Goal: Task Accomplishment & Management: Use online tool/utility

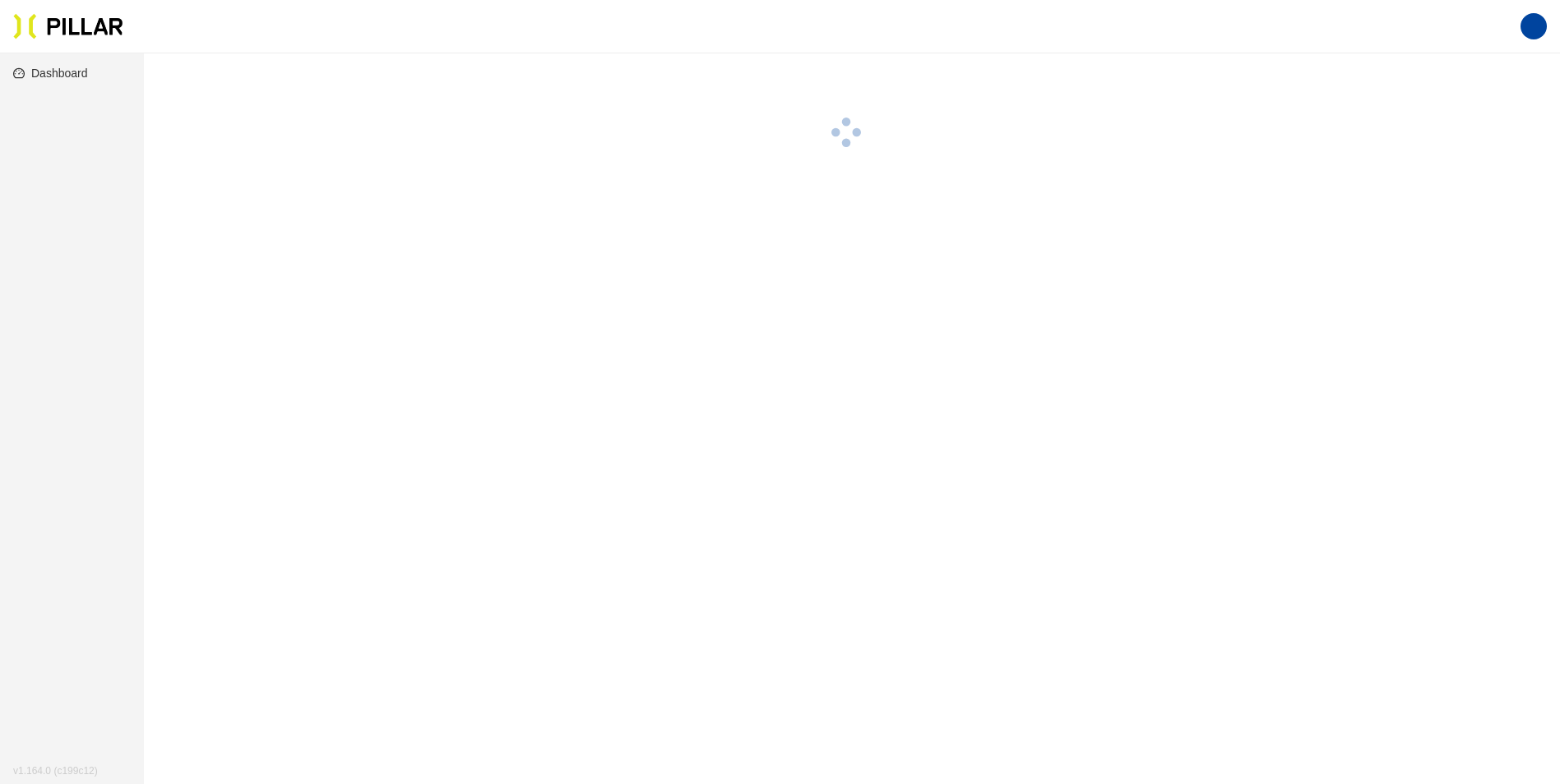
scroll to position [53, 0]
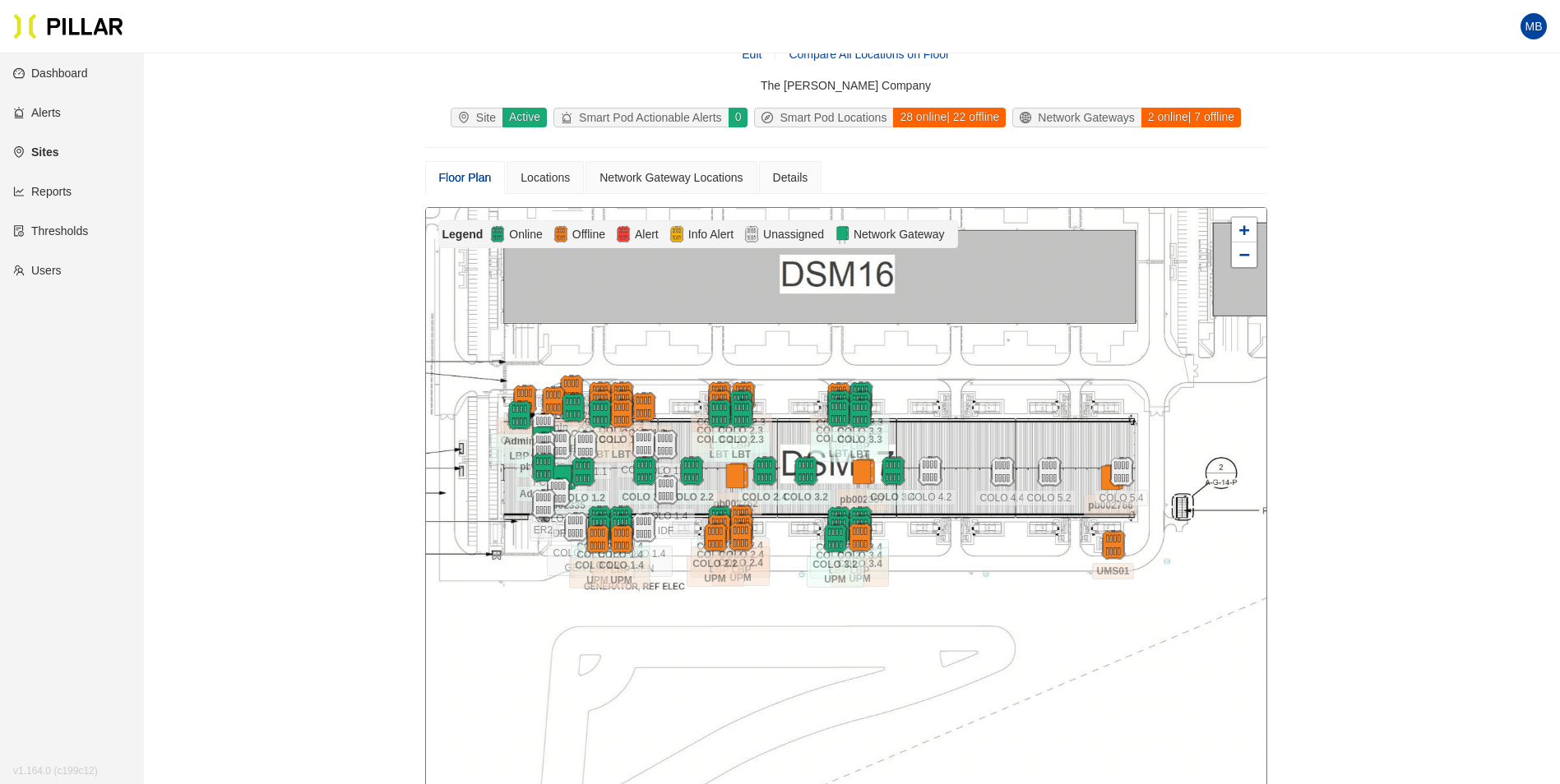
drag, startPoint x: 1119, startPoint y: 443, endPoint x: 1035, endPoint y: 443, distance: 84.0
click at [1035, 443] on div at bounding box center [846, 501] width 841 height 587
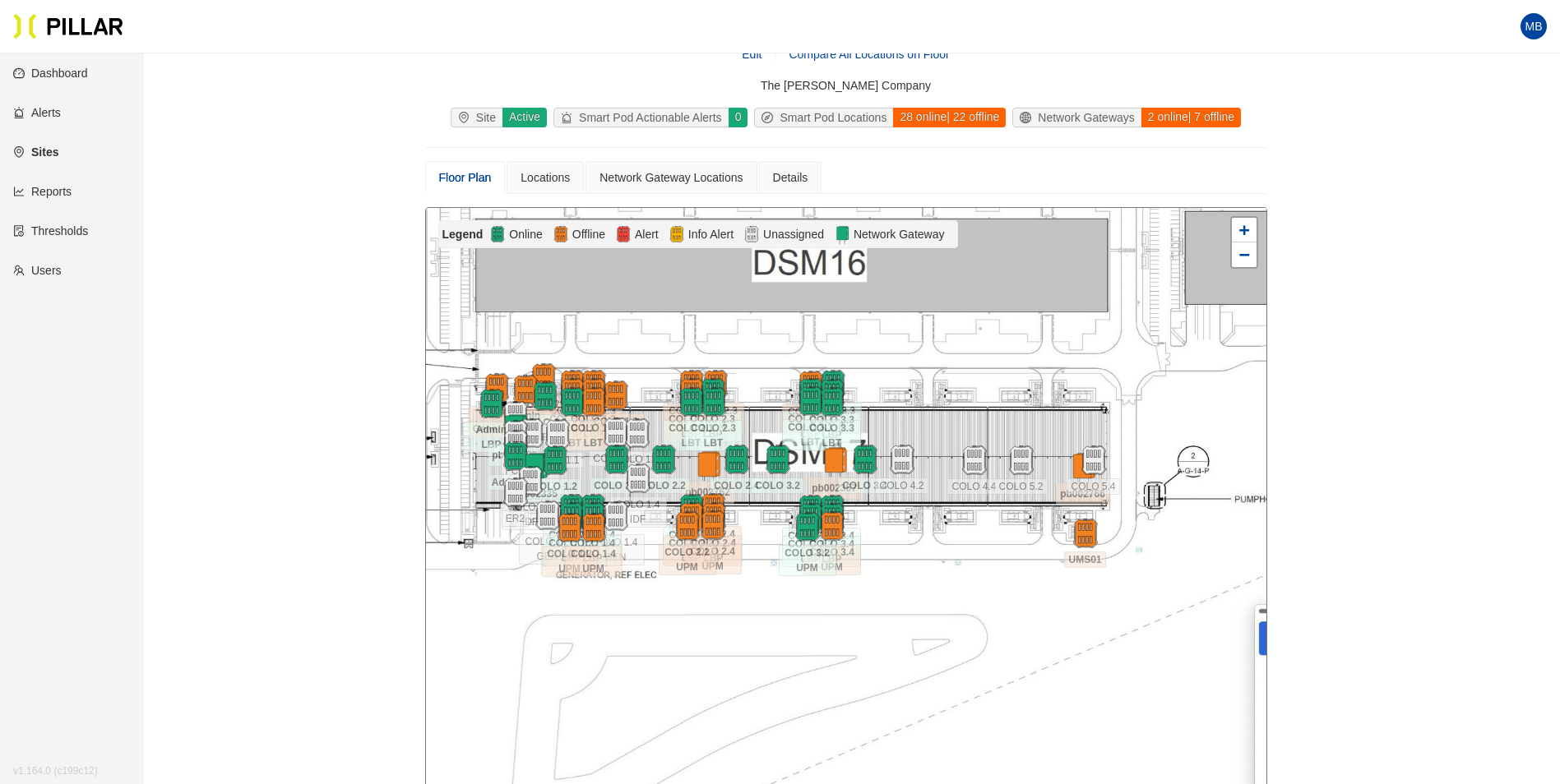
drag, startPoint x: 1078, startPoint y: 449, endPoint x: 1050, endPoint y: 438, distance: 30.1
click at [1050, 438] on div at bounding box center [846, 501] width 841 height 587
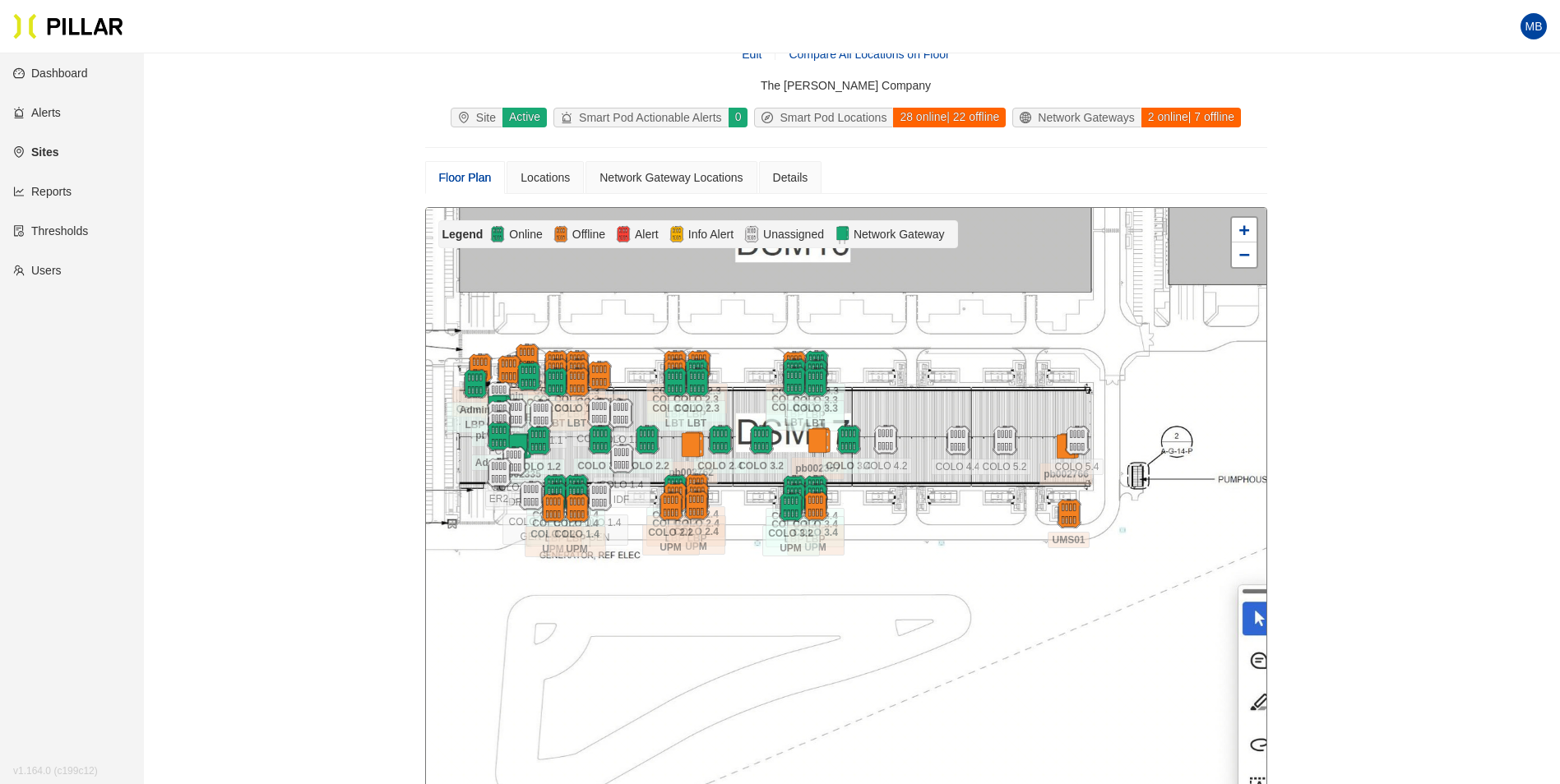
drag, startPoint x: 1050, startPoint y: 438, endPoint x: 1031, endPoint y: 416, distance: 29.1
click at [1035, 417] on div at bounding box center [846, 501] width 841 height 587
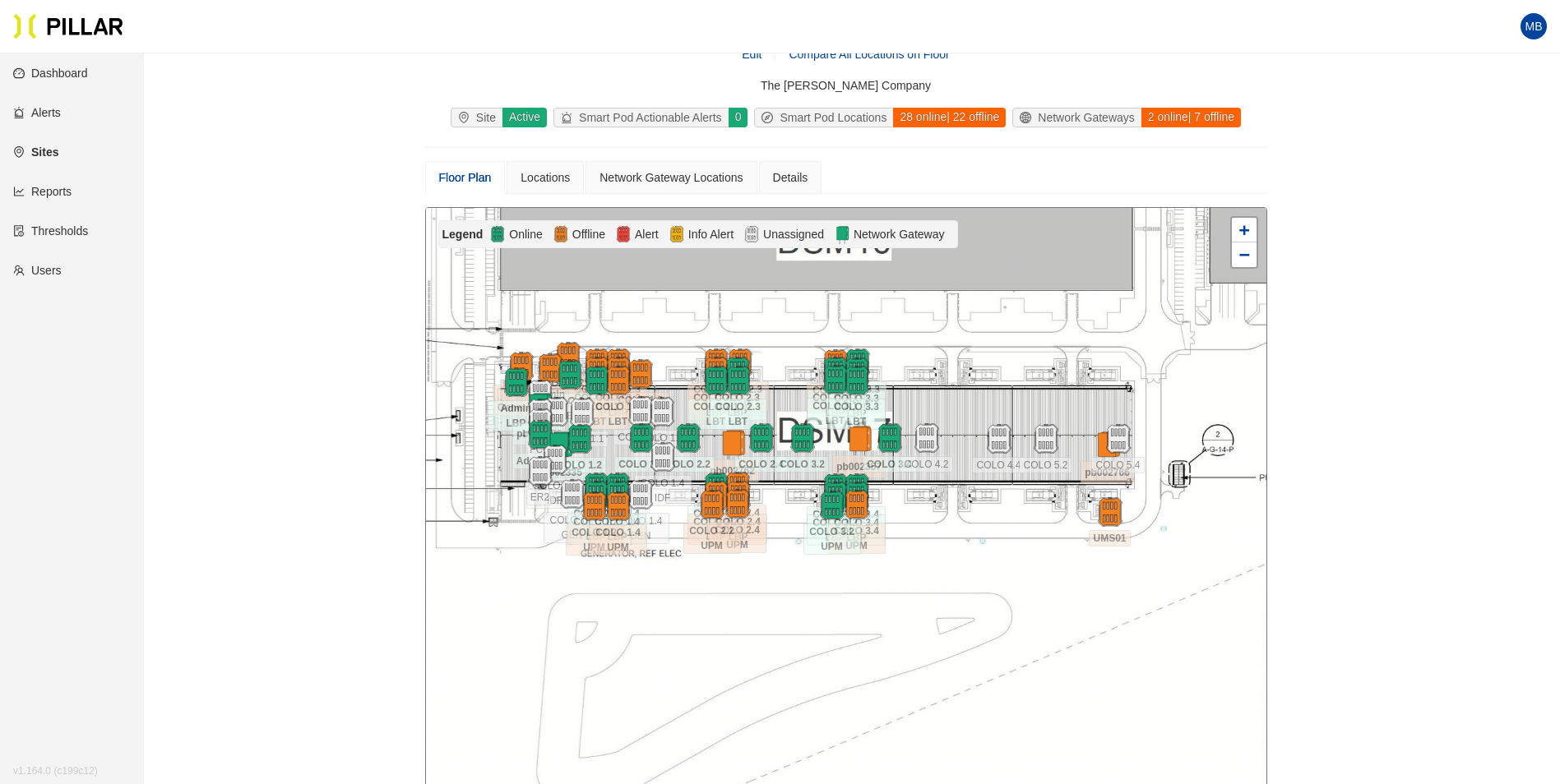
drag, startPoint x: 969, startPoint y: 408, endPoint x: 1008, endPoint y: 407, distance: 39.0
click at [1008, 407] on div at bounding box center [846, 501] width 841 height 587
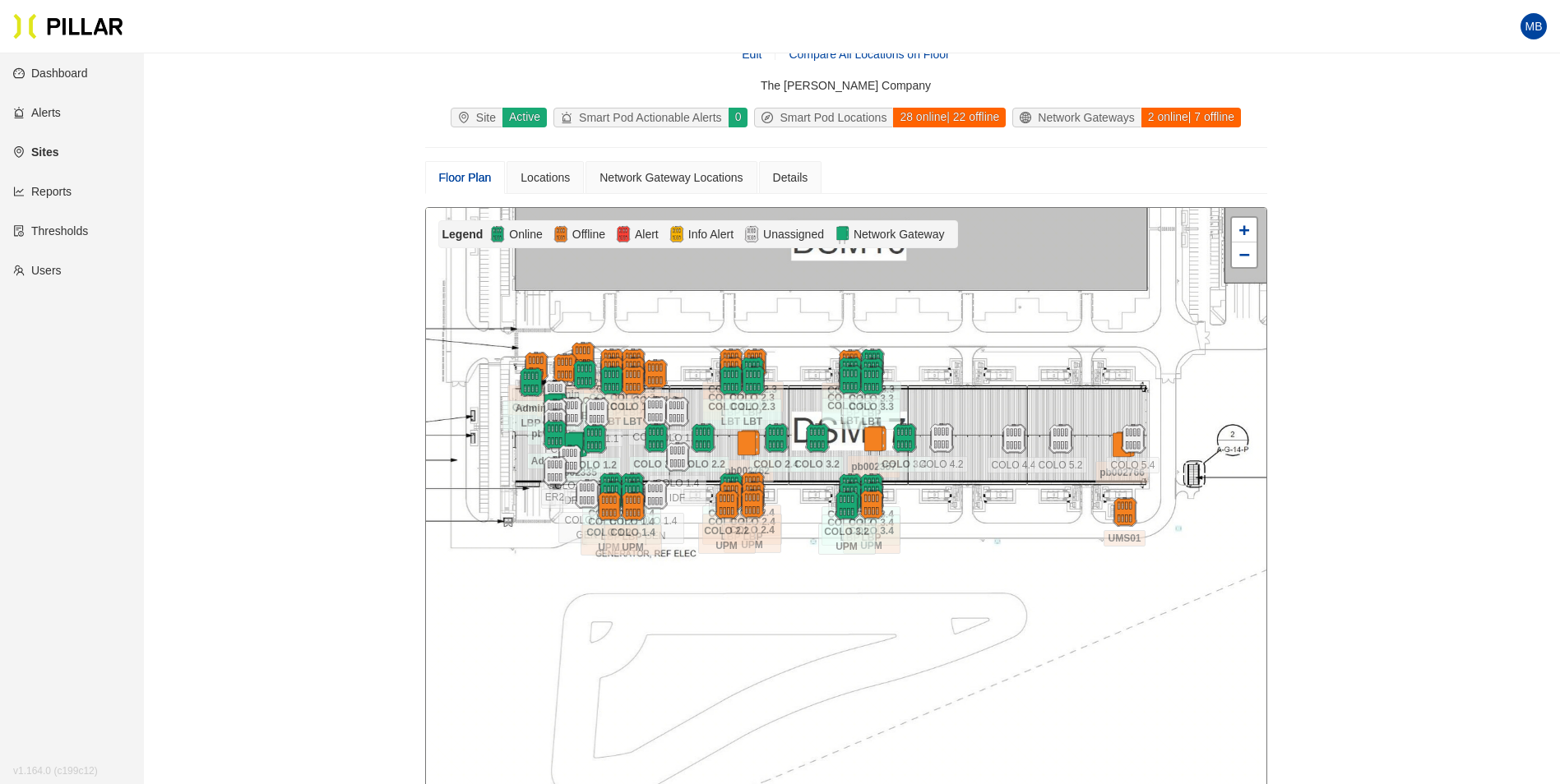
drag, startPoint x: 988, startPoint y: 403, endPoint x: 1003, endPoint y: 403, distance: 15.0
click at [1003, 403] on div at bounding box center [846, 501] width 841 height 587
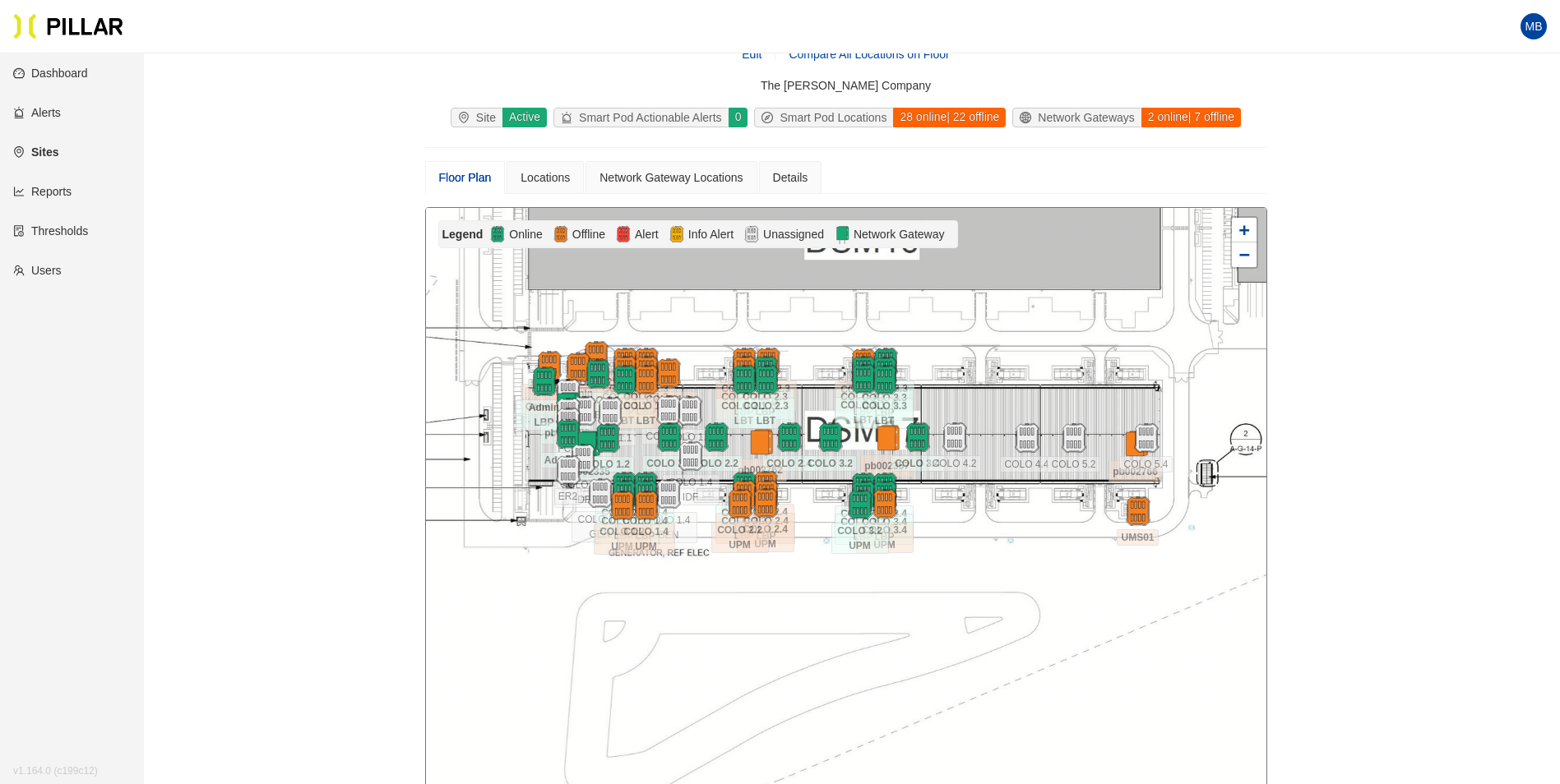
drag, startPoint x: 1003, startPoint y: 403, endPoint x: 1016, endPoint y: 402, distance: 13.0
click at [1016, 402] on div at bounding box center [846, 501] width 841 height 587
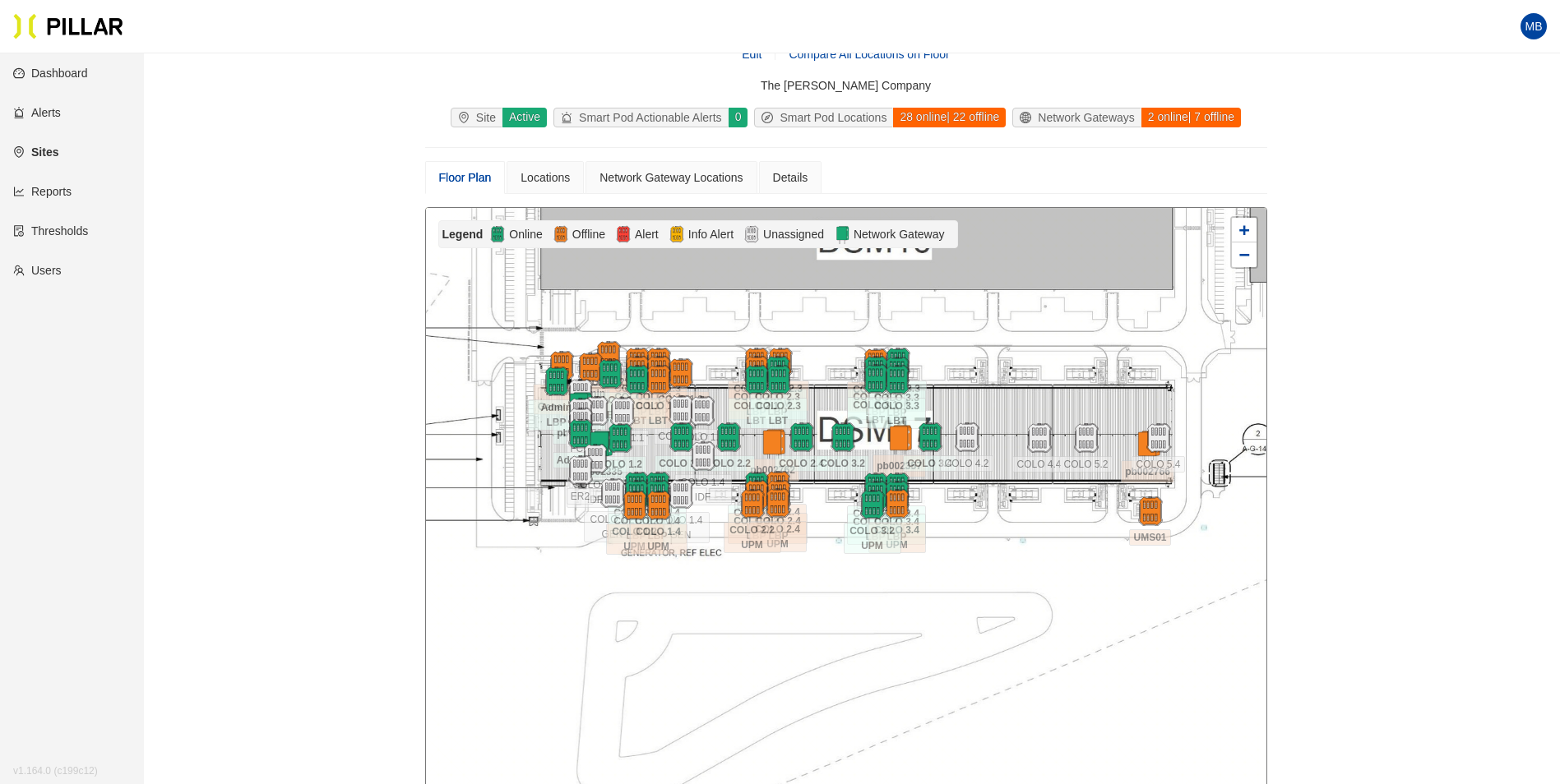
drag, startPoint x: 1012, startPoint y: 402, endPoint x: 1024, endPoint y: 402, distance: 12.0
click at [1024, 402] on div at bounding box center [846, 501] width 841 height 587
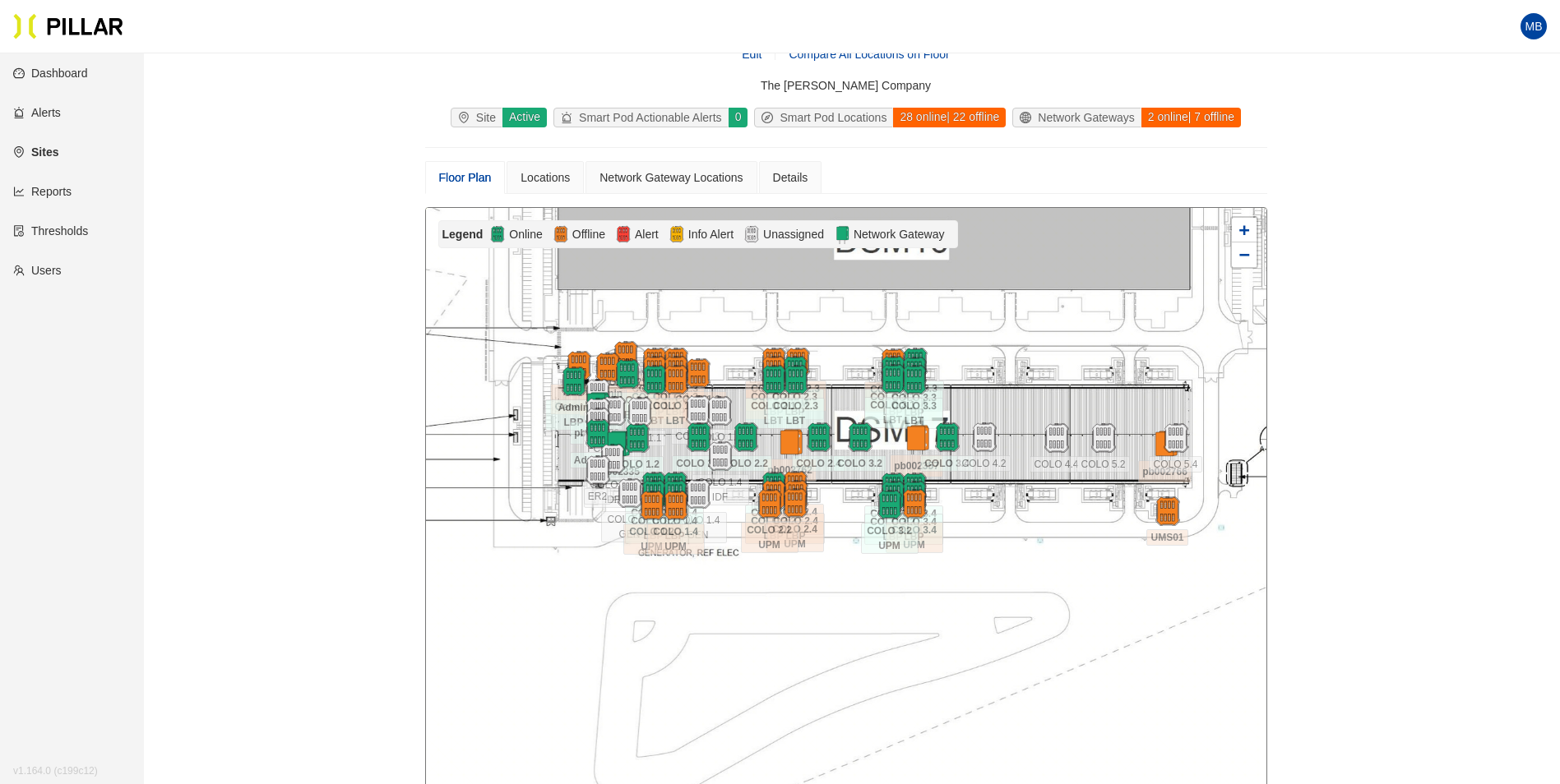
drag, startPoint x: 1002, startPoint y: 400, endPoint x: 1020, endPoint y: 400, distance: 18.0
click at [1020, 400] on div at bounding box center [846, 501] width 841 height 587
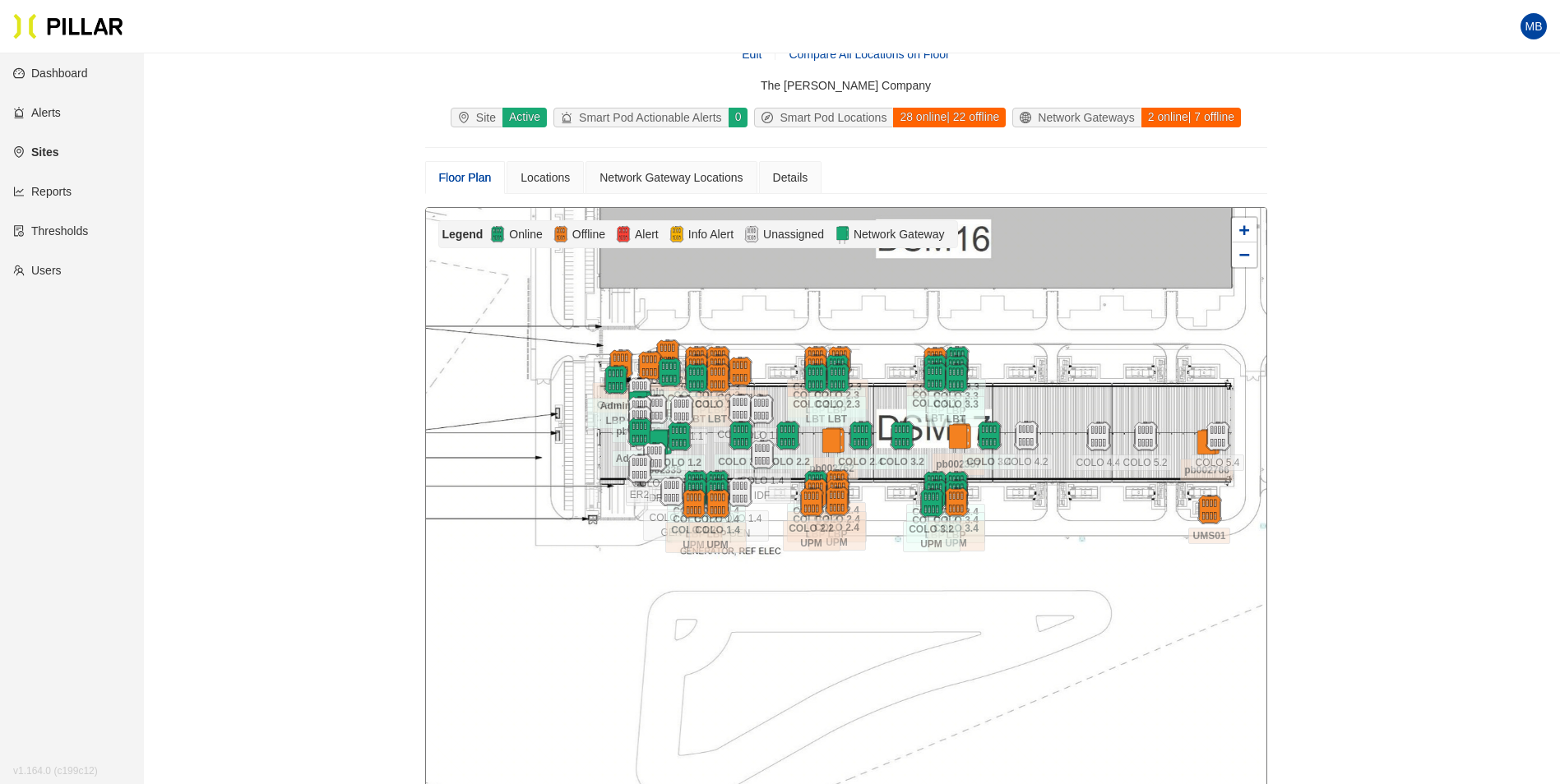
drag, startPoint x: 1020, startPoint y: 400, endPoint x: 1066, endPoint y: 398, distance: 46.0
click at [1066, 398] on div at bounding box center [846, 501] width 841 height 587
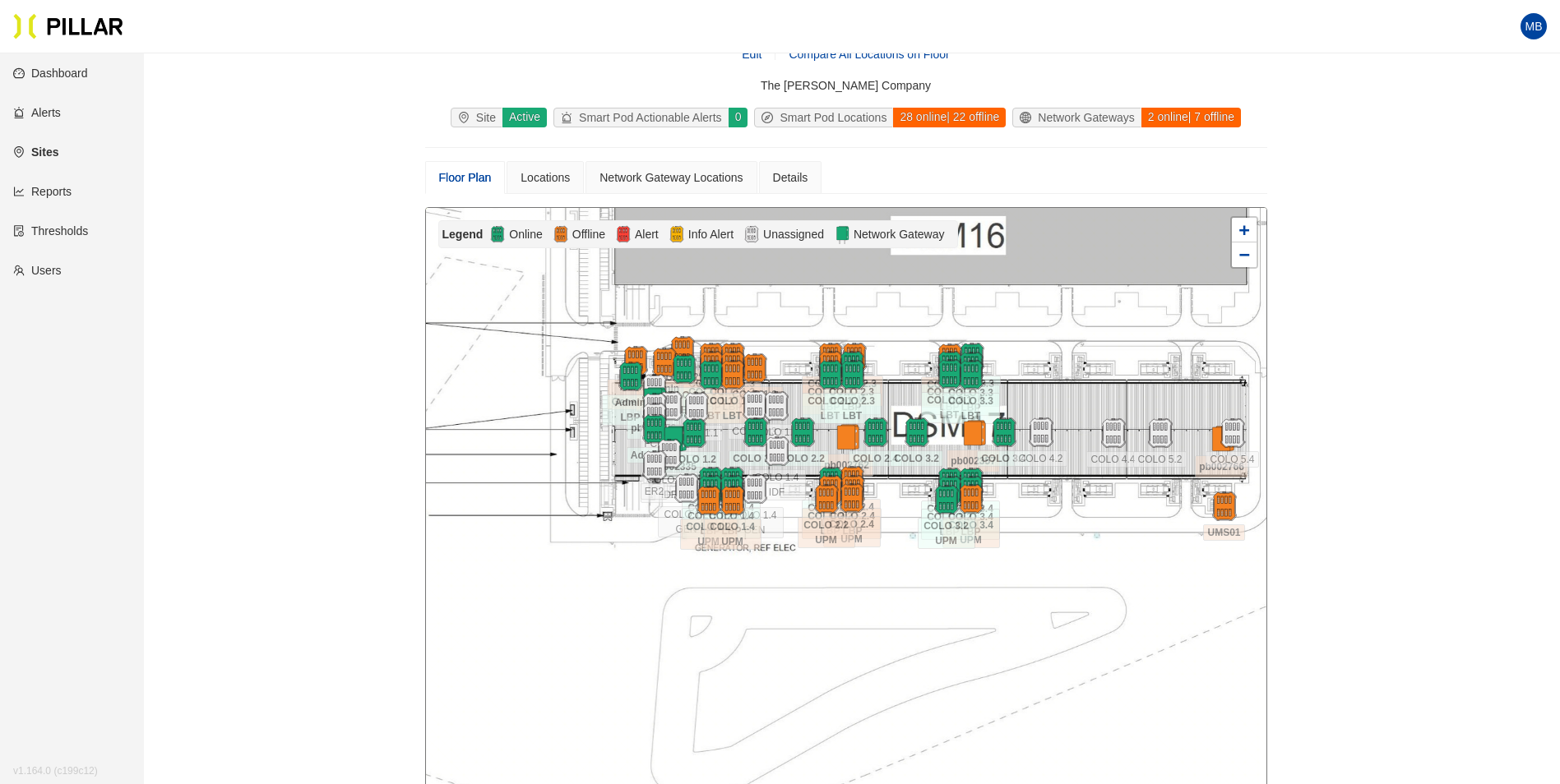
drag, startPoint x: 1098, startPoint y: 388, endPoint x: 1118, endPoint y: 383, distance: 20.6
click at [1118, 383] on div at bounding box center [846, 501] width 841 height 587
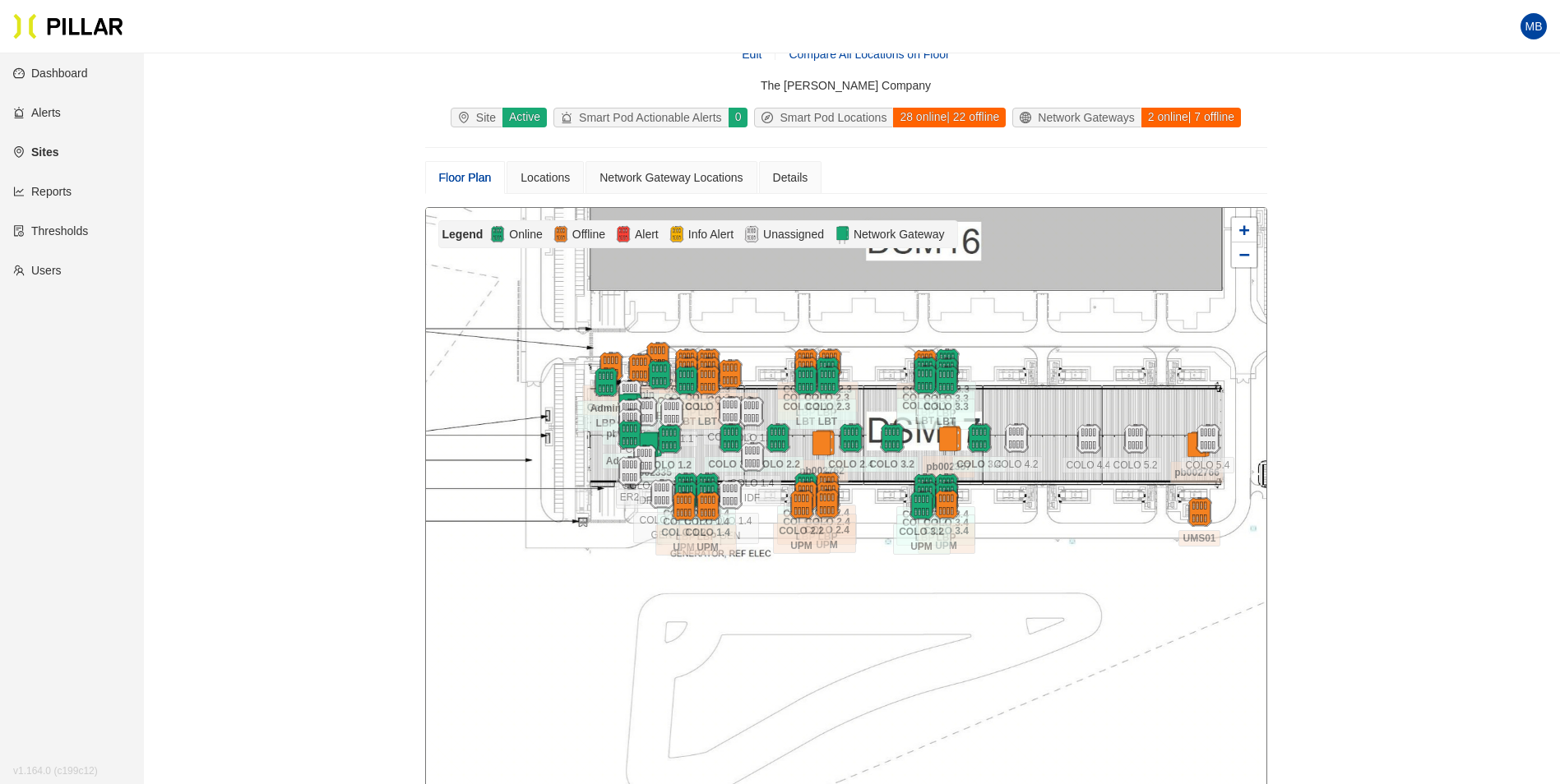
drag, startPoint x: 1118, startPoint y: 382, endPoint x: 1084, endPoint y: 391, distance: 35.2
click at [1084, 391] on div at bounding box center [846, 501] width 841 height 587
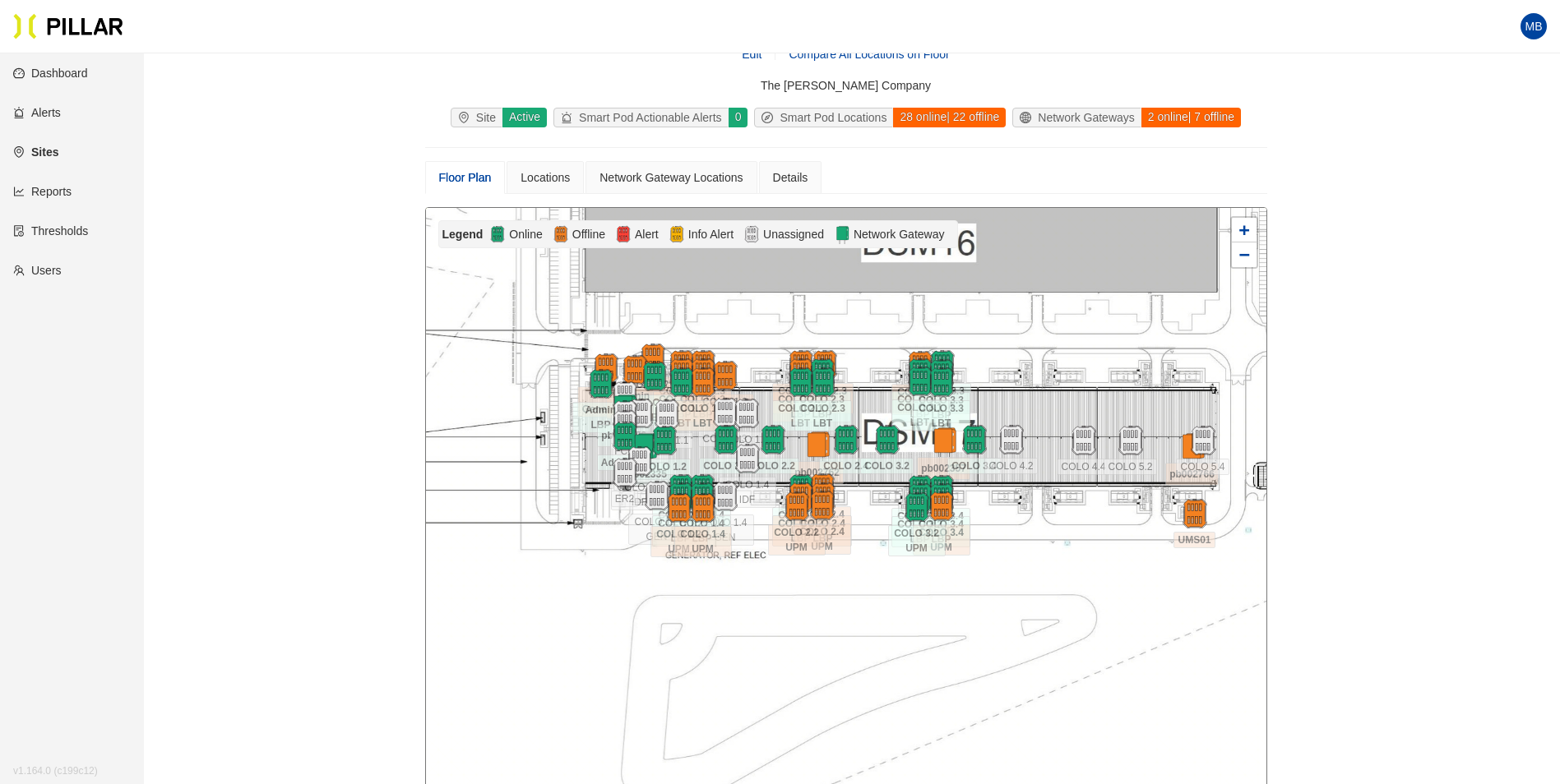
click at [1078, 392] on div at bounding box center [846, 501] width 841 height 587
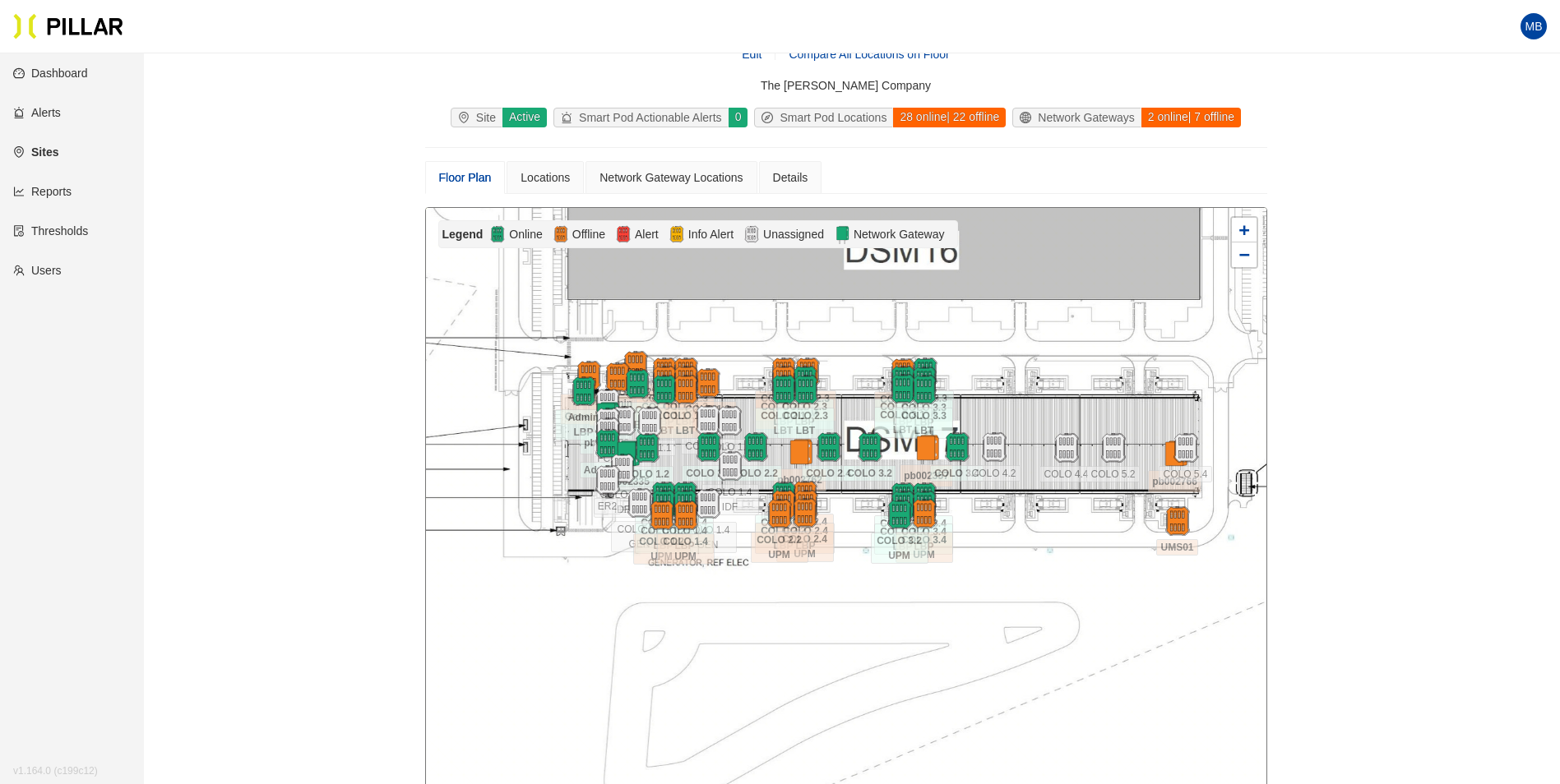
drag, startPoint x: 1060, startPoint y: 383, endPoint x: 1034, endPoint y: 392, distance: 27.5
click at [1034, 392] on div at bounding box center [846, 501] width 841 height 587
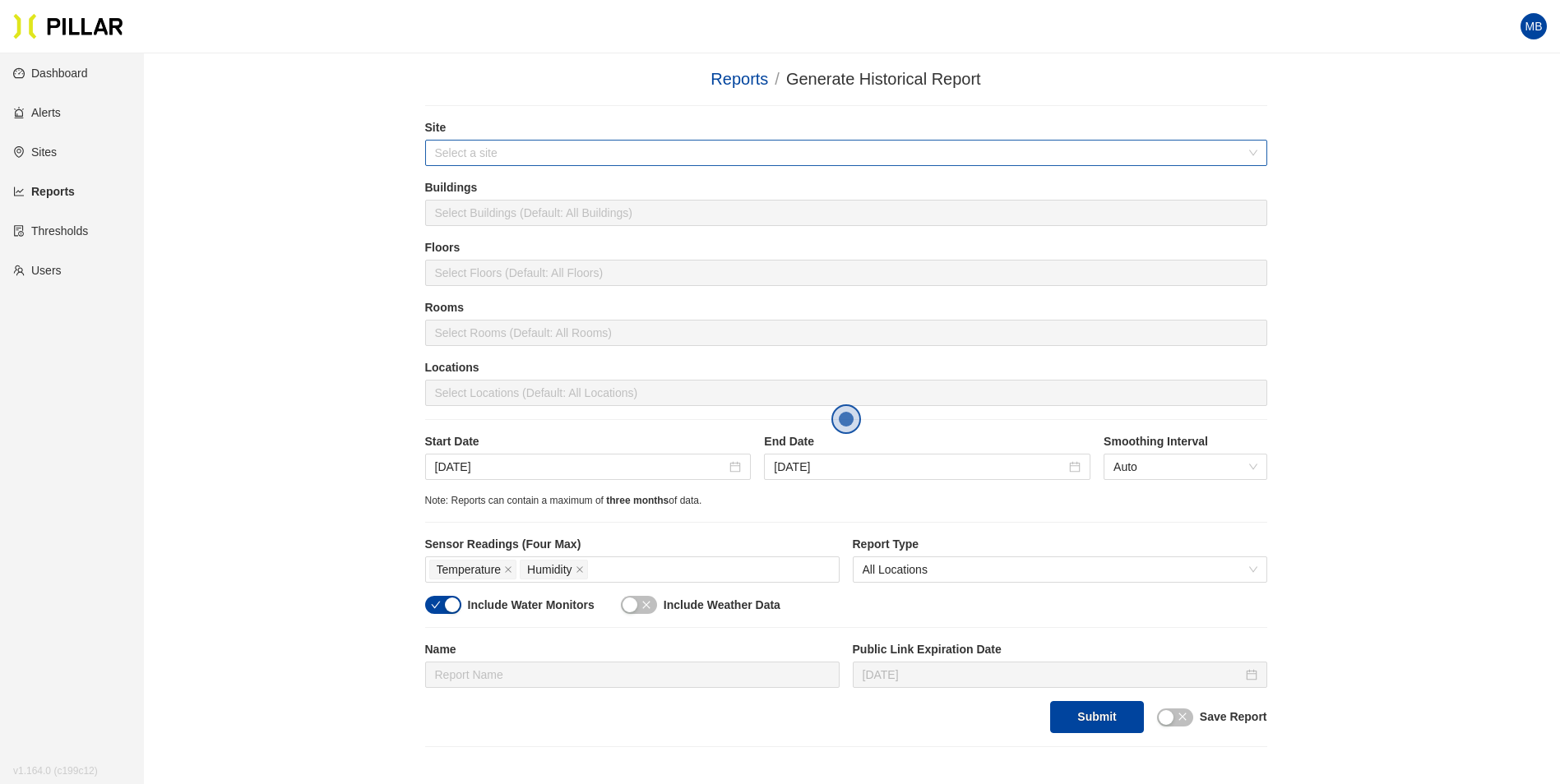
click at [476, 154] on input "search" at bounding box center [841, 153] width 811 height 25
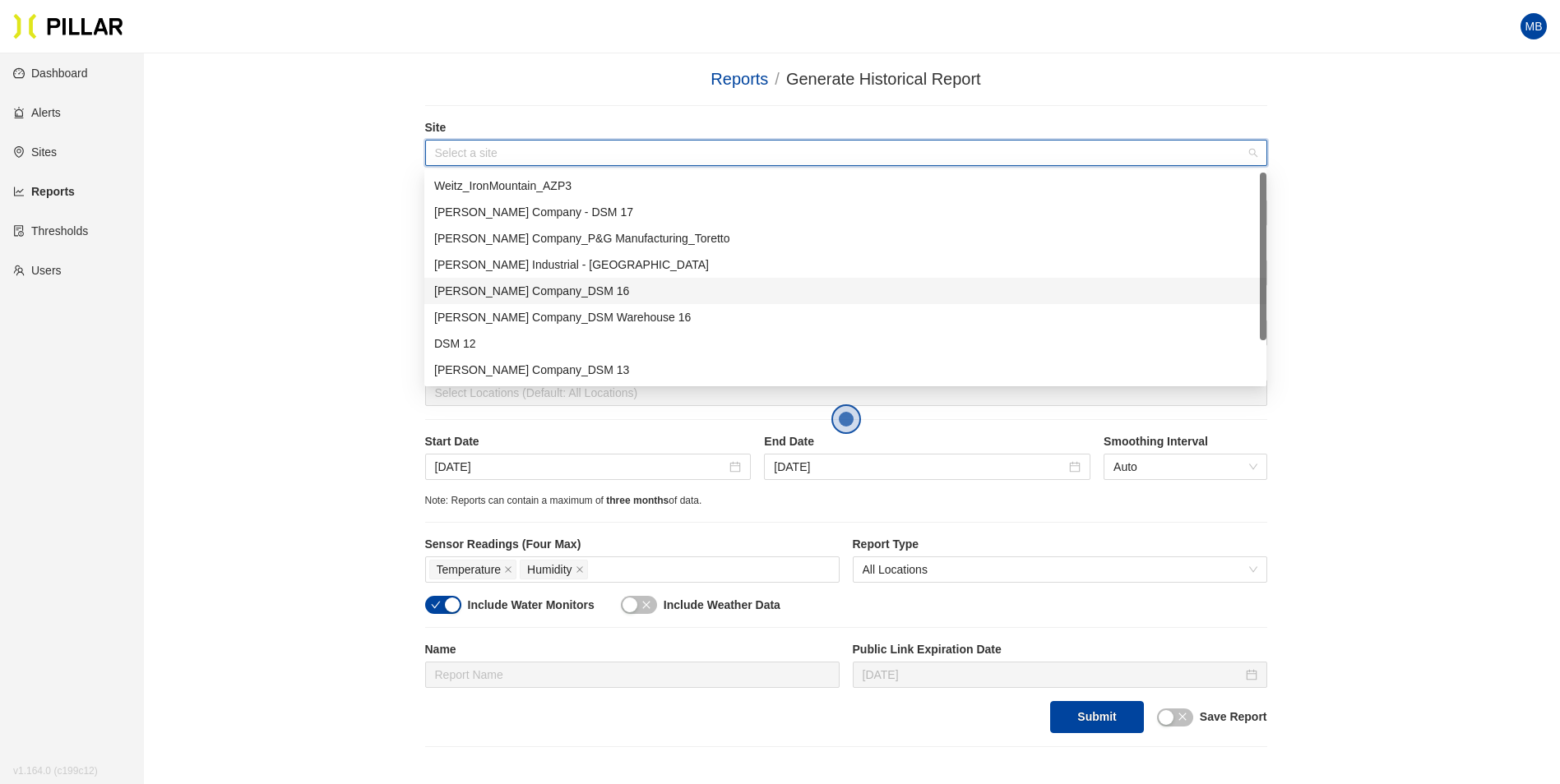
click at [527, 287] on div "[PERSON_NAME] Company_DSM 16" at bounding box center [845, 290] width 822 height 18
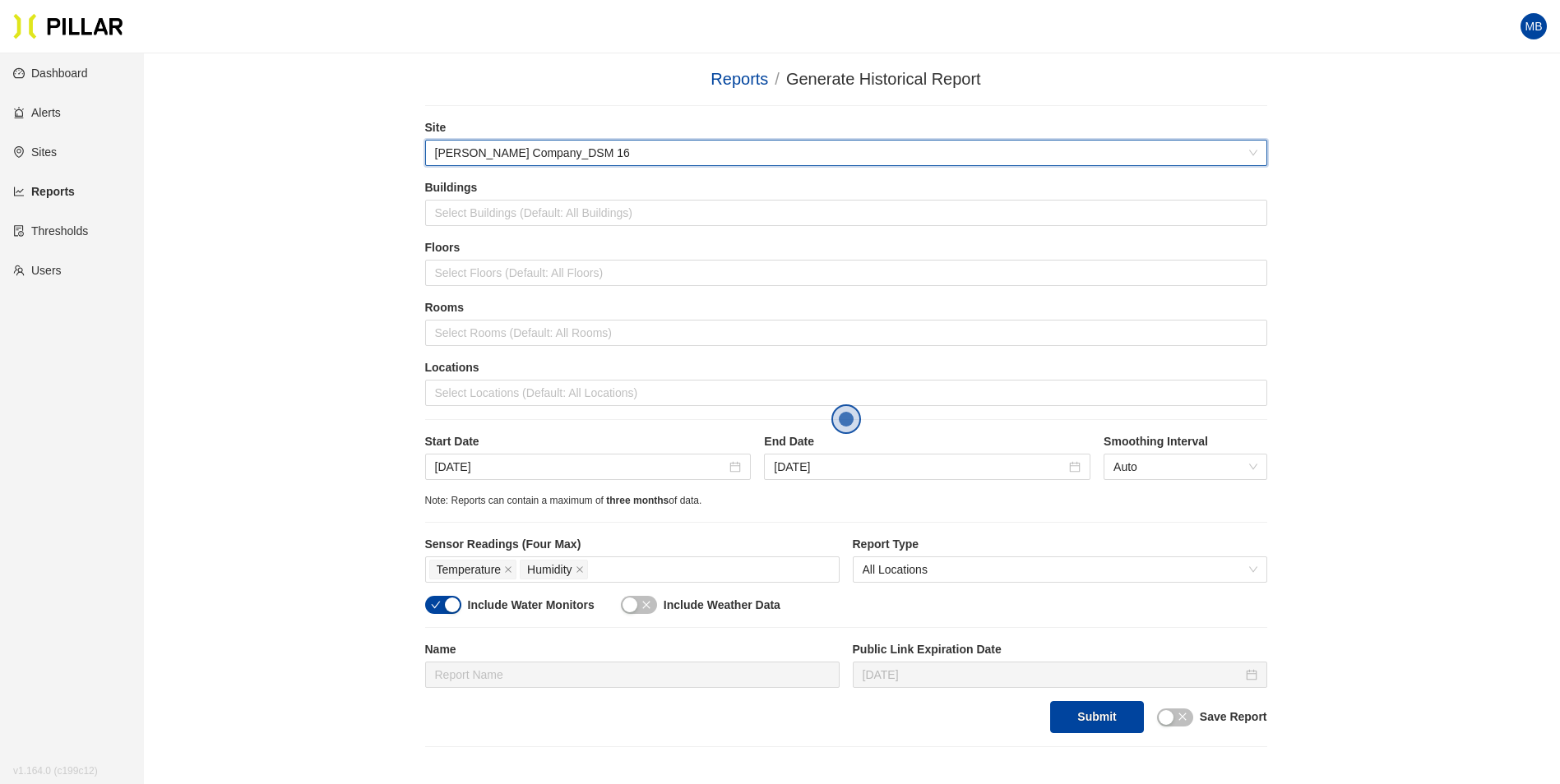
click at [318, 147] on div "Reports / Generate Historical Report / Site 546b1093 [PERSON_NAME] Company_DSM …" at bounding box center [846, 407] width 1323 height 681
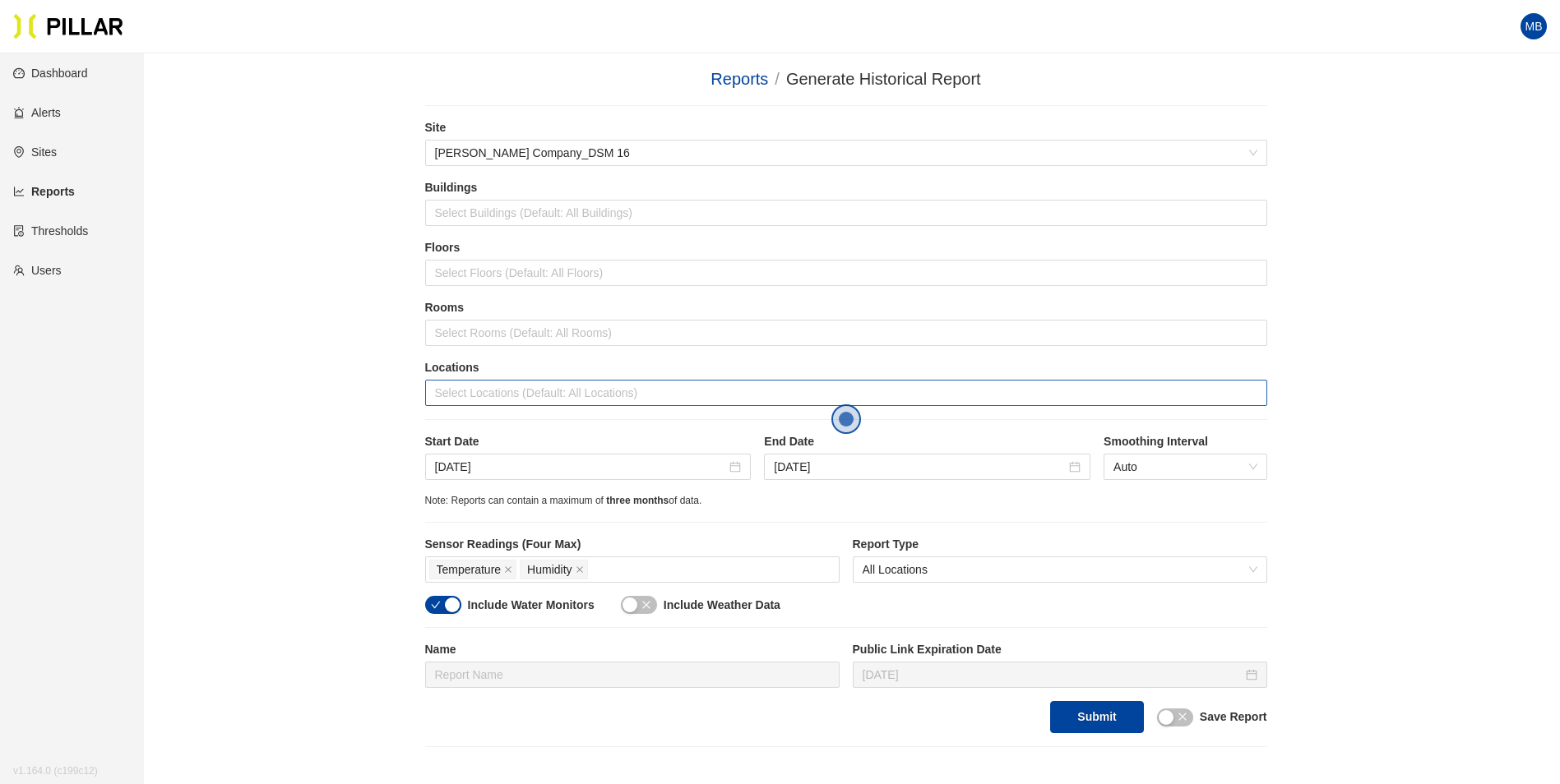
click at [464, 398] on div at bounding box center [846, 393] width 834 height 23
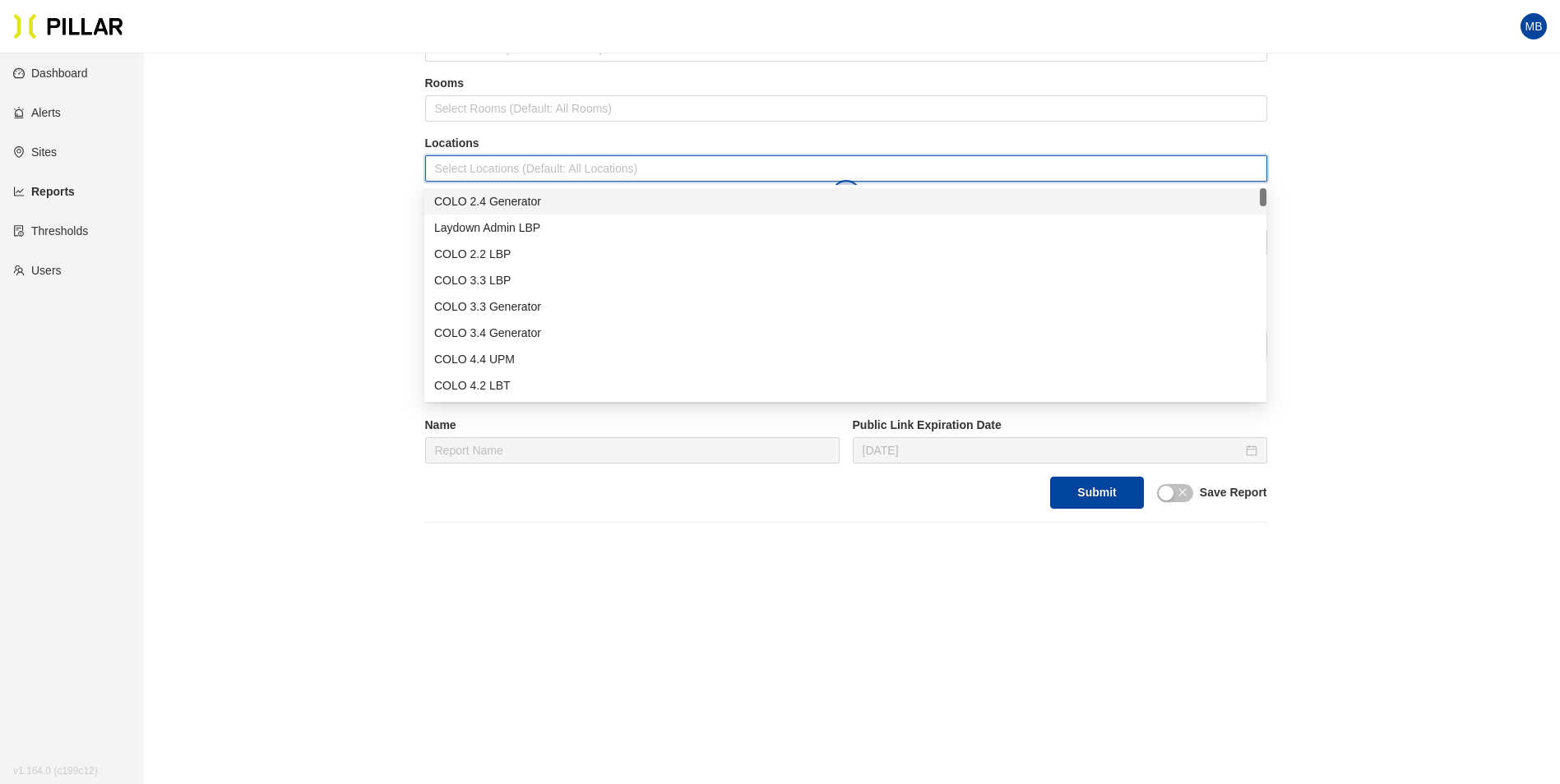
scroll to position [226, 0]
click at [555, 289] on div "COLO 3.3 LBP" at bounding box center [846, 279] width 842 height 26
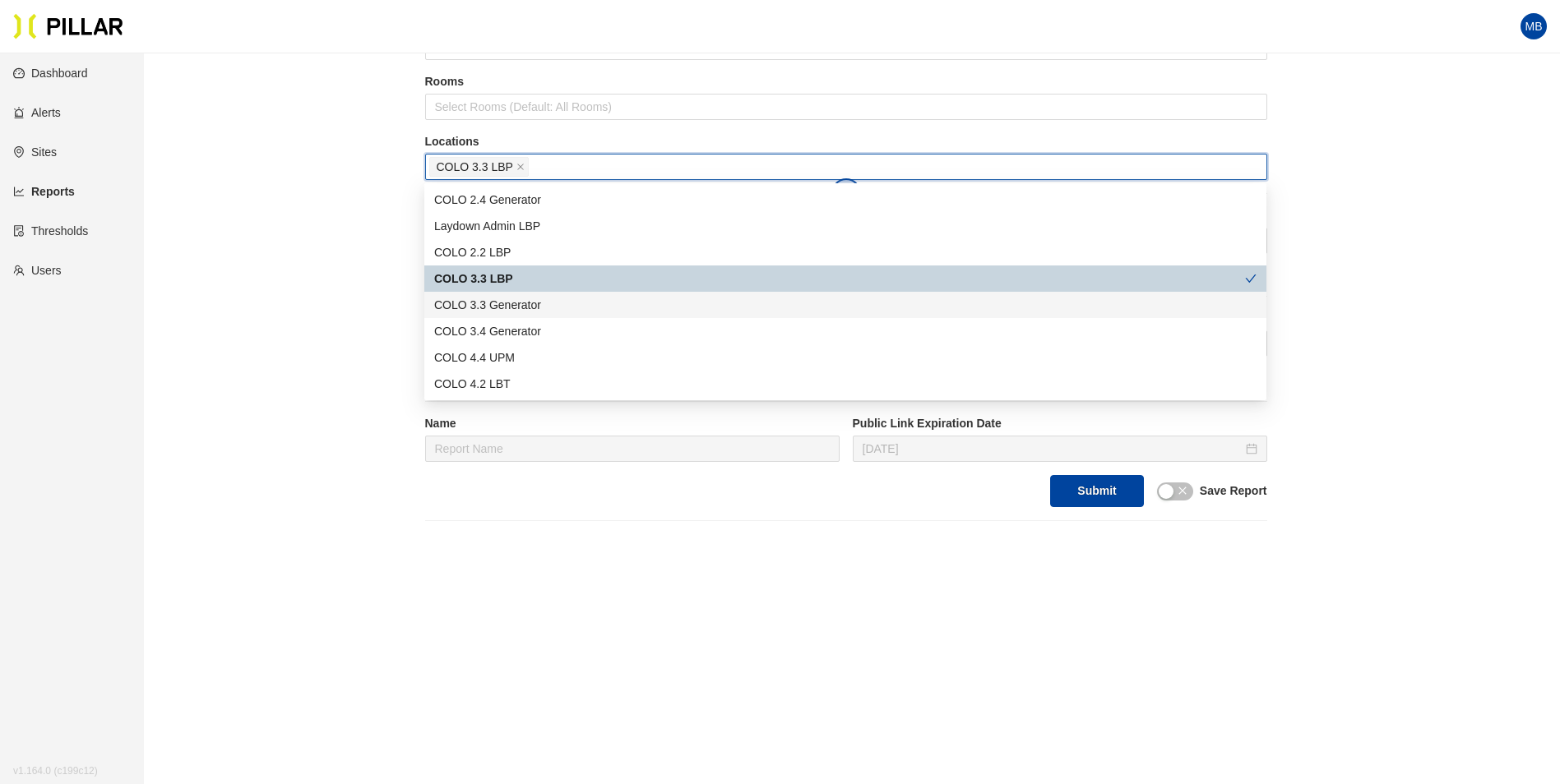
click at [543, 299] on div "COLO 3.3 Generator" at bounding box center [845, 304] width 822 height 18
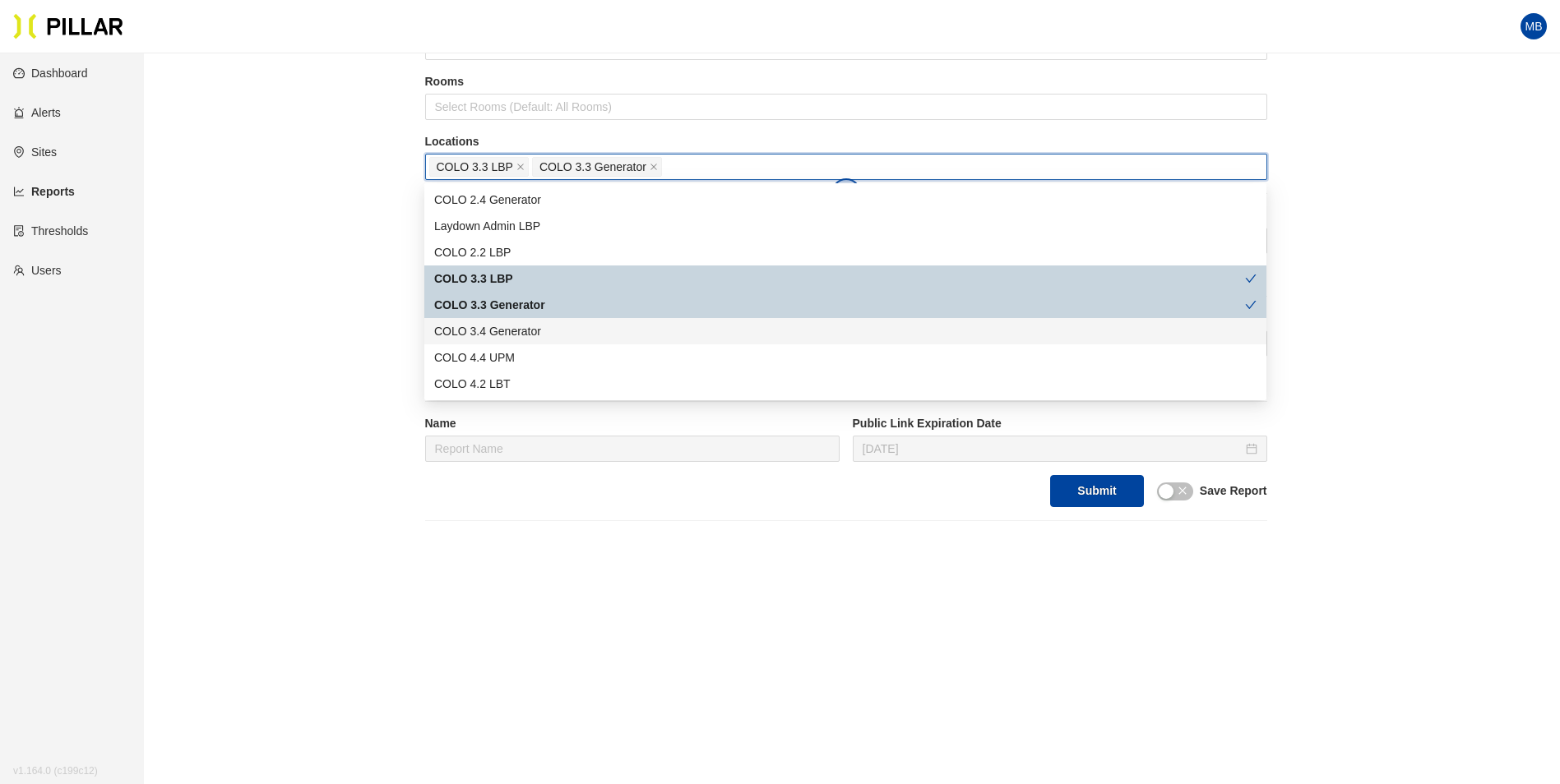
click at [535, 333] on div "COLO 3.4 Generator" at bounding box center [845, 331] width 822 height 18
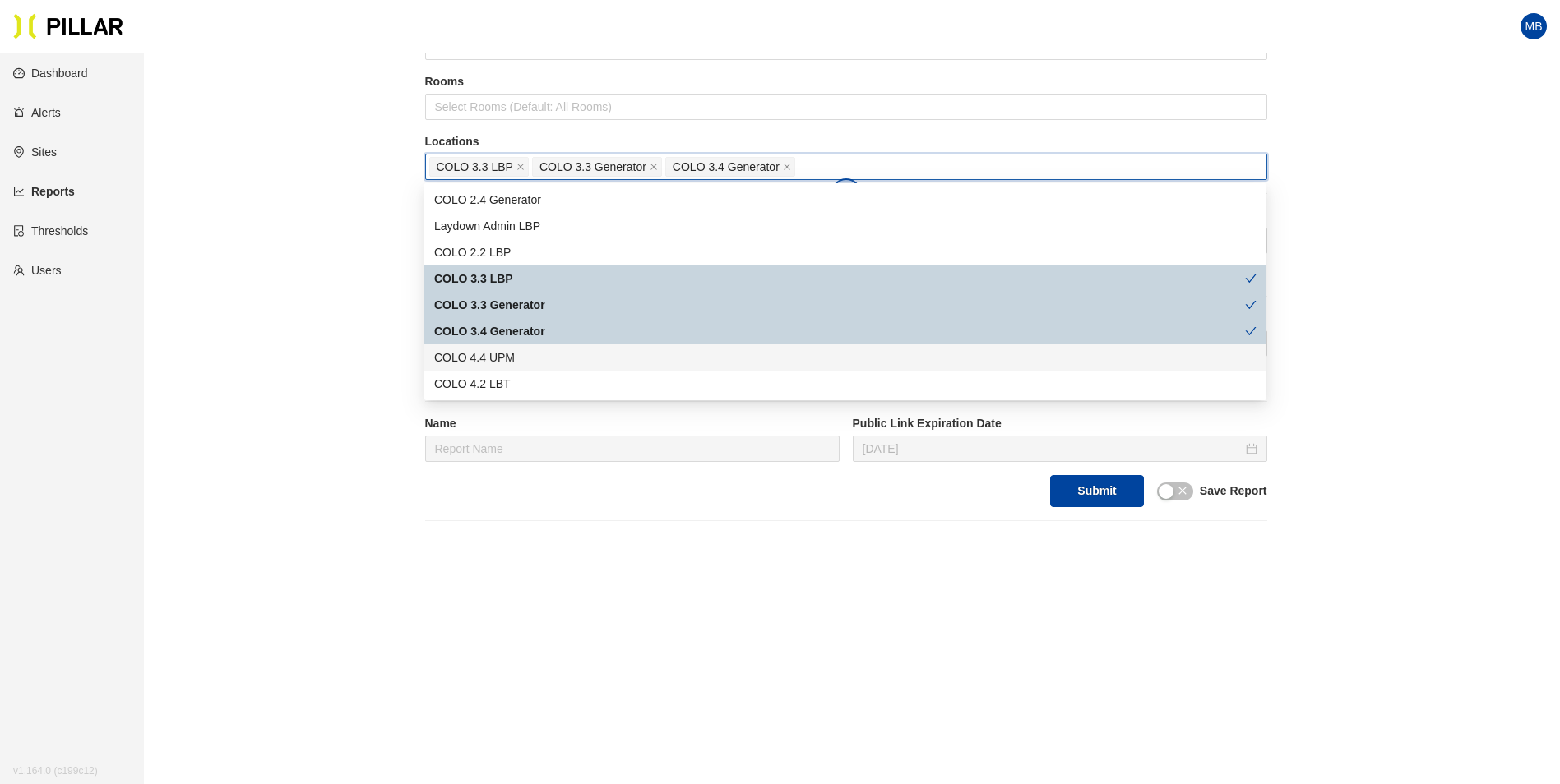
click at [524, 353] on div "COLO 4.4 UPM" at bounding box center [845, 357] width 822 height 18
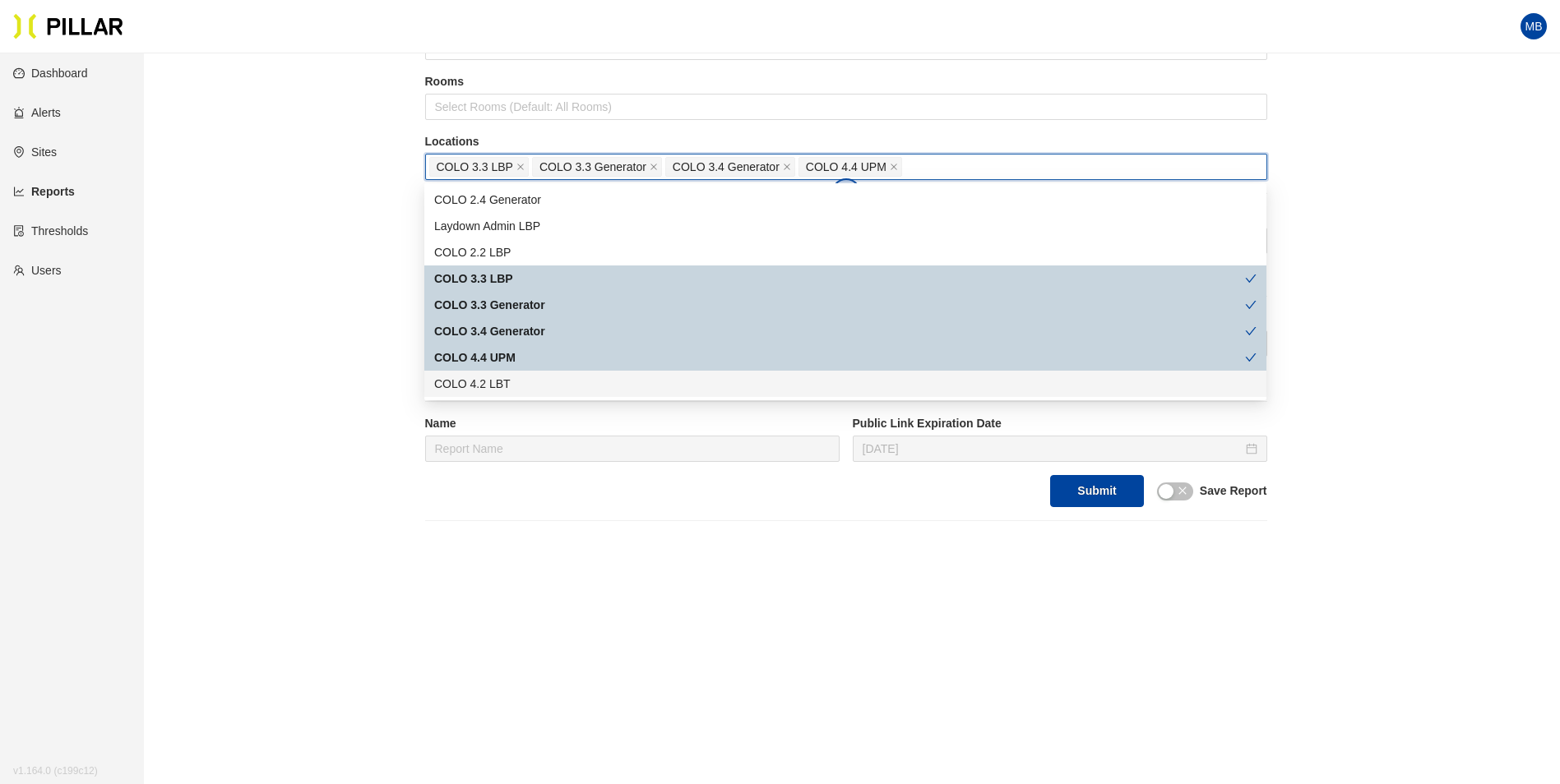
click at [517, 379] on div "COLO 4.2 LBT" at bounding box center [845, 383] width 822 height 18
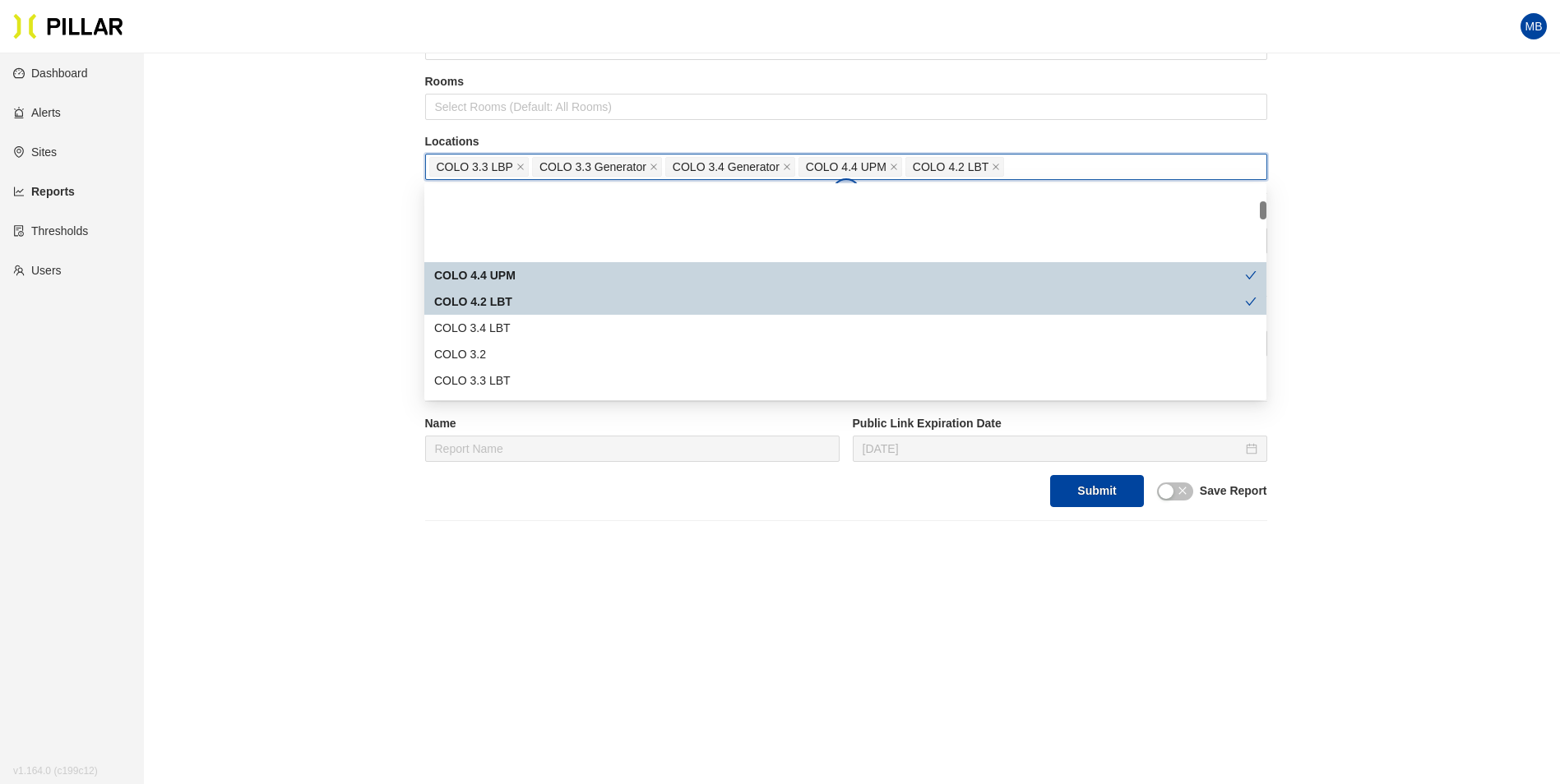
scroll to position [164, 0]
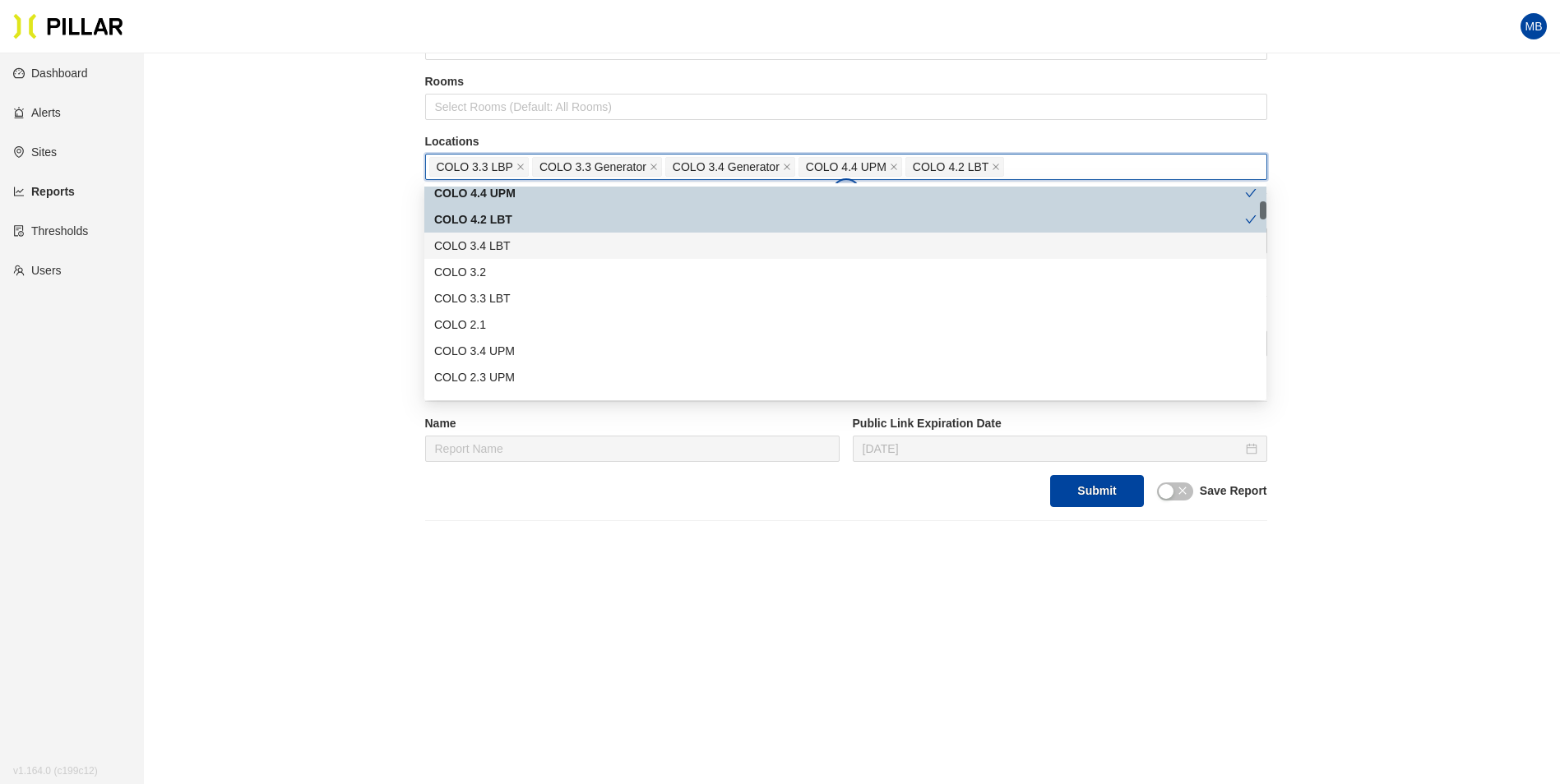
click at [508, 246] on div "COLO 3.4 LBT" at bounding box center [845, 246] width 822 height 18
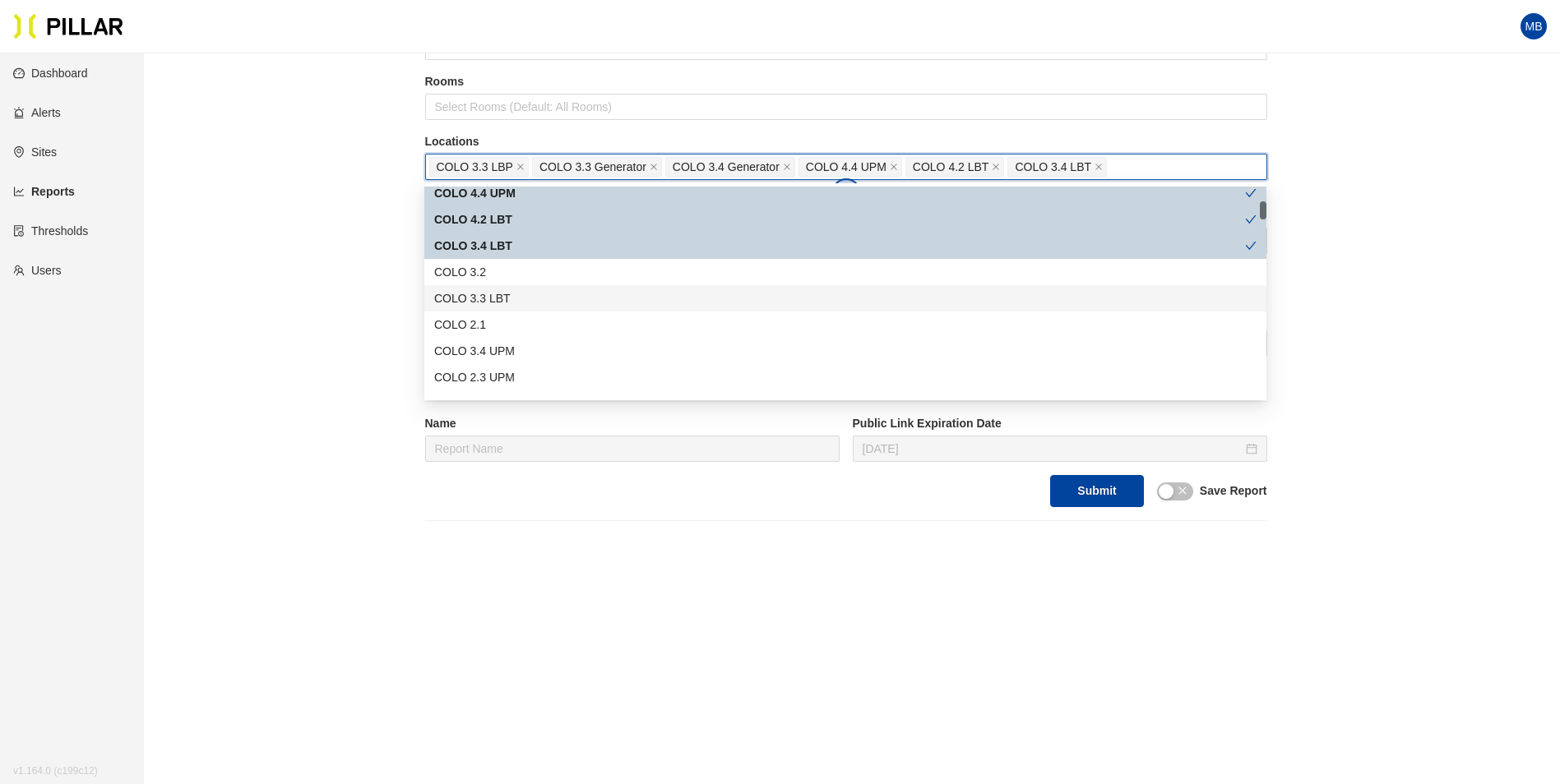
click at [504, 295] on div "COLO 3.3 LBT" at bounding box center [845, 298] width 822 height 18
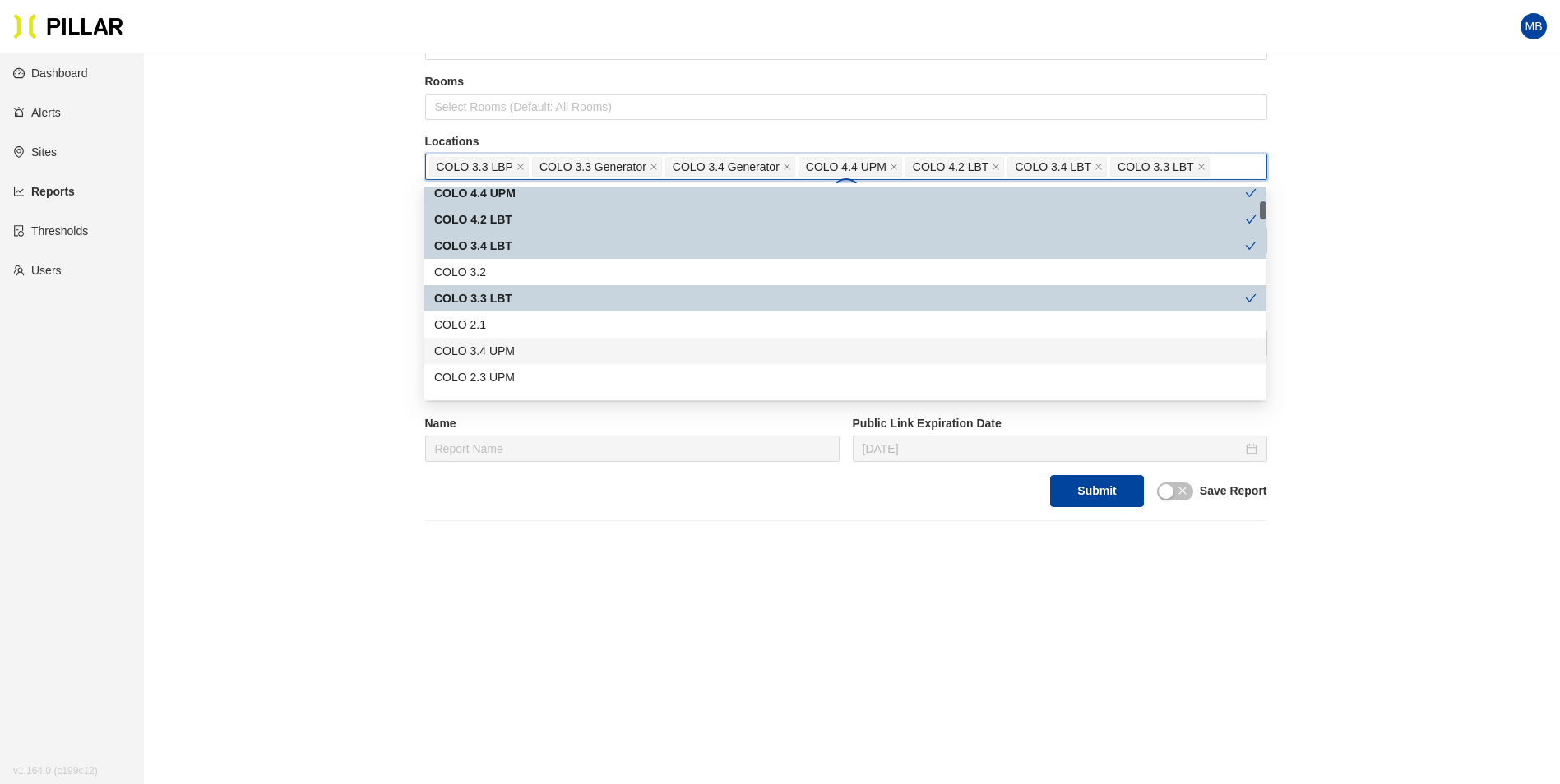
click at [509, 346] on div "COLO 3.4 UPM" at bounding box center [845, 351] width 822 height 18
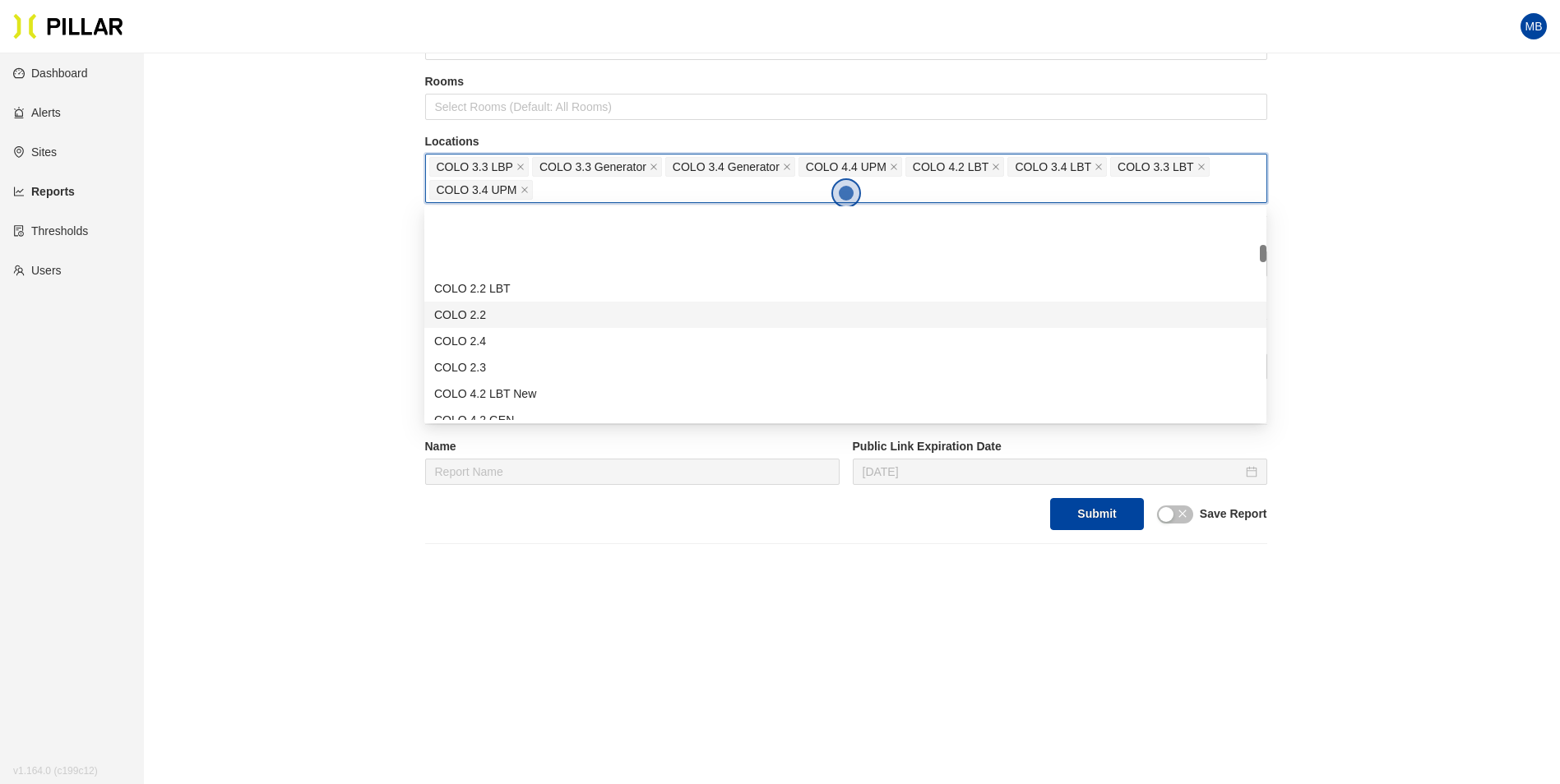
scroll to position [411, 0]
click at [574, 302] on div "COLO 4.2 LBT New" at bounding box center [846, 311] width 842 height 26
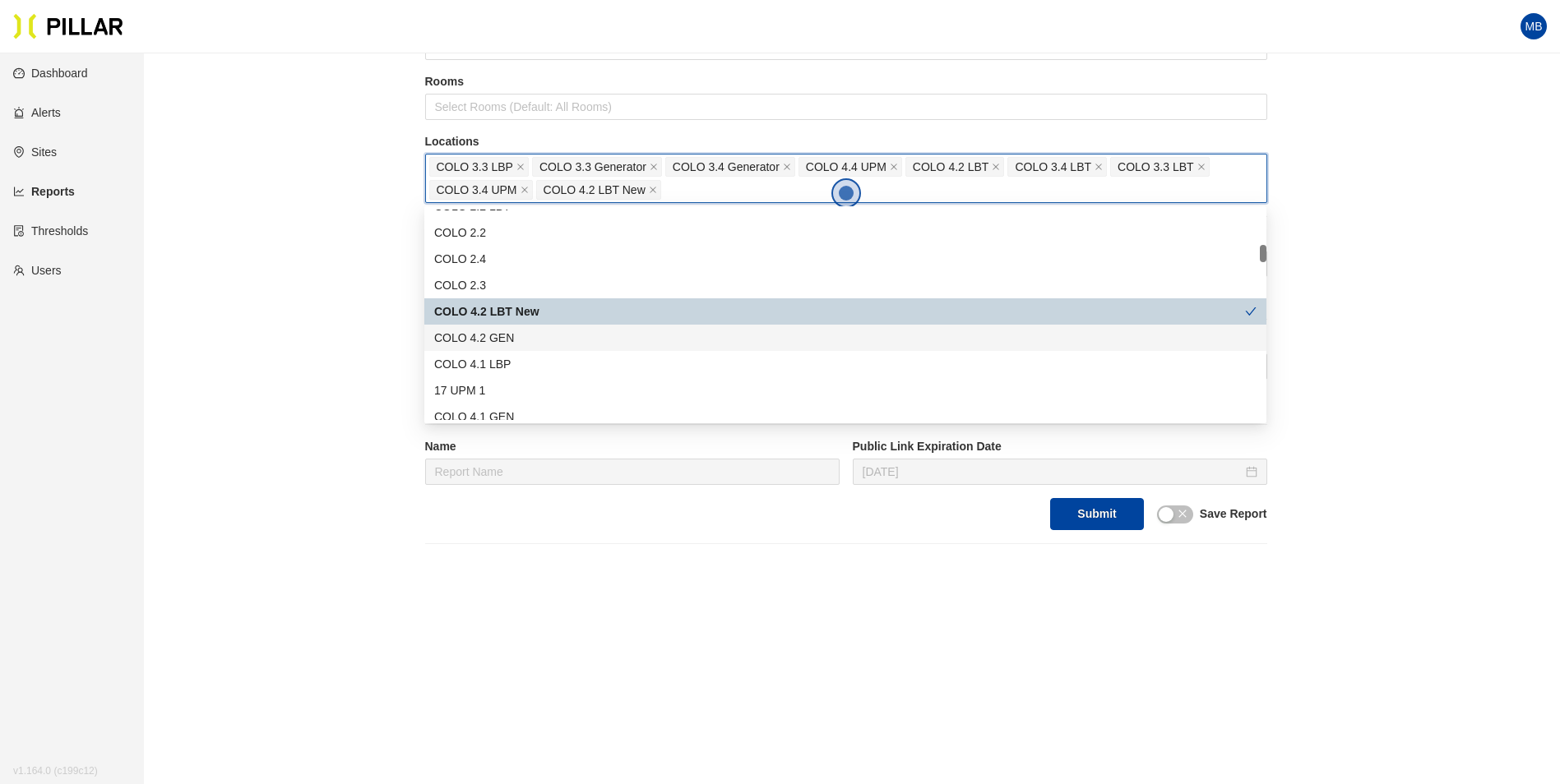
click at [551, 346] on div "COLO 4.2 GEN" at bounding box center [845, 338] width 822 height 18
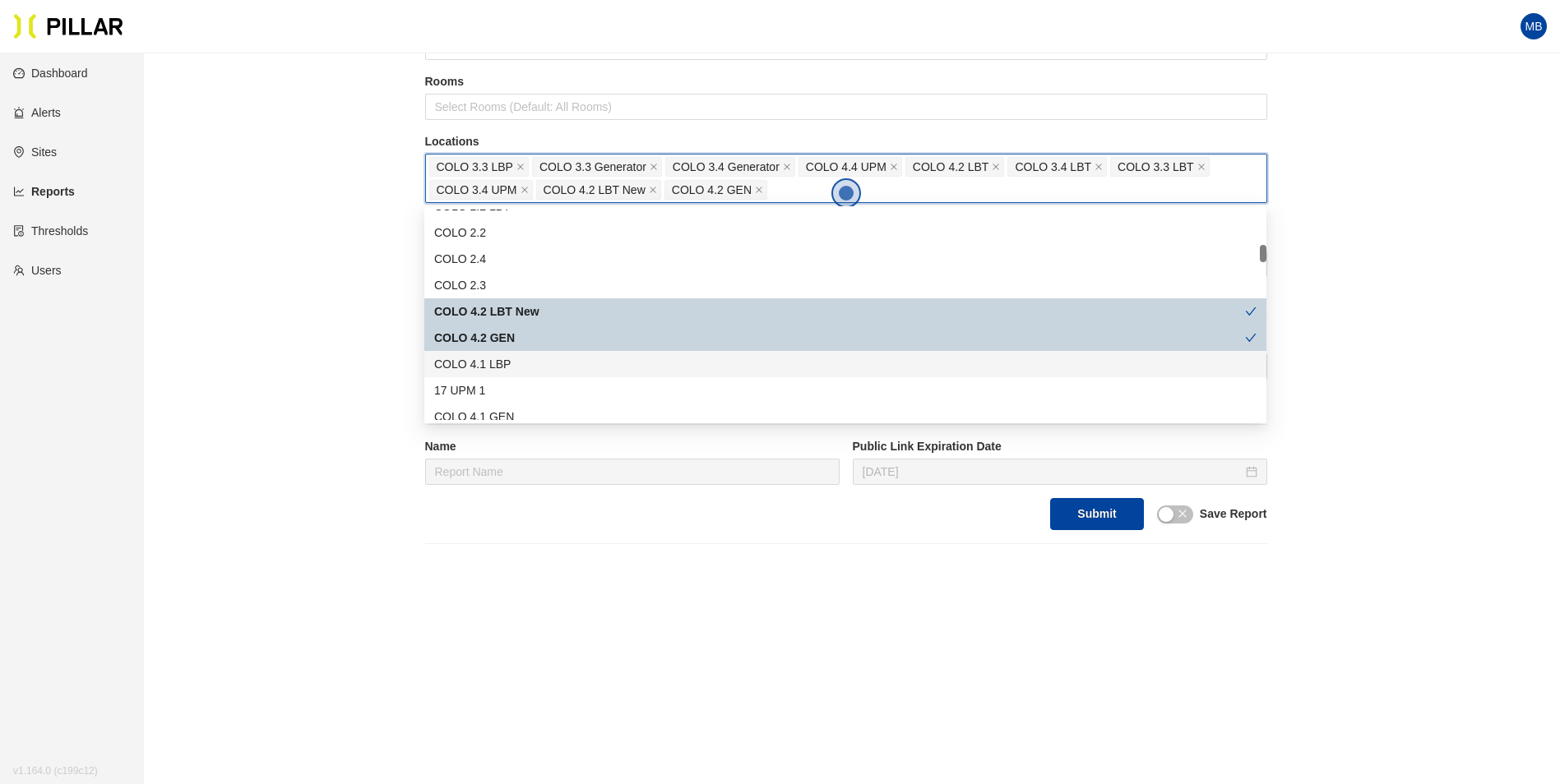
click at [534, 363] on div "COLO 4.1 LBP" at bounding box center [845, 364] width 822 height 18
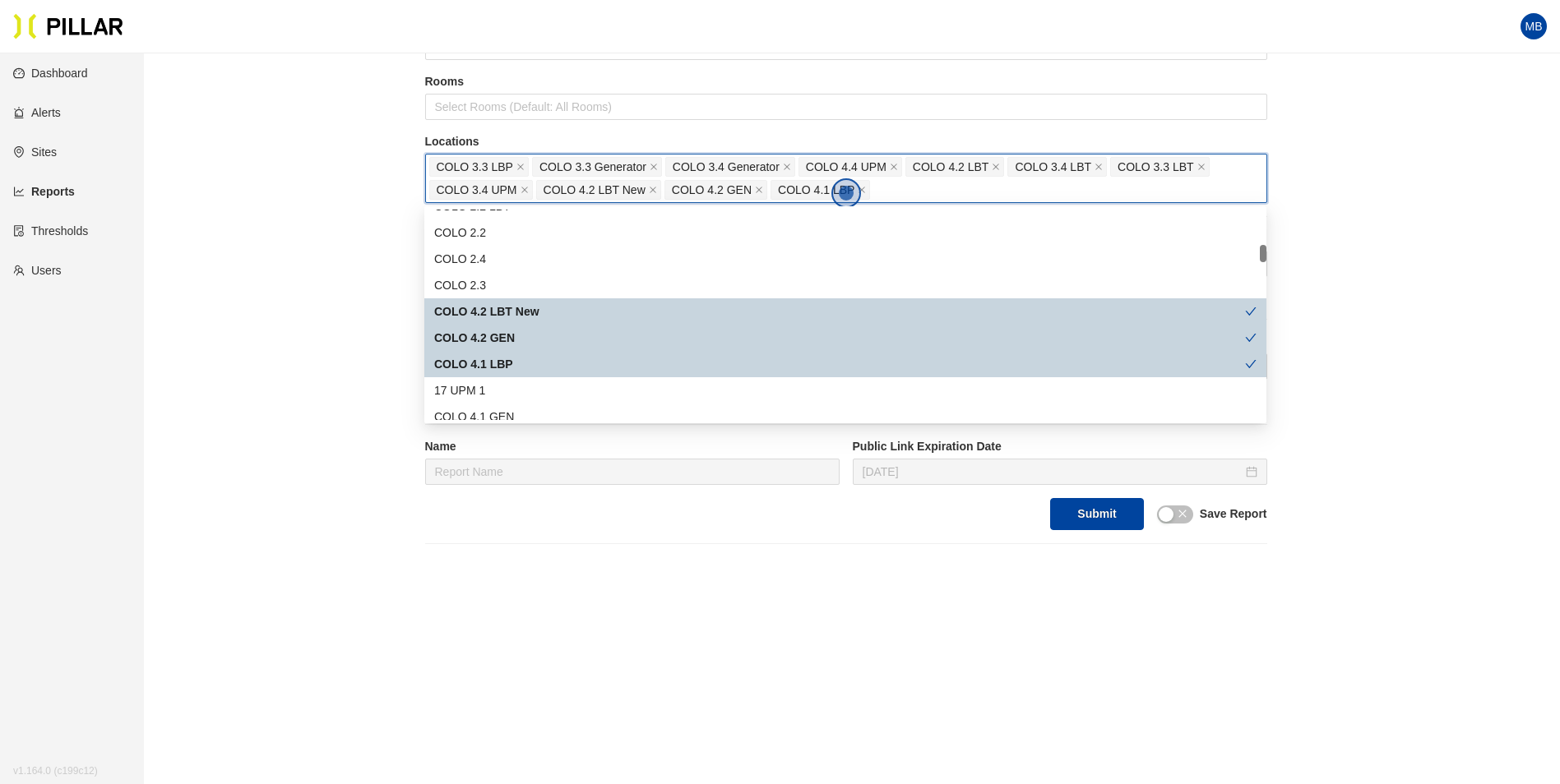
scroll to position [493, 0]
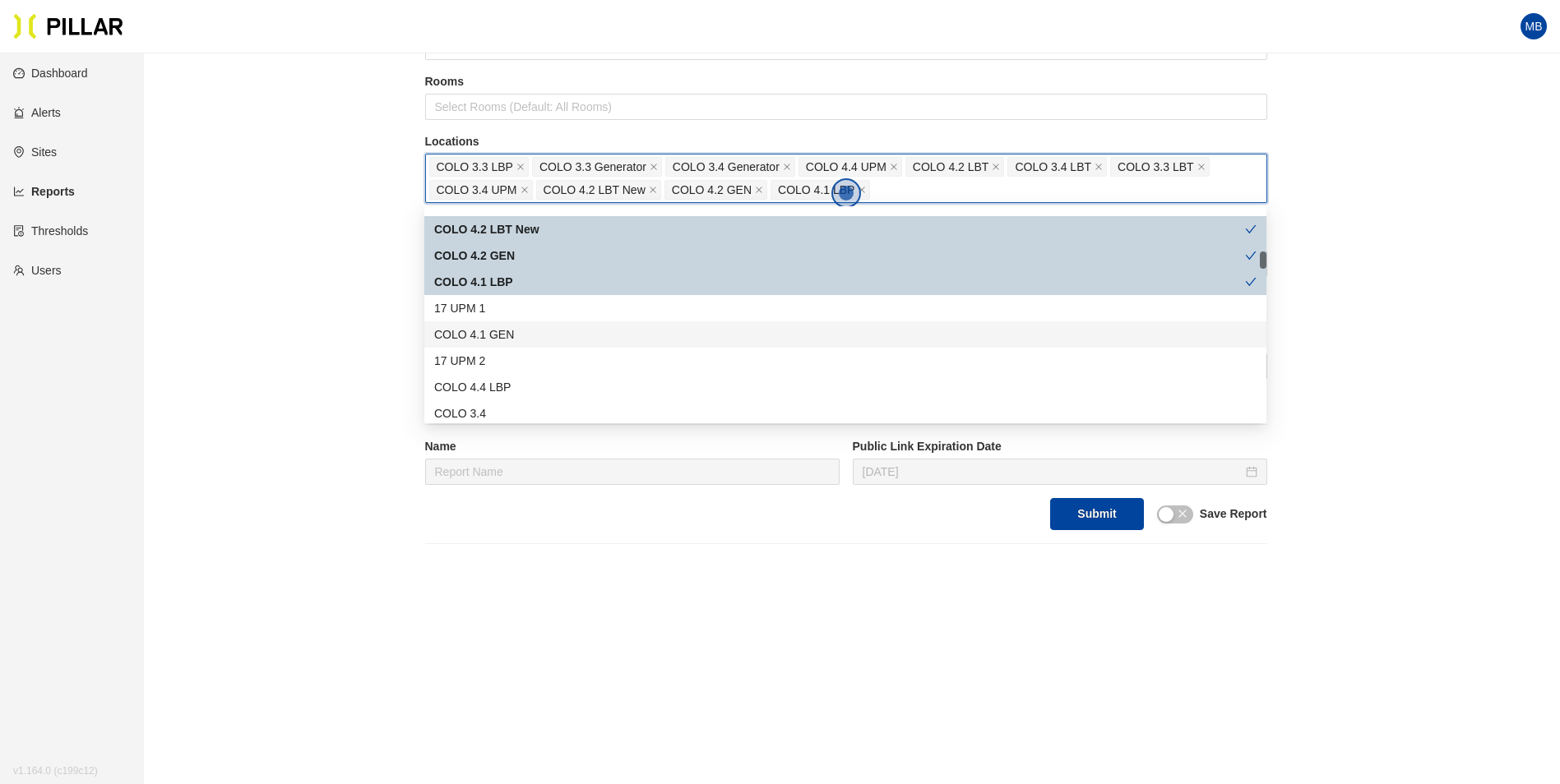
click at [535, 335] on div "COLO 4.1 GEN" at bounding box center [845, 334] width 822 height 18
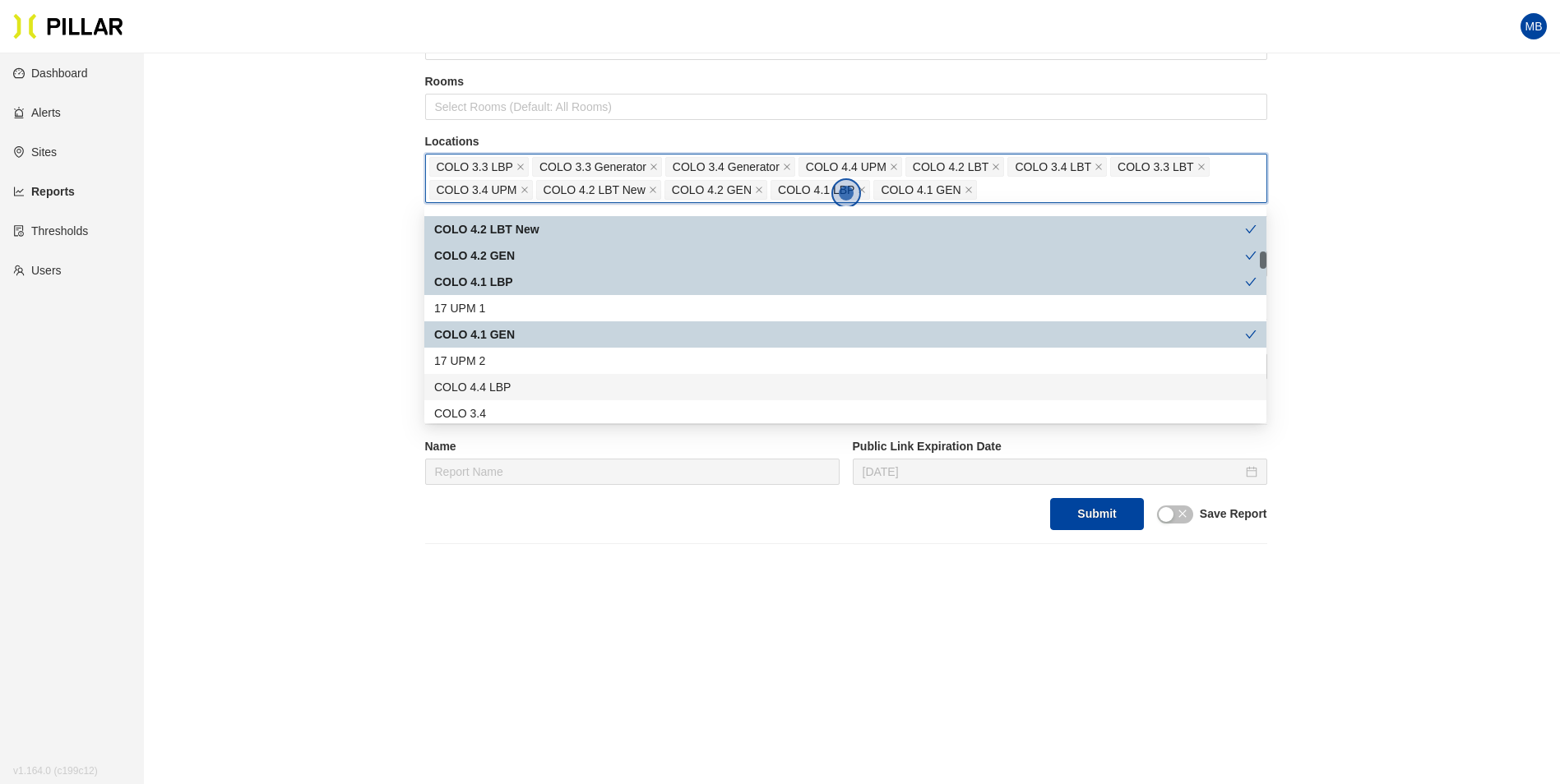
click at [527, 375] on div "COLO 4.4 LBP" at bounding box center [846, 387] width 842 height 26
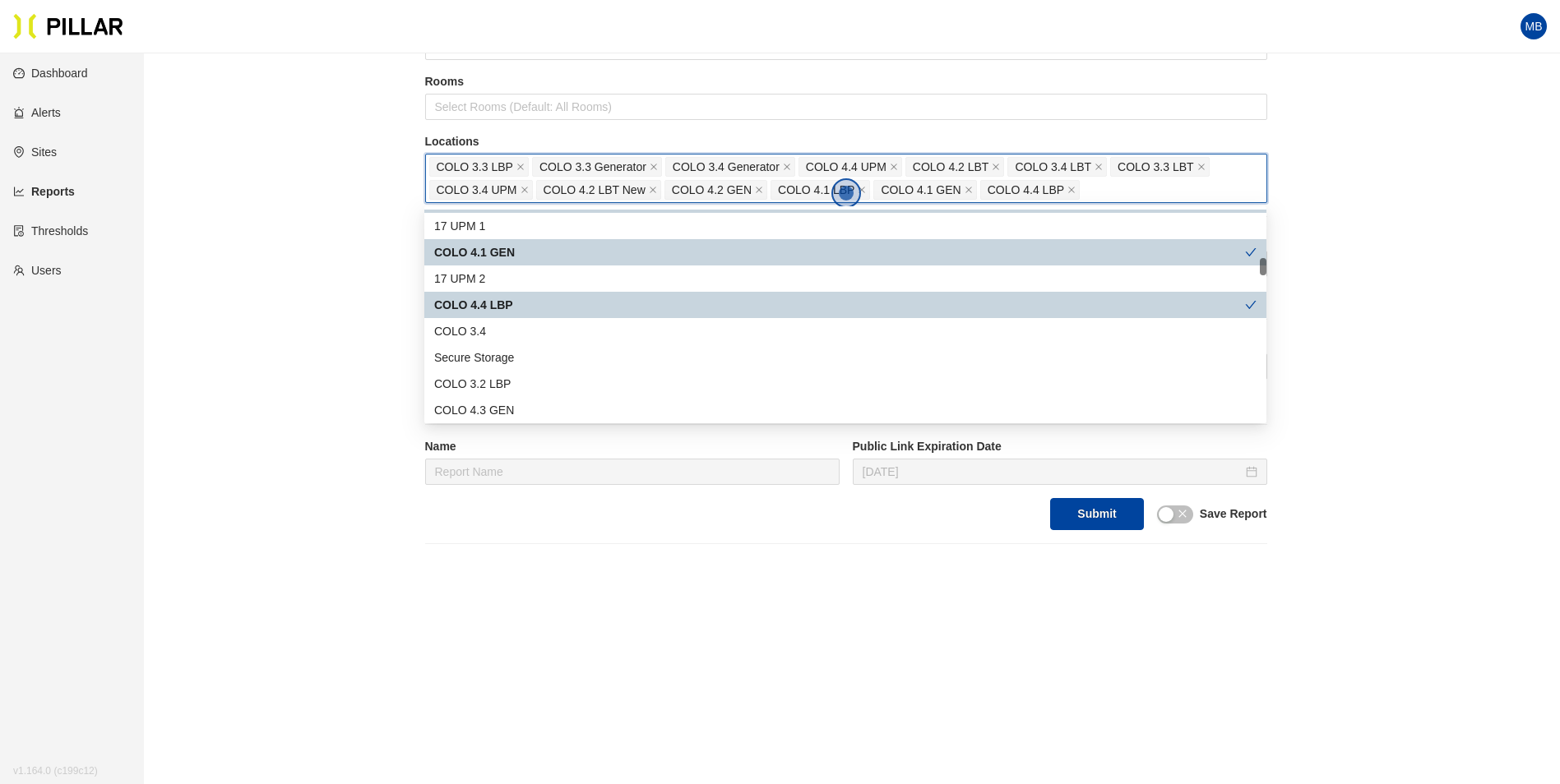
scroll to position [658, 0]
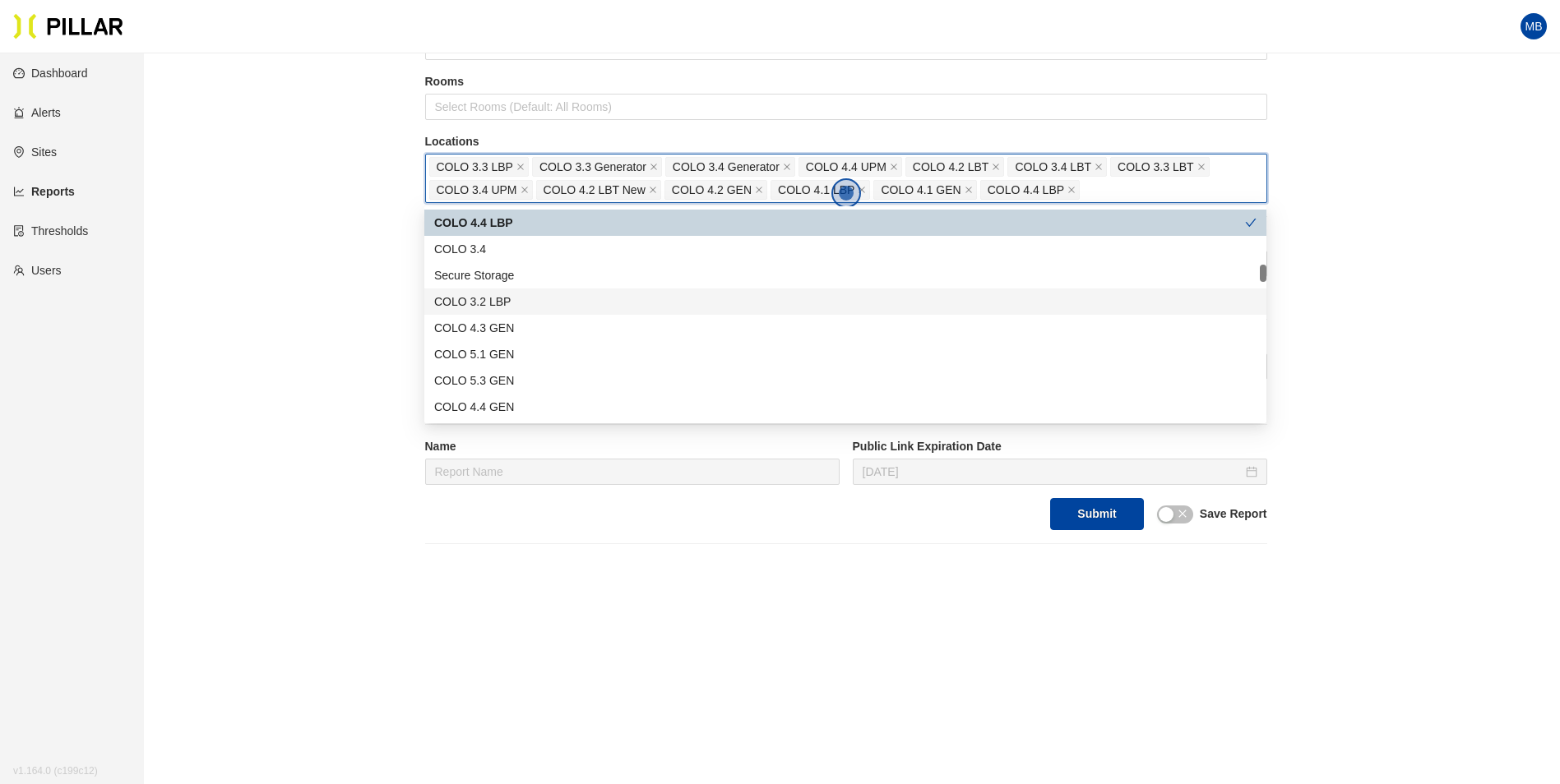
click at [533, 298] on div "COLO 3.2 LBP" at bounding box center [845, 302] width 822 height 18
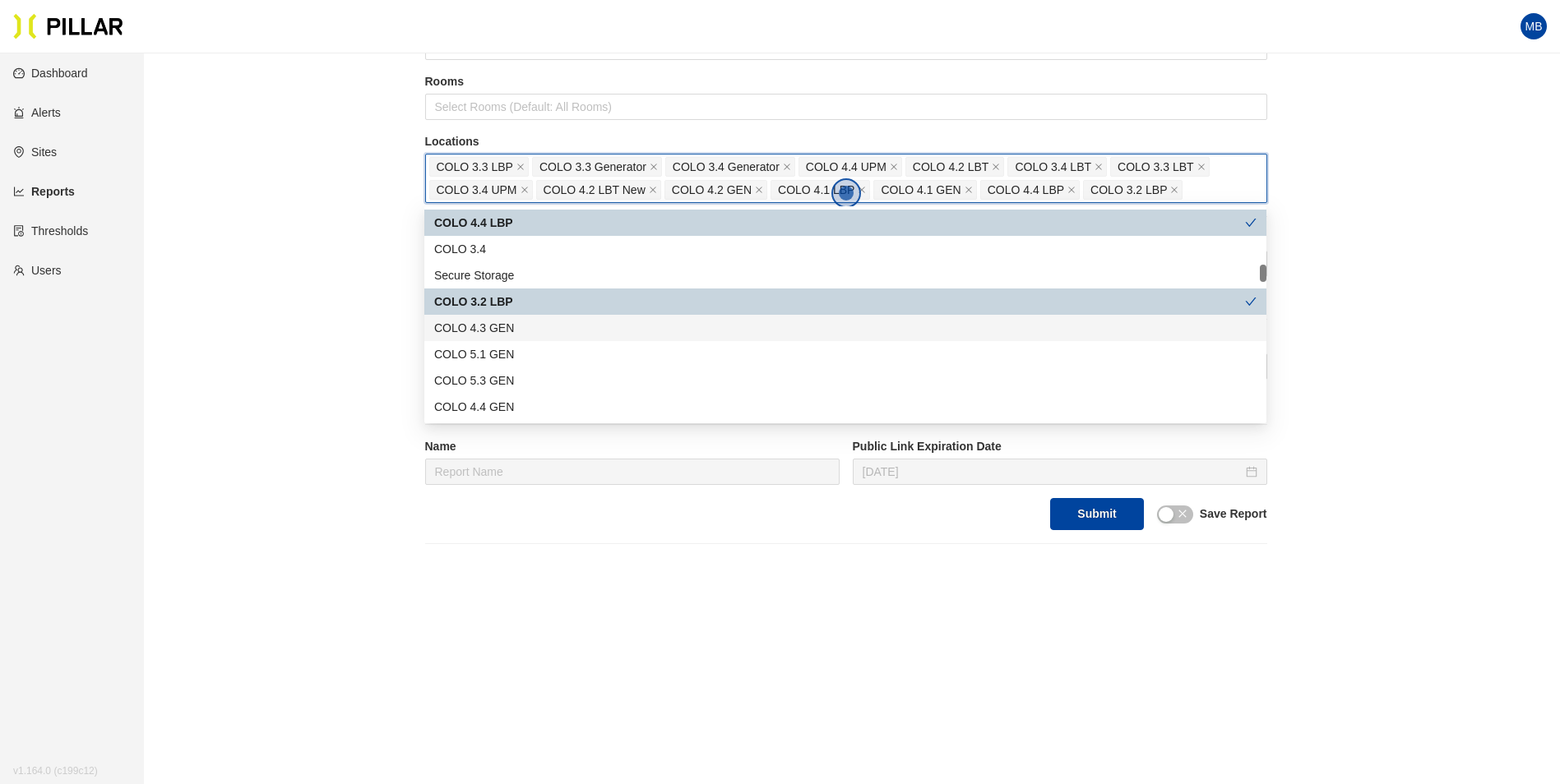
click at [529, 325] on div "COLO 4.3 GEN" at bounding box center [845, 328] width 822 height 18
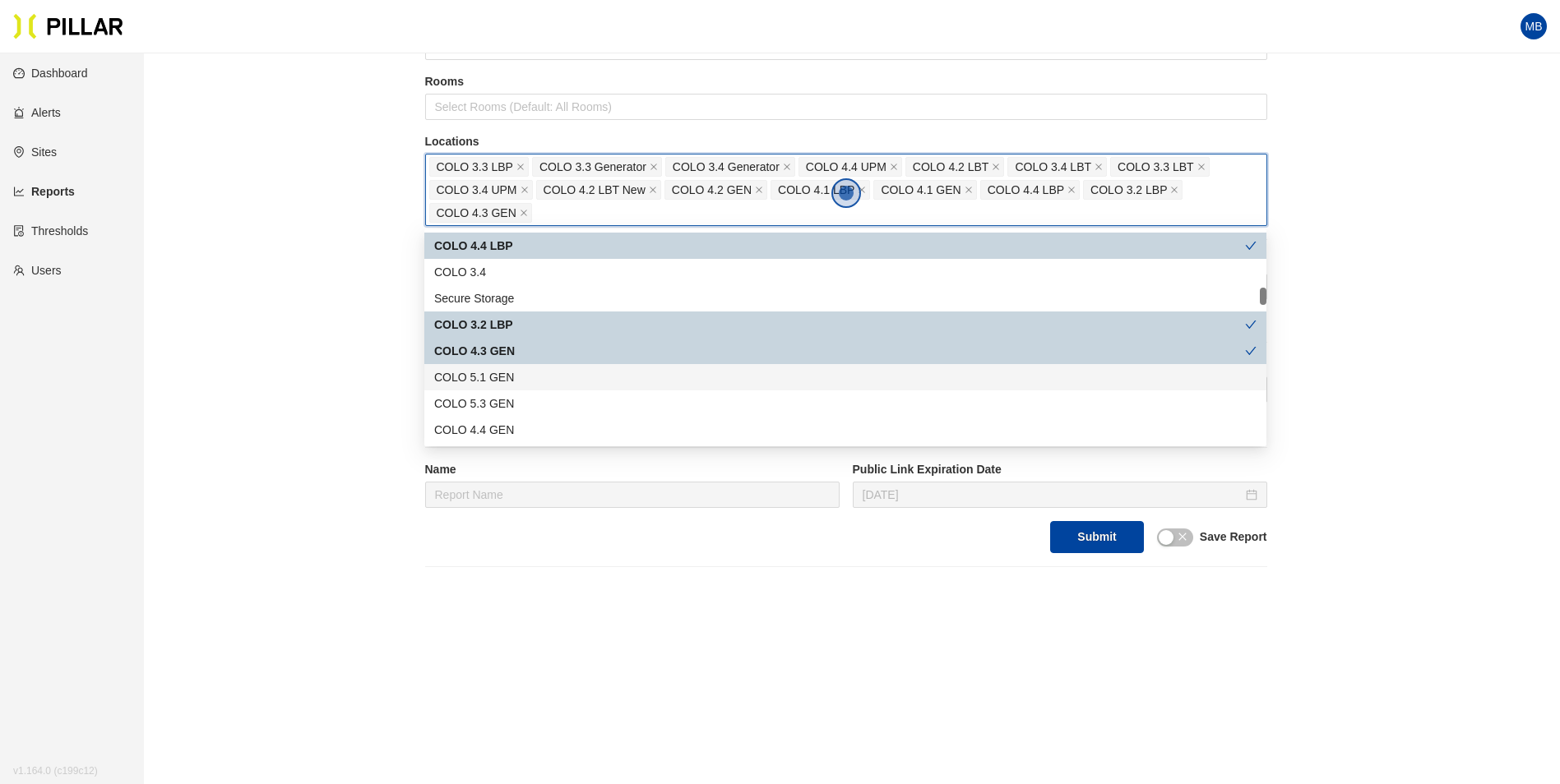
click at [525, 374] on div "COLO 5.1 GEN" at bounding box center [845, 377] width 822 height 18
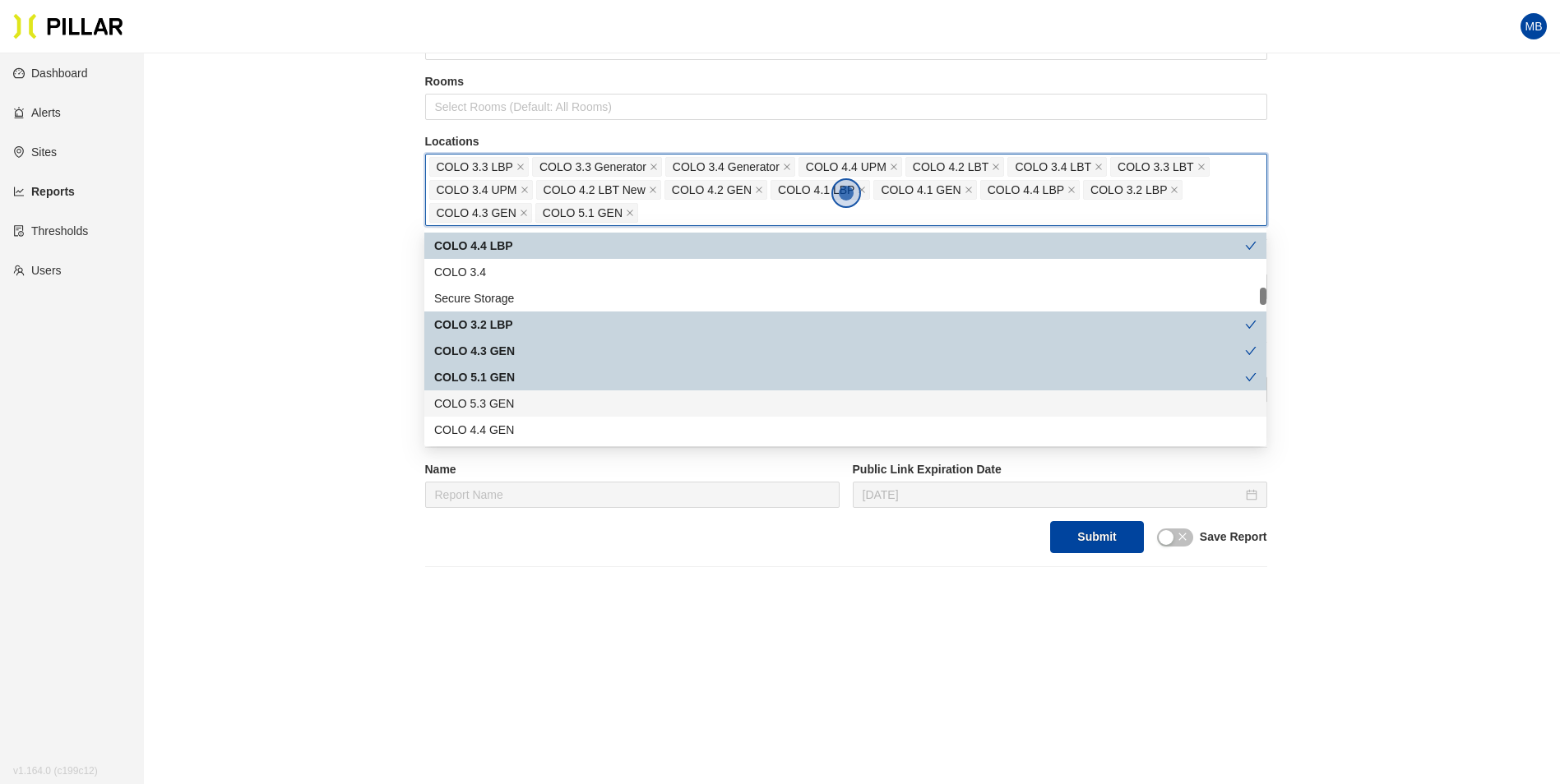
click at [519, 402] on div "COLO 5.3 GEN" at bounding box center [845, 403] width 822 height 18
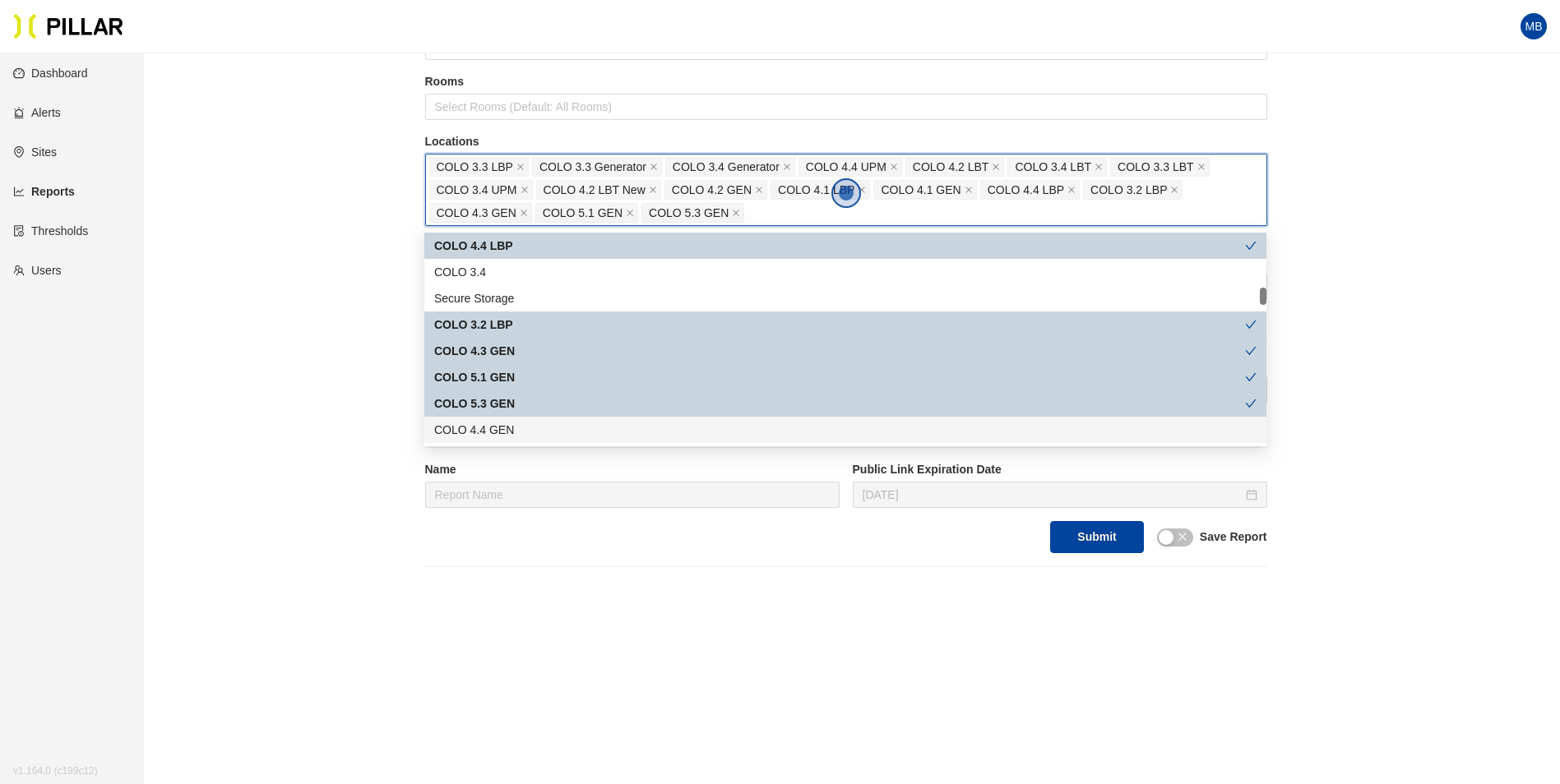
click at [517, 426] on div "COLO 4.4 GEN" at bounding box center [845, 430] width 822 height 18
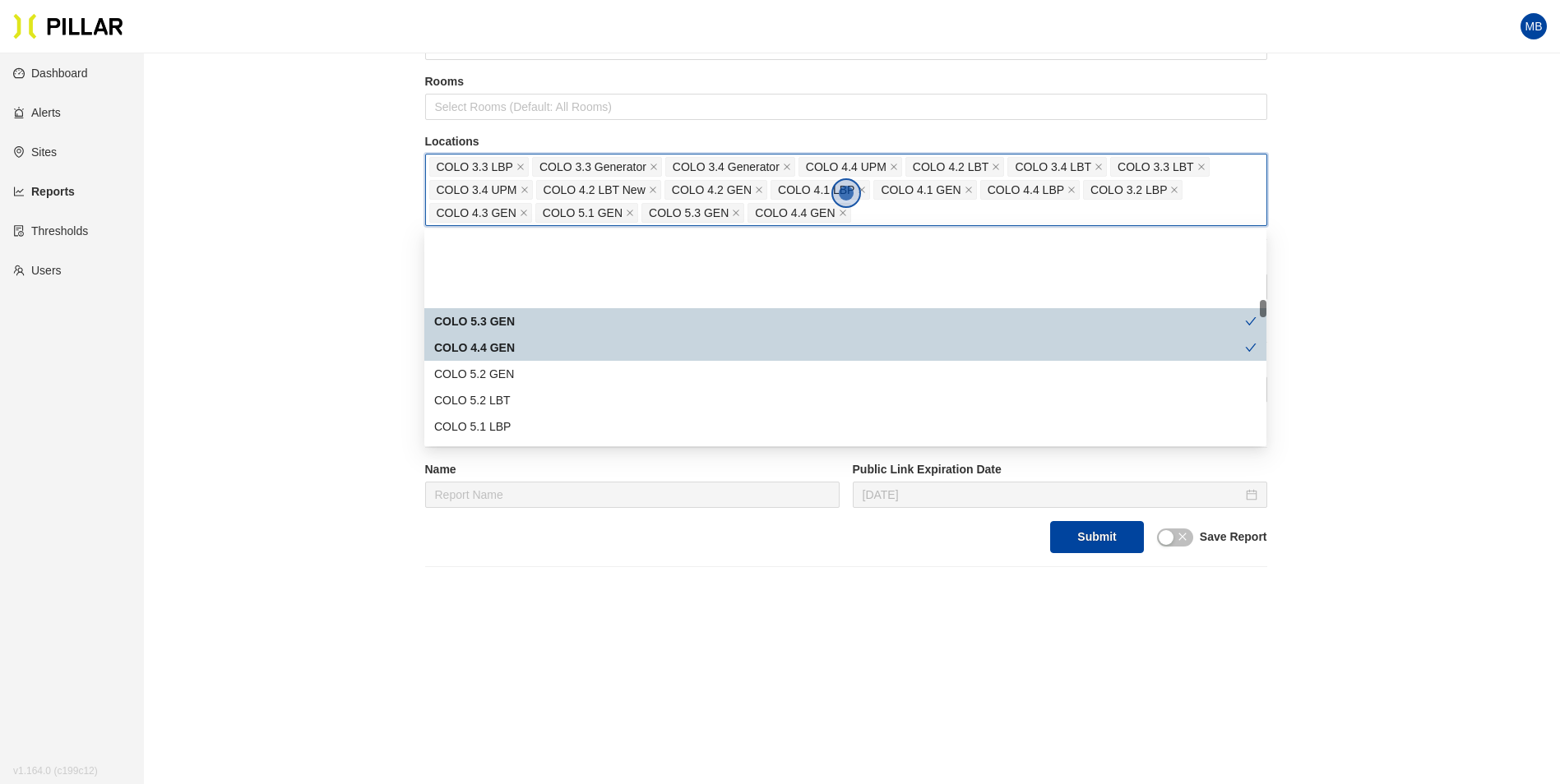
scroll to position [822, 0]
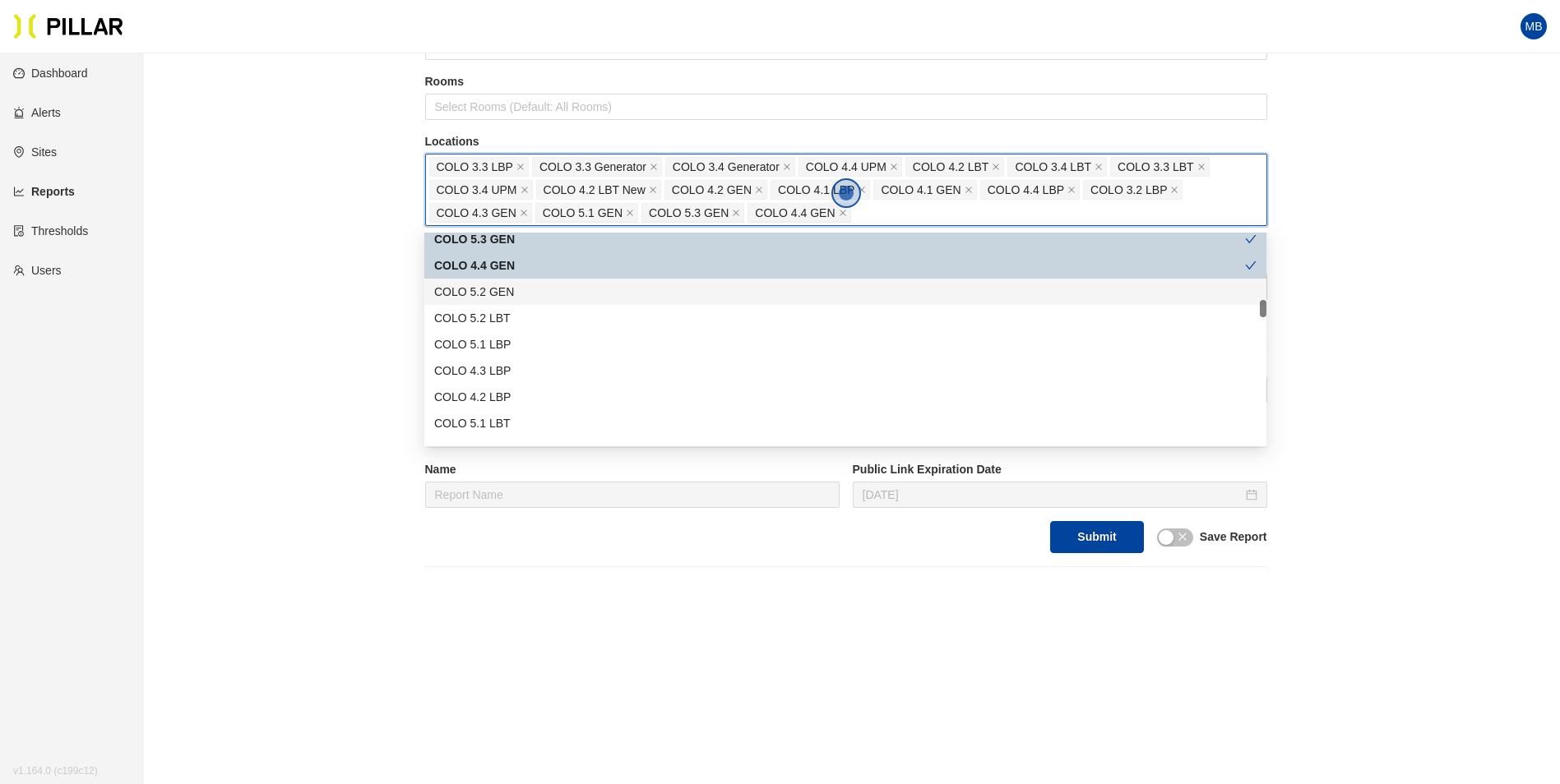
click at [522, 296] on div "COLO 5.2 GEN" at bounding box center [845, 291] width 822 height 18
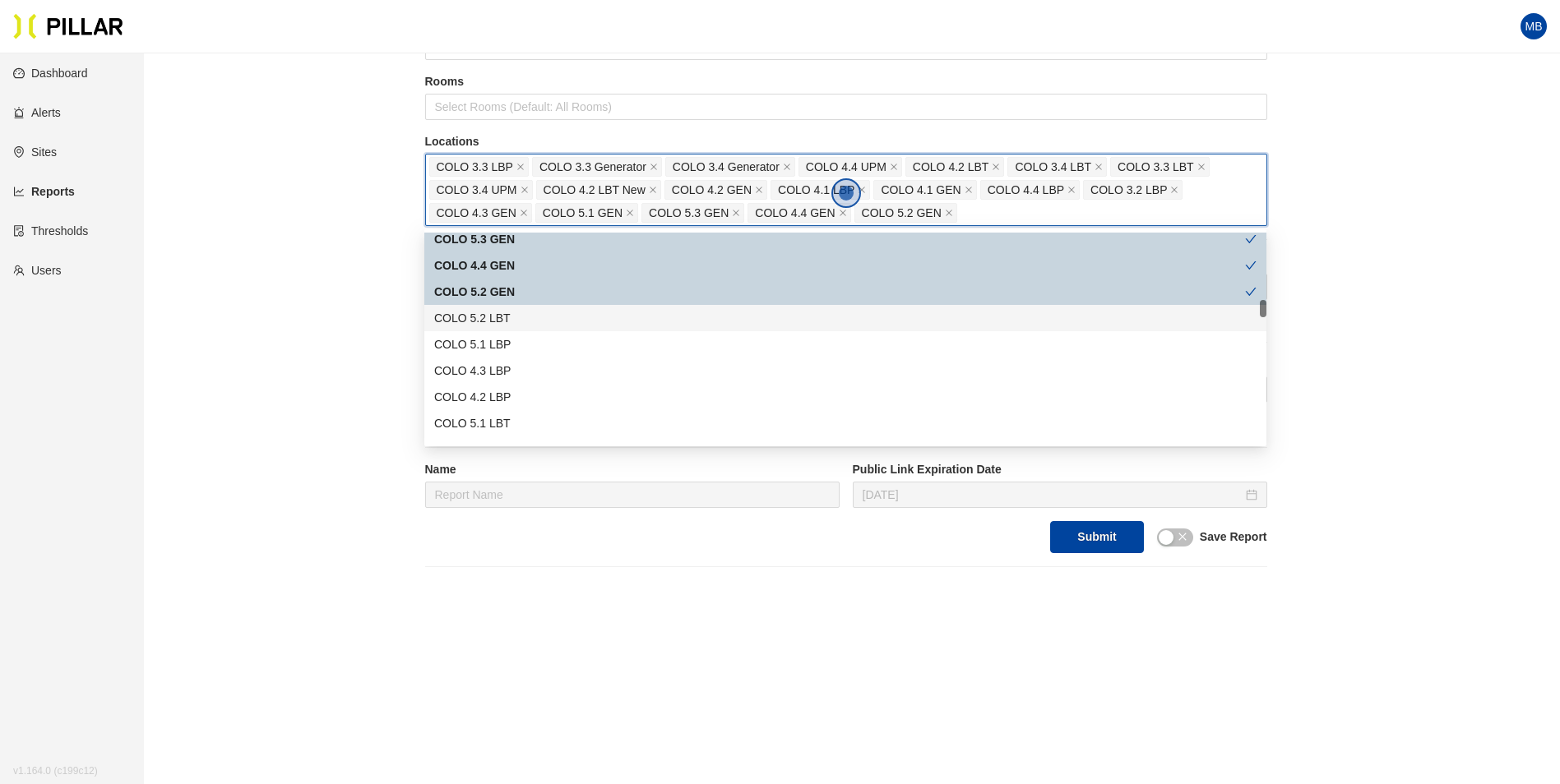
click at [514, 320] on div "COLO 5.2 LBT" at bounding box center [845, 317] width 822 height 18
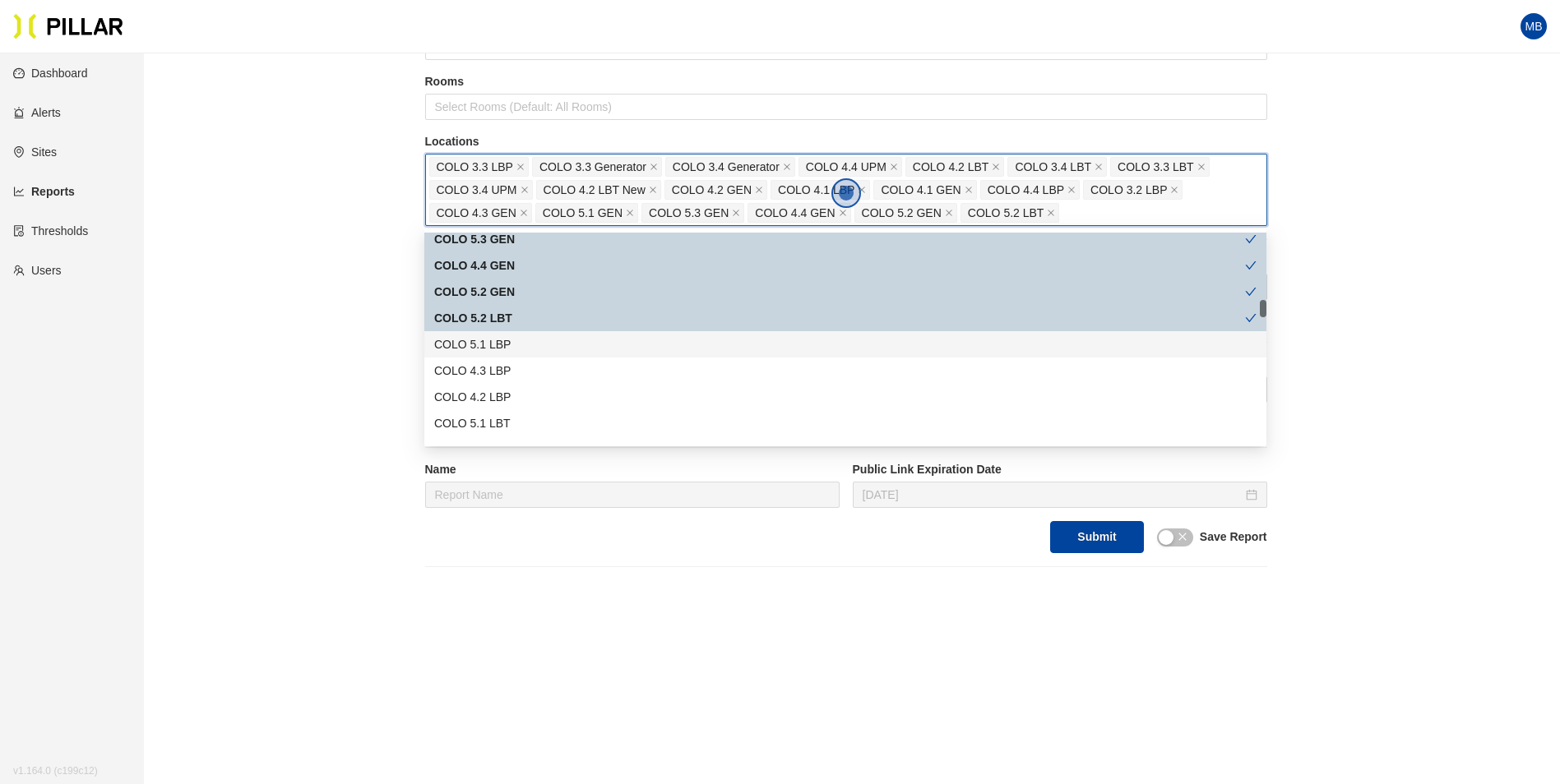
click at [510, 335] on div "COLO 5.1 LBP" at bounding box center [845, 344] width 822 height 18
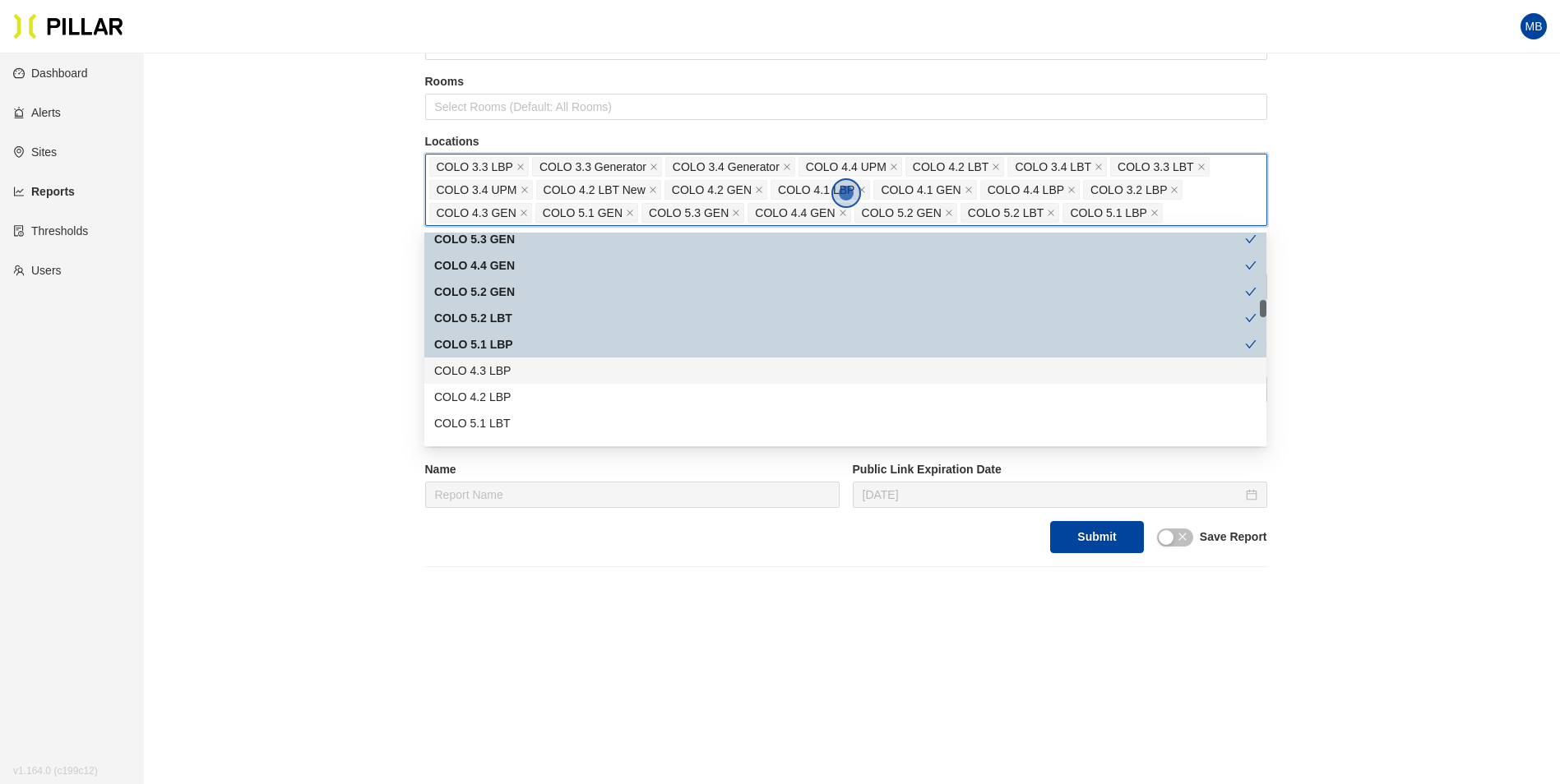
click at [505, 360] on div "COLO 4.3 LBP" at bounding box center [846, 371] width 842 height 26
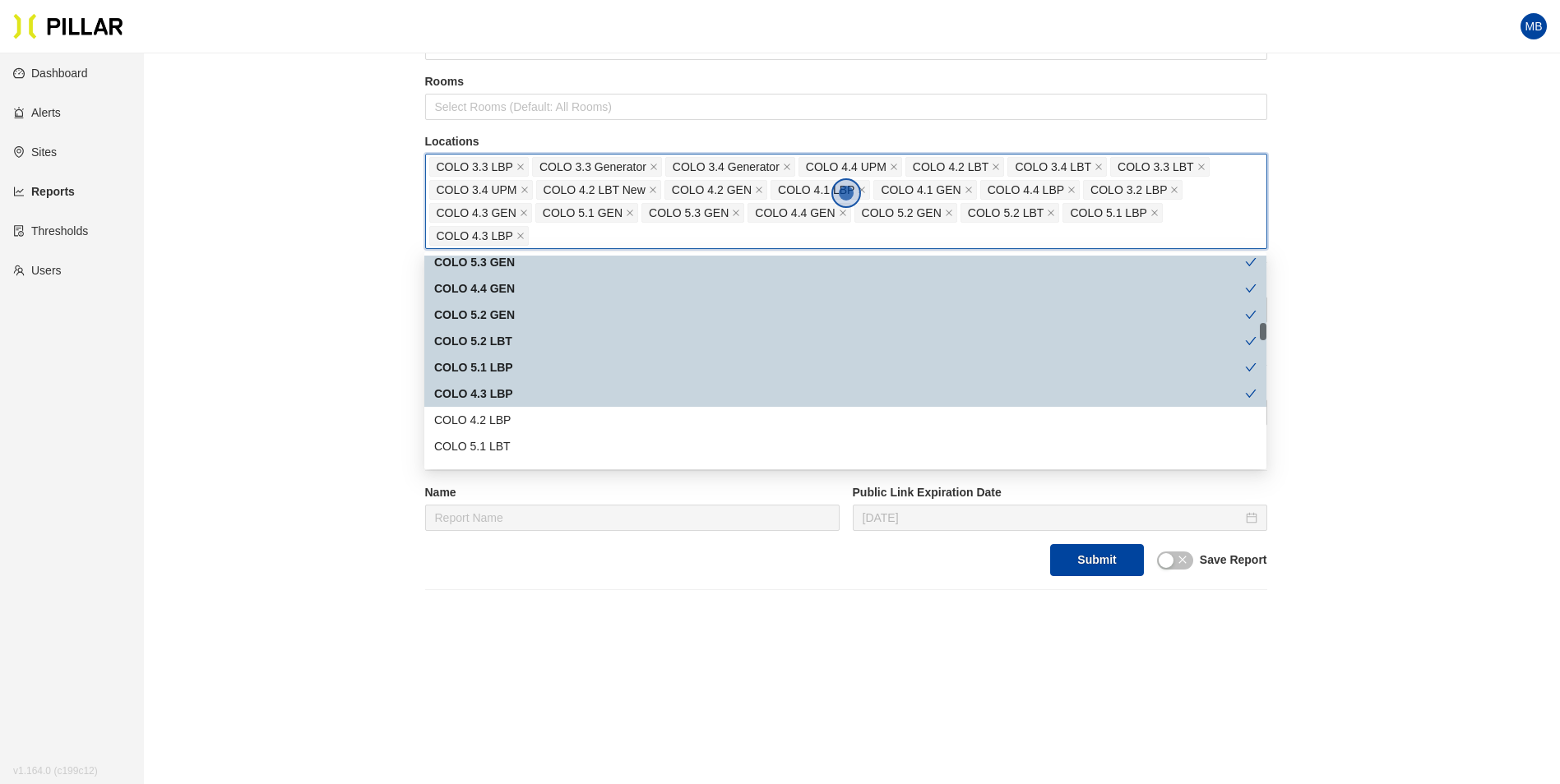
click at [511, 396] on div "COLO 4.3 LBP" at bounding box center [840, 394] width 811 height 18
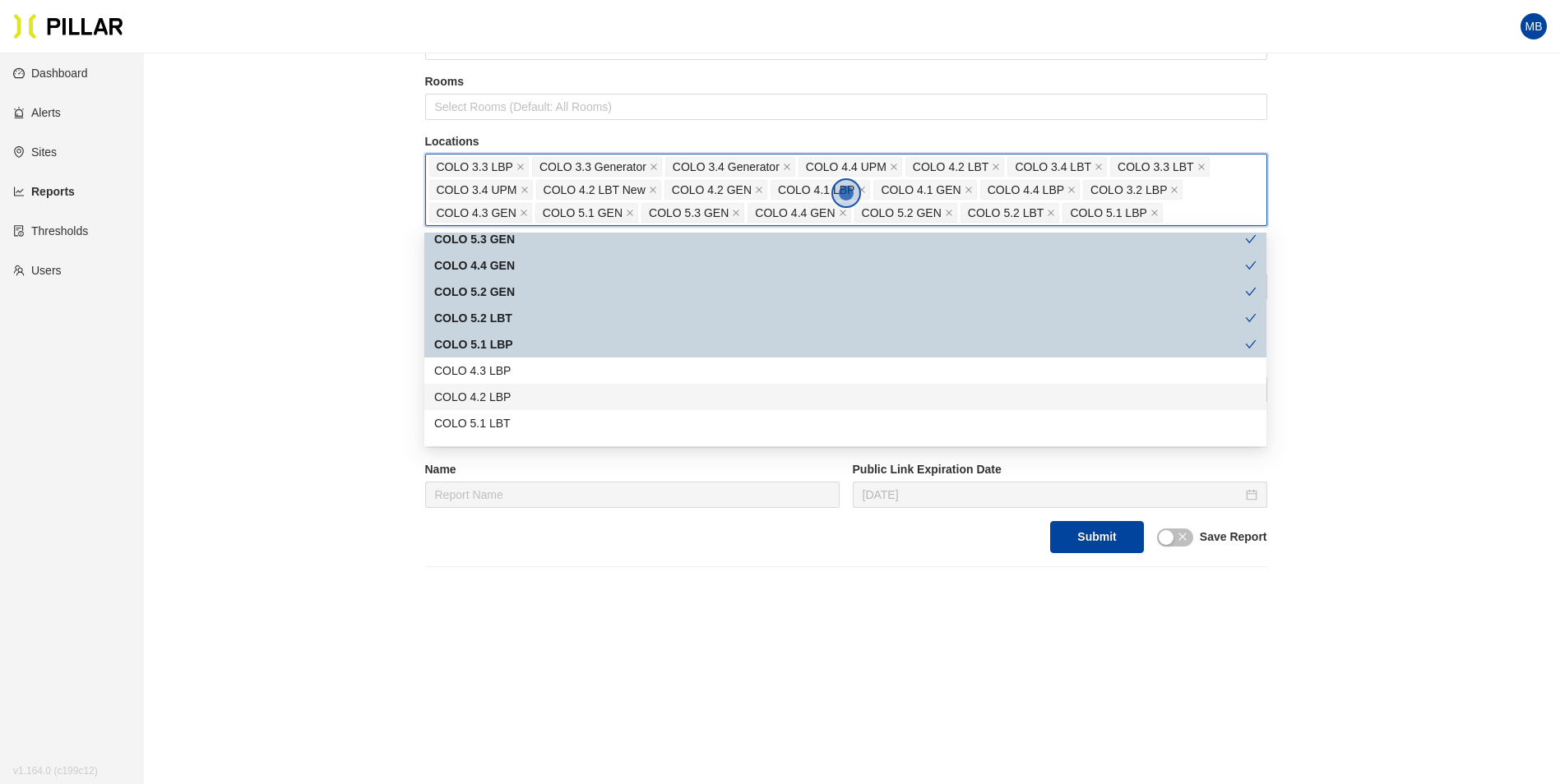
click at [515, 381] on div "COLO 4.3 LBP" at bounding box center [846, 371] width 842 height 26
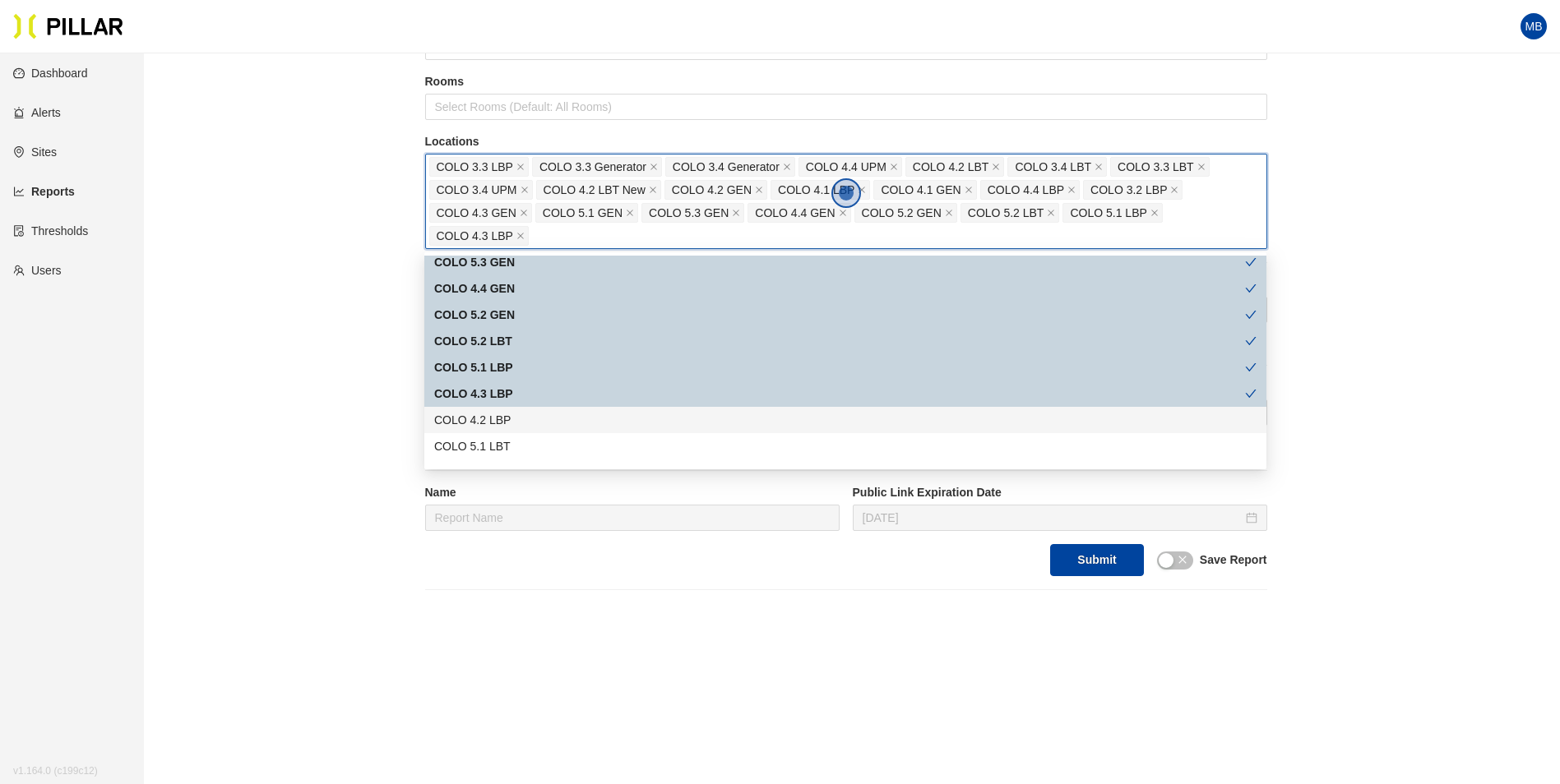
click at [508, 424] on div "COLO 4.2 LBP" at bounding box center [845, 420] width 822 height 18
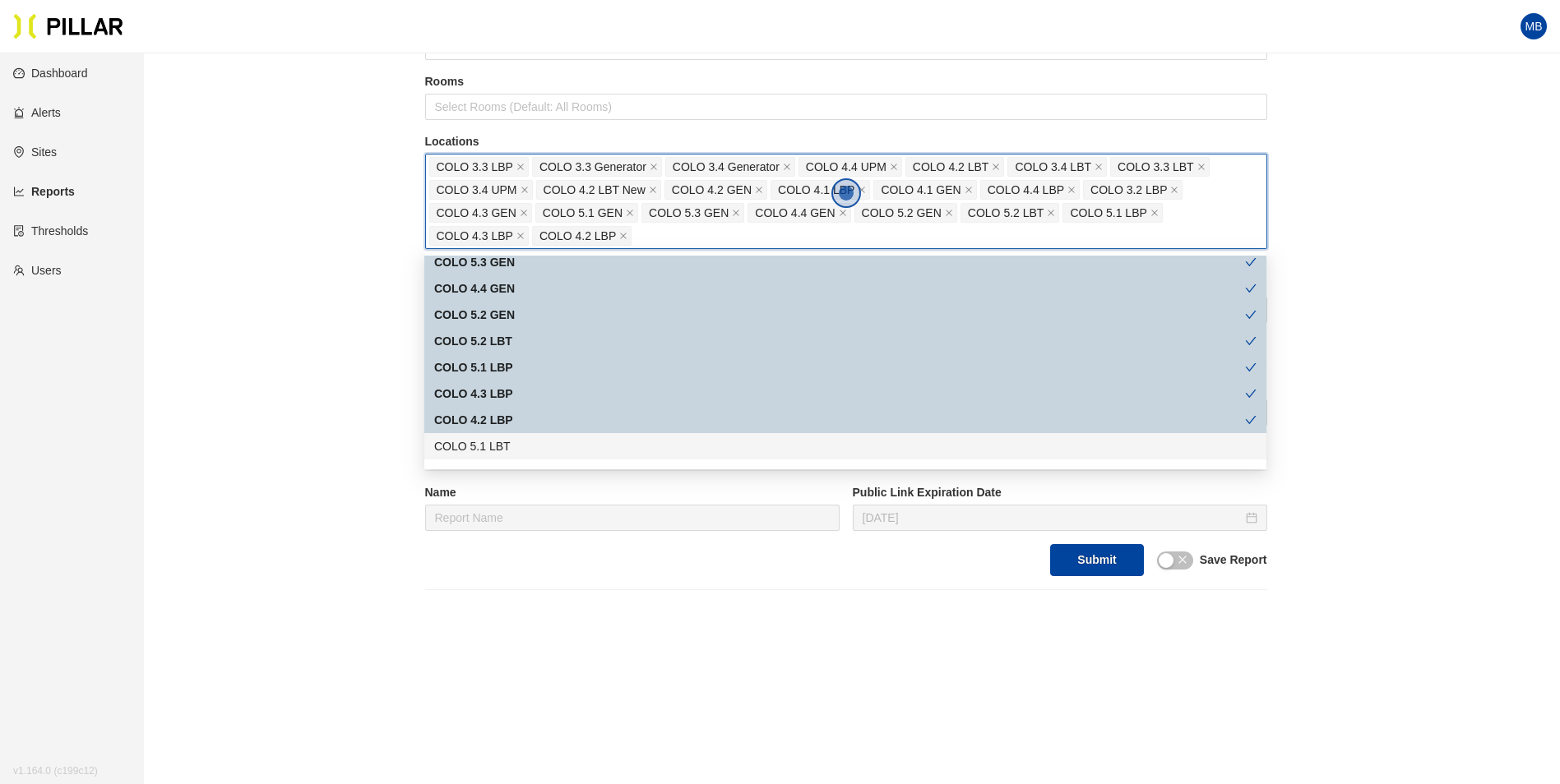
click at [508, 448] on div "COLO 5.1 LBT" at bounding box center [845, 446] width 822 height 18
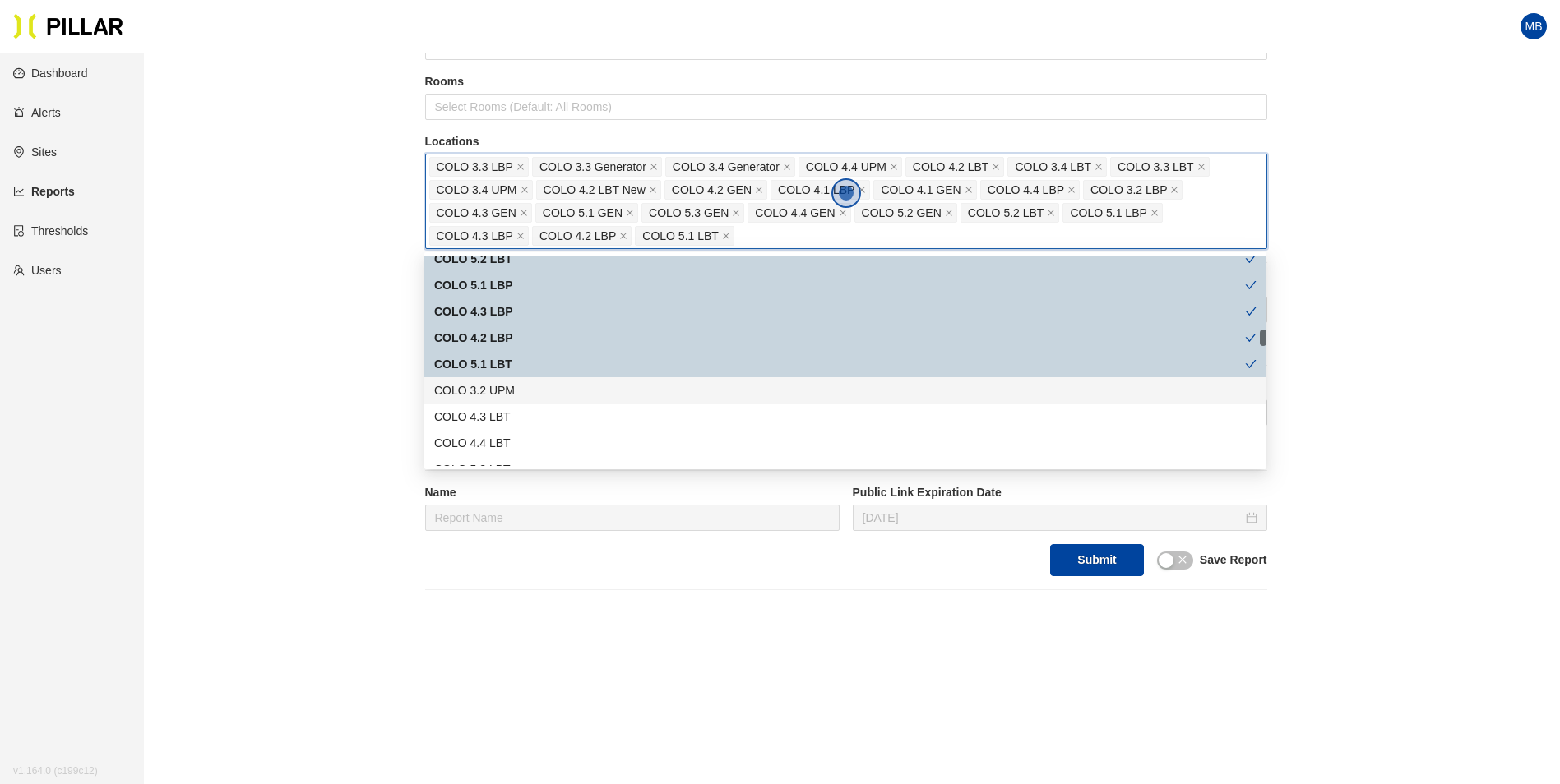
scroll to position [987, 0]
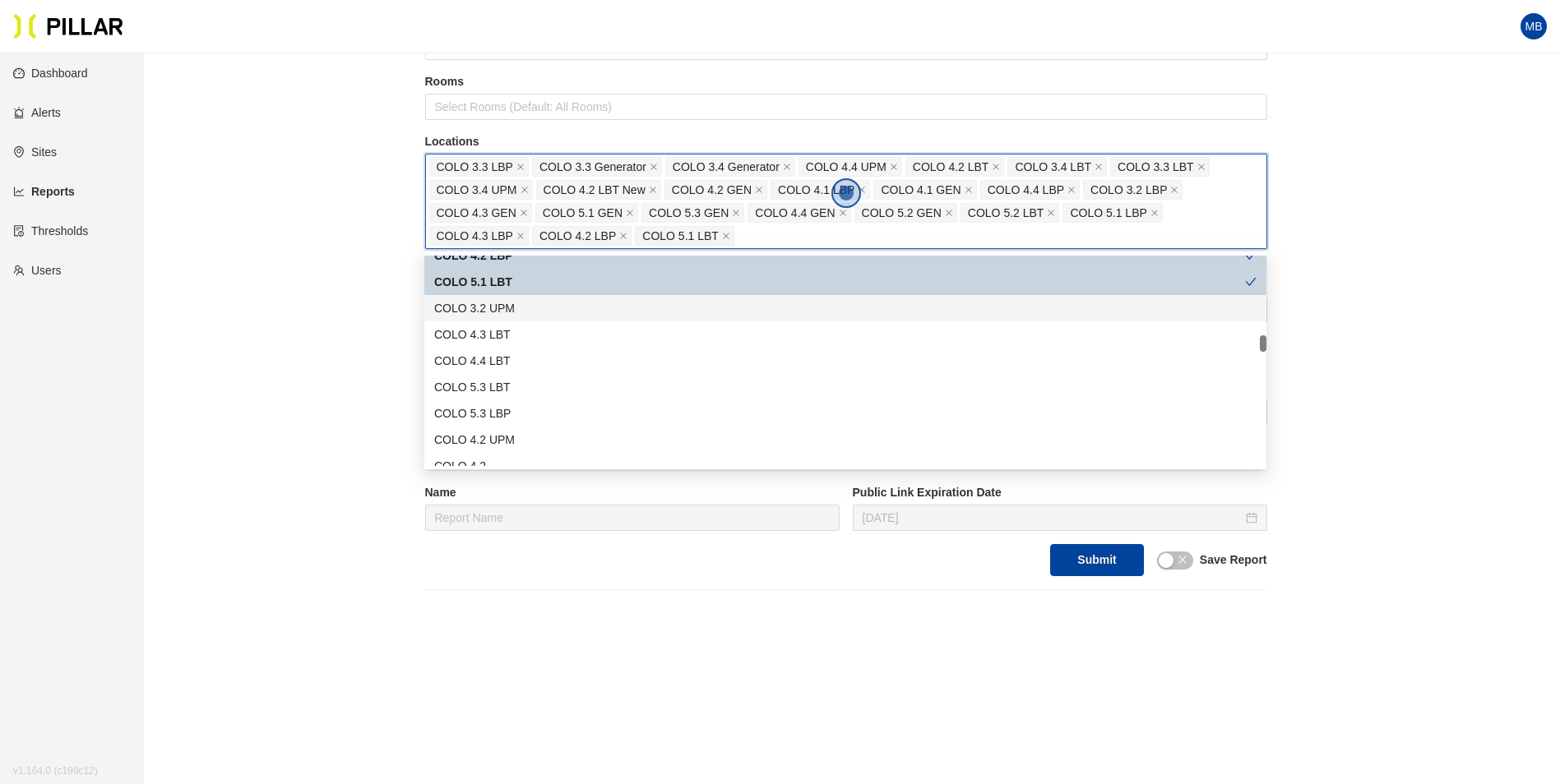
click at [529, 315] on div "COLO 3.2 UPM" at bounding box center [845, 308] width 822 height 18
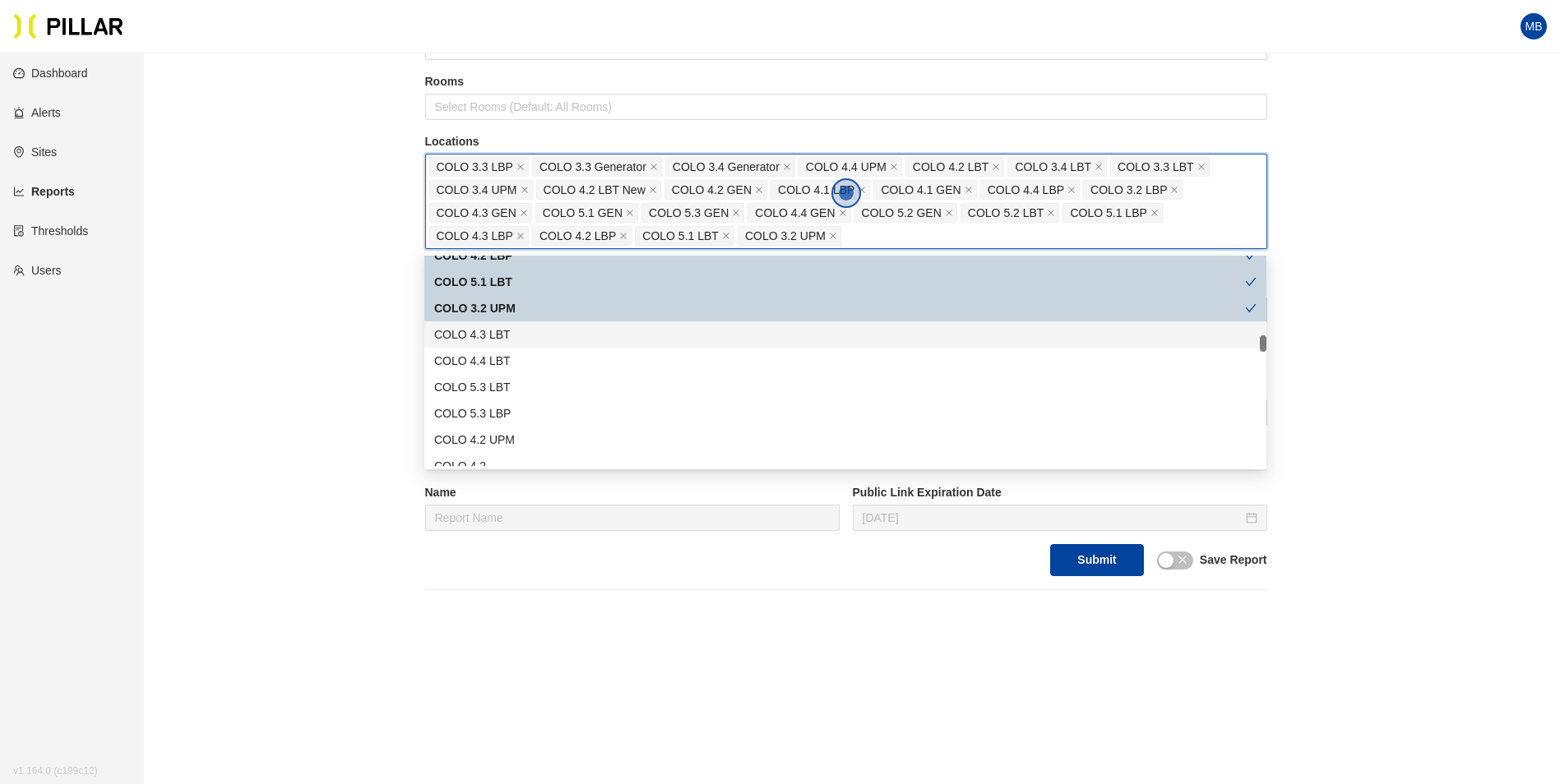
click at [516, 334] on div "COLO 4.3 LBT" at bounding box center [845, 334] width 822 height 18
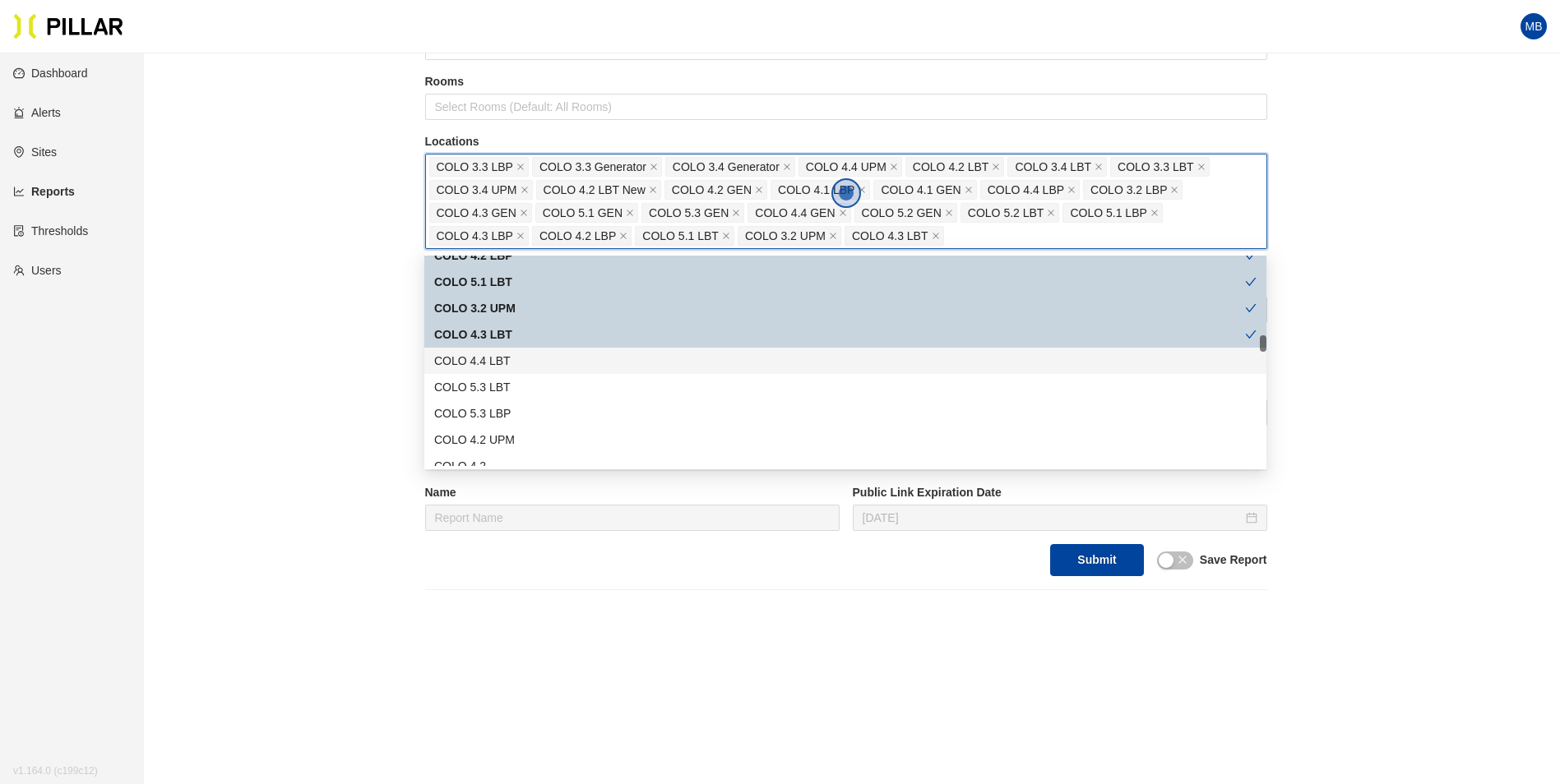
click at [512, 355] on div "COLO 4.4 LBT" at bounding box center [845, 360] width 822 height 18
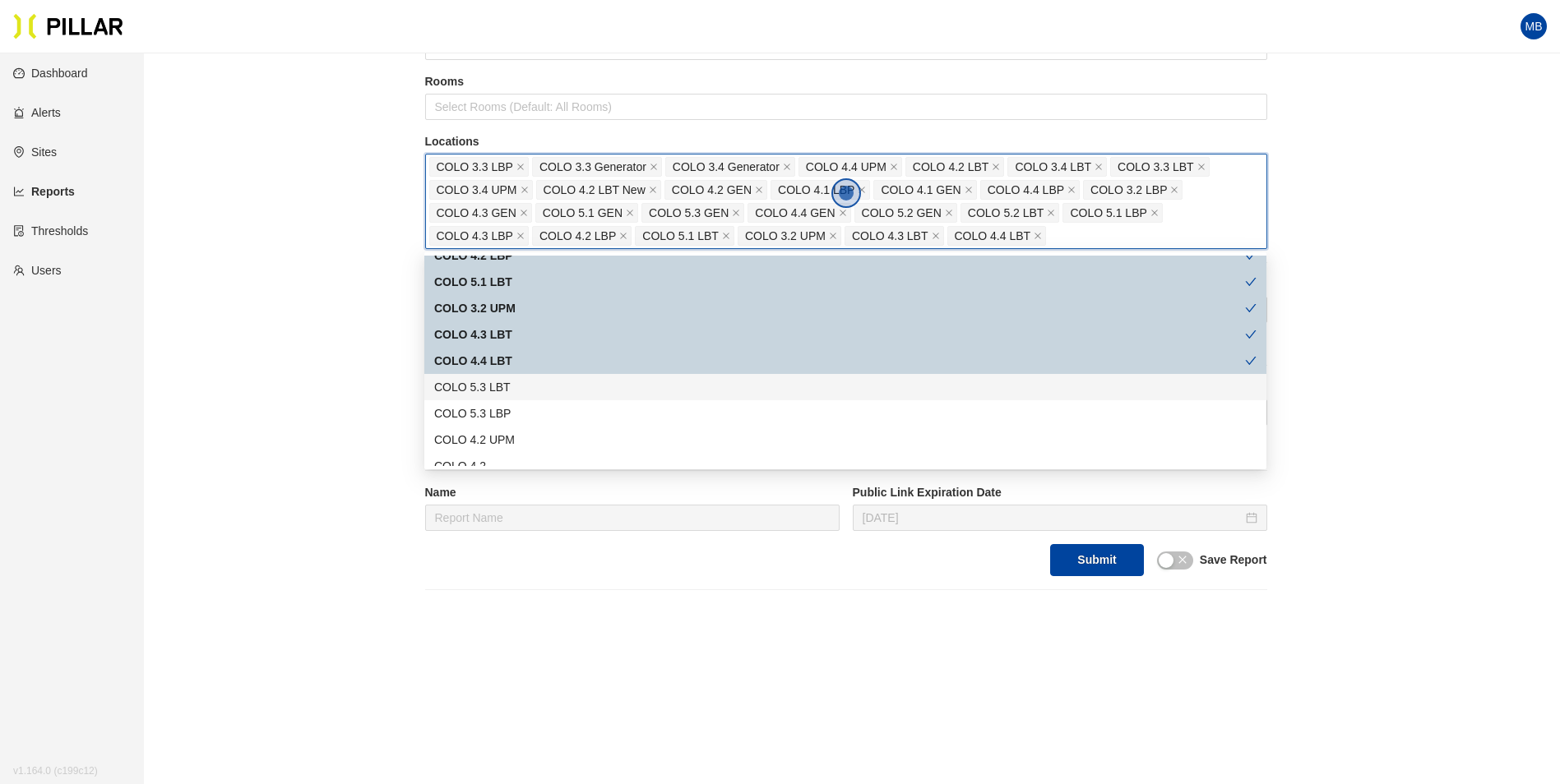
click at [511, 386] on div "COLO 5.3 LBT" at bounding box center [845, 387] width 822 height 18
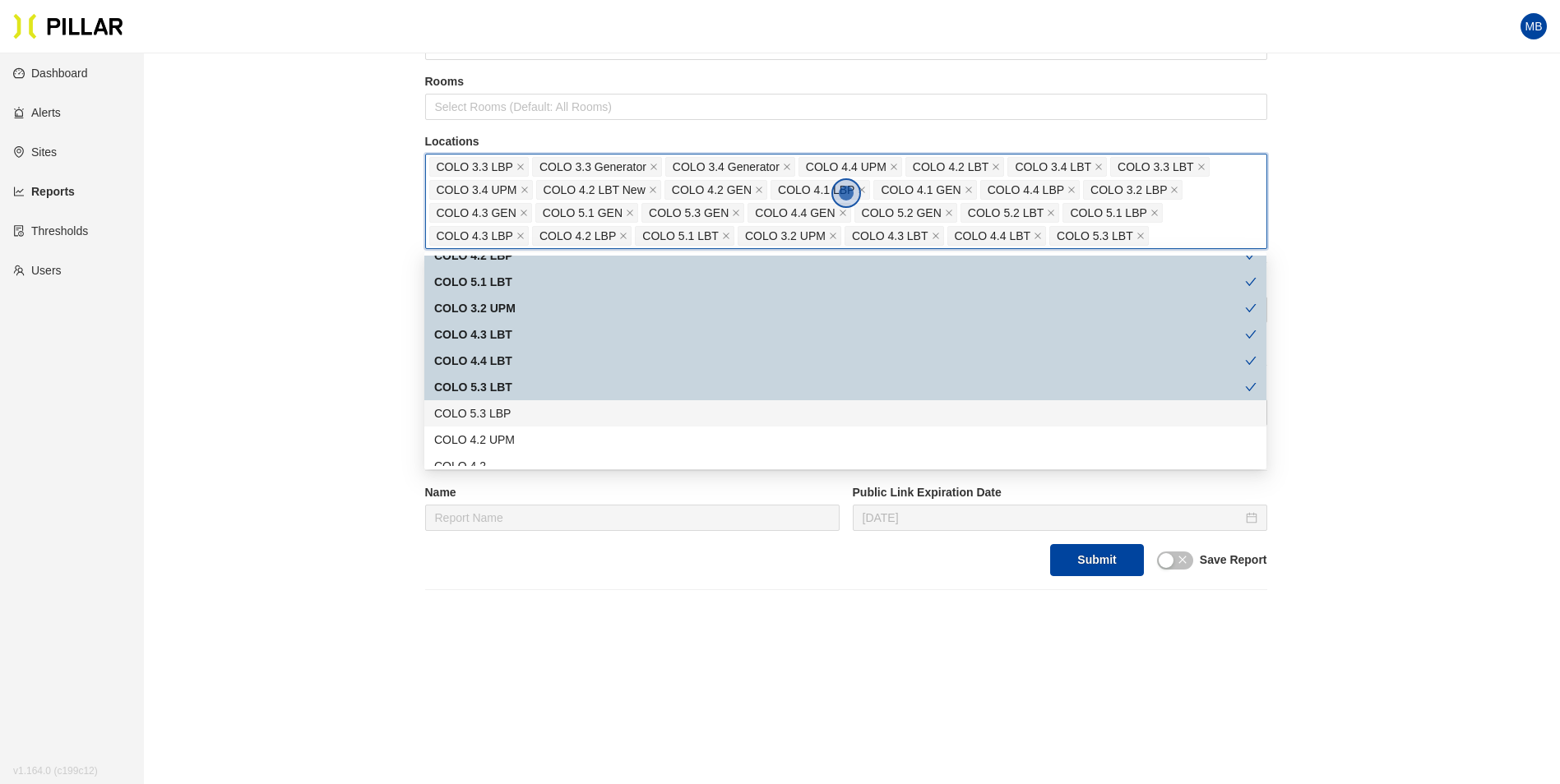
click at [511, 413] on div "COLO 5.3 LBP" at bounding box center [845, 413] width 822 height 18
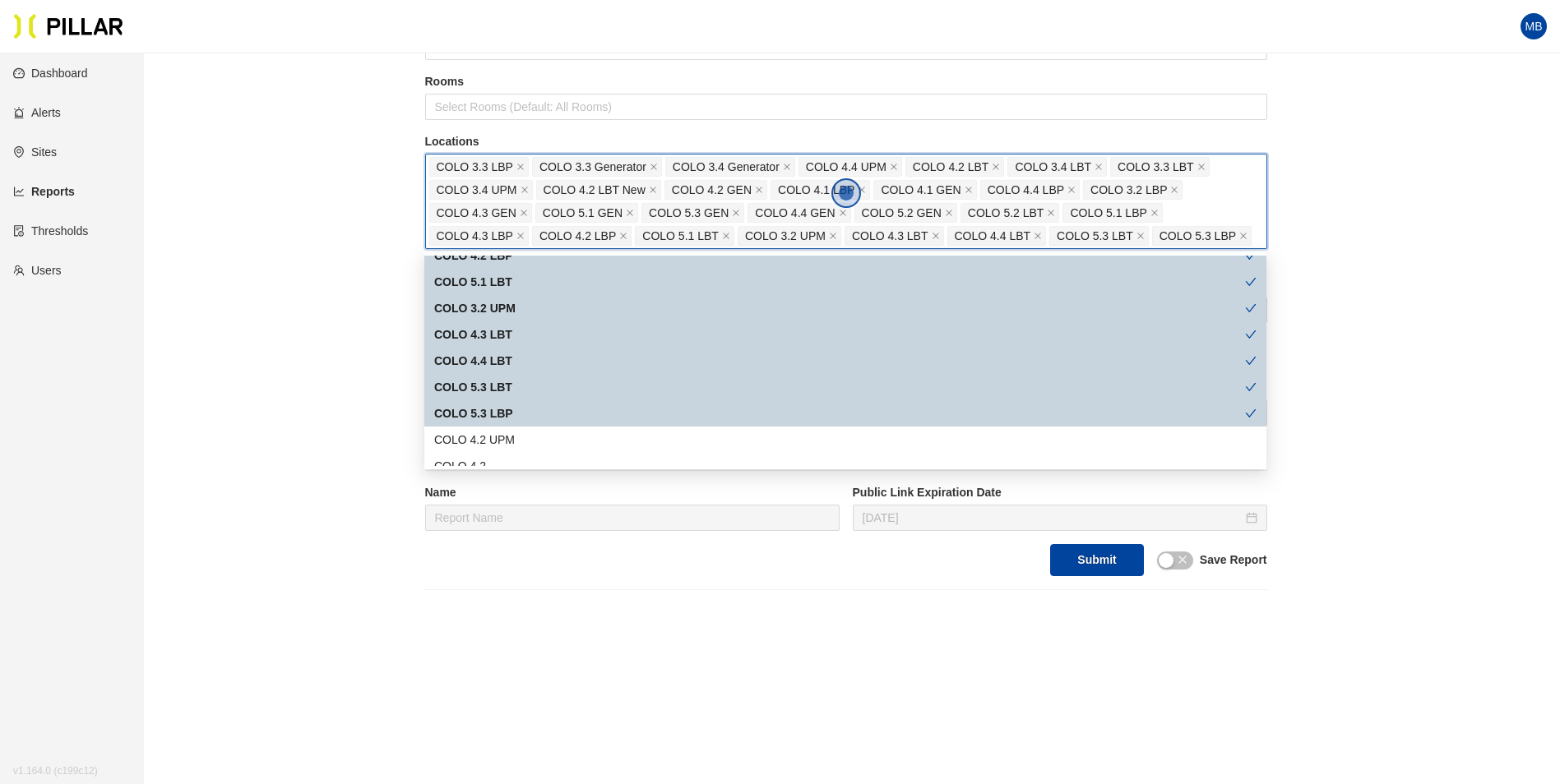
click at [511, 435] on div "COLO 4.2 UPM" at bounding box center [845, 439] width 822 height 18
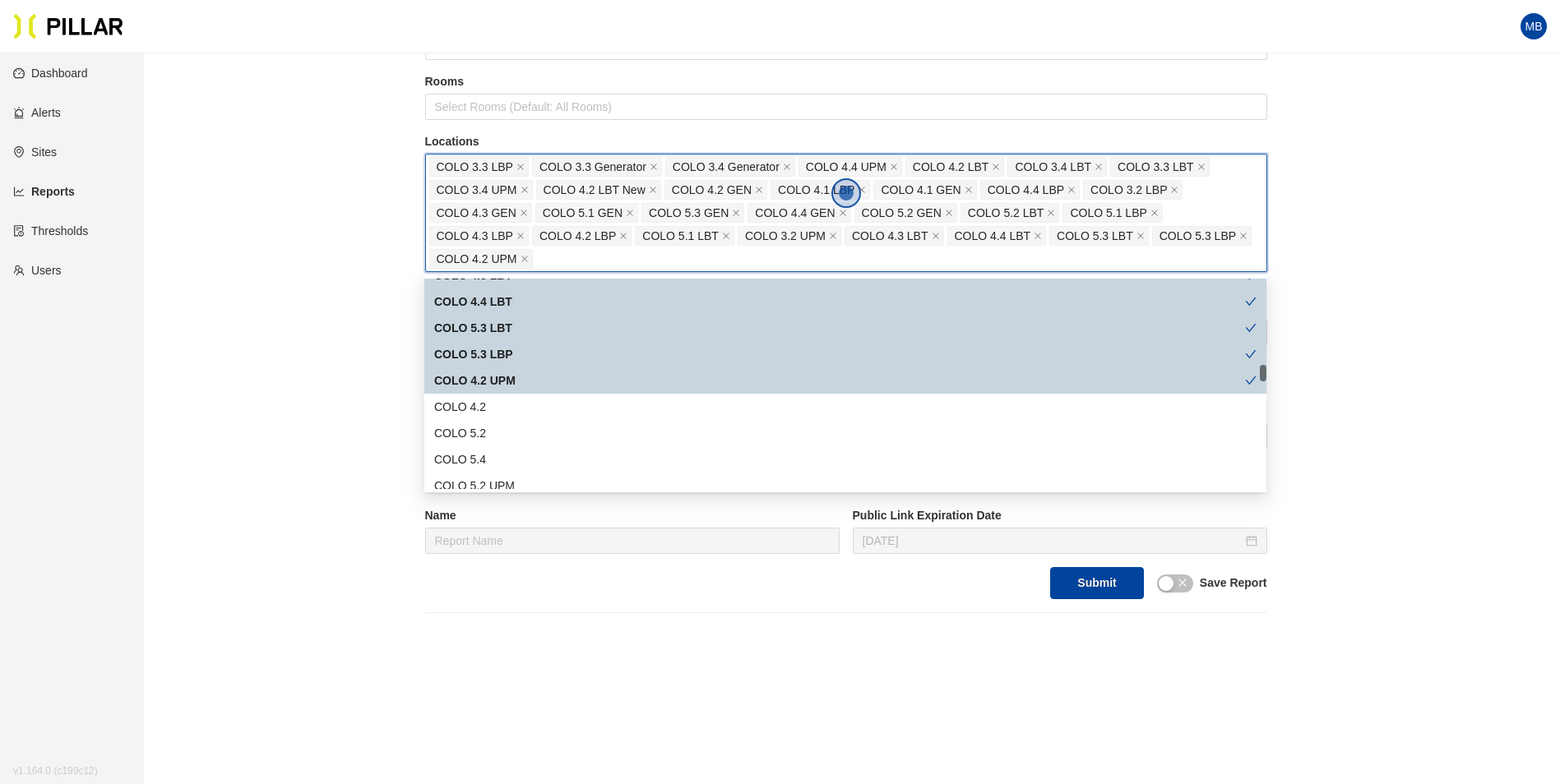
scroll to position [1151, 0]
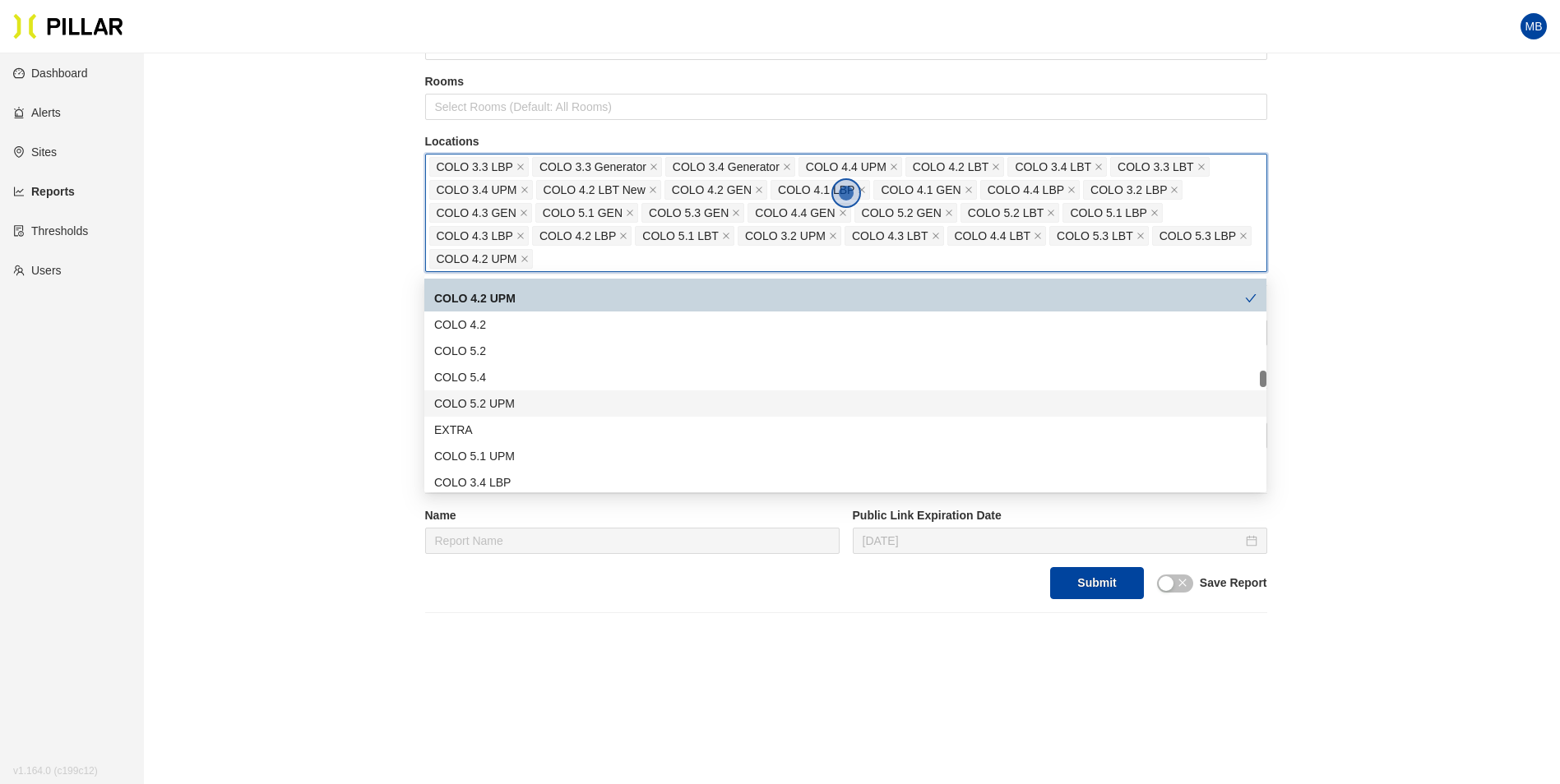
click at [515, 398] on div "COLO 5.2 UPM" at bounding box center [845, 403] width 822 height 18
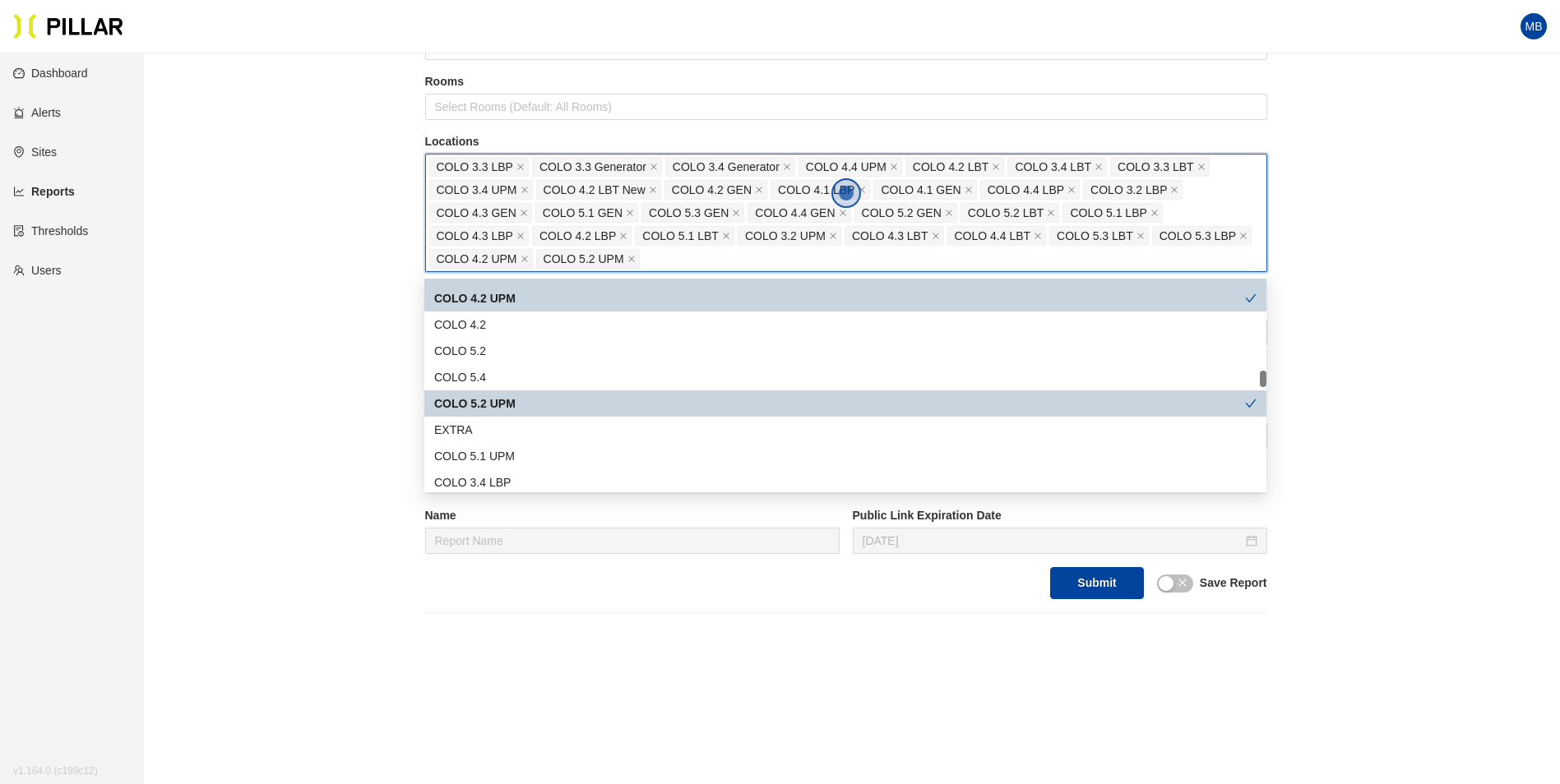
scroll to position [1233, 0]
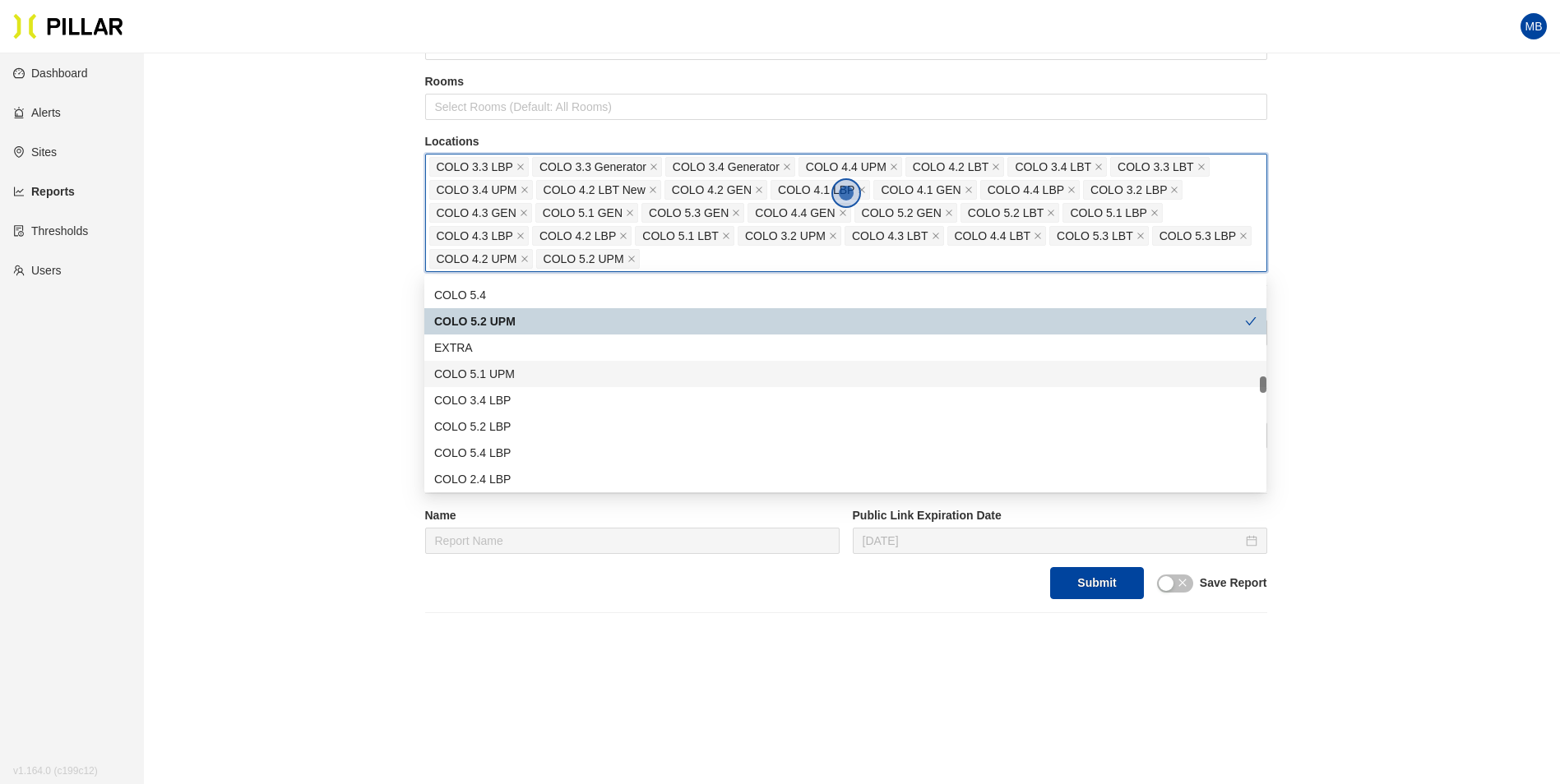
click at [519, 381] on div "COLO 5.1 UPM" at bounding box center [845, 374] width 822 height 18
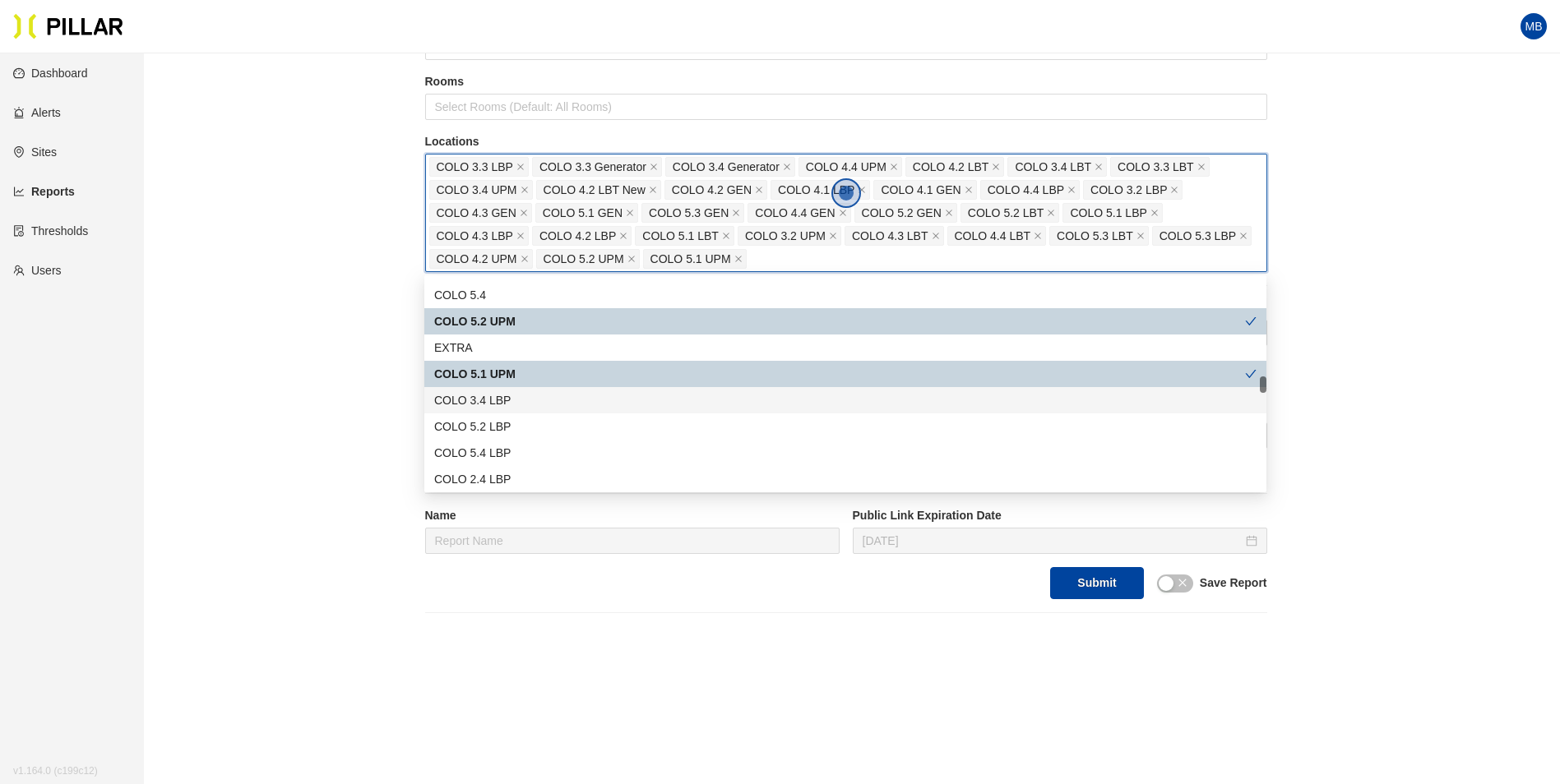
click at [519, 403] on div "COLO 3.4 LBP" at bounding box center [845, 400] width 822 height 18
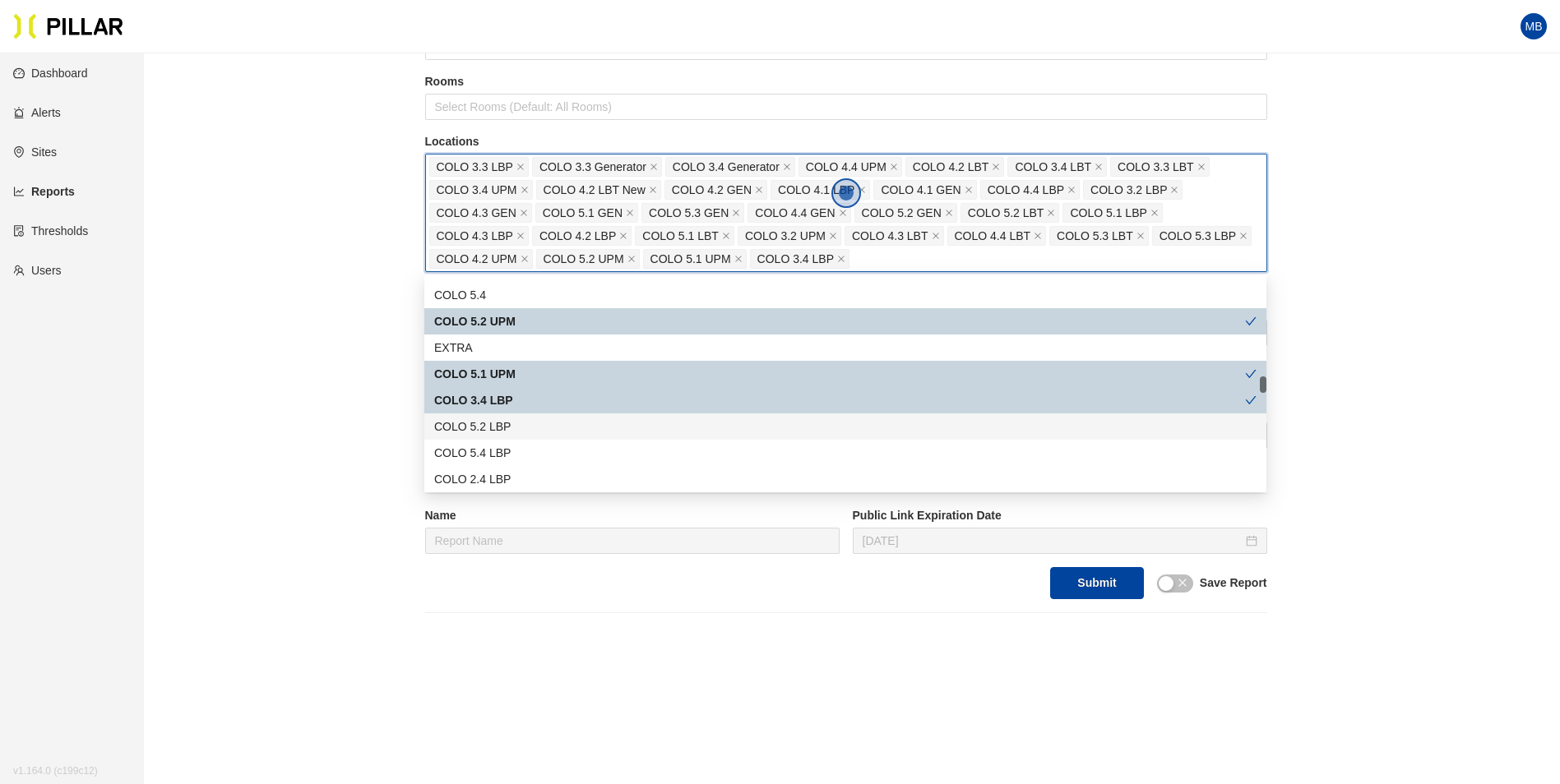
click at [518, 417] on div "COLO 5.2 LBP" at bounding box center [846, 426] width 842 height 26
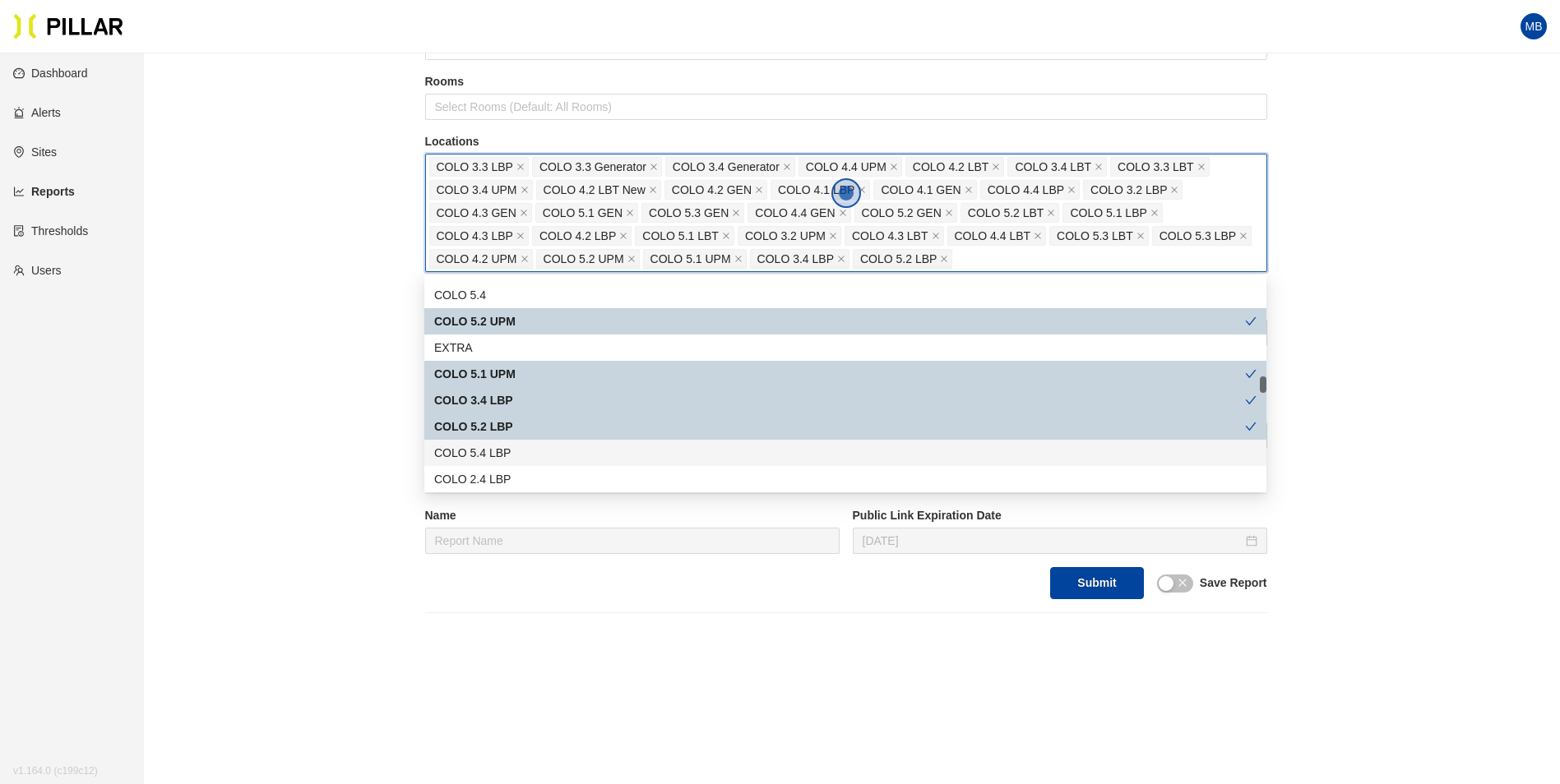
click at [518, 446] on div "COLO 5.4 LBP" at bounding box center [845, 453] width 822 height 18
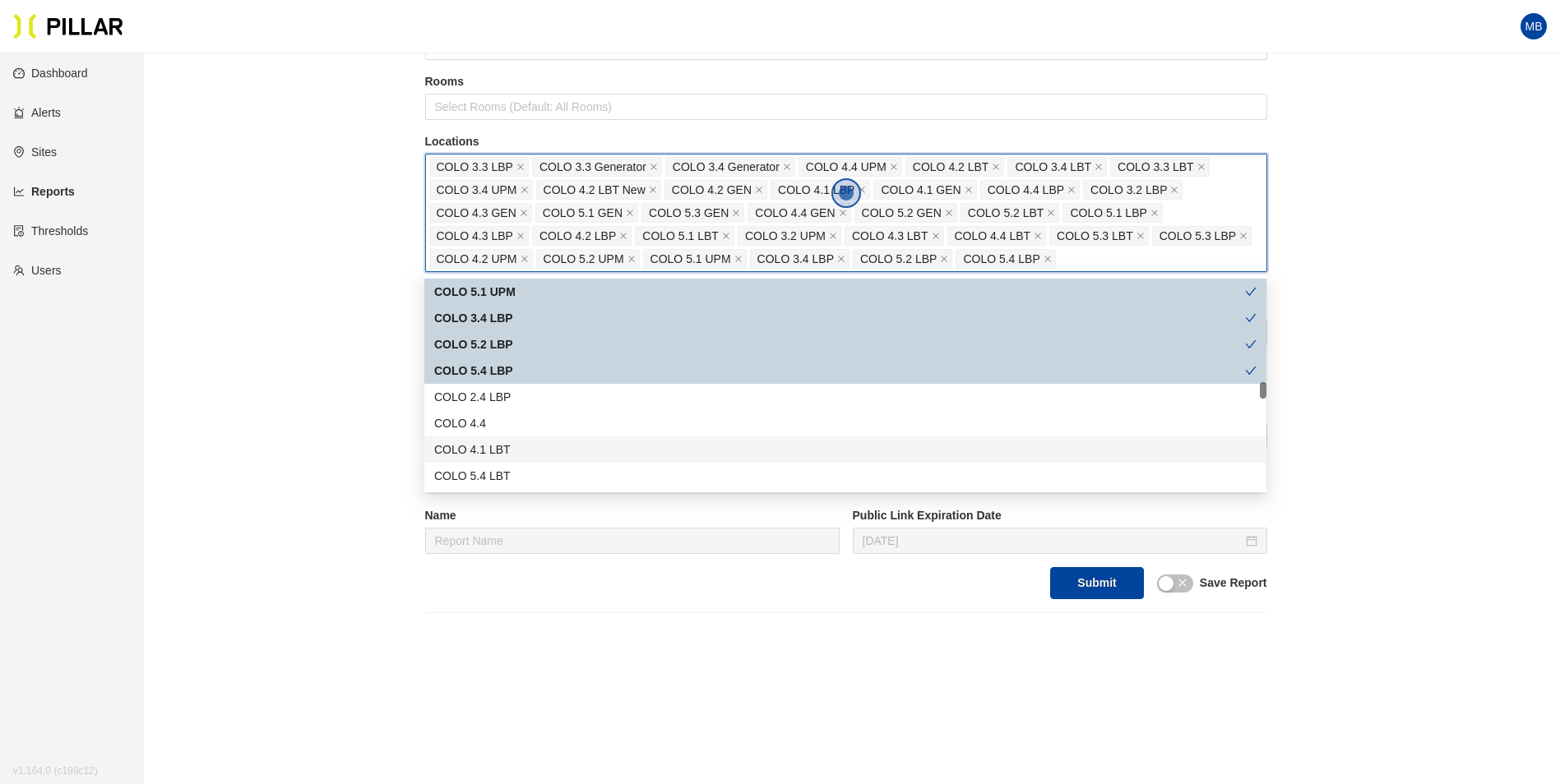
scroll to position [1397, 0]
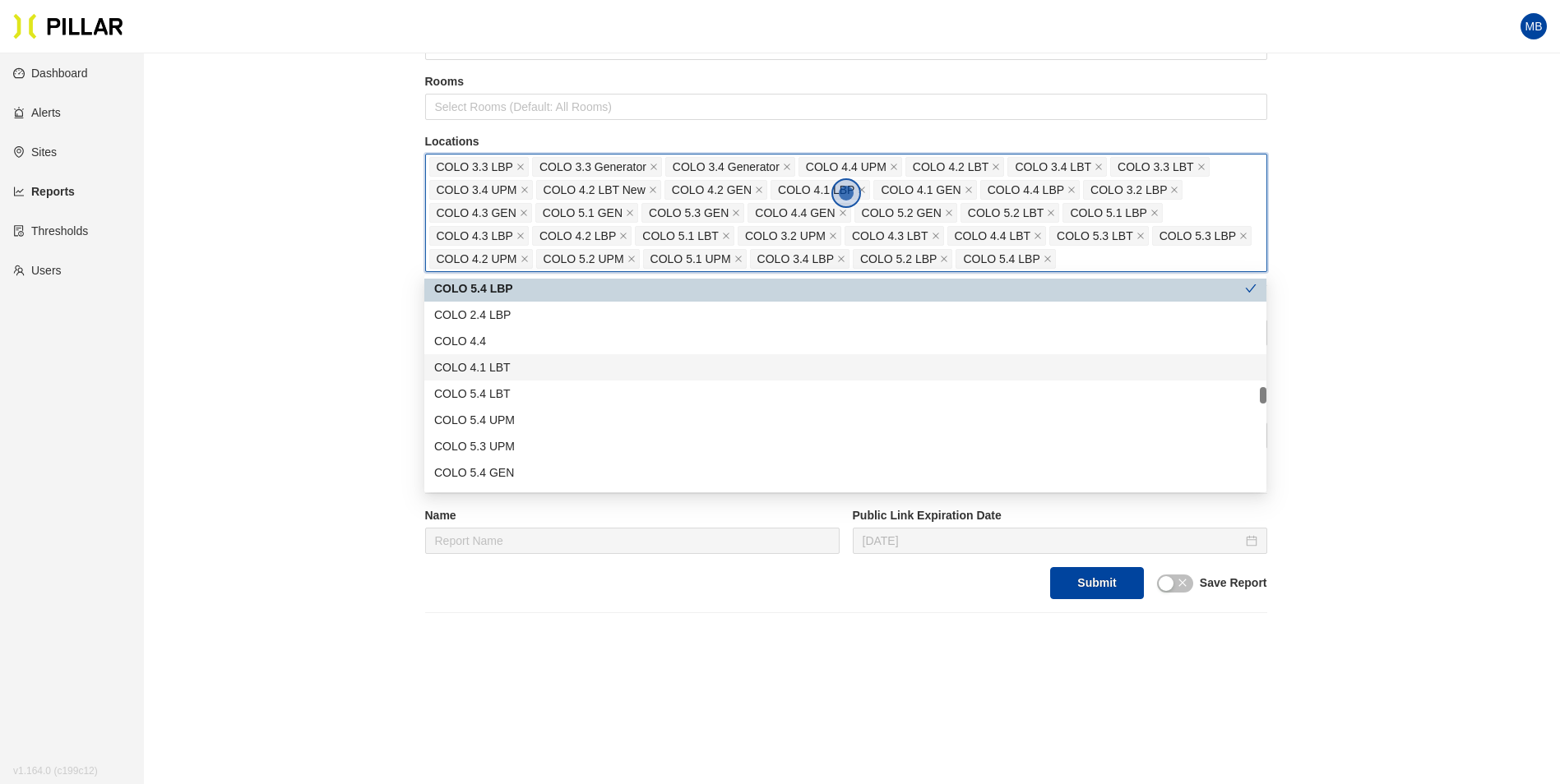
click at [535, 367] on div "COLO 4.1 LBT" at bounding box center [845, 367] width 822 height 18
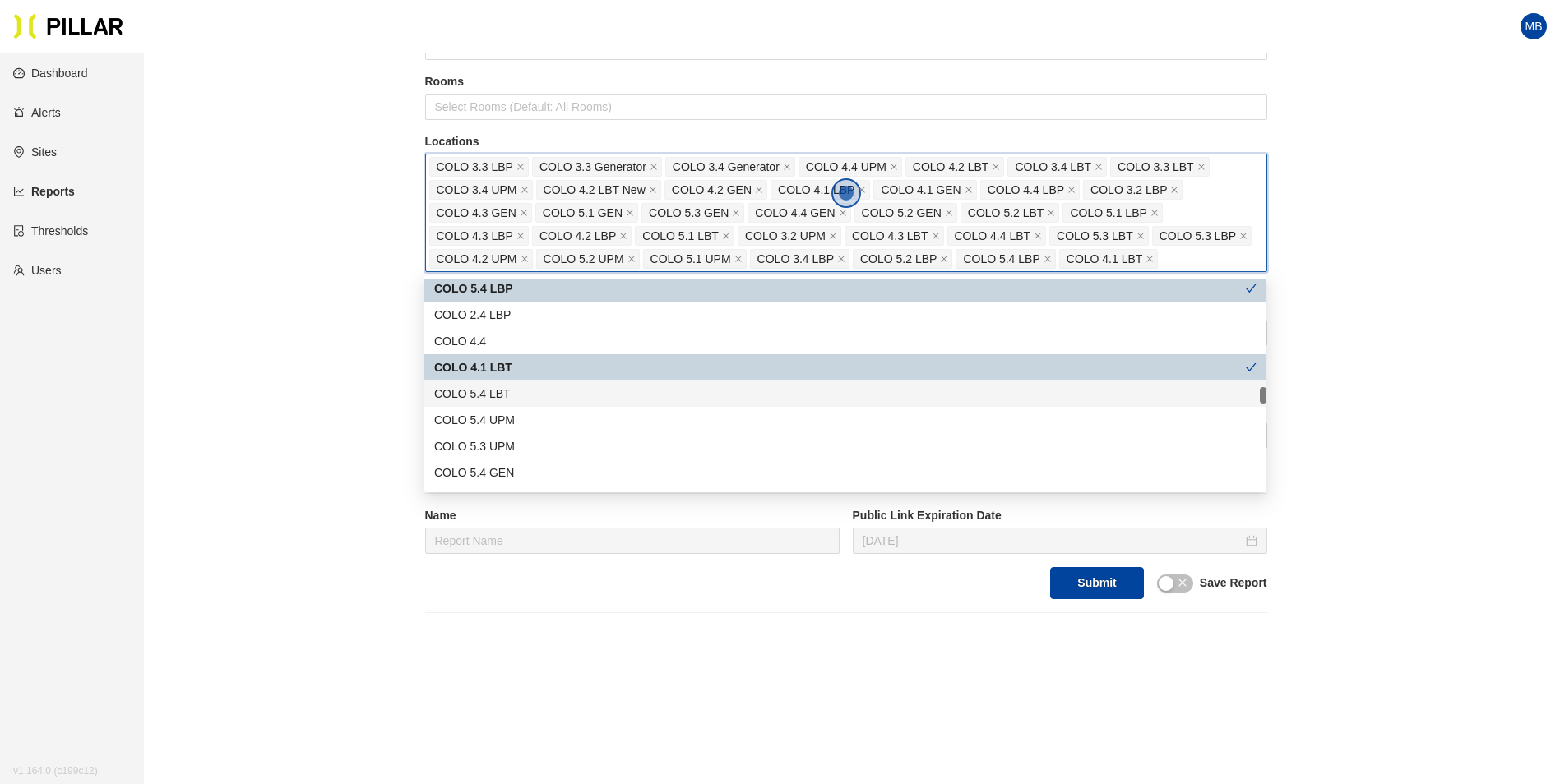
click at [533, 391] on div "COLO 5.4 LBT" at bounding box center [845, 394] width 822 height 18
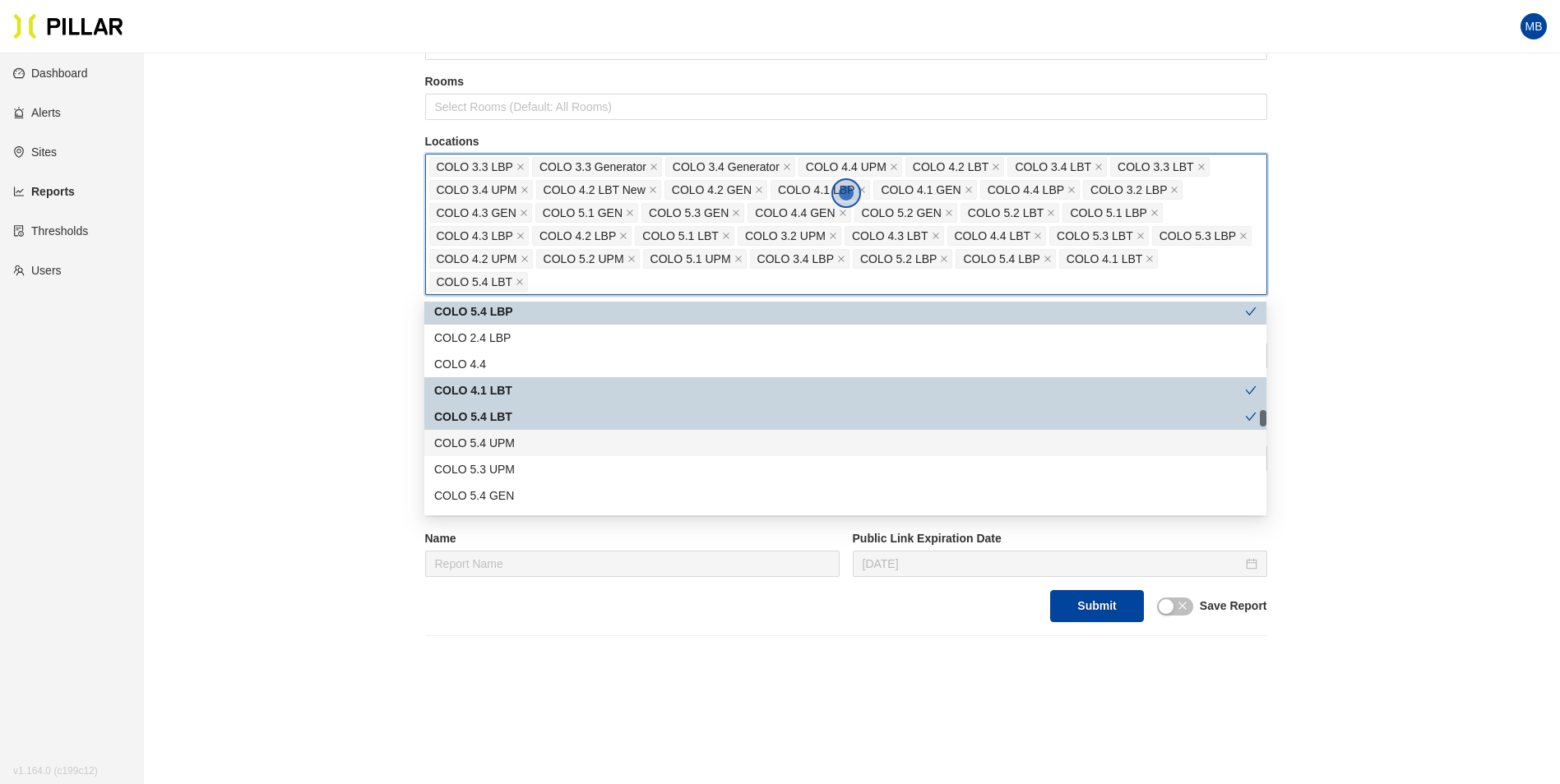
click at [525, 444] on div "COLO 5.4 UPM" at bounding box center [845, 443] width 822 height 18
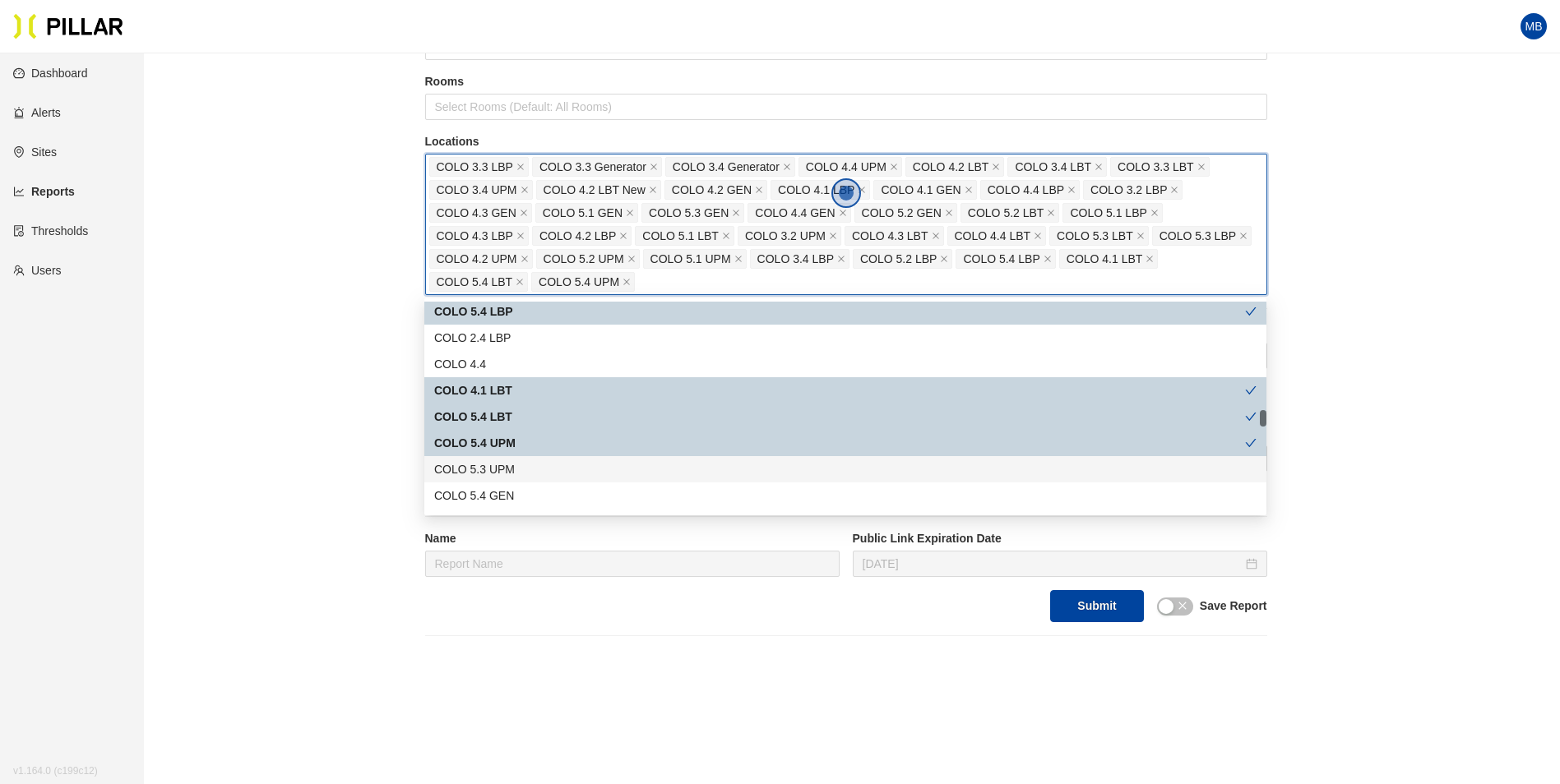
click at [527, 466] on div "COLO 5.3 UPM" at bounding box center [845, 469] width 822 height 18
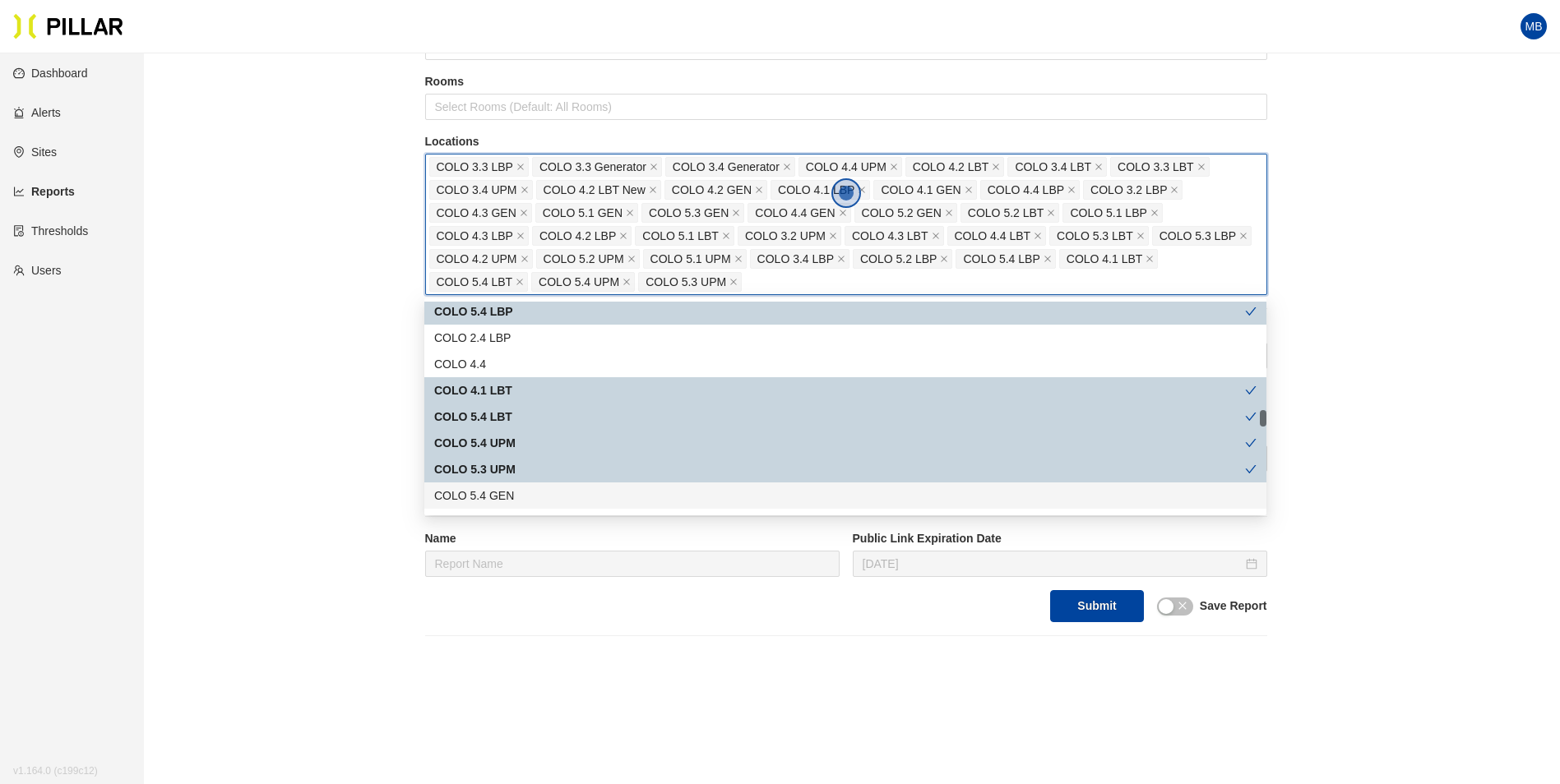
click at [525, 490] on div "COLO 5.4 GEN" at bounding box center [845, 495] width 822 height 18
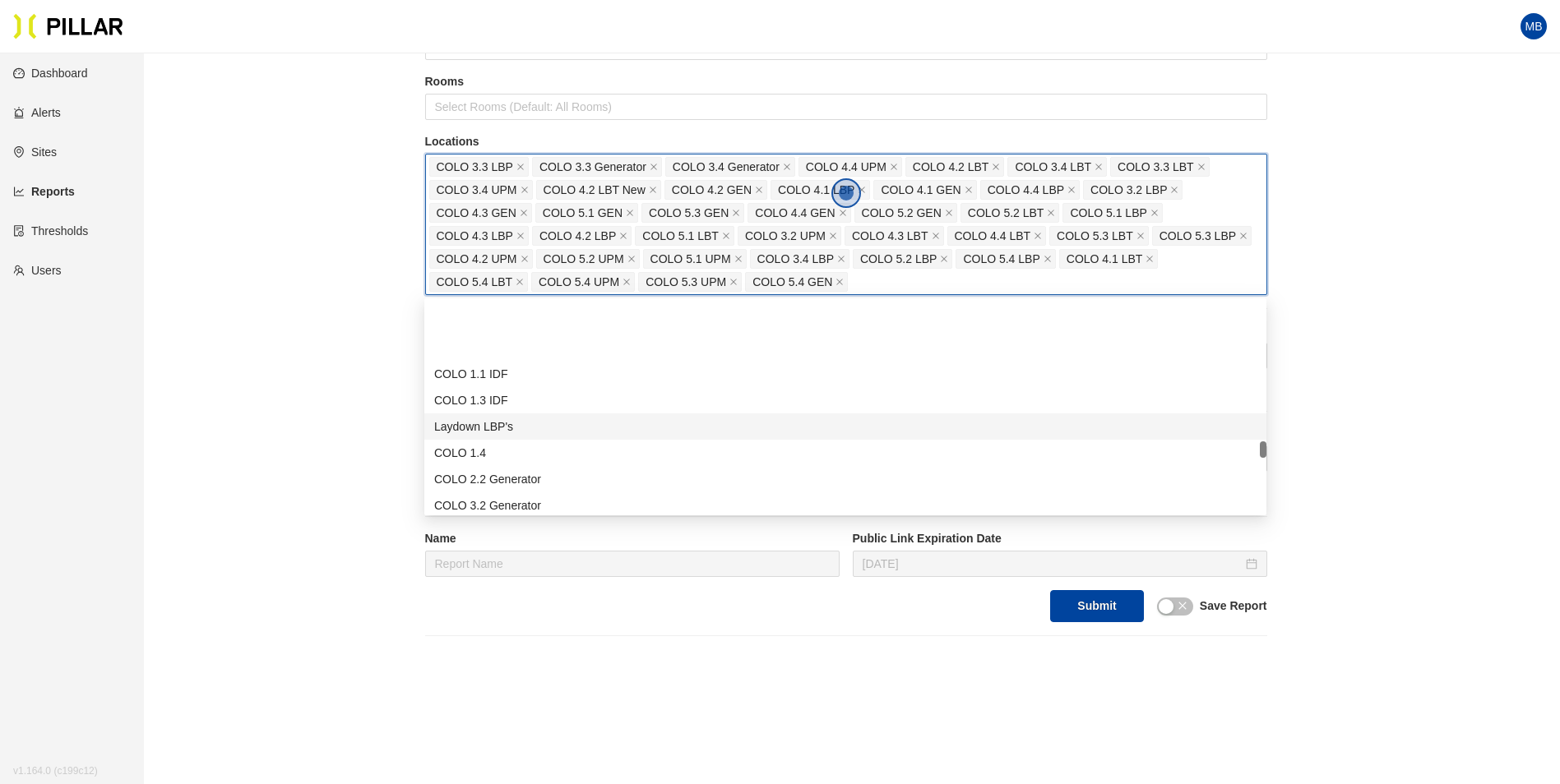
scroll to position [1890, 0]
click at [558, 419] on div "COLO 3.2 Generator" at bounding box center [845, 423] width 822 height 18
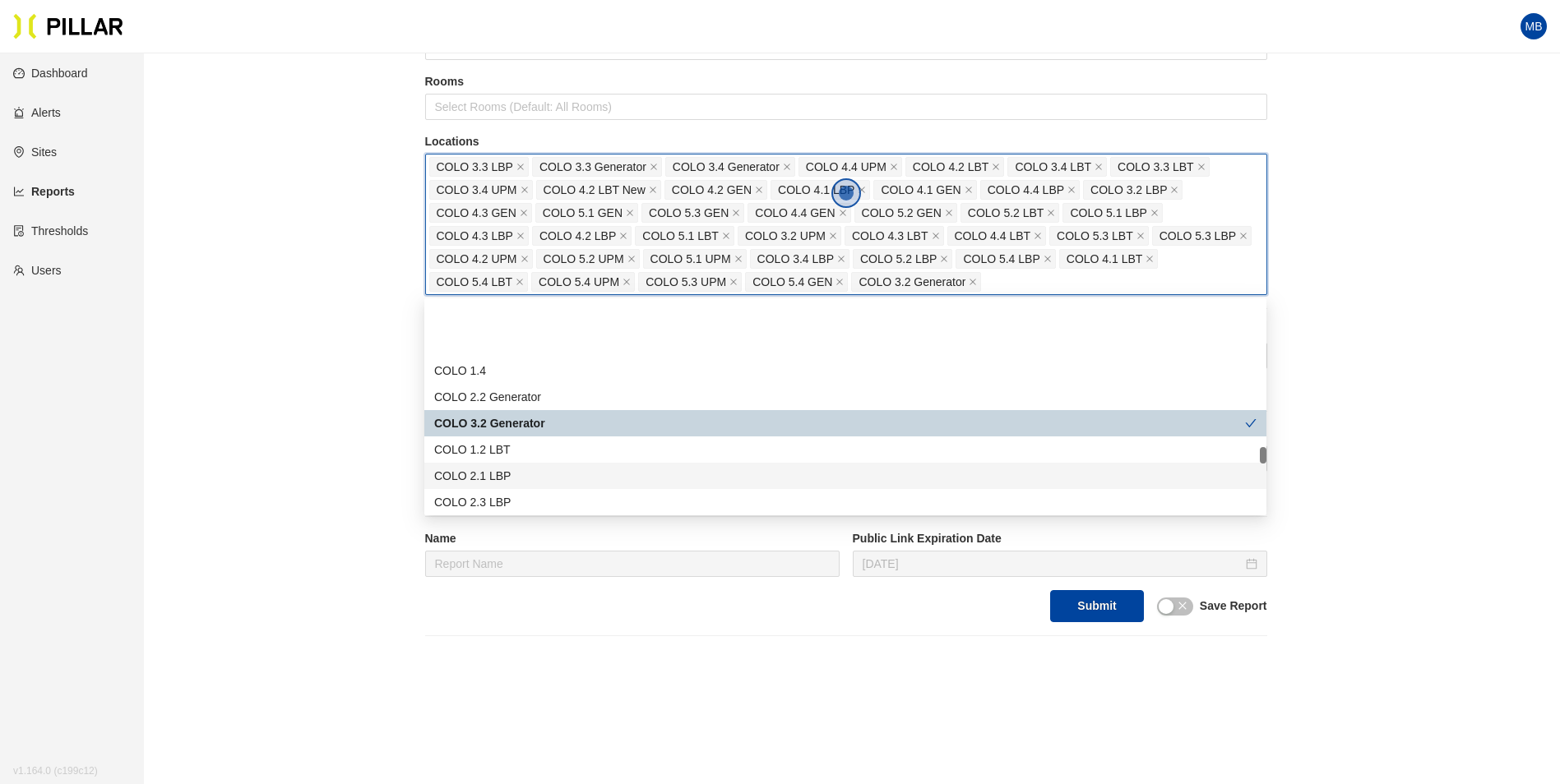
scroll to position [1972, 0]
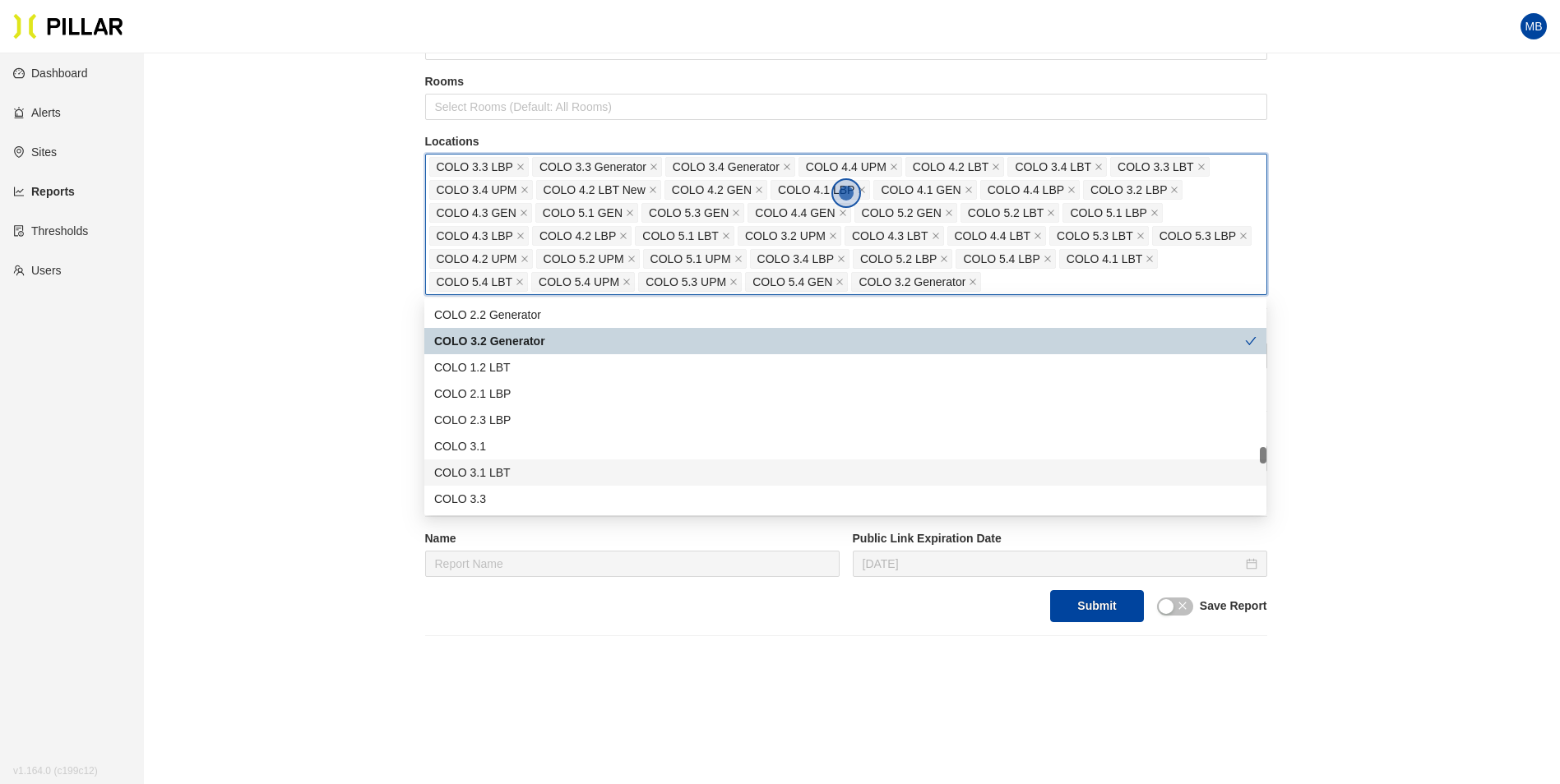
click at [526, 476] on div "COLO 3.1 LBT" at bounding box center [845, 473] width 822 height 18
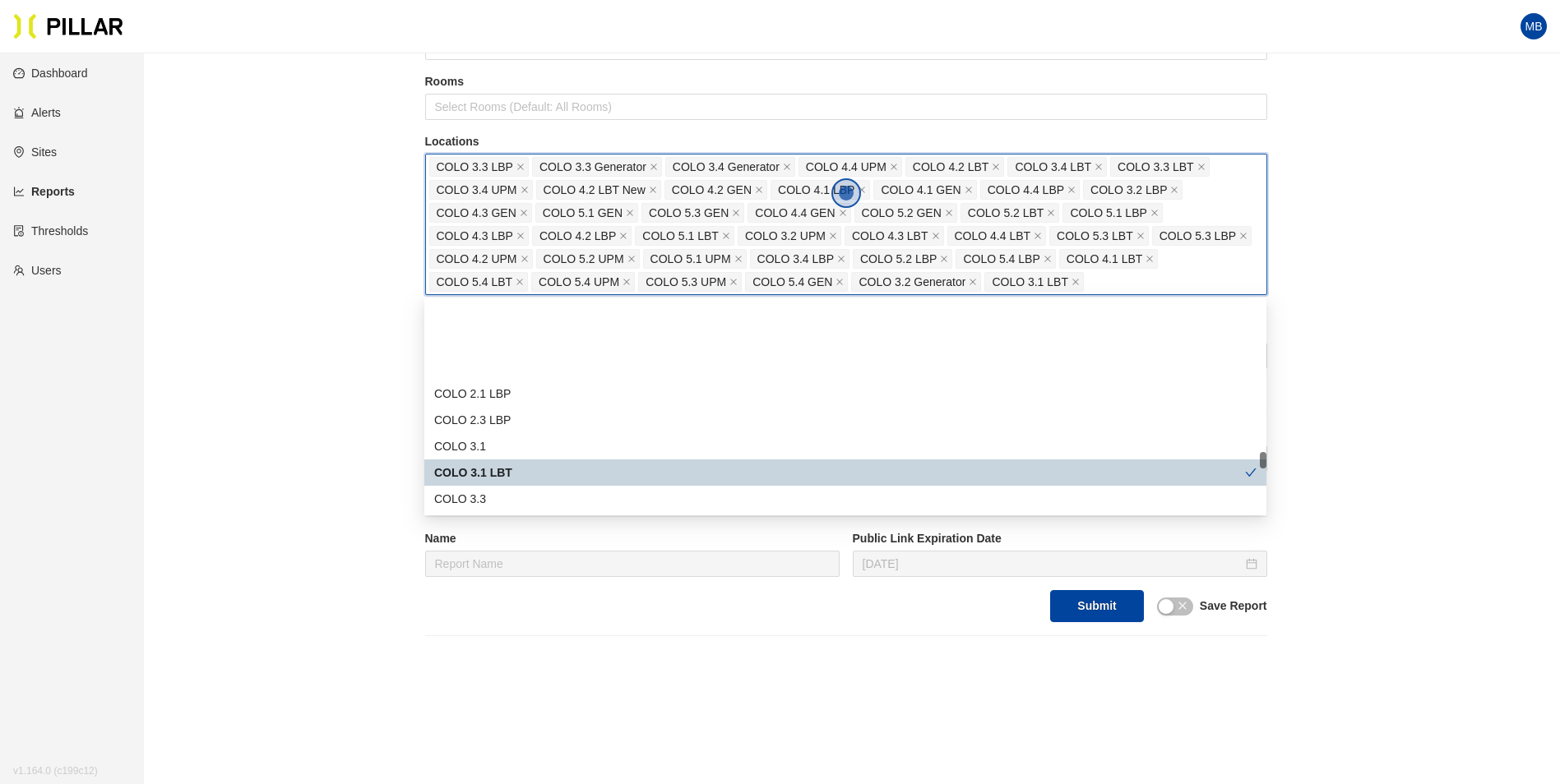
scroll to position [2136, 0]
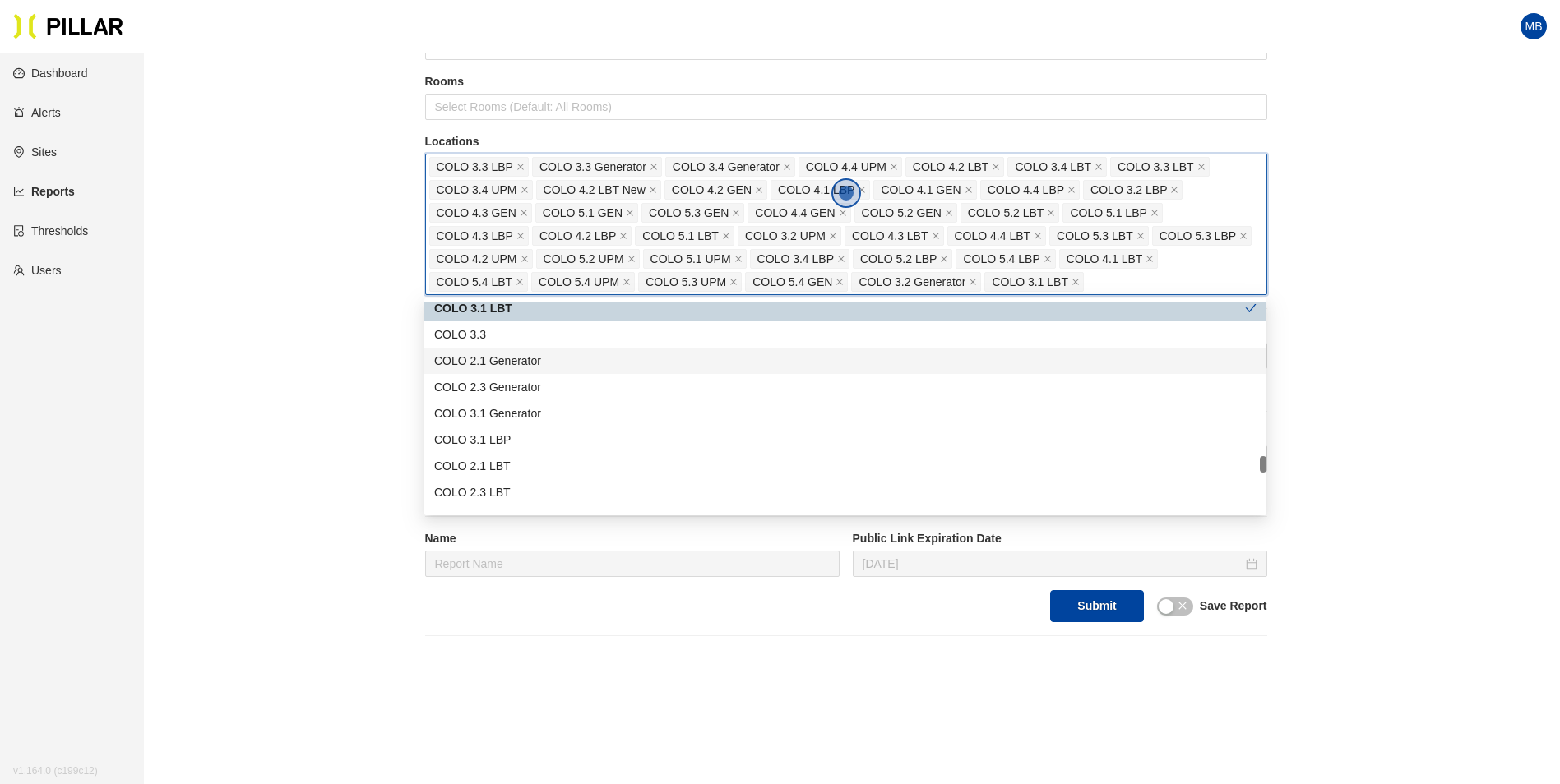
click at [550, 372] on div "COLO 2.1 Generator" at bounding box center [846, 360] width 842 height 26
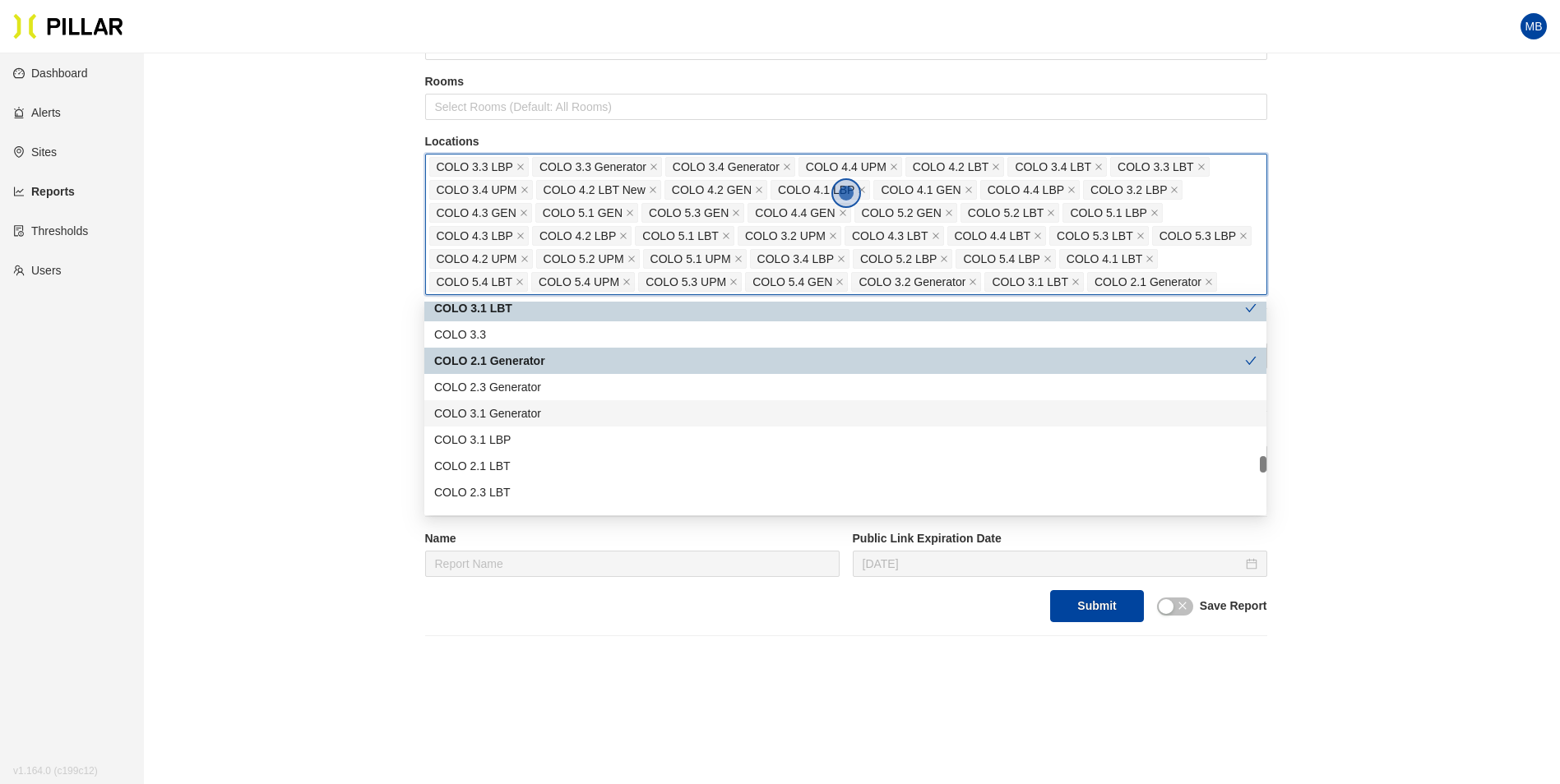
click at [540, 413] on div "COLO 3.1 Generator" at bounding box center [845, 413] width 822 height 18
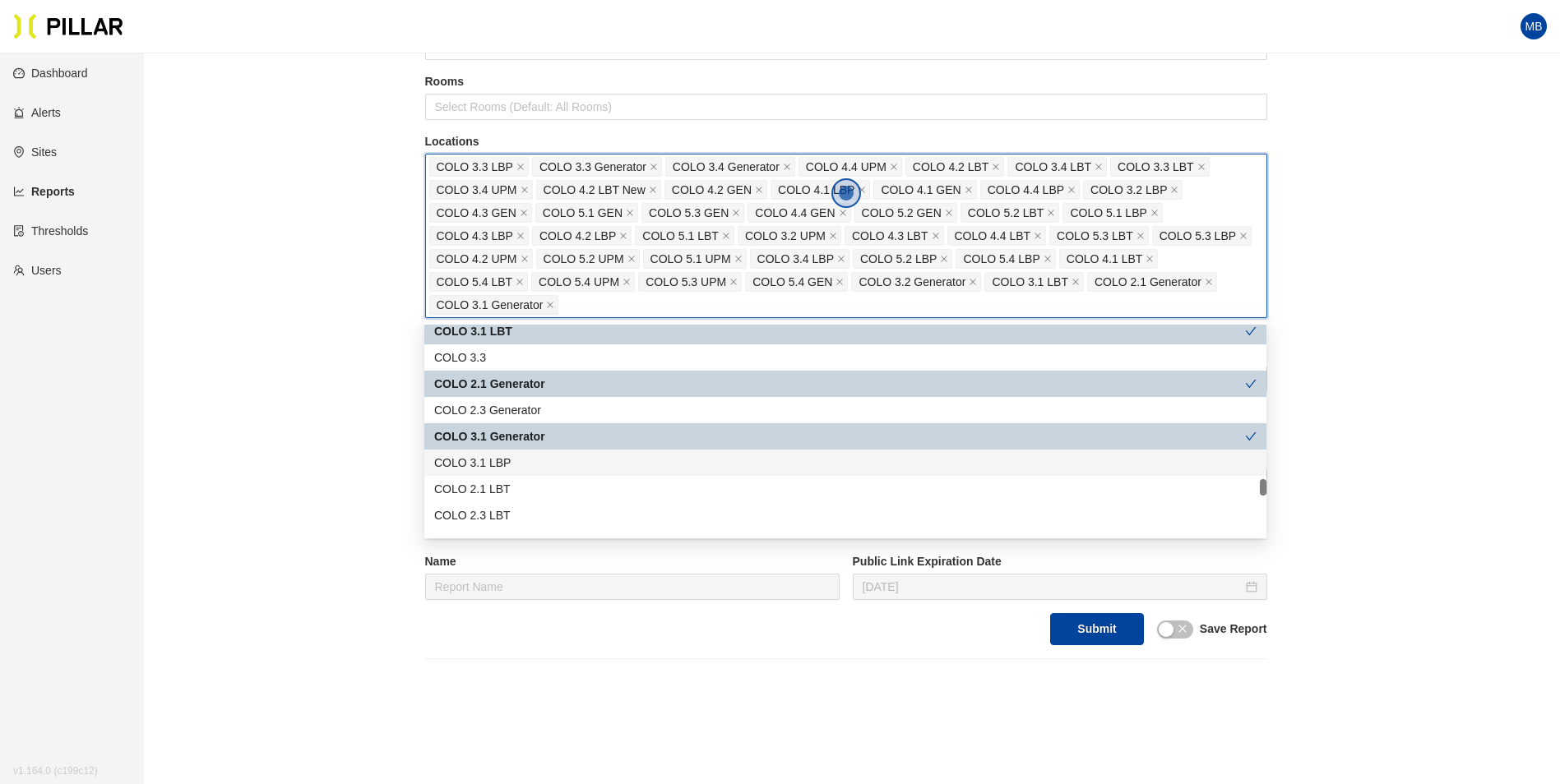
click at [529, 468] on div "COLO 3.1 LBP" at bounding box center [845, 462] width 822 height 18
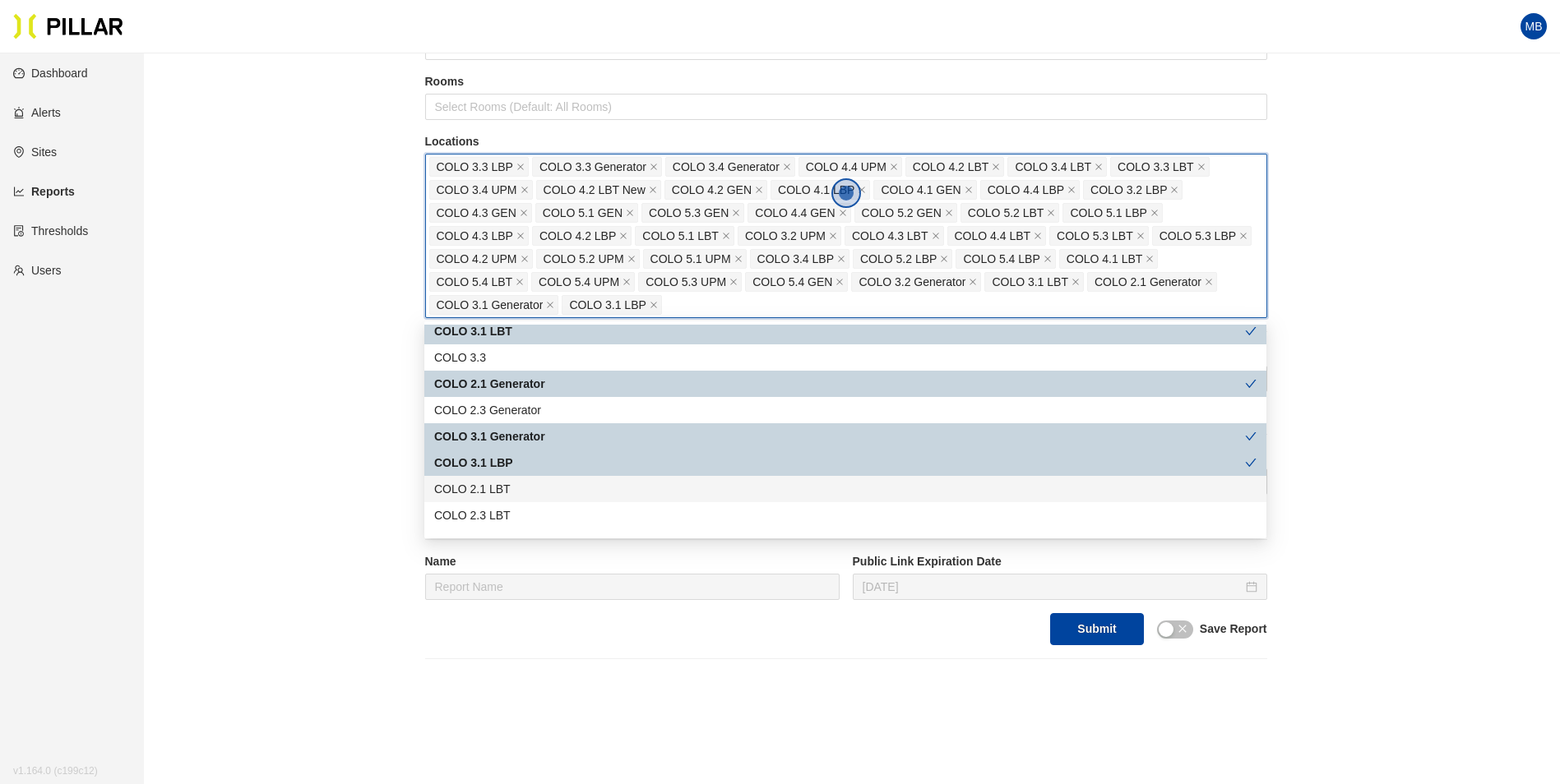
click at [526, 484] on div "COLO 2.1 LBT" at bounding box center [845, 488] width 822 height 18
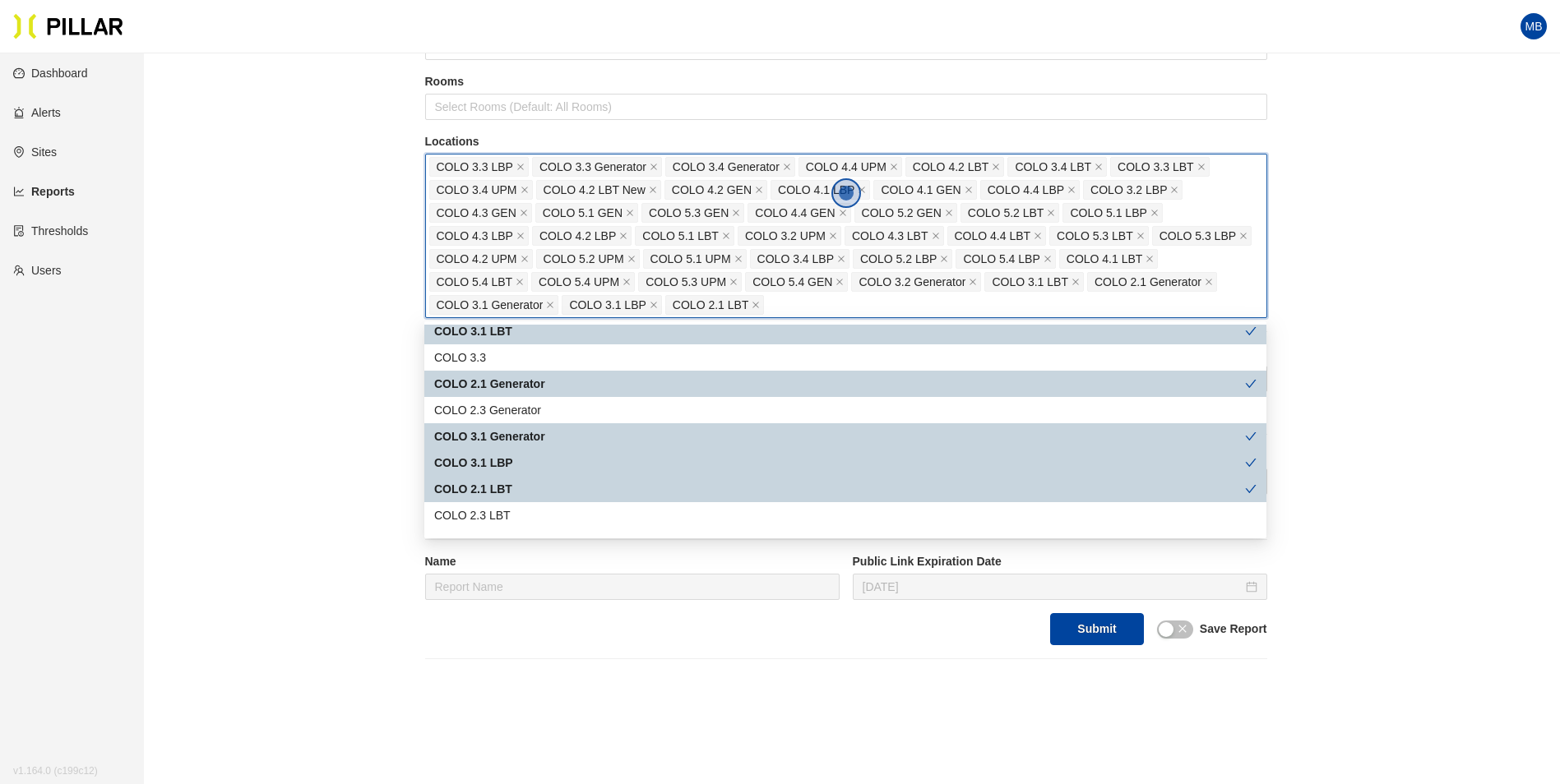
click at [526, 498] on div "COLO 2.1 LBT" at bounding box center [846, 489] width 842 height 26
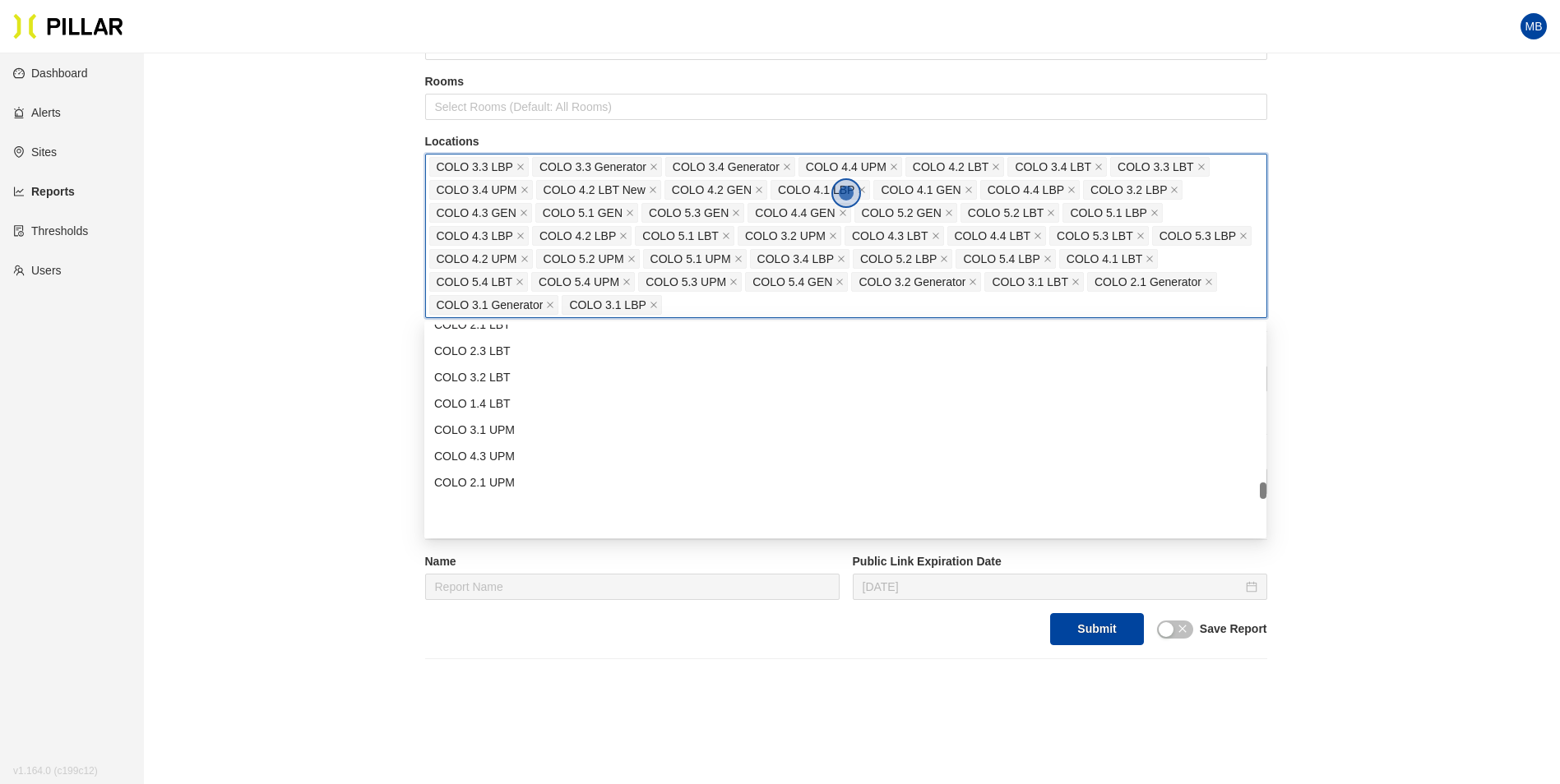
scroll to position [2219, 0]
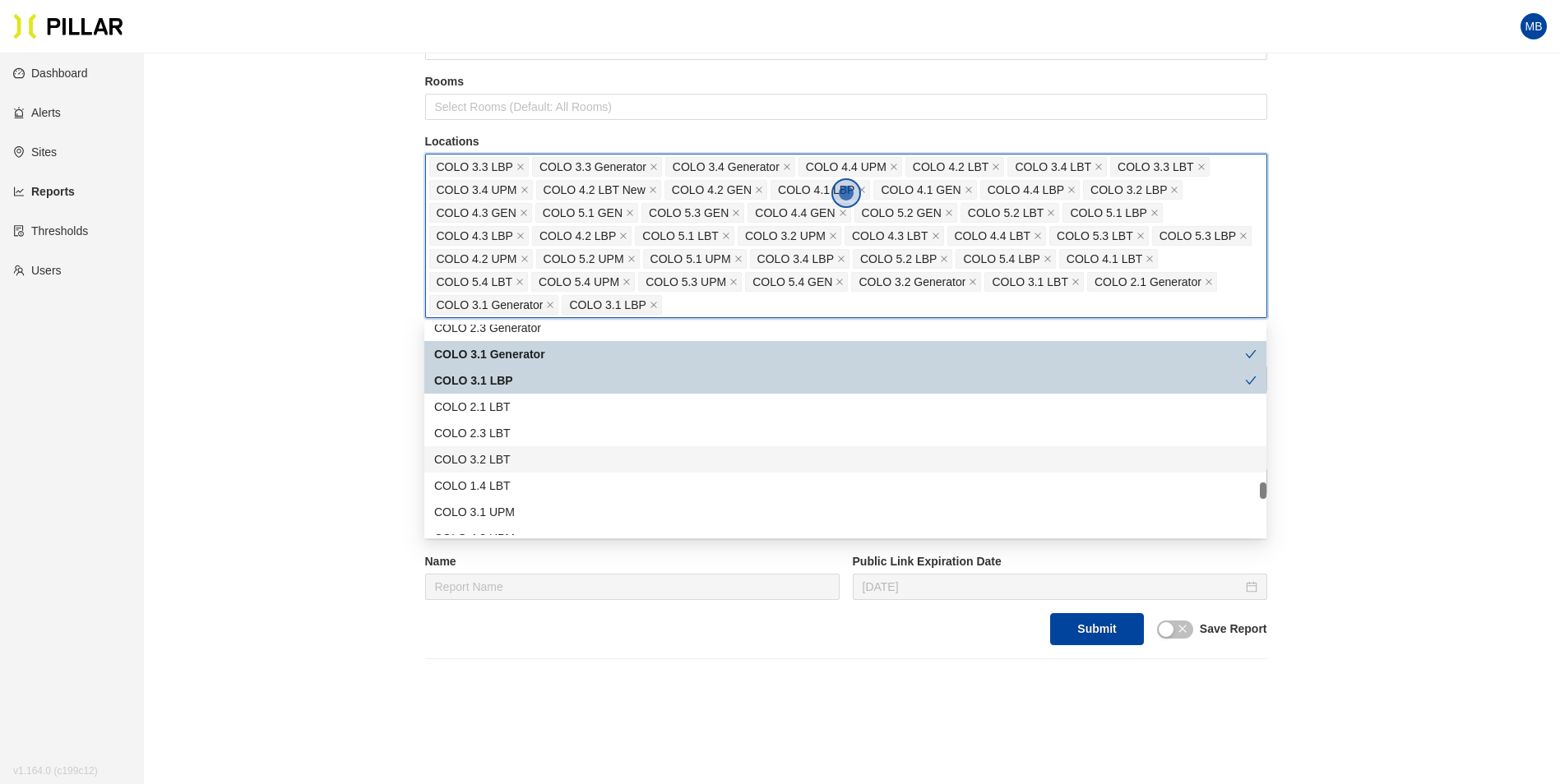
click at [523, 465] on div "COLO 3.2 LBT" at bounding box center [845, 460] width 822 height 18
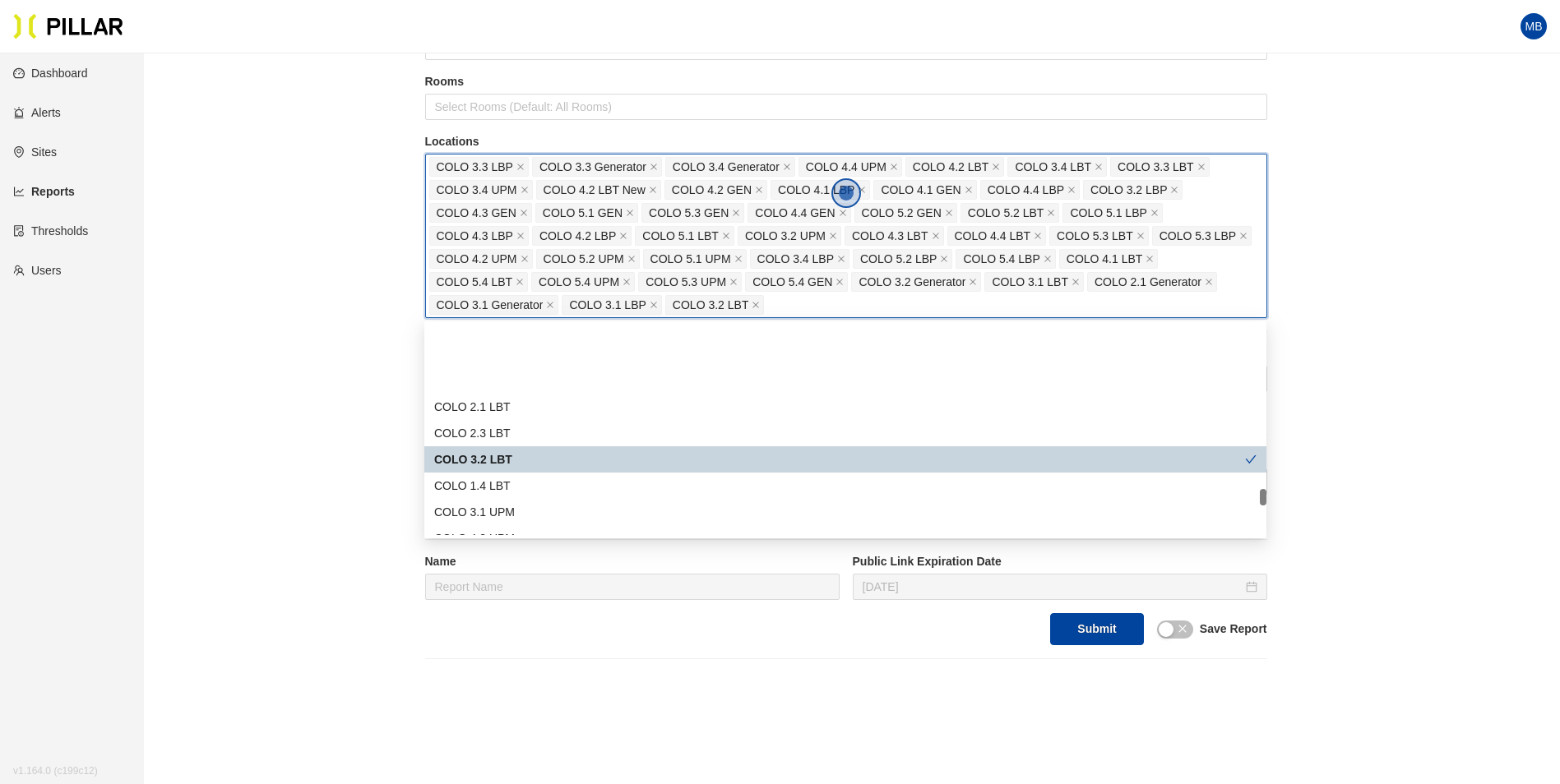
scroll to position [2301, 0]
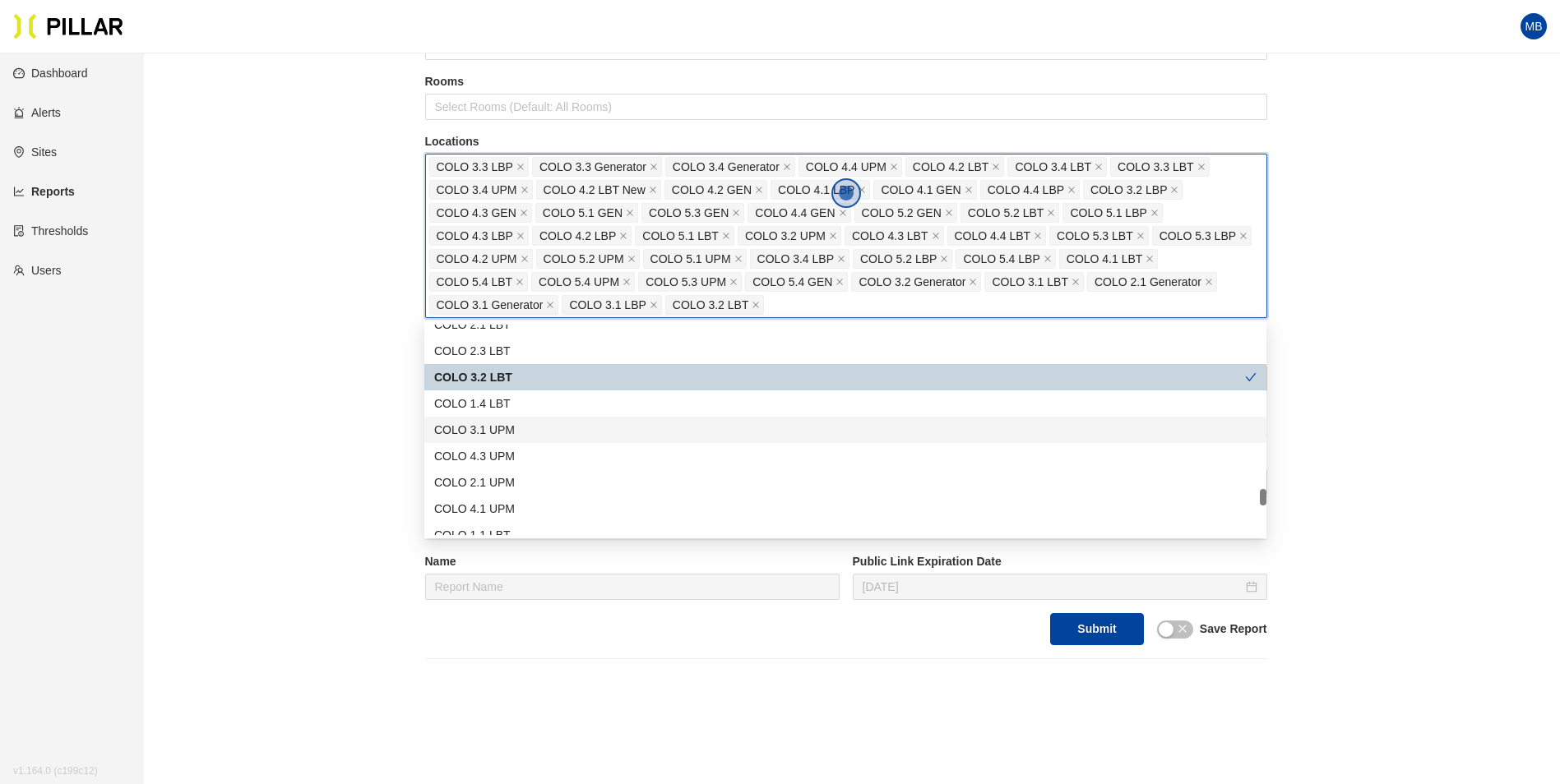
click at [523, 437] on div "COLO 3.1 UPM" at bounding box center [845, 430] width 822 height 18
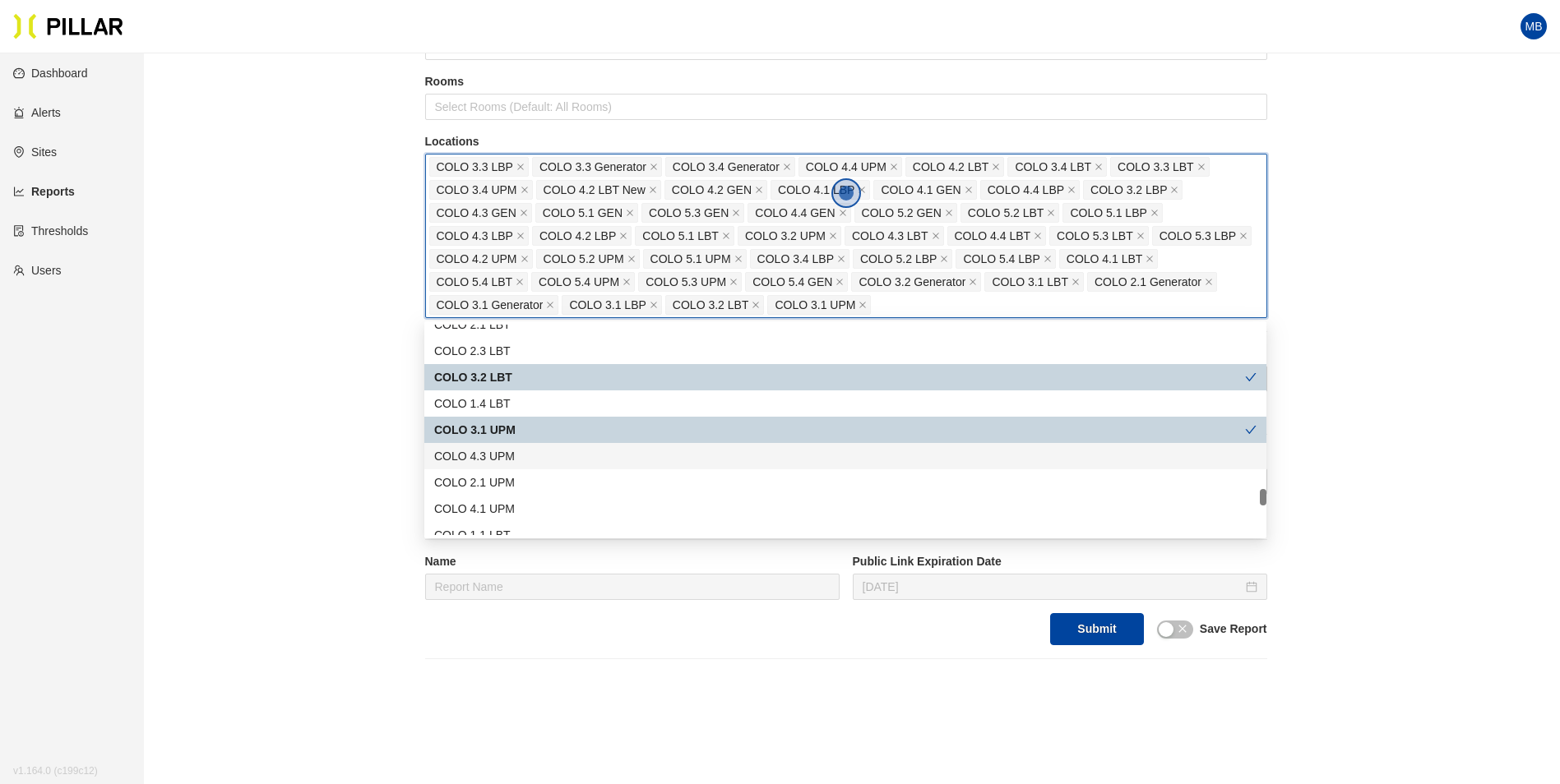
click at [526, 461] on div "COLO 4.3 UPM" at bounding box center [845, 456] width 822 height 18
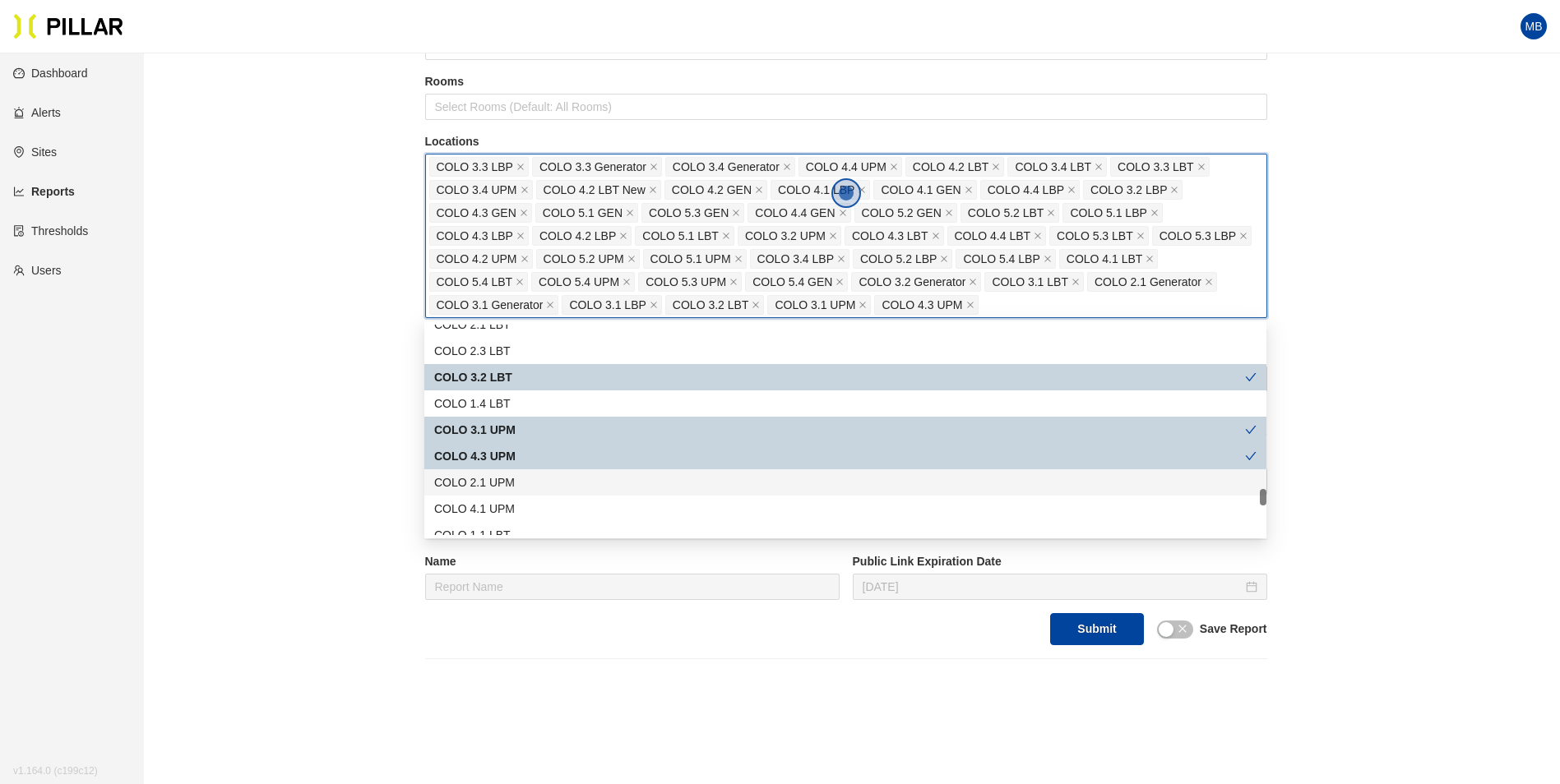
click at [526, 478] on div "COLO 2.1 UPM" at bounding box center [845, 482] width 822 height 18
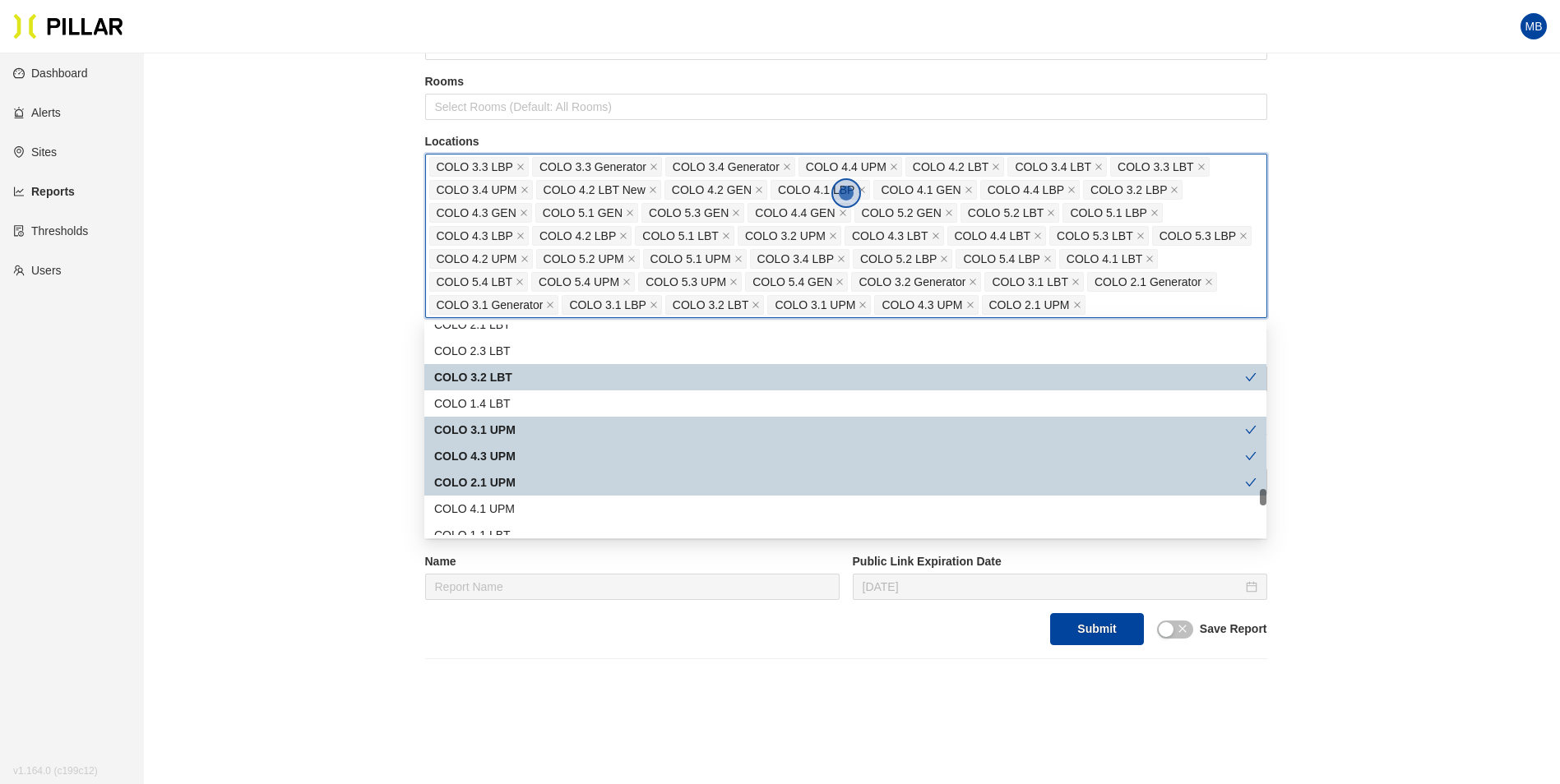
click at [526, 478] on div "COLO 2.1 UPM" at bounding box center [840, 482] width 811 height 18
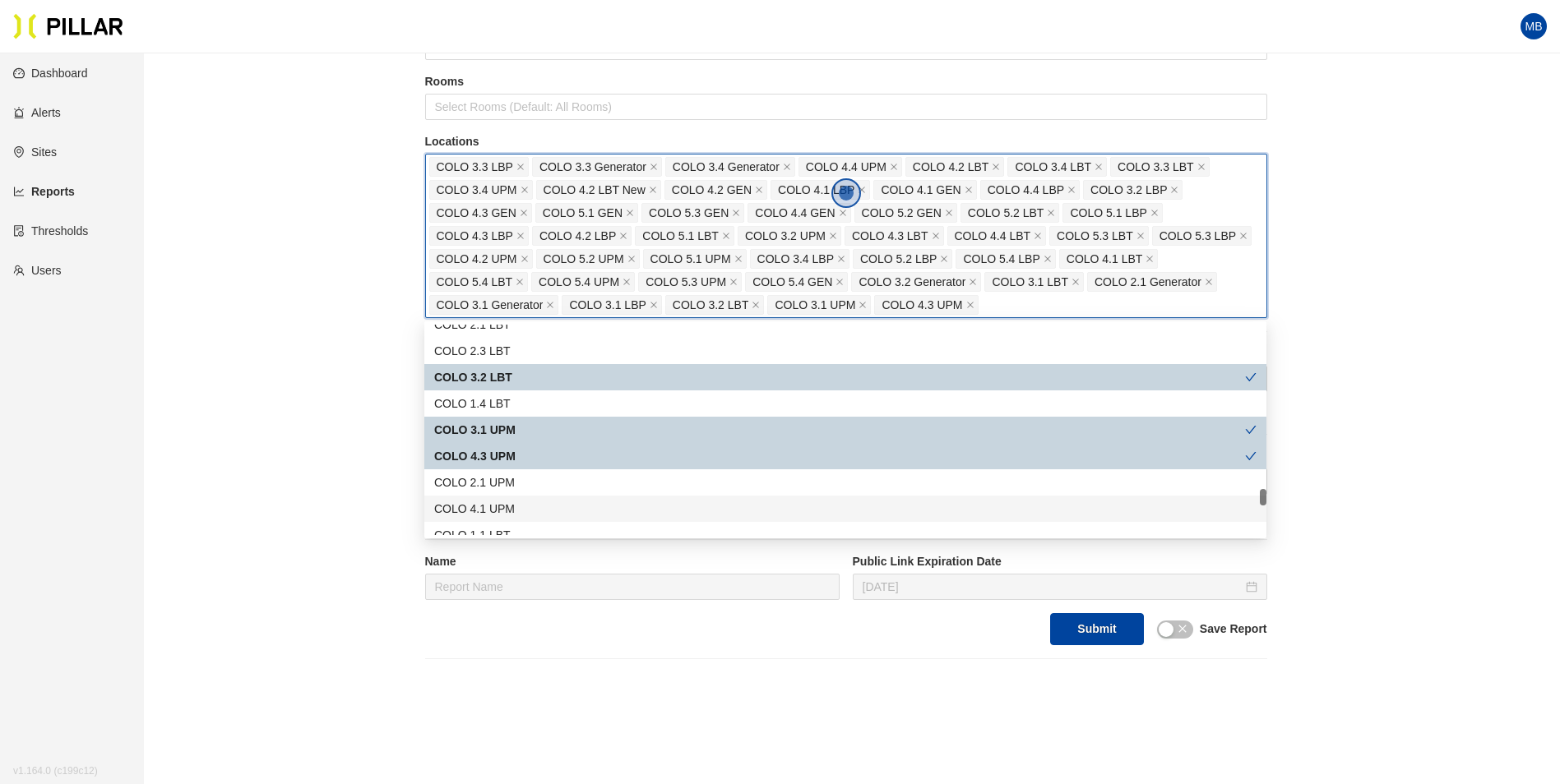
click at [525, 506] on div "COLO 4.1 UPM" at bounding box center [845, 509] width 822 height 18
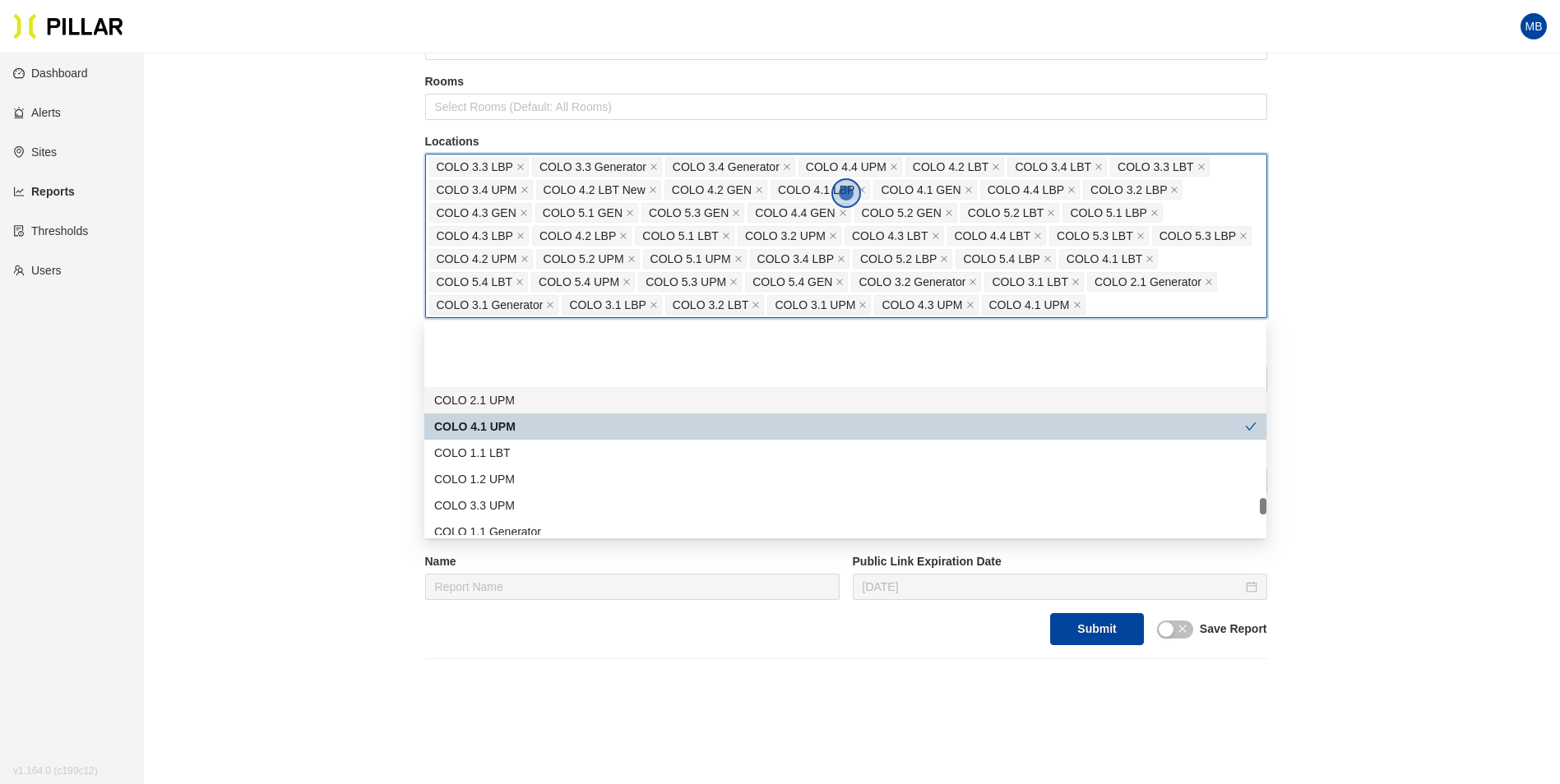
scroll to position [2465, 0]
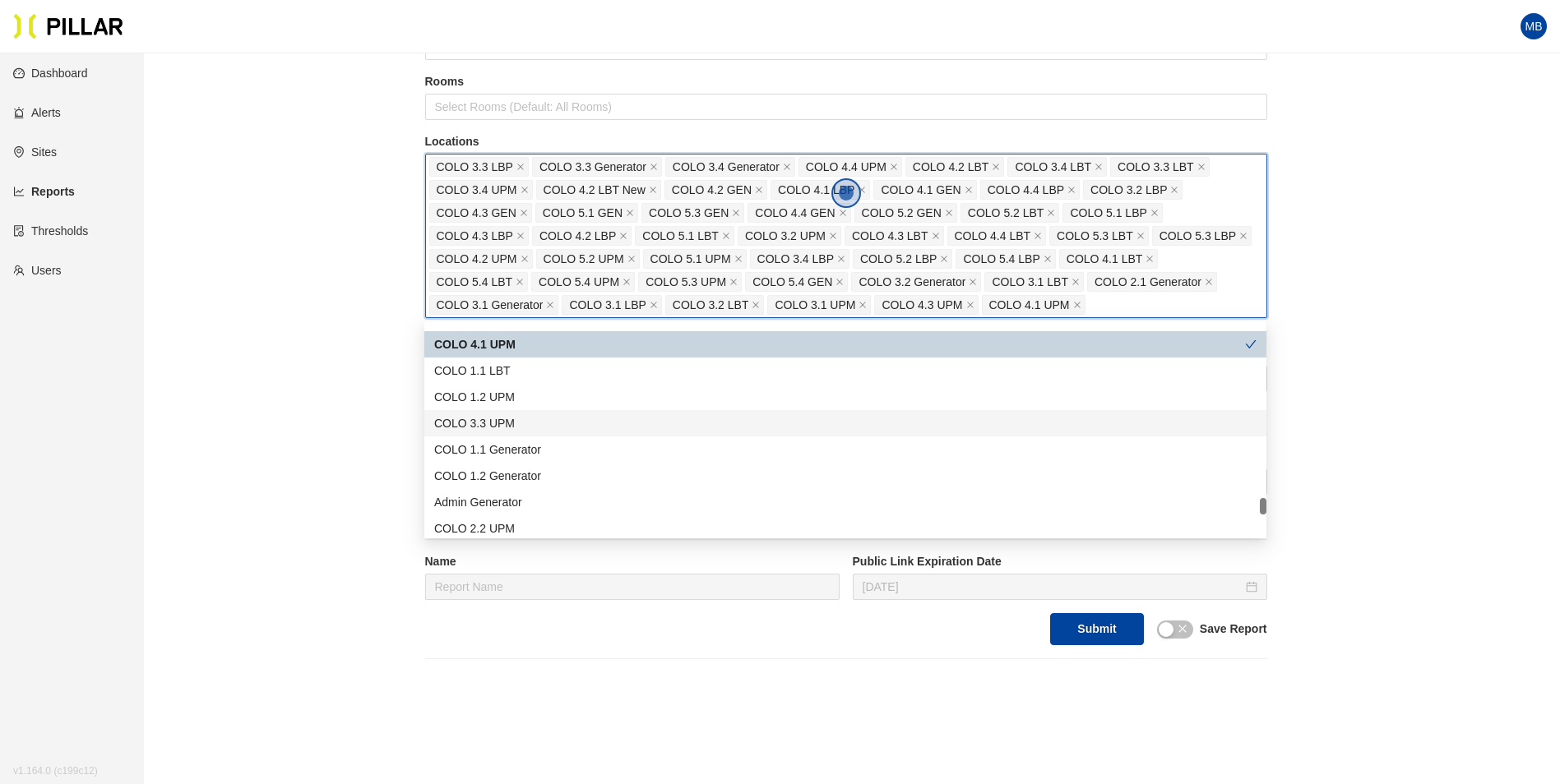
click at [544, 421] on div "COLO 3.3 UPM" at bounding box center [845, 423] width 822 height 18
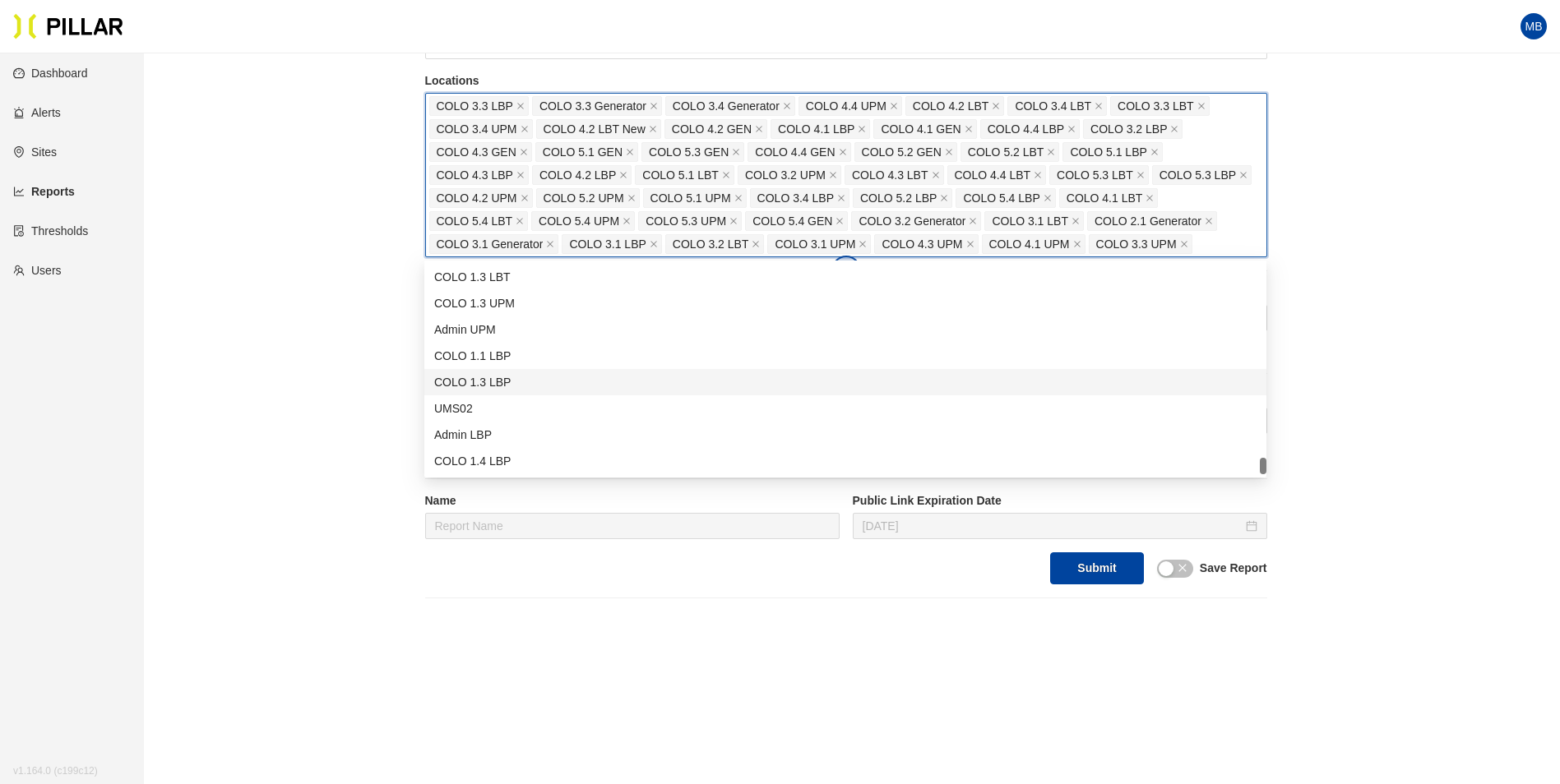
scroll to position [308, 0]
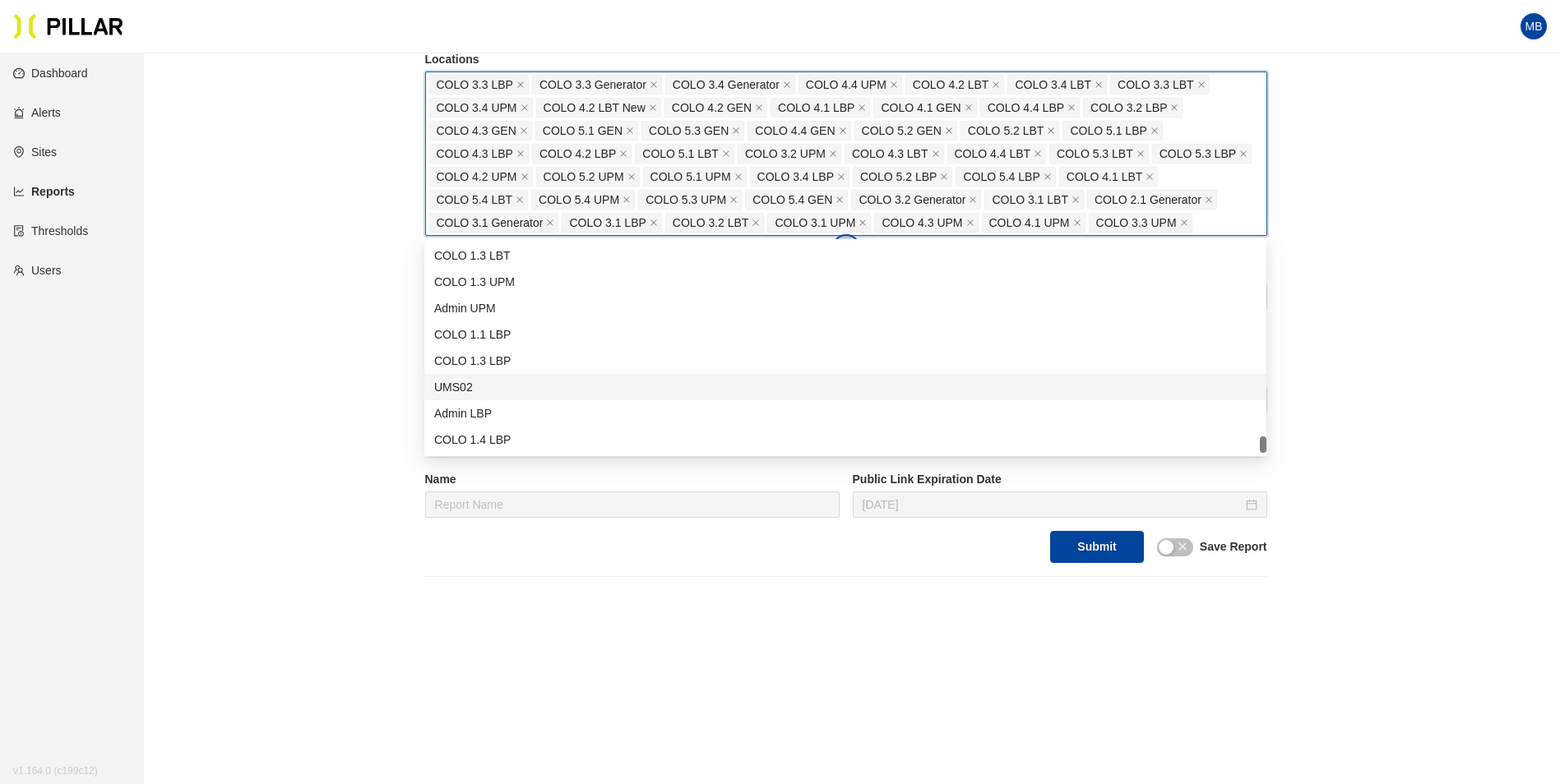
click at [296, 291] on div "Reports / Generate Historical Report / Site Weitz Company_DSM 16 Buildings Sele…" at bounding box center [846, 167] width 1323 height 818
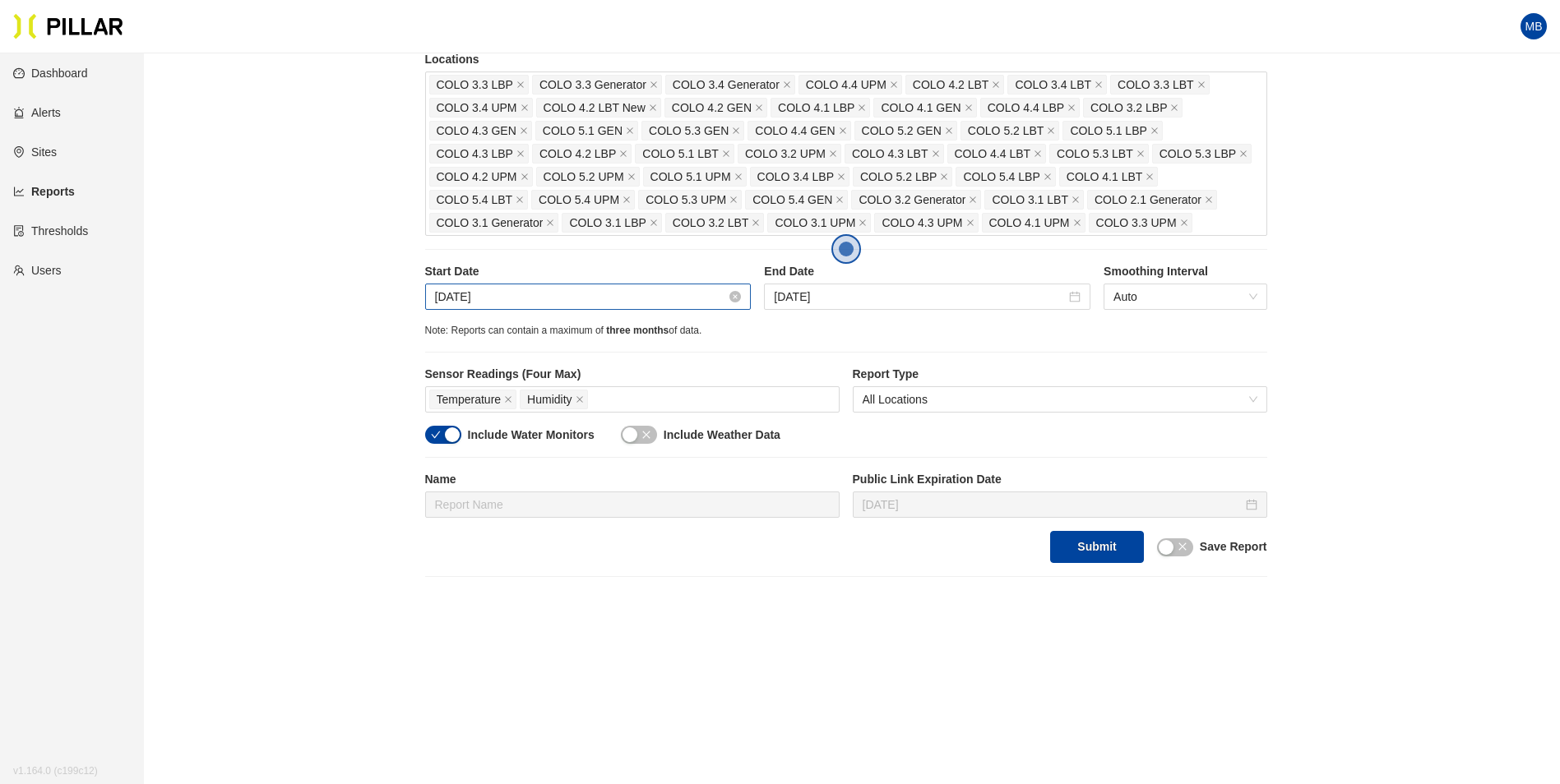
click at [526, 302] on input "Sep 18, 2025" at bounding box center [581, 296] width 292 height 18
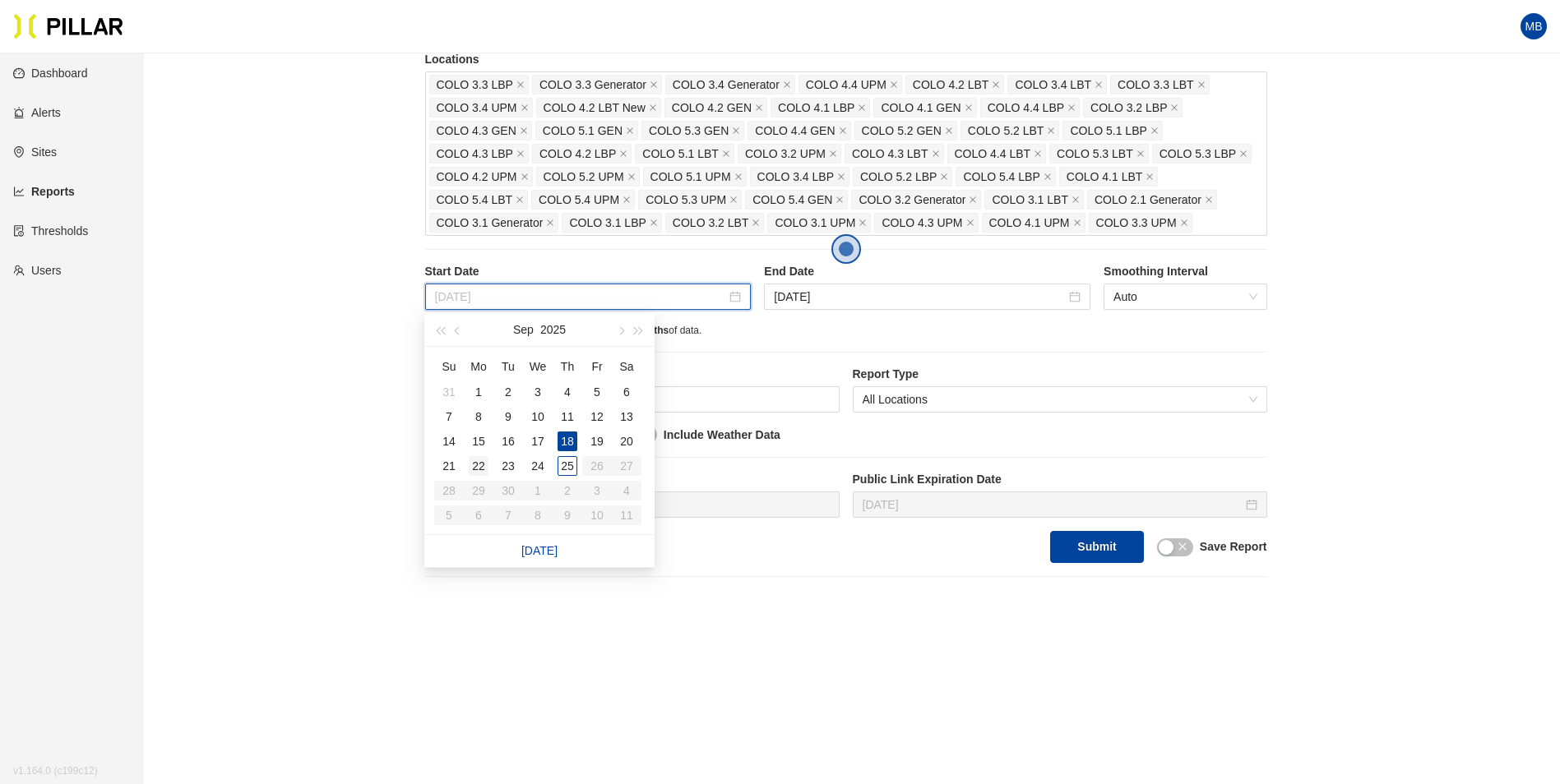
type input "Sep 22, 2025"
click at [475, 462] on div "22" at bounding box center [478, 466] width 19 height 19
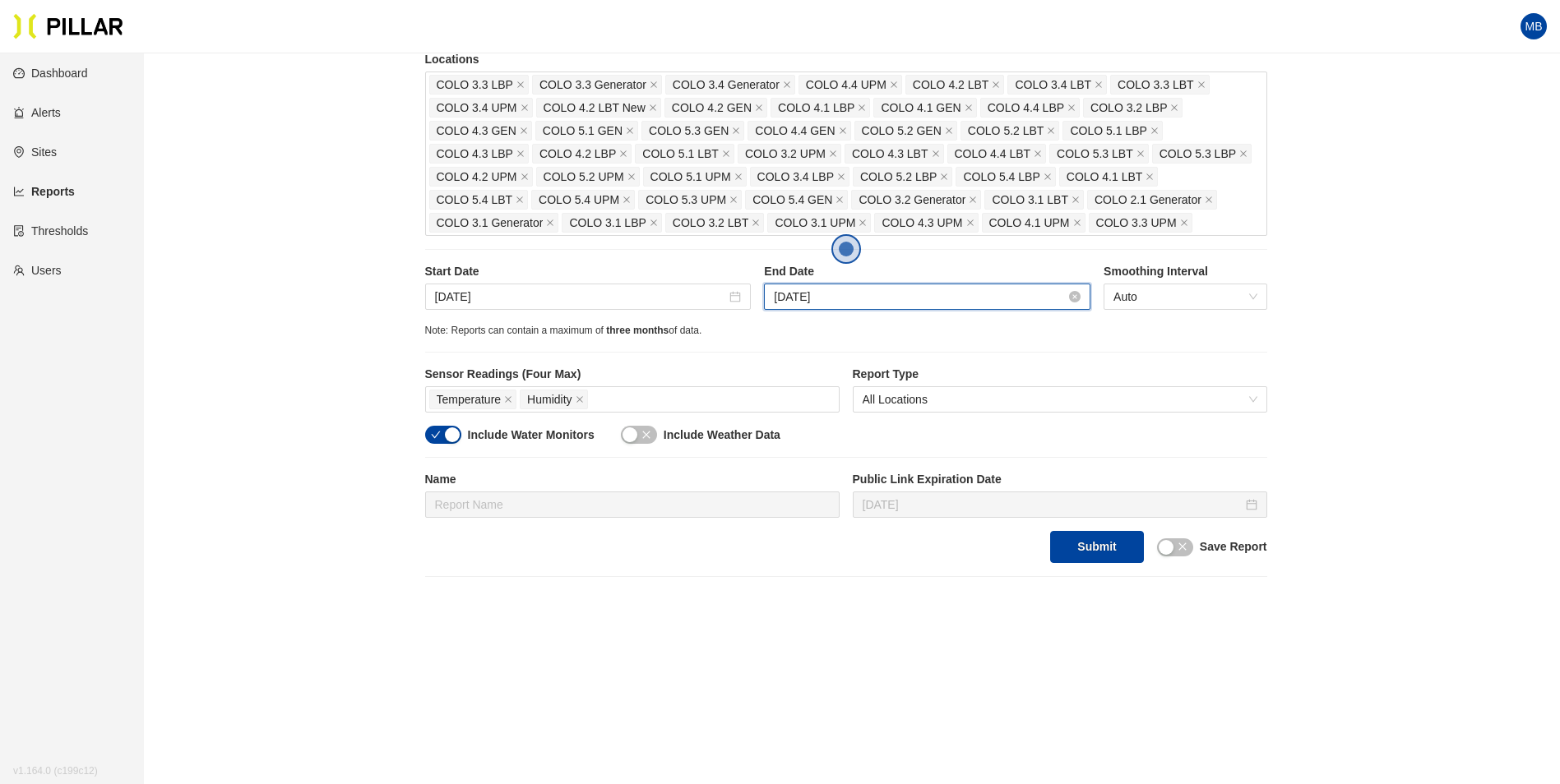
click at [888, 299] on input "Sep 25, 2025" at bounding box center [920, 296] width 292 height 18
click at [1118, 344] on div "Site Weitz Company_DSM 16 Buildings Select Buildings (Default: All Buildings) F…" at bounding box center [846, 186] width 842 height 752
drag, startPoint x: 437, startPoint y: 424, endPoint x: 446, endPoint y: 425, distance: 9.1
click at [436, 424] on div "Sensor Readings (Four Max) Temperature Humidity" at bounding box center [632, 396] width 414 height 60
drag, startPoint x: 446, startPoint y: 425, endPoint x: 469, endPoint y: 429, distance: 23.3
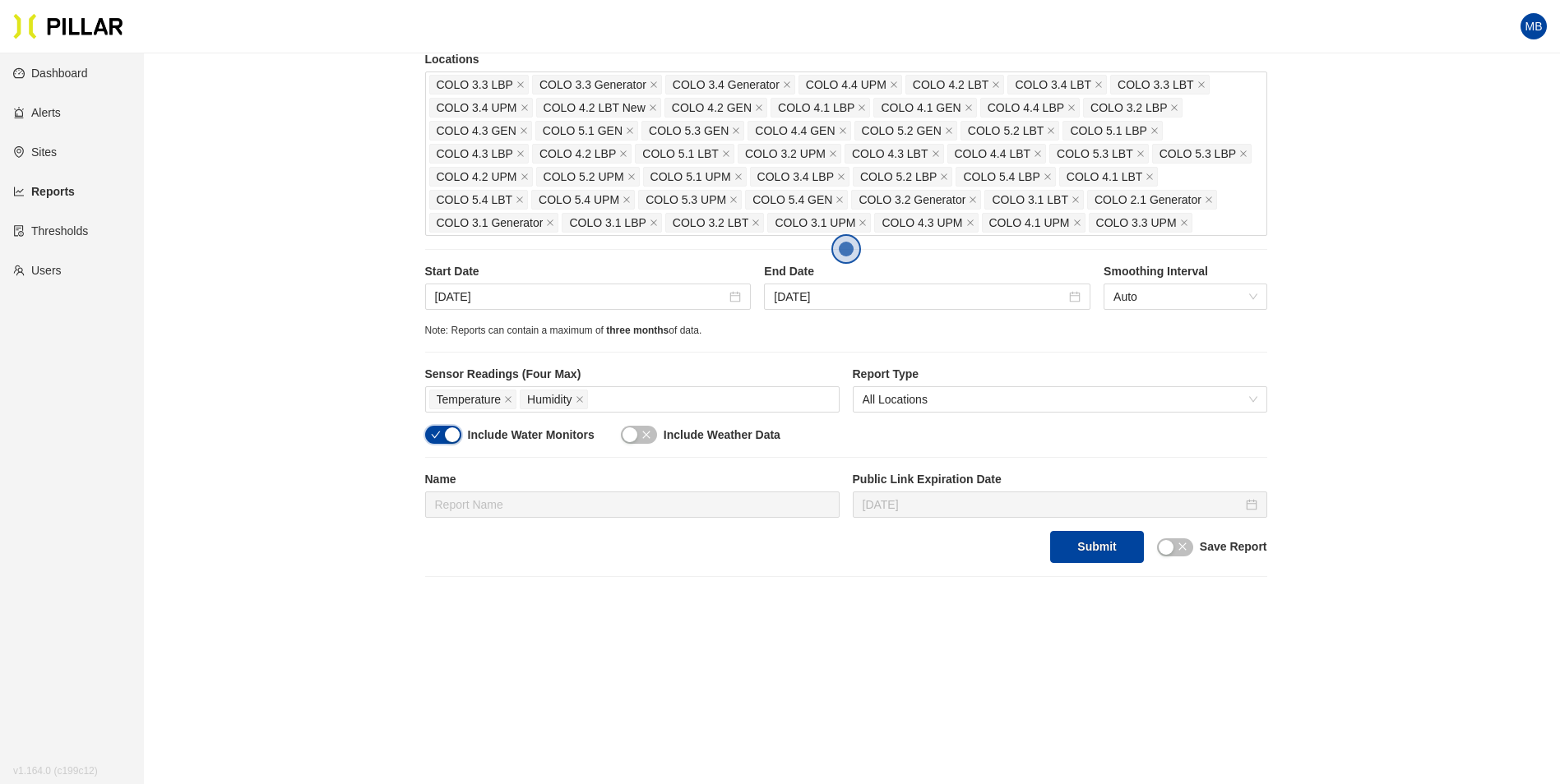
click at [447, 425] on button "button" at bounding box center [442, 434] width 36 height 18
click at [1121, 552] on button "Submit" at bounding box center [1097, 546] width 93 height 32
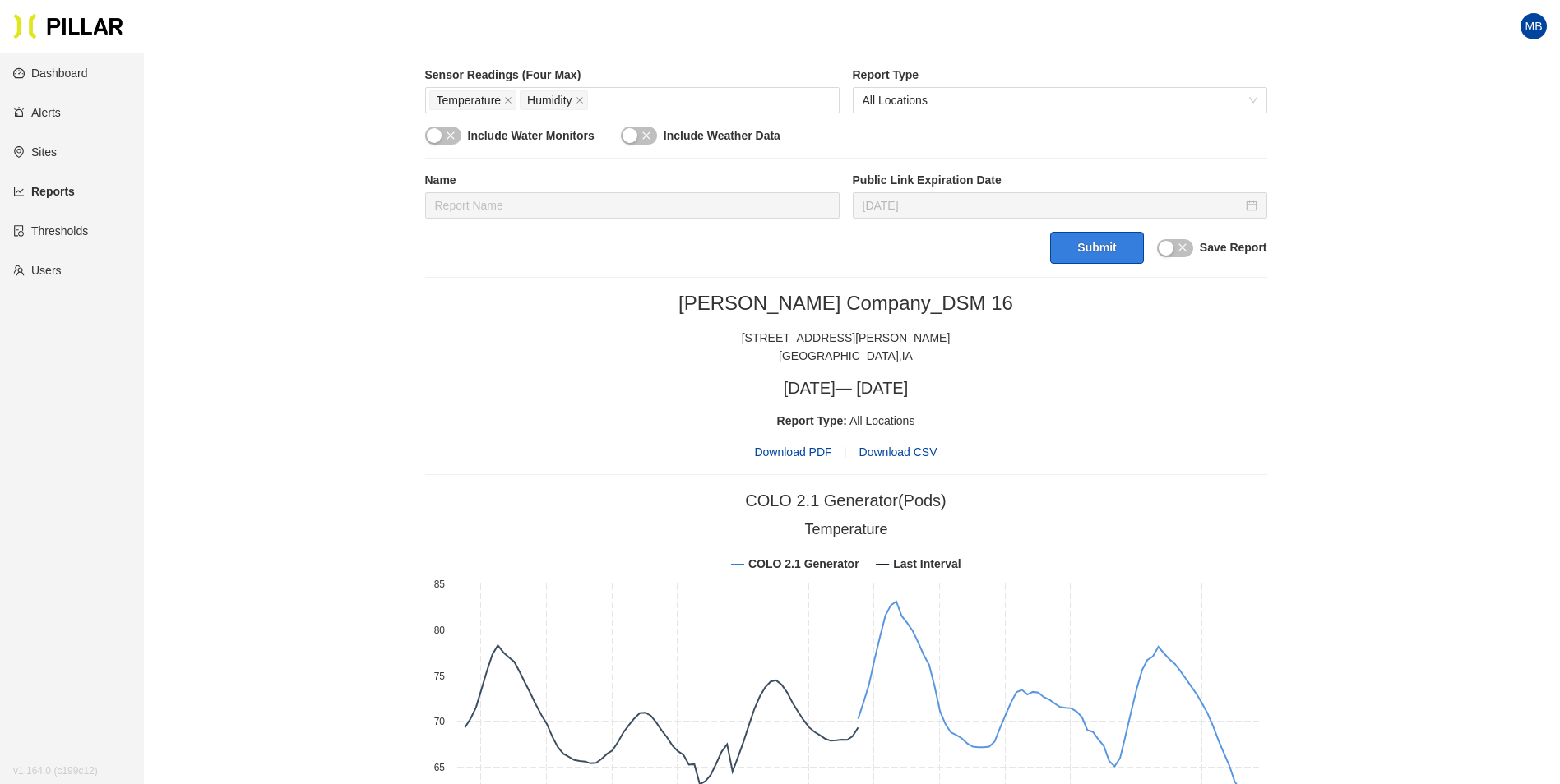
scroll to position [637, 0]
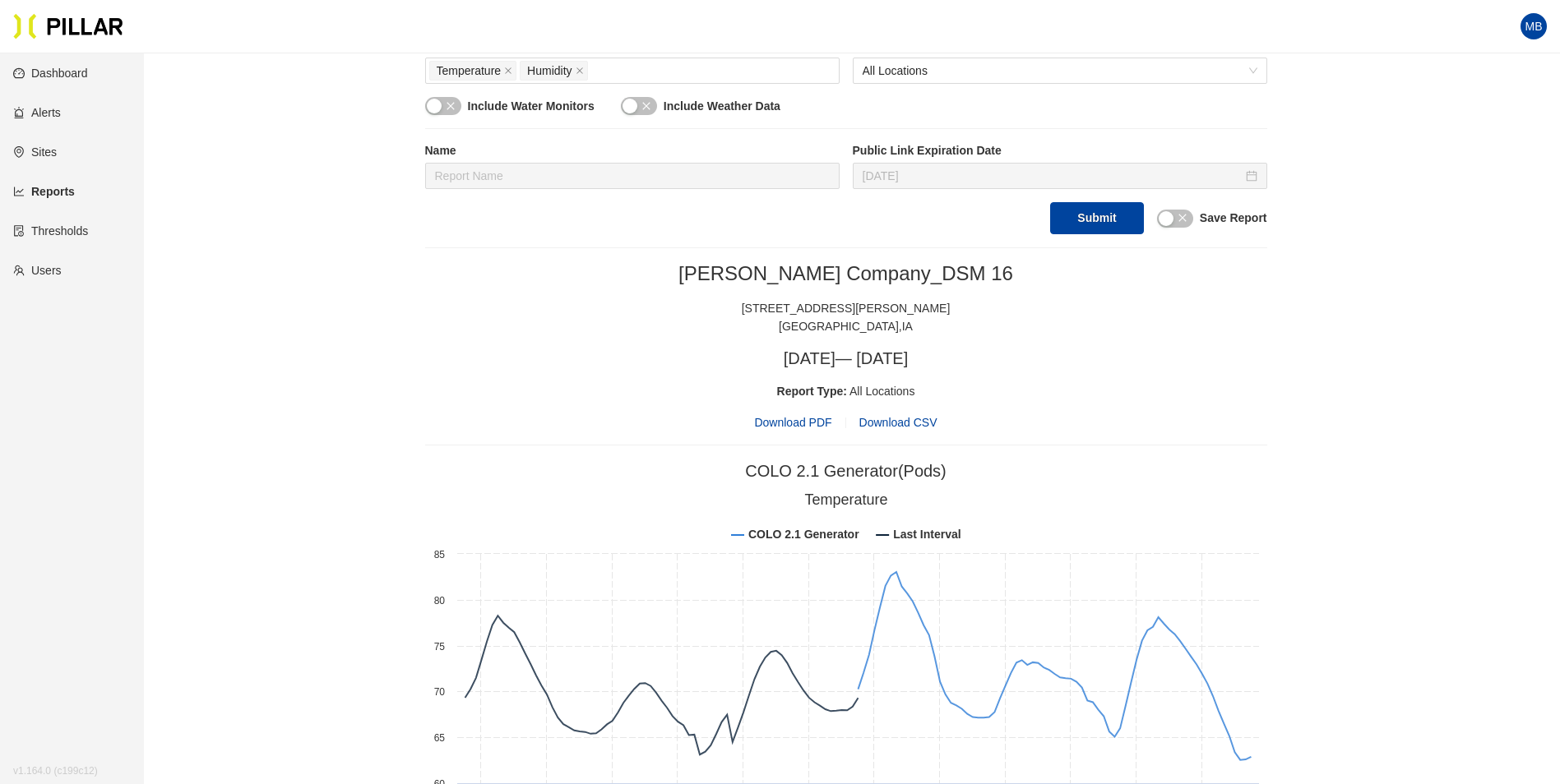
click at [804, 428] on span "Download PDF" at bounding box center [792, 422] width 77 height 18
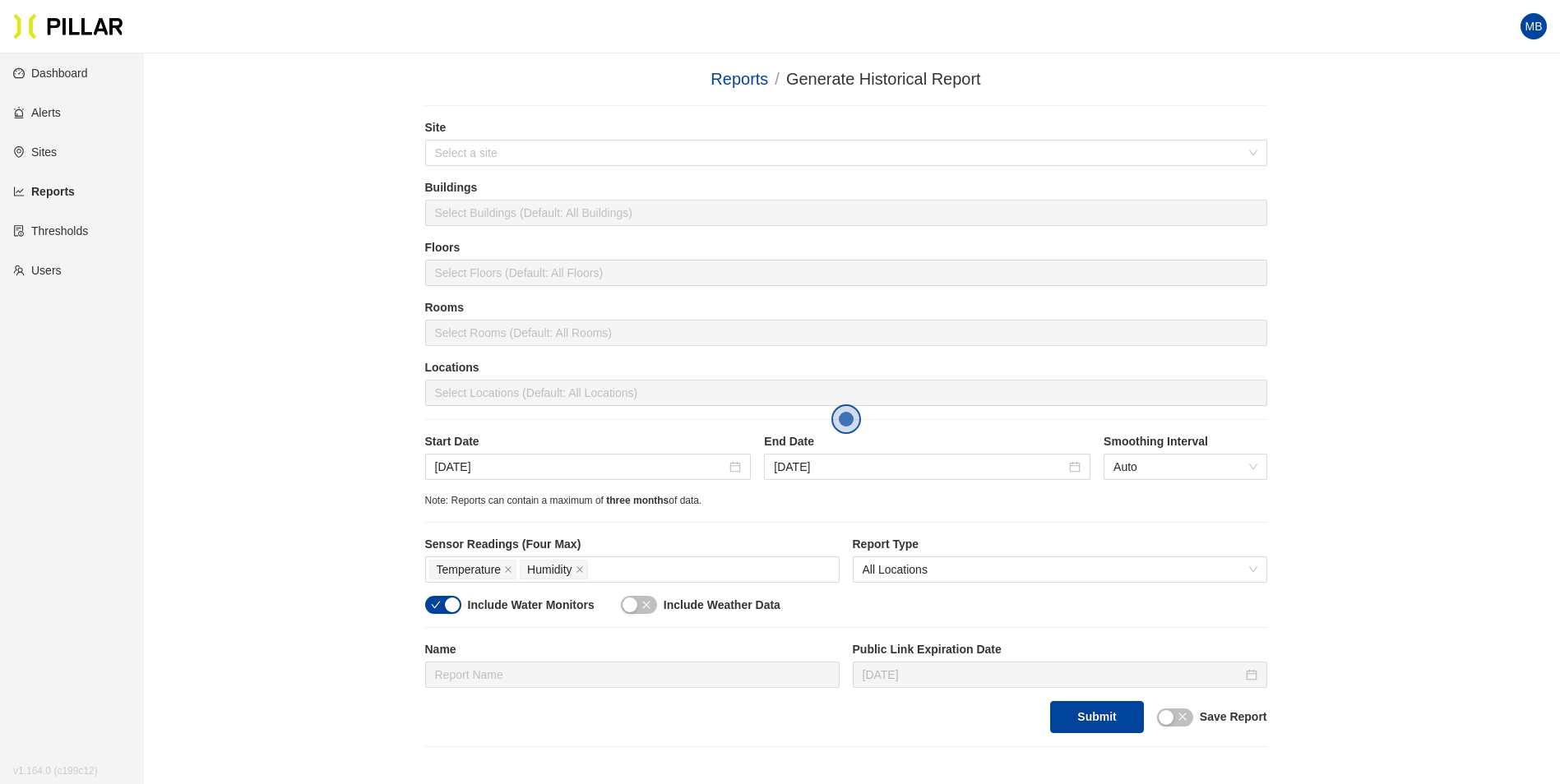
click at [511, 138] on div "Site Select a site" at bounding box center [846, 142] width 842 height 46
click at [511, 144] on input "search" at bounding box center [841, 153] width 811 height 25
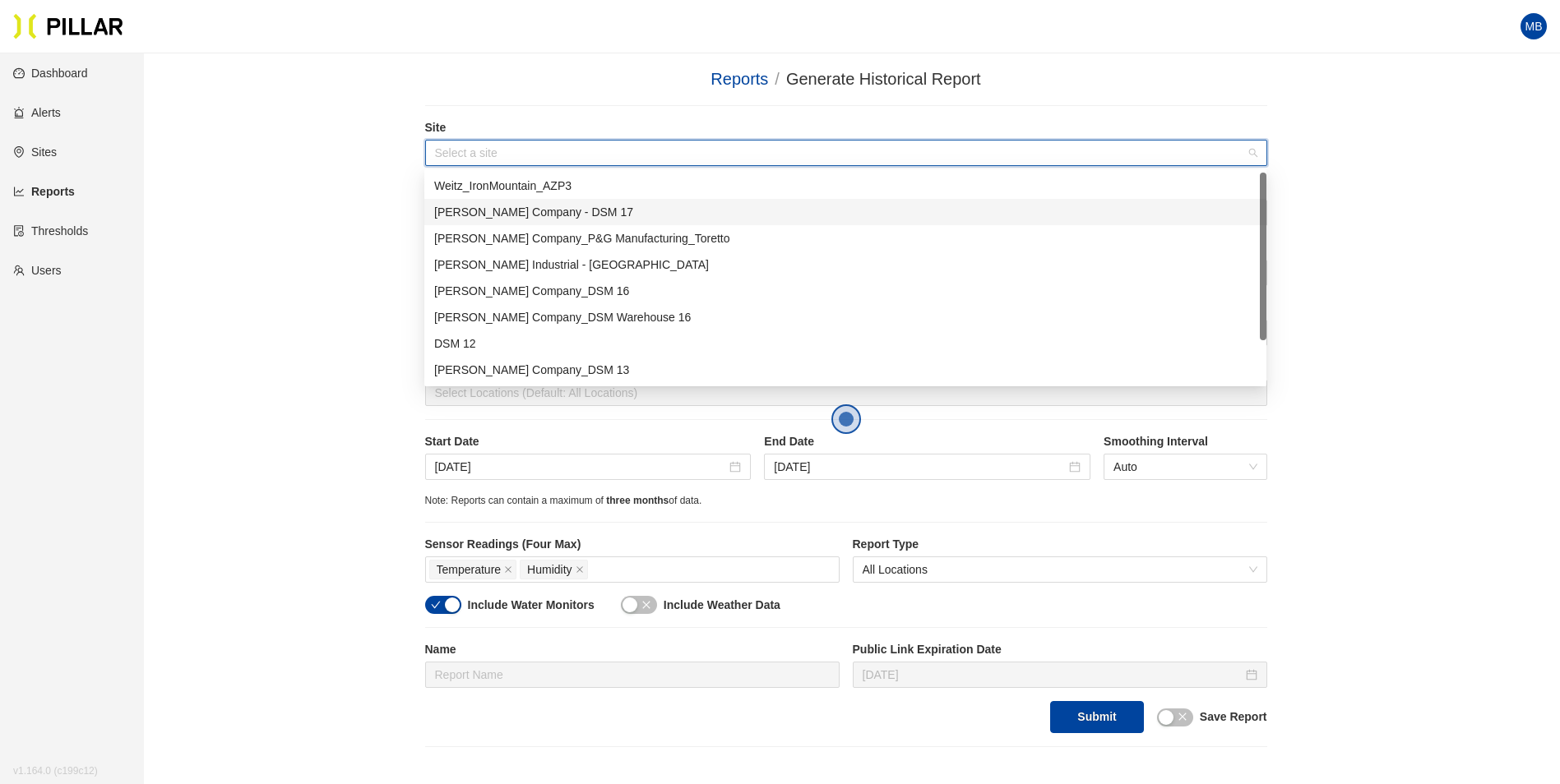
click at [520, 210] on div "[PERSON_NAME] Company - DSM 17" at bounding box center [845, 211] width 822 height 18
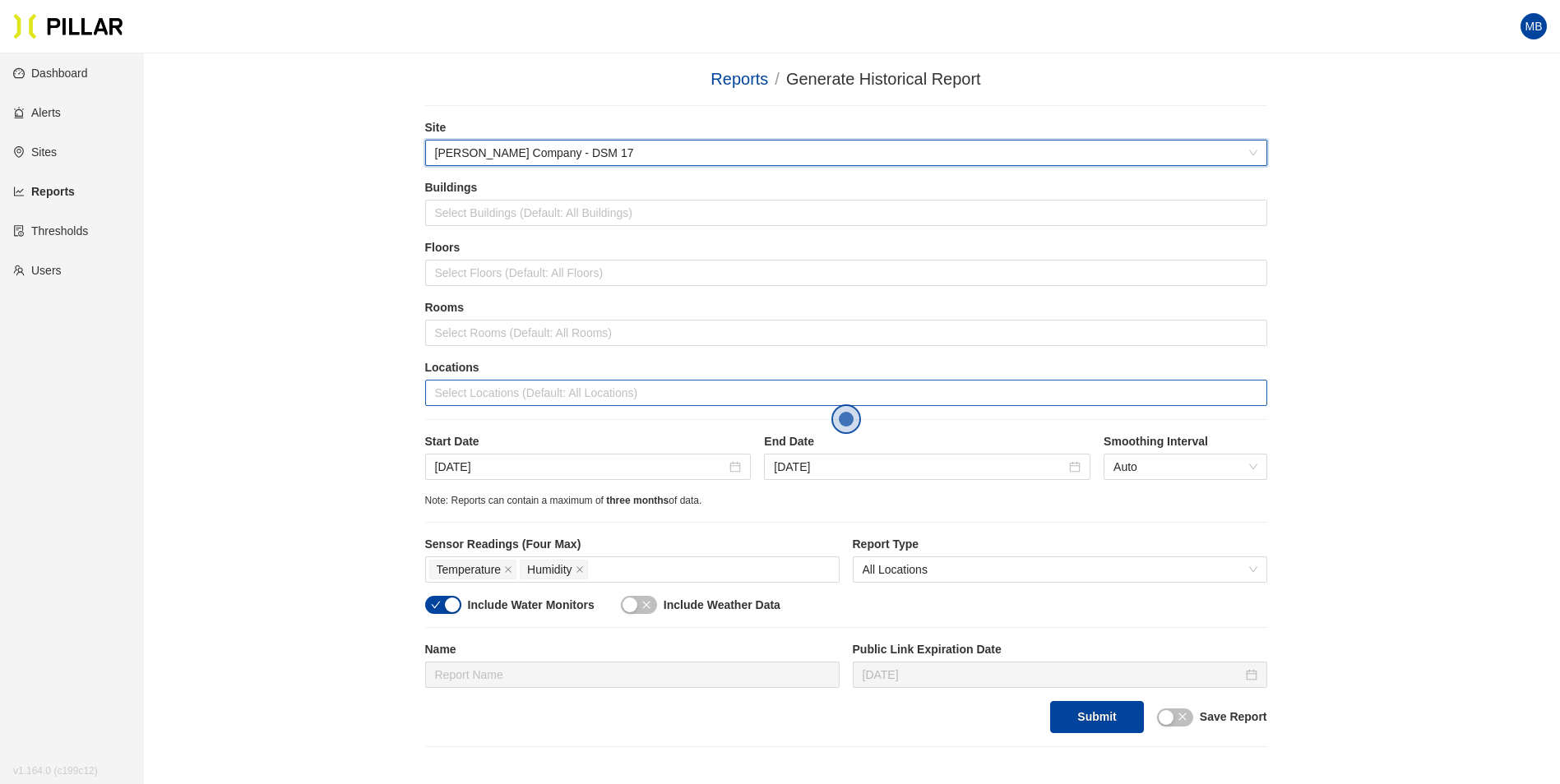
click at [513, 384] on div at bounding box center [846, 393] width 834 height 23
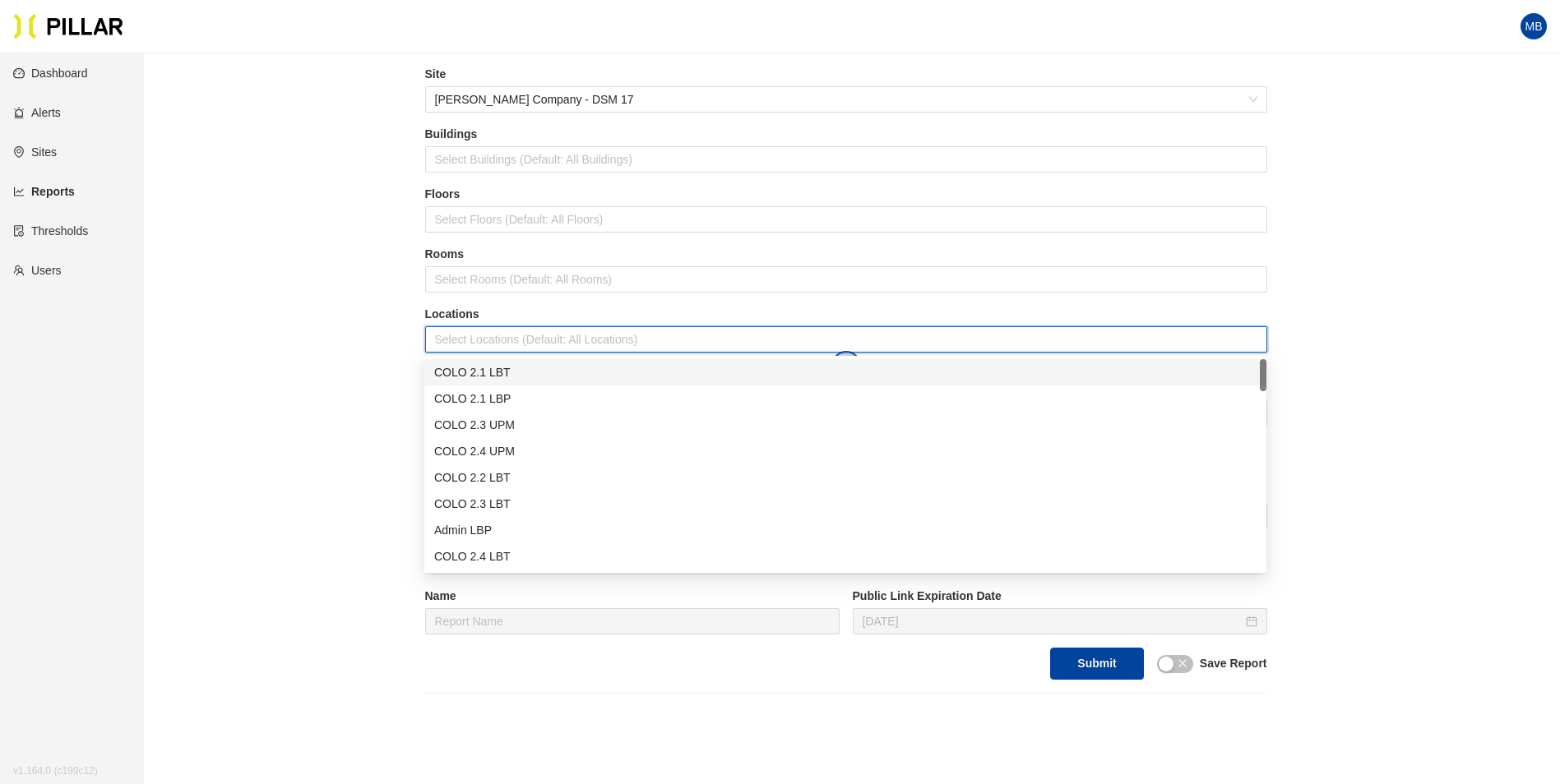
scroll to position [82, 0]
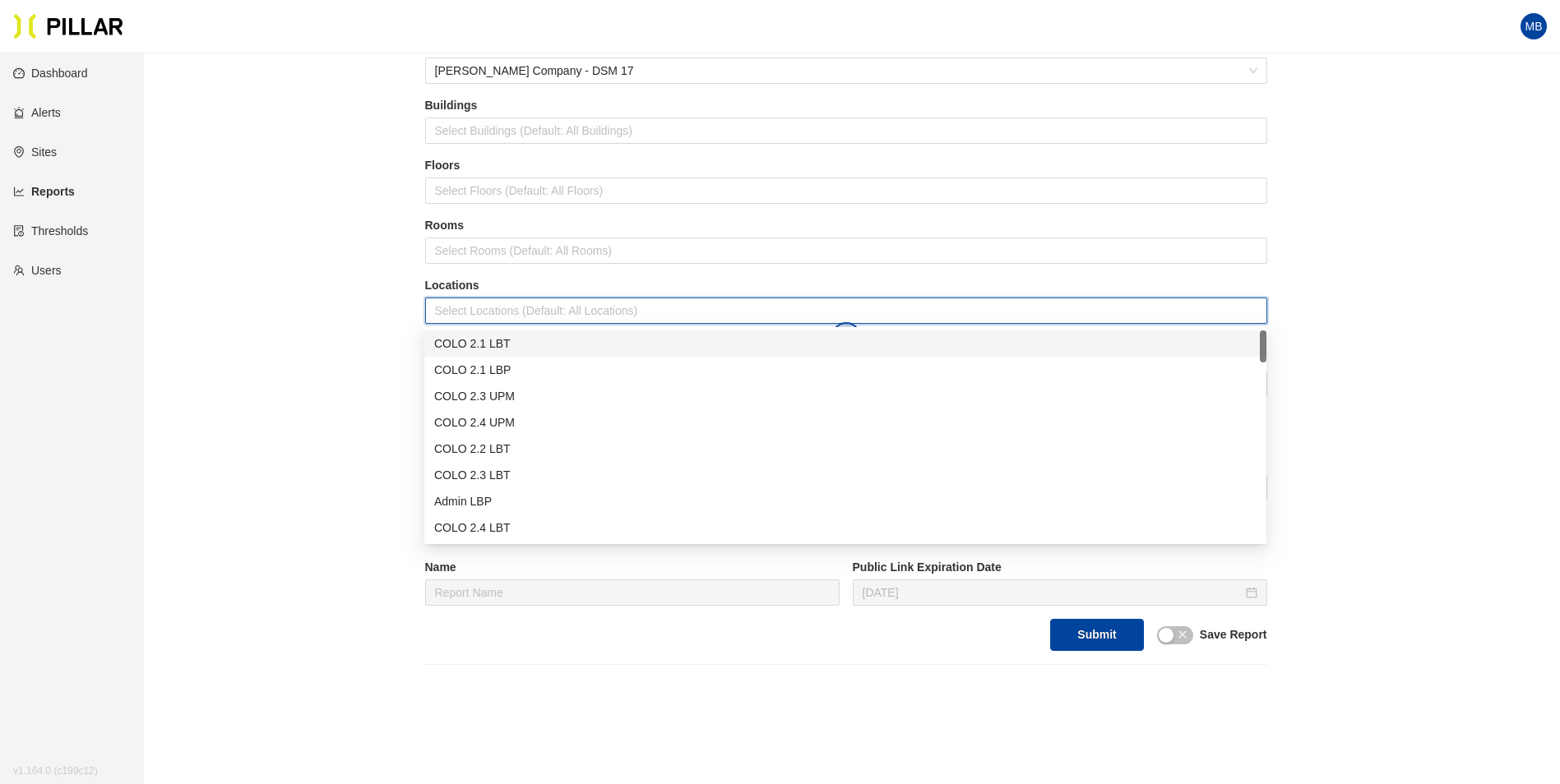
click at [477, 341] on div "COLO 2.1 LBT" at bounding box center [845, 343] width 822 height 18
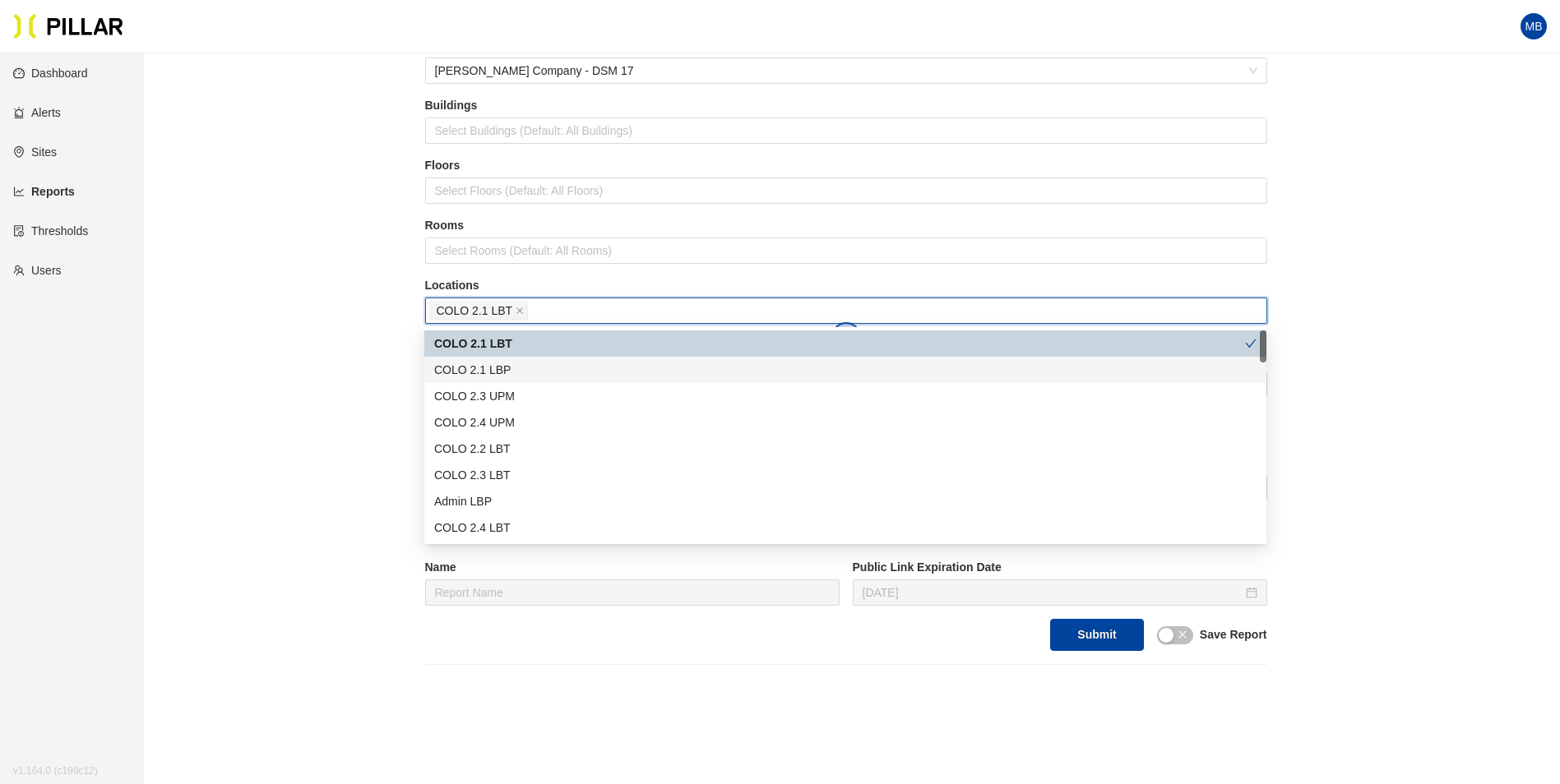
click at [529, 369] on div "COLO 2.1 LBP" at bounding box center [845, 369] width 822 height 18
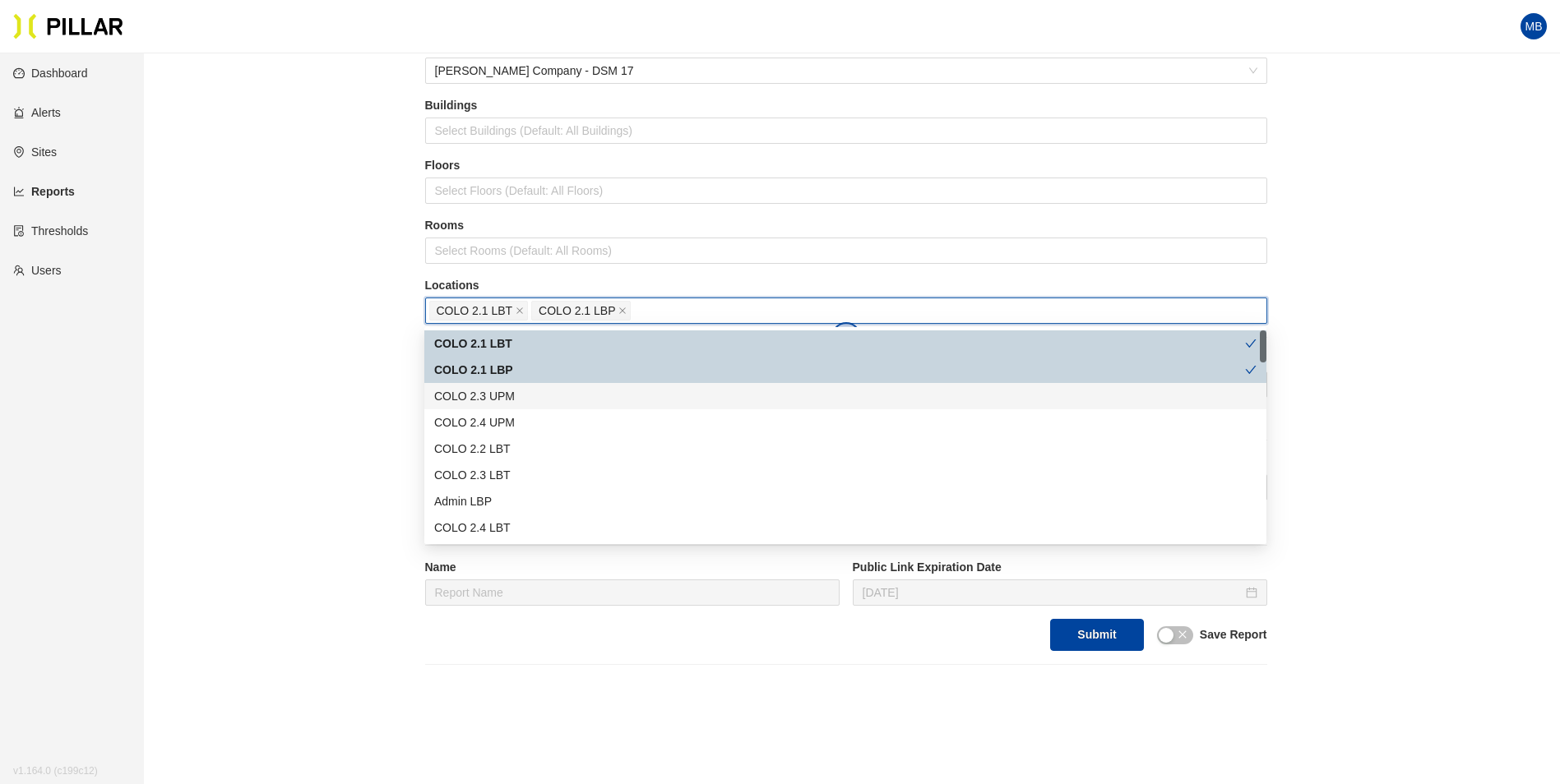
click at [521, 389] on div "COLO 2.3 UPM" at bounding box center [845, 396] width 822 height 18
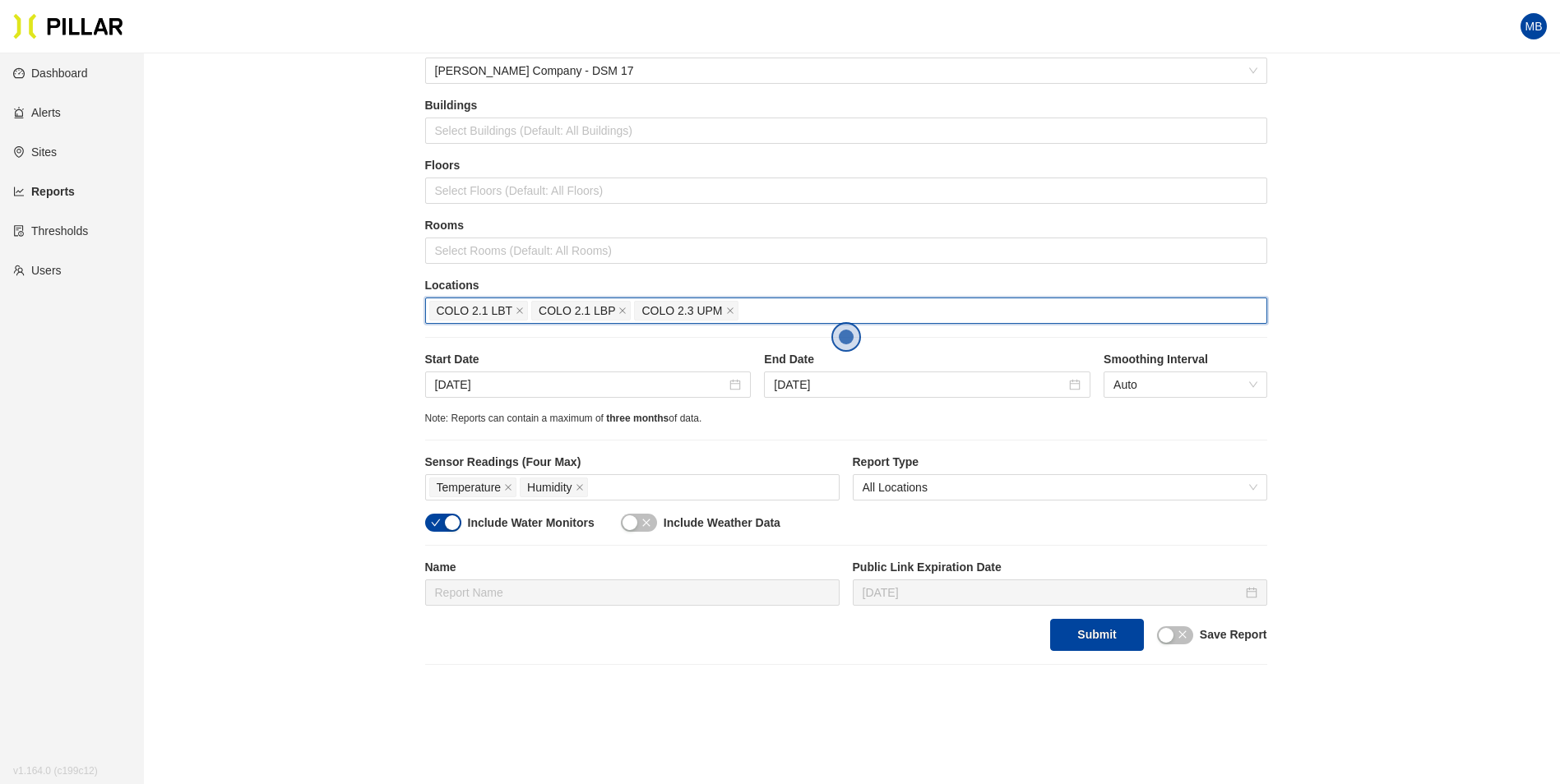
click at [762, 303] on div "COLO 2.1 LBT COLO 2.1 LBP COLO 2.3 UPM" at bounding box center [846, 310] width 834 height 23
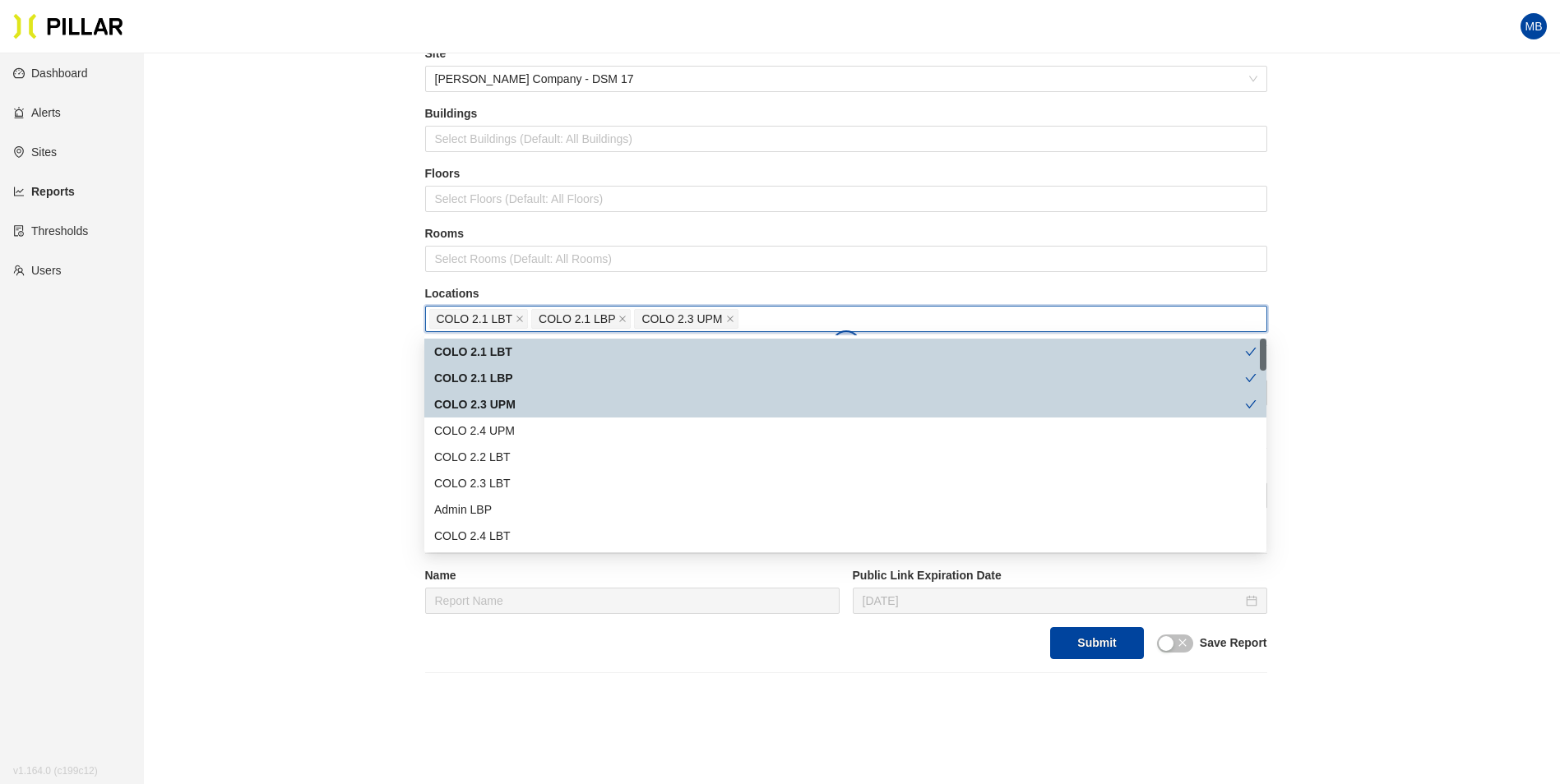
scroll to position [164, 0]
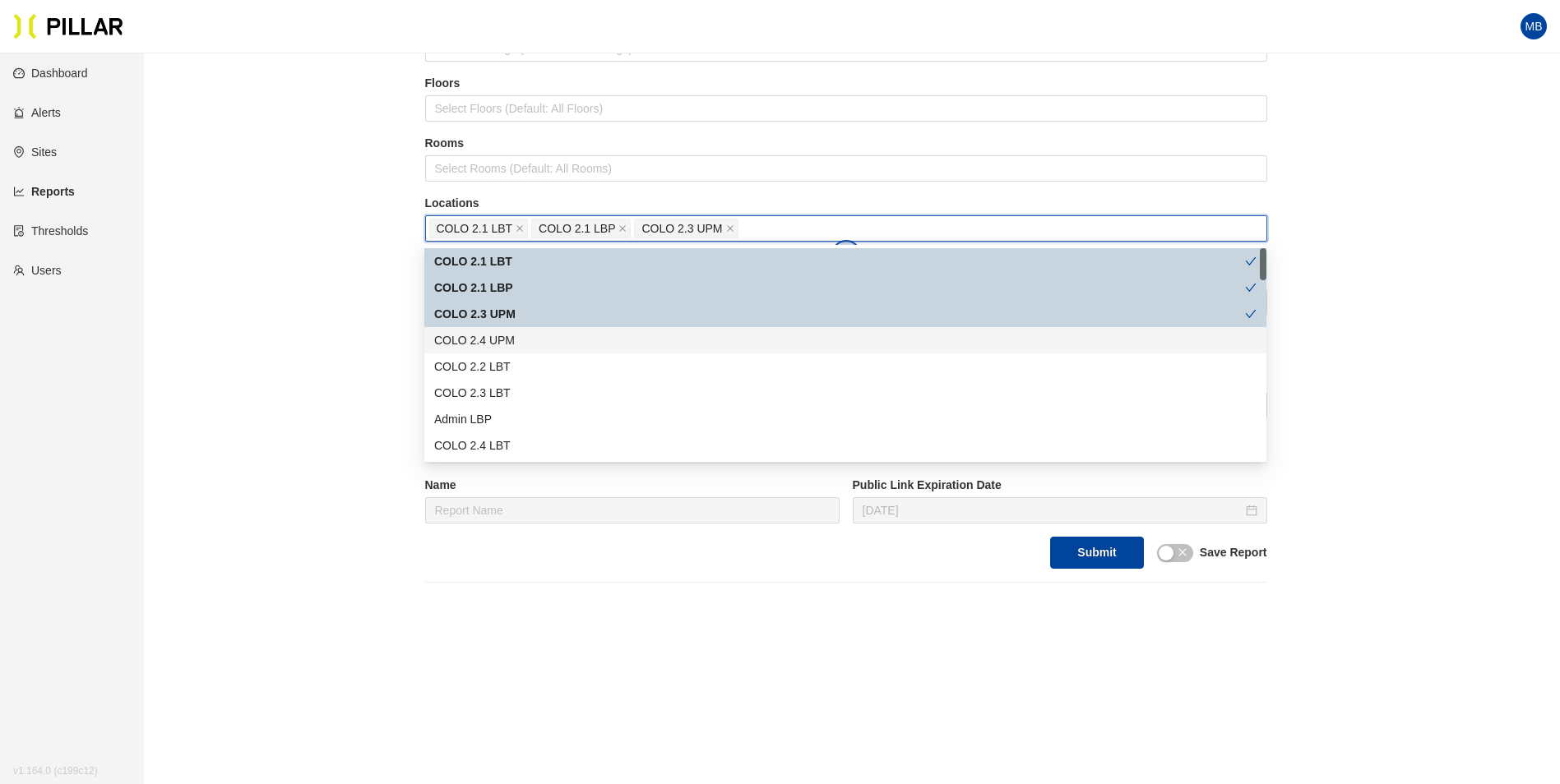
click at [517, 342] on div "COLO 2.4 UPM" at bounding box center [845, 340] width 822 height 18
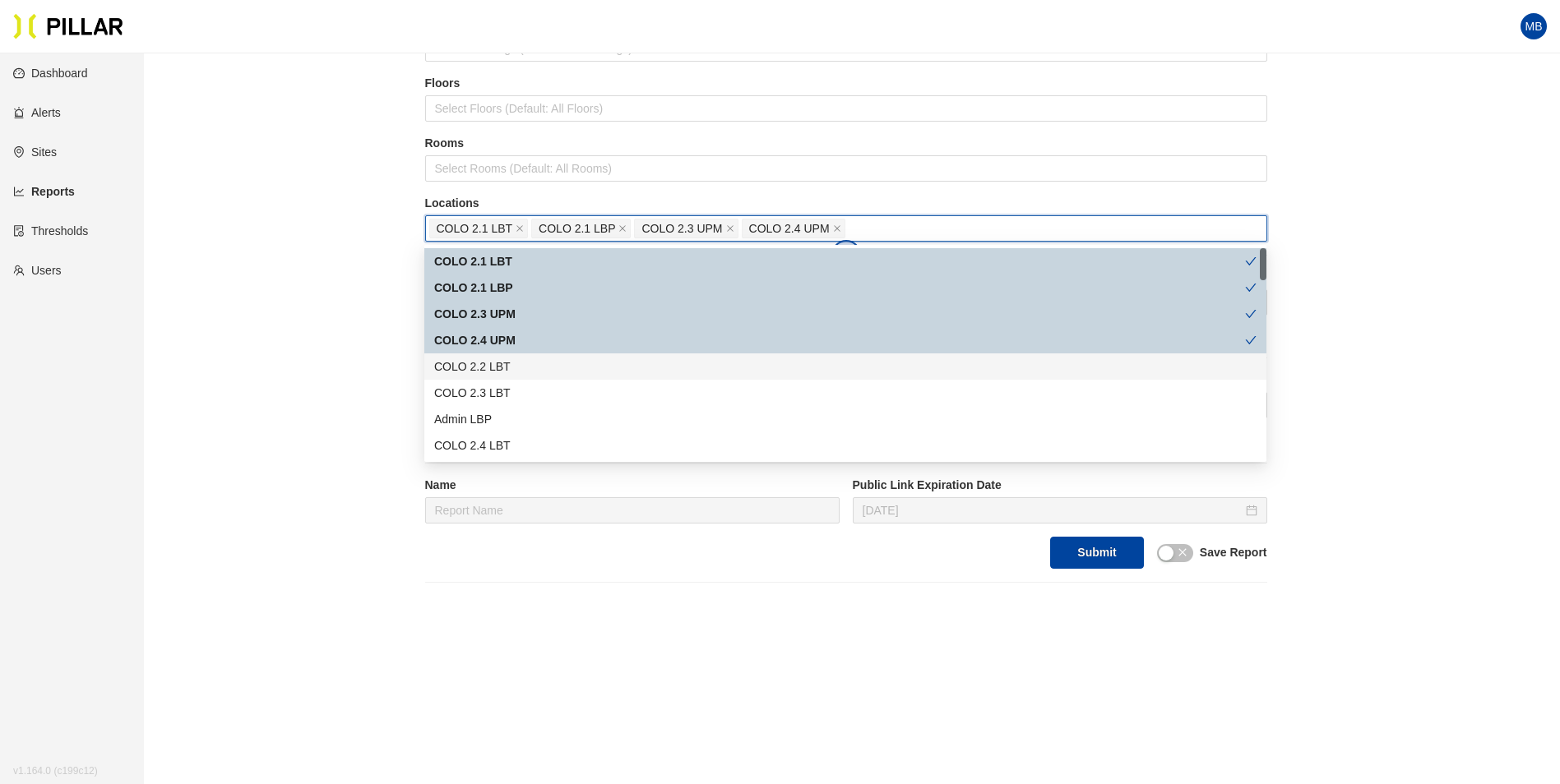
click at [513, 367] on div "COLO 2.2 LBT" at bounding box center [845, 367] width 822 height 18
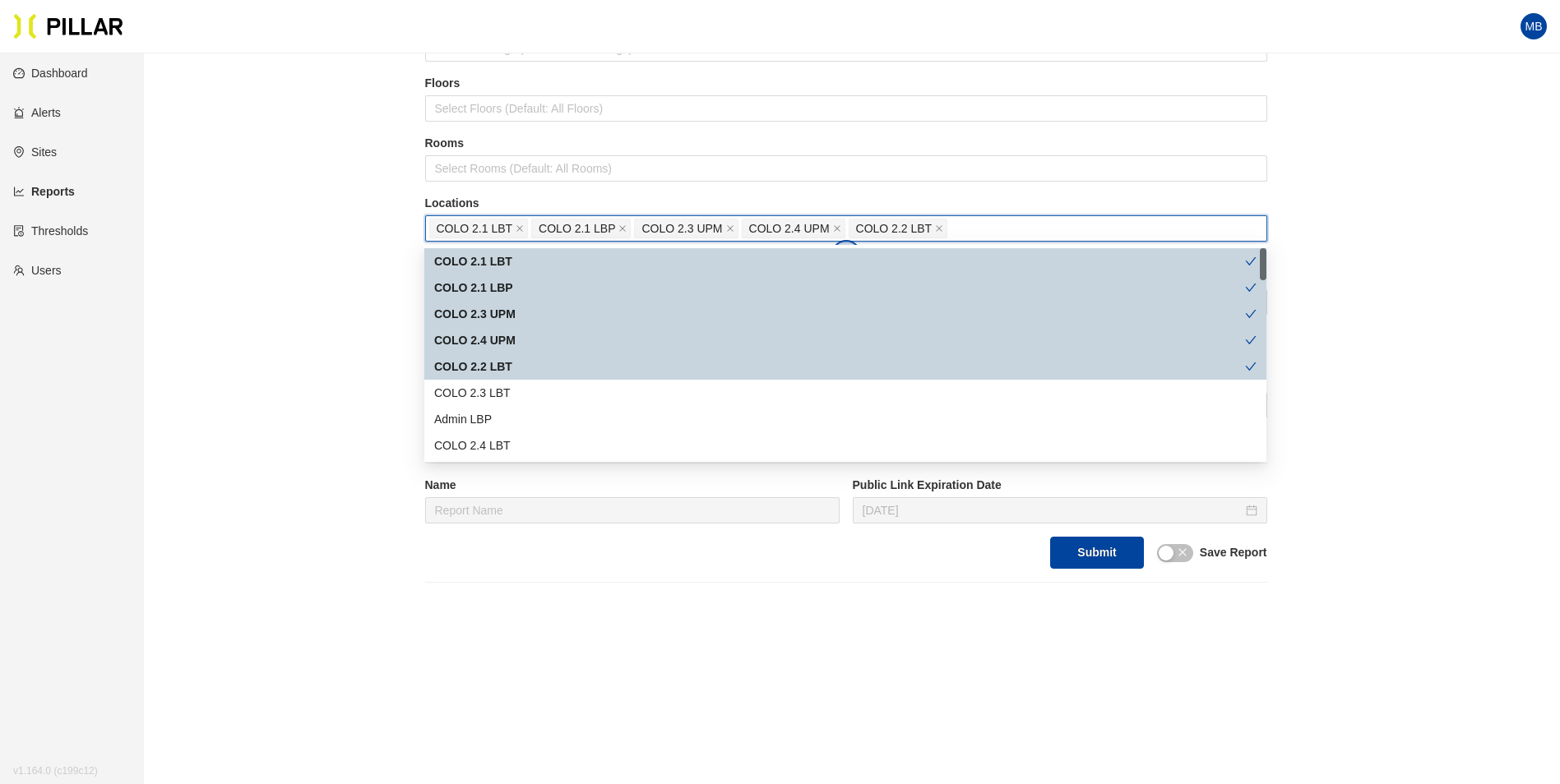
click at [508, 378] on div "COLO 2.2 LBT" at bounding box center [846, 367] width 842 height 26
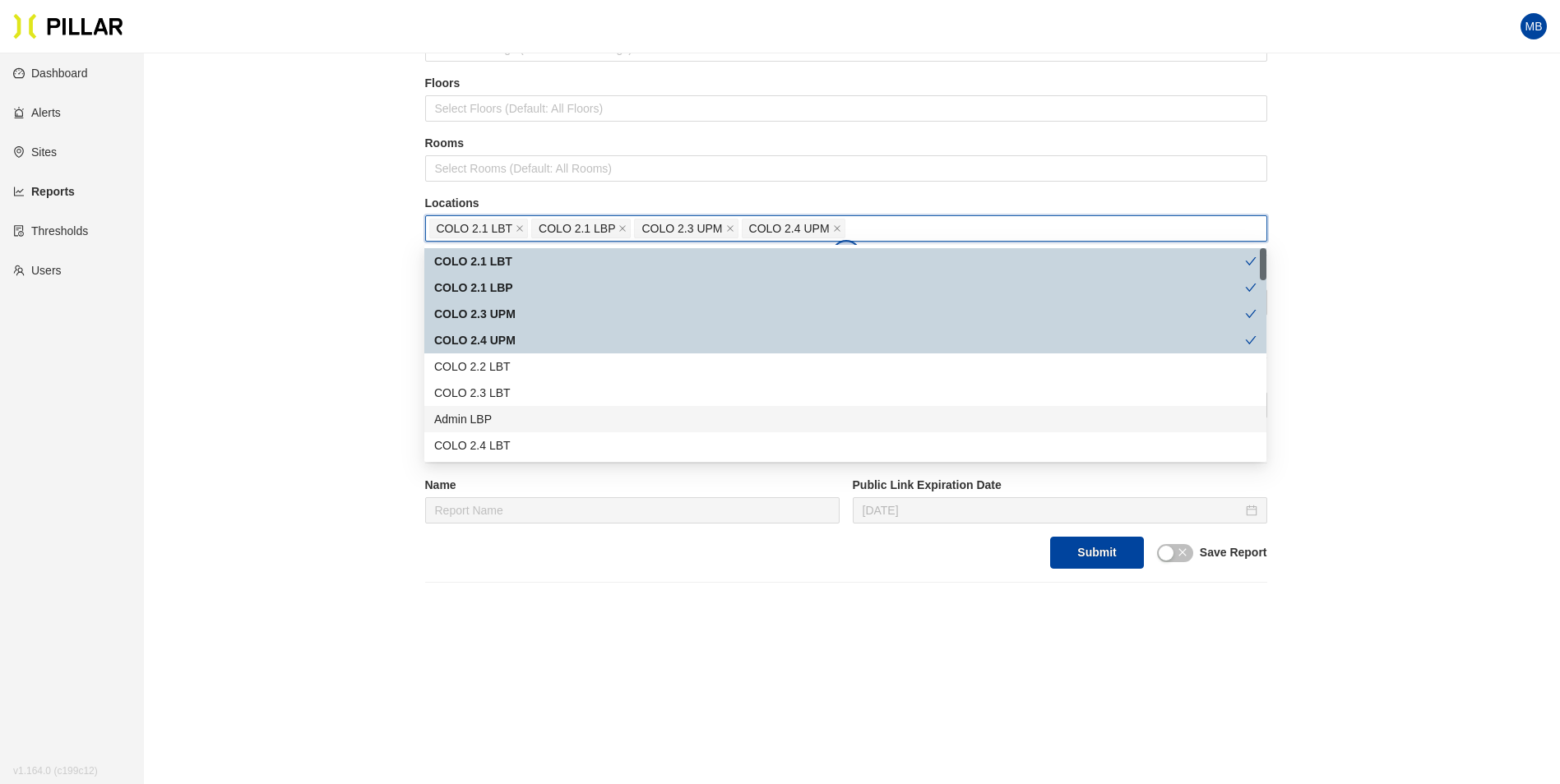
click at [501, 414] on div "Admin LBP" at bounding box center [845, 419] width 822 height 18
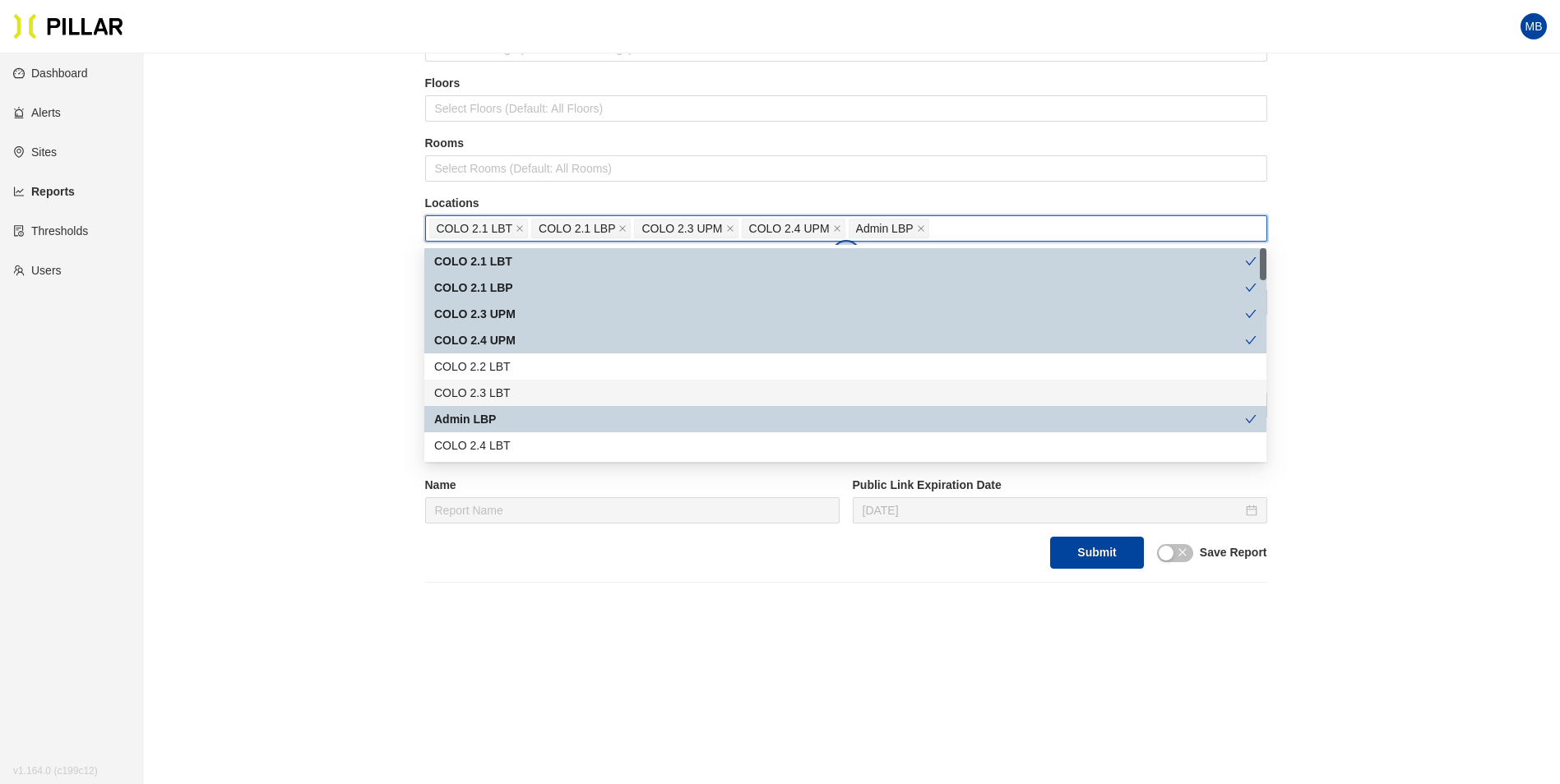
click at [507, 388] on div "COLO 2.3 LBT" at bounding box center [845, 393] width 822 height 18
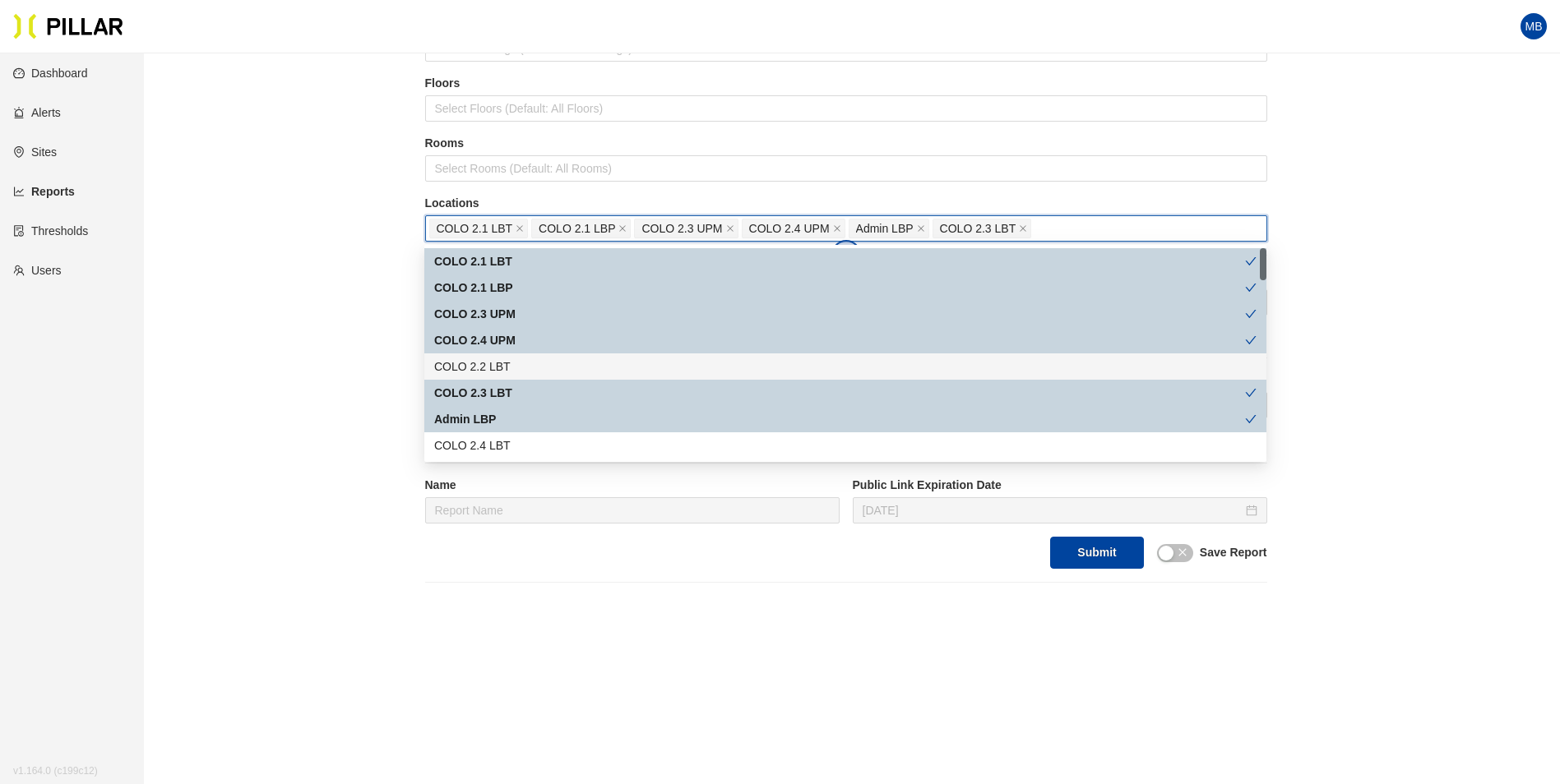
click at [512, 358] on div "COLO 2.2 LBT" at bounding box center [845, 367] width 822 height 18
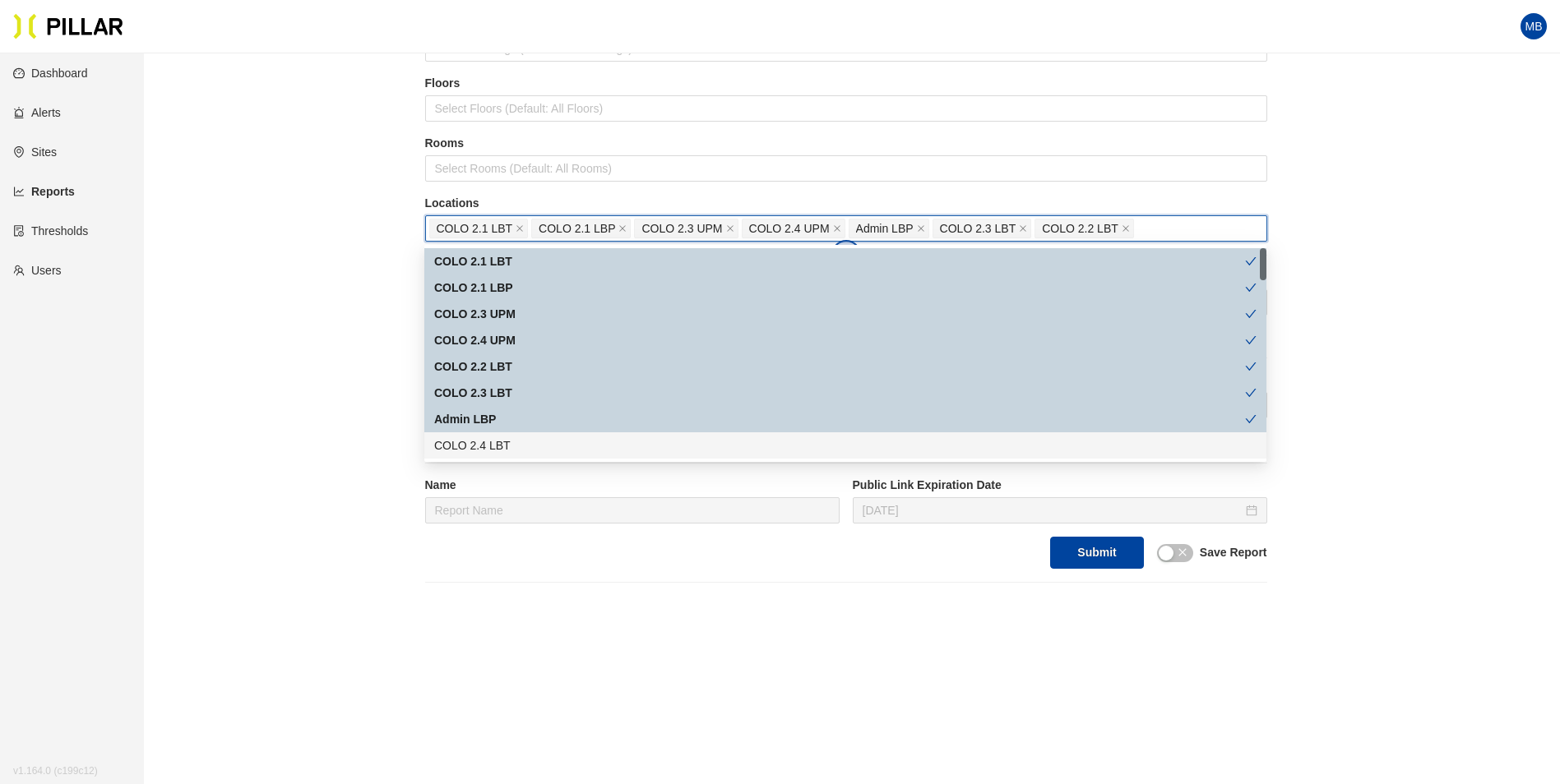
drag, startPoint x: 499, startPoint y: 457, endPoint x: 514, endPoint y: 425, distance: 35.3
click at [500, 454] on div "COLO 2.4 LBT" at bounding box center [846, 445] width 842 height 26
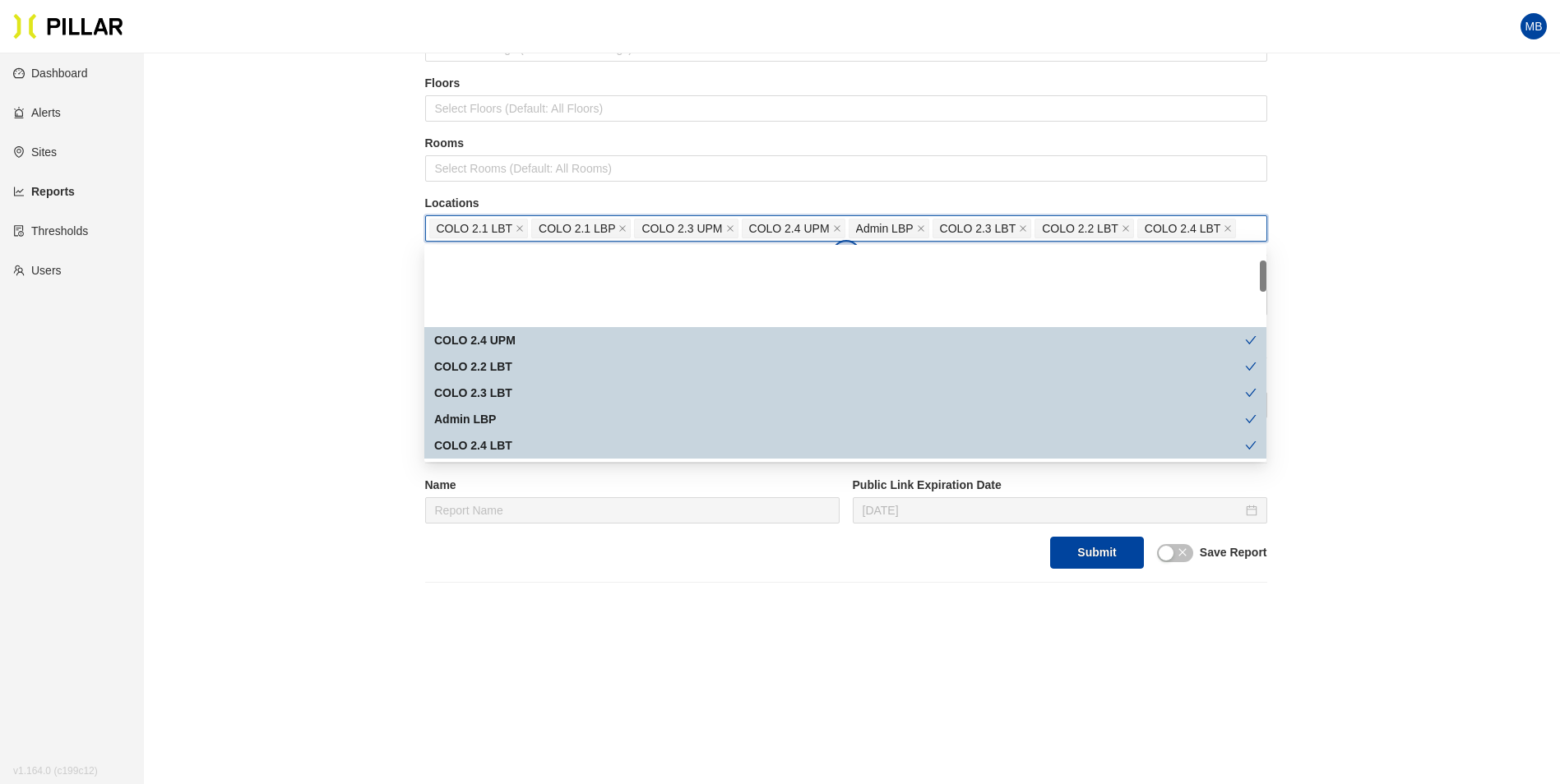
scroll to position [82, 0]
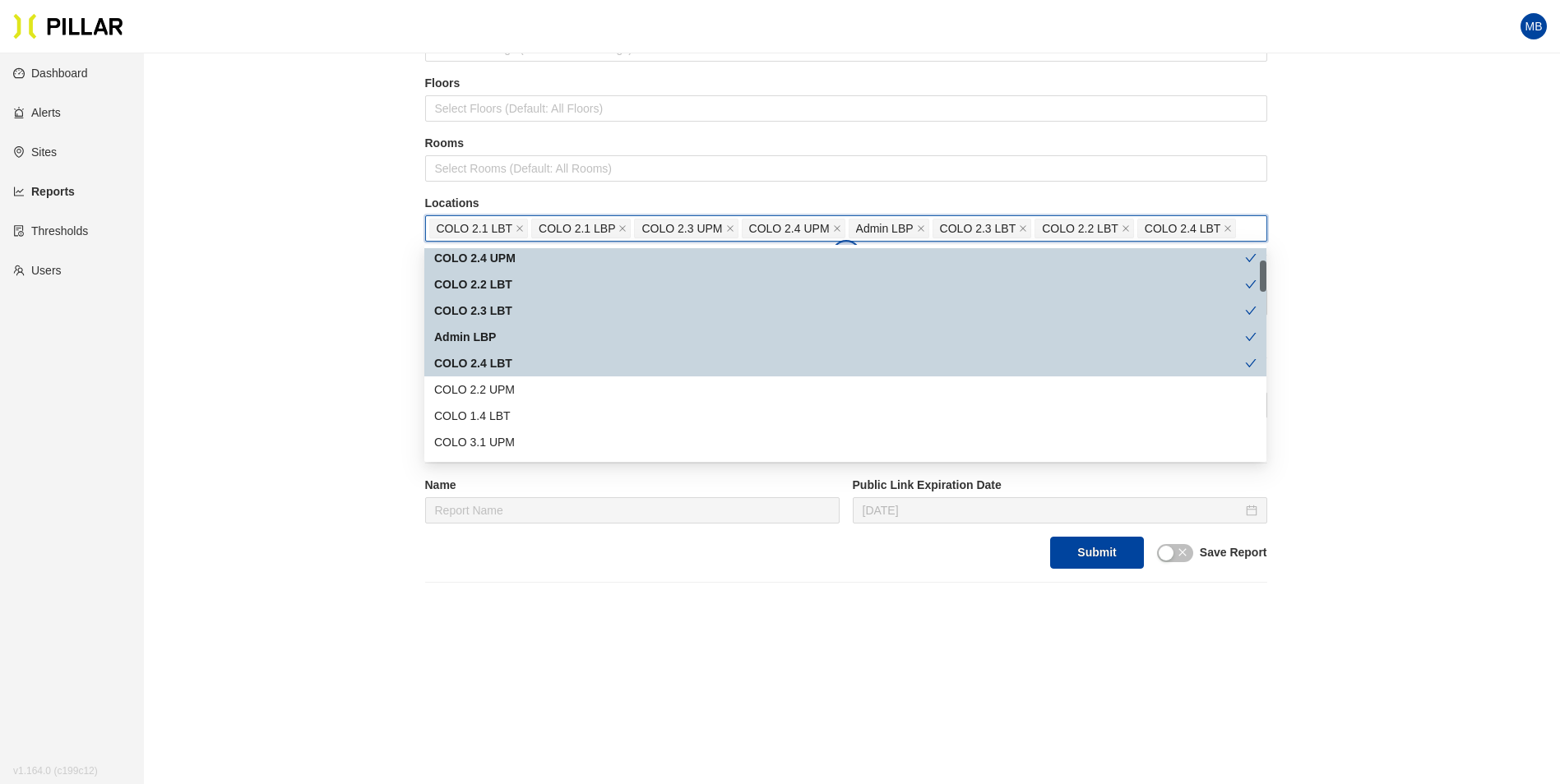
click at [515, 389] on div "COLO 2.2 UPM" at bounding box center [845, 389] width 822 height 18
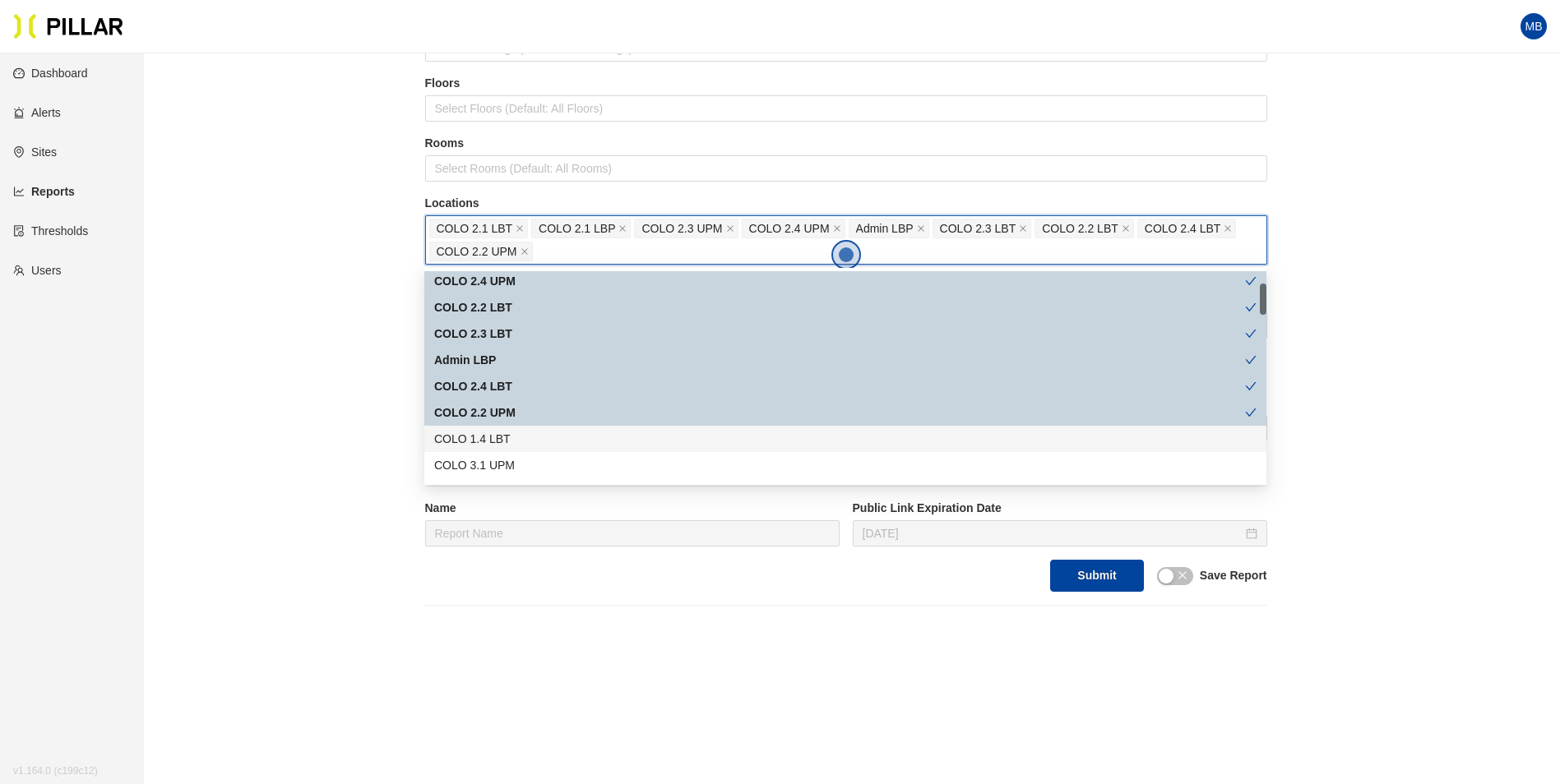
click at [512, 438] on div "COLO 1.4 LBT" at bounding box center [845, 438] width 822 height 18
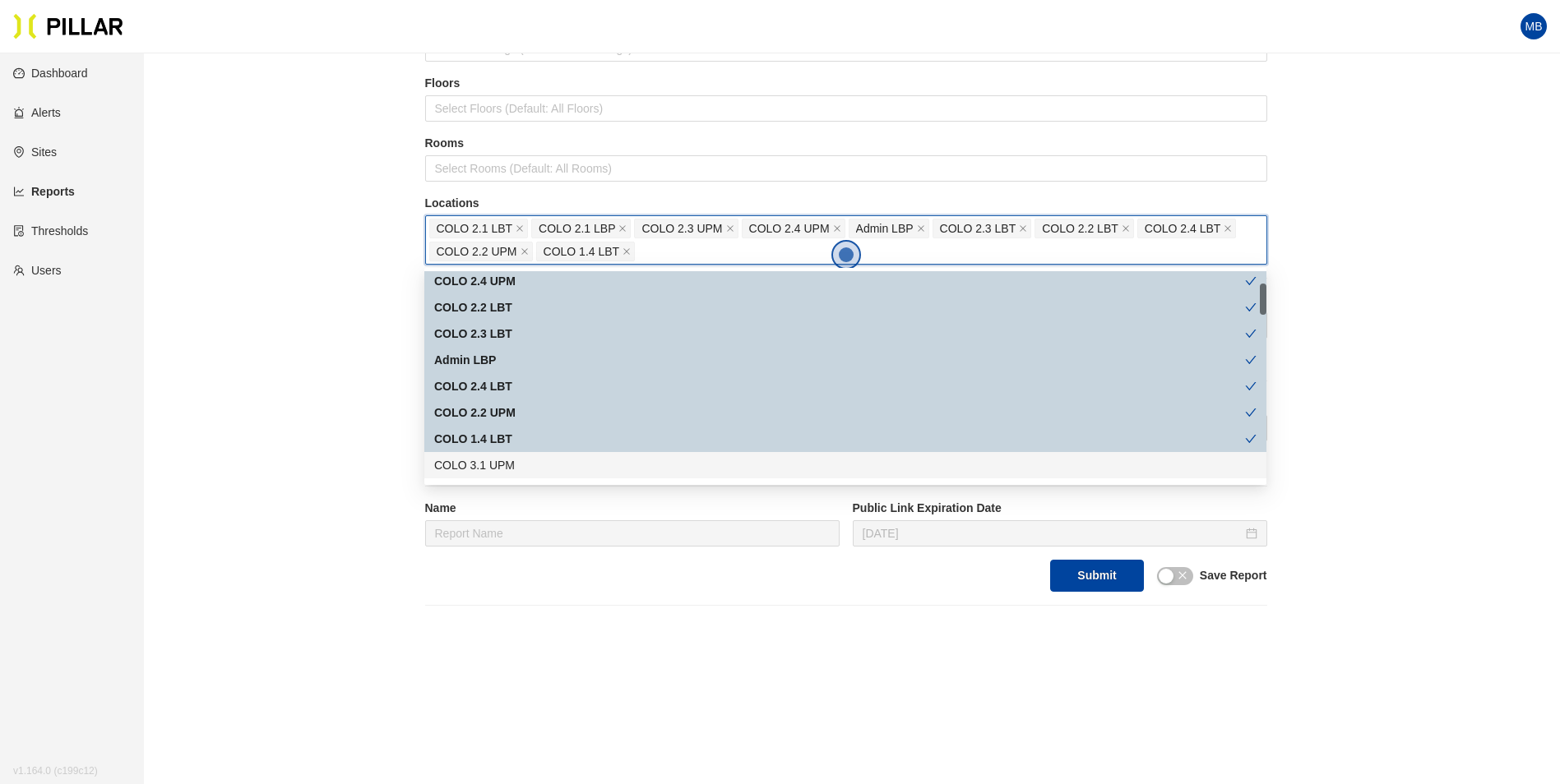
click at [504, 462] on div "COLO 3.1 UPM" at bounding box center [845, 465] width 822 height 18
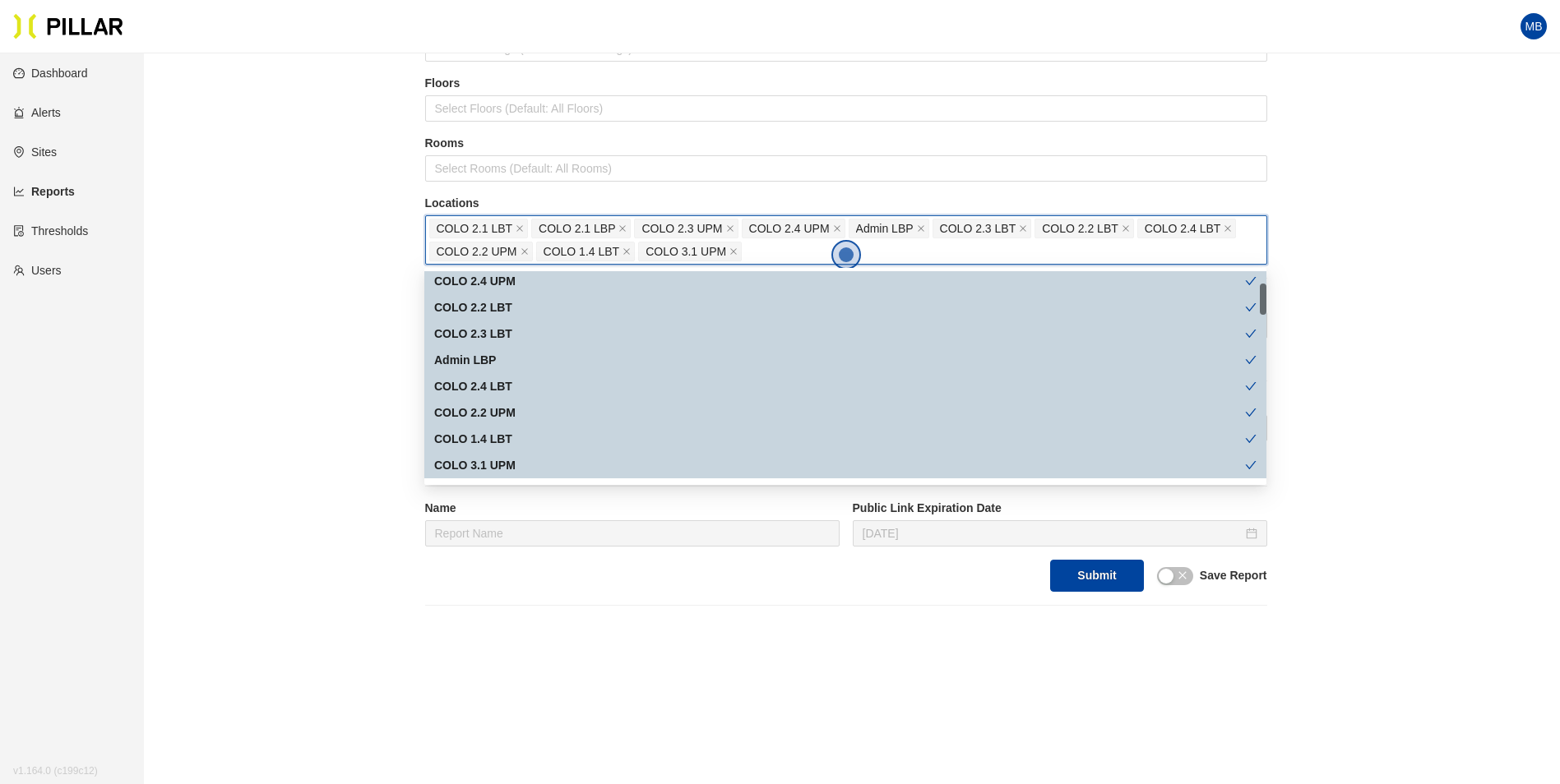
scroll to position [246, 0]
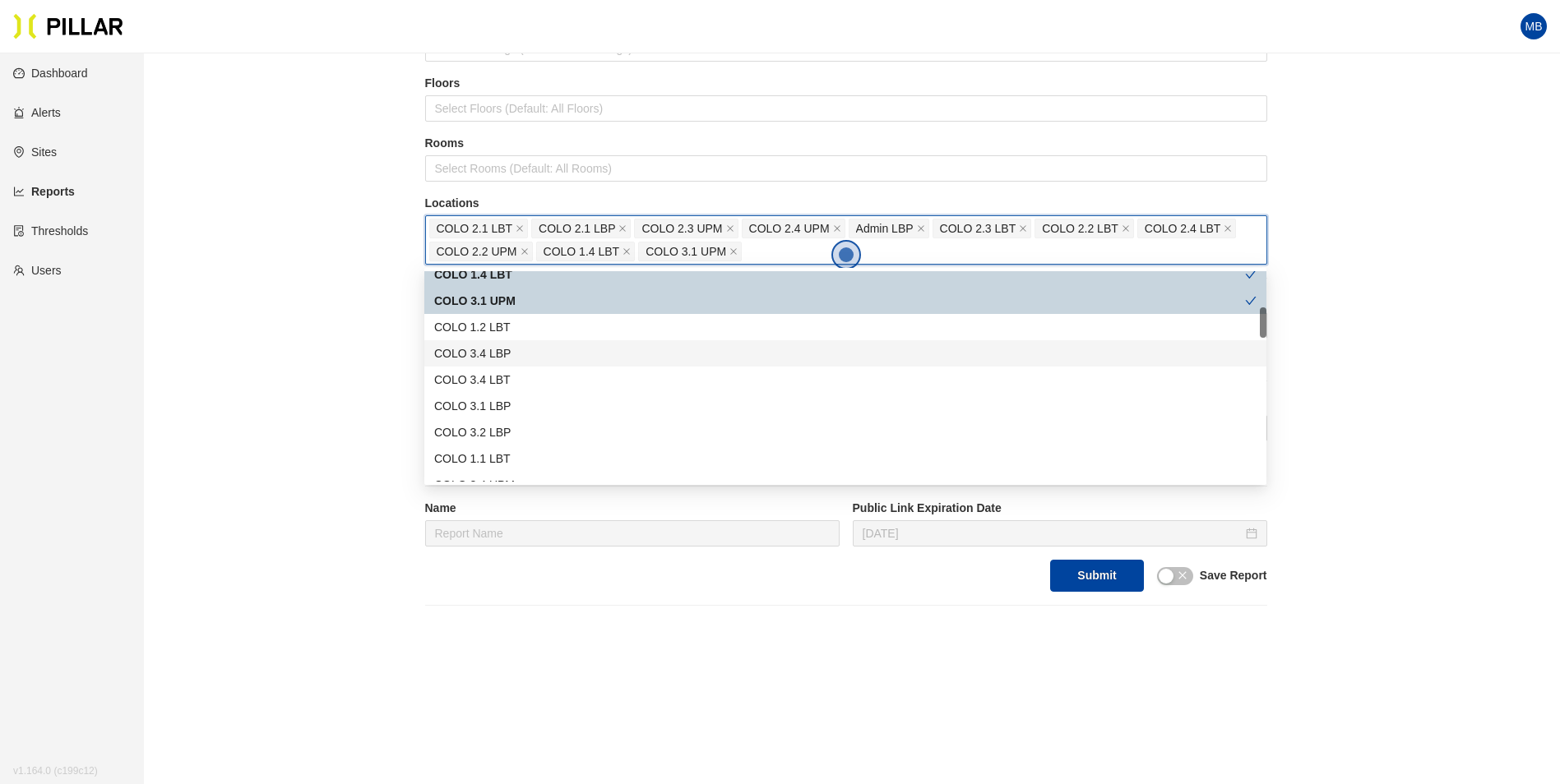
click at [508, 328] on div "COLO 1.2 LBT" at bounding box center [845, 327] width 822 height 18
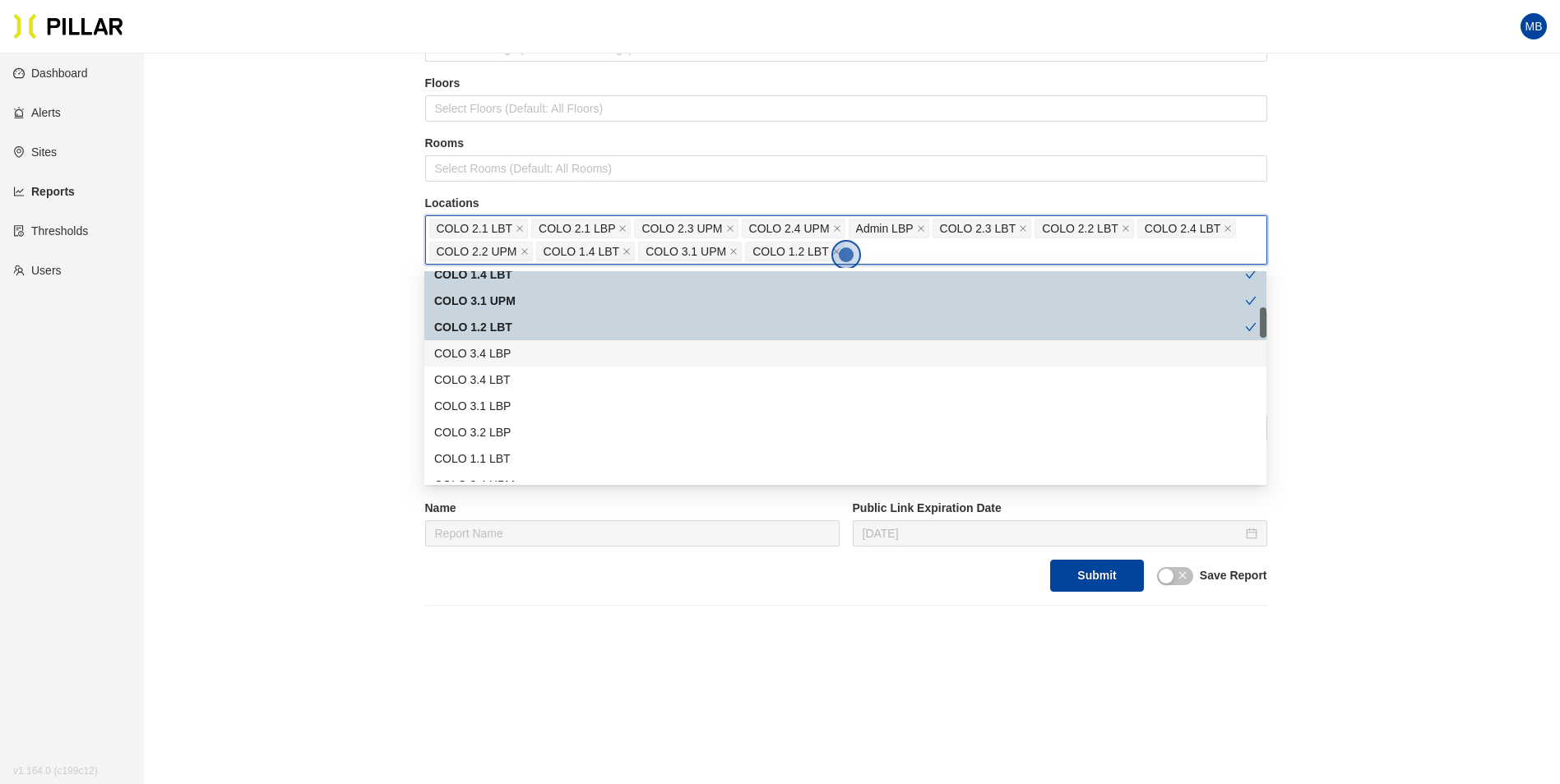
click at [505, 361] on div "COLO 3.4 LBP" at bounding box center [845, 353] width 822 height 18
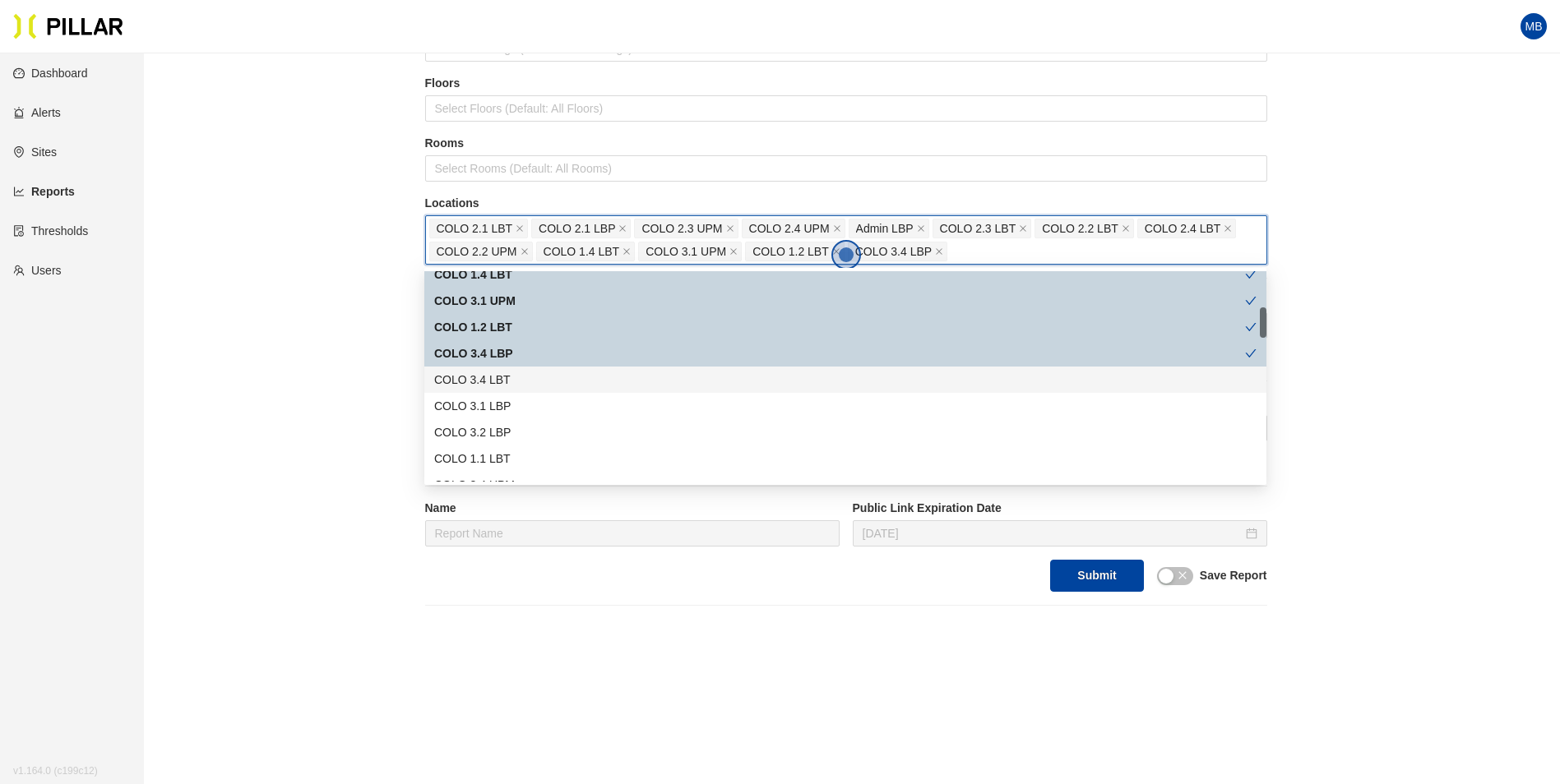
click at [505, 376] on div "COLO 3.4 LBT" at bounding box center [845, 380] width 822 height 18
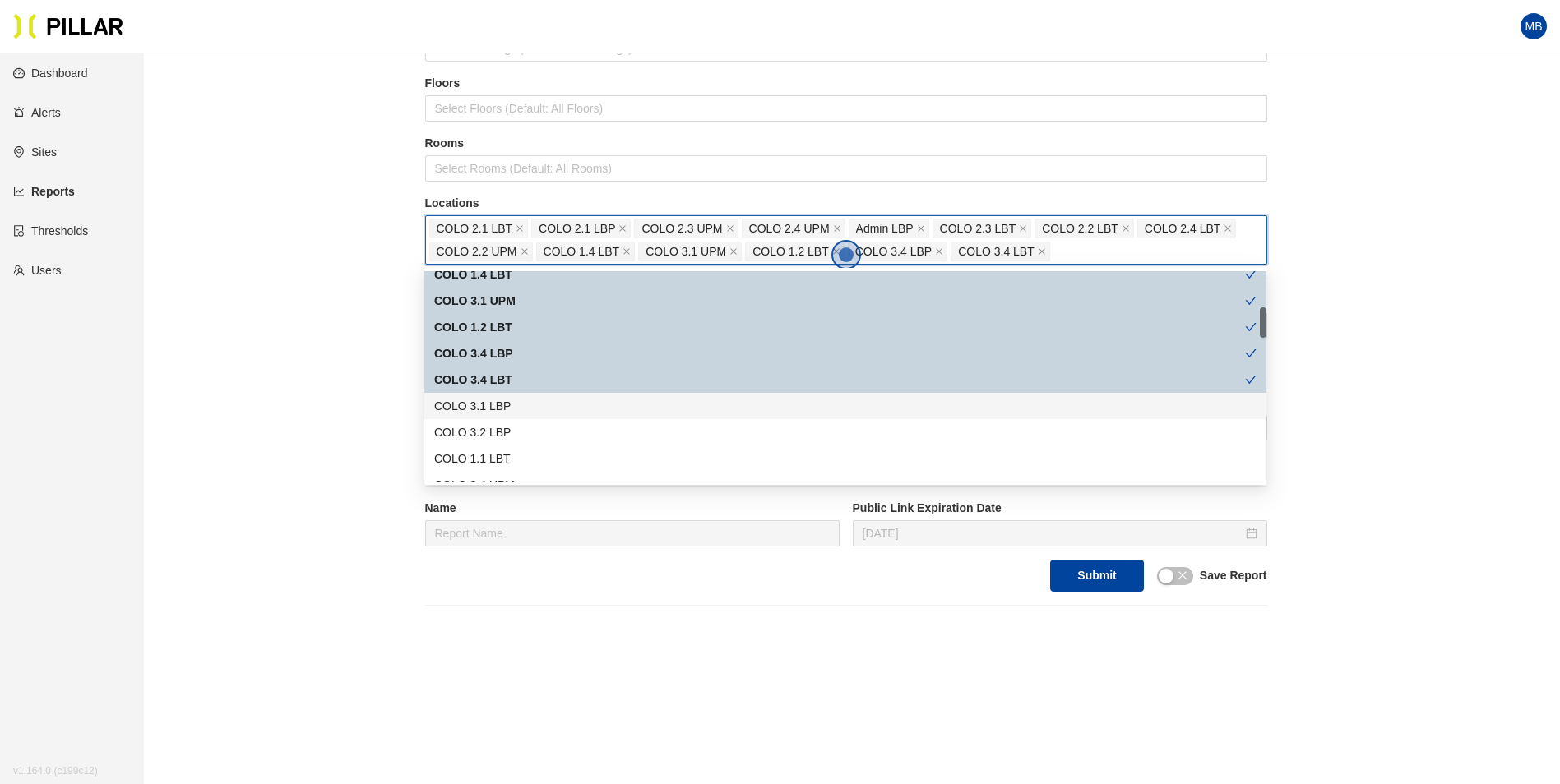
click at [504, 403] on div "COLO 3.1 LBP" at bounding box center [845, 406] width 822 height 18
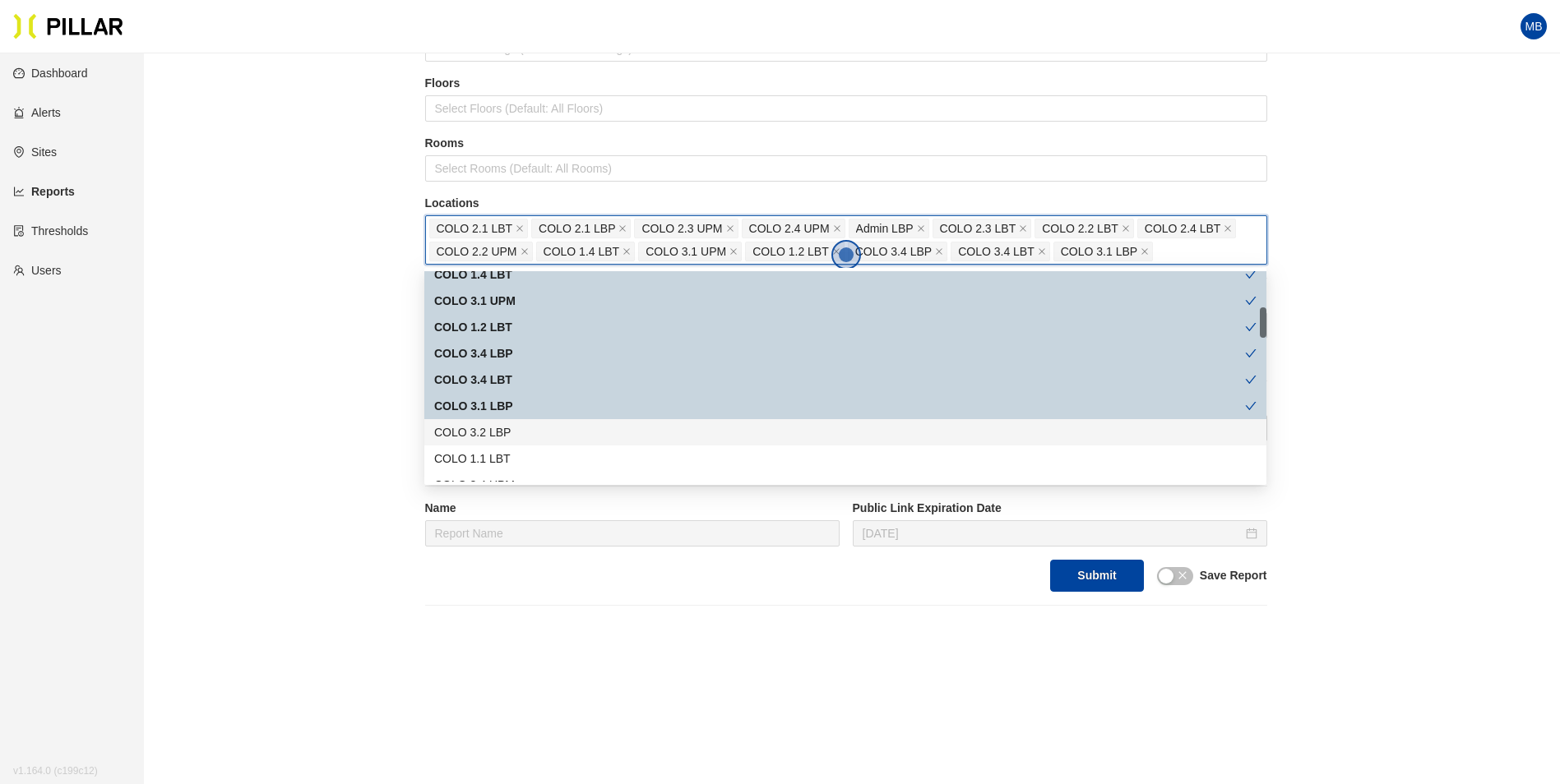
click at [501, 430] on div "COLO 3.2 LBP" at bounding box center [845, 432] width 822 height 18
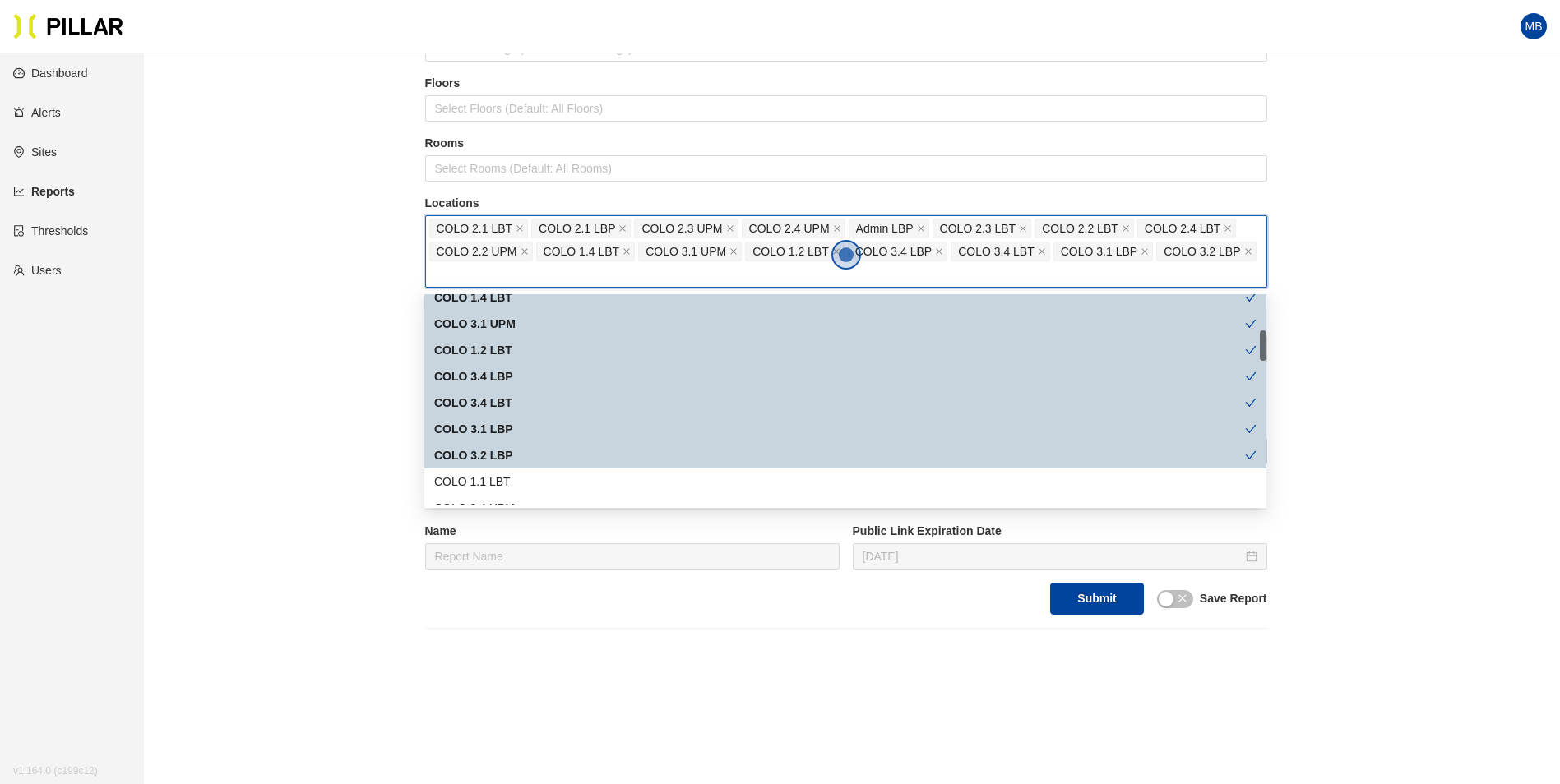
click at [497, 456] on div "COLO 3.2 LBP" at bounding box center [840, 455] width 811 height 18
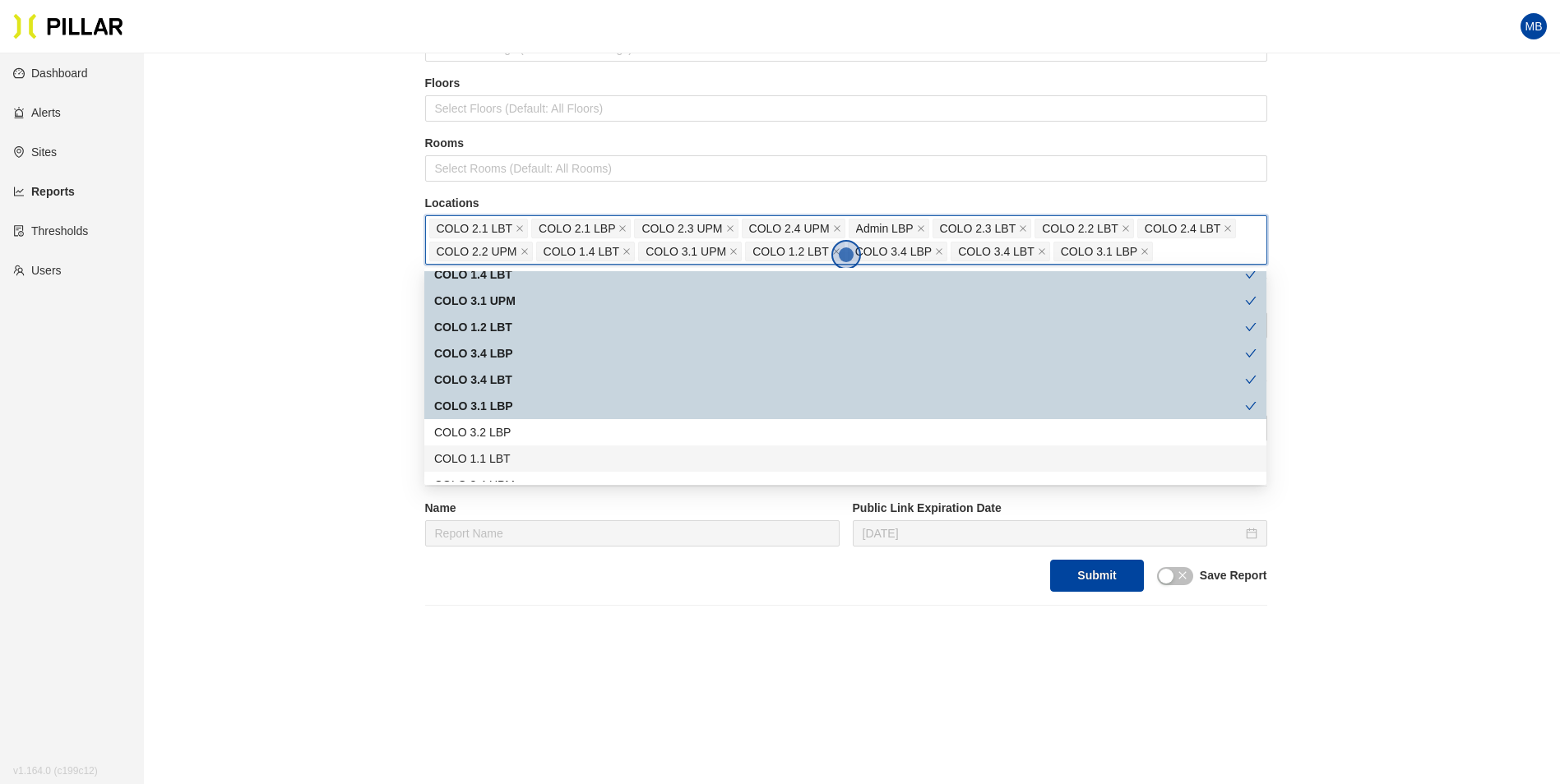
click at [500, 449] on div "COLO 1.1 LBT" at bounding box center [846, 459] width 842 height 26
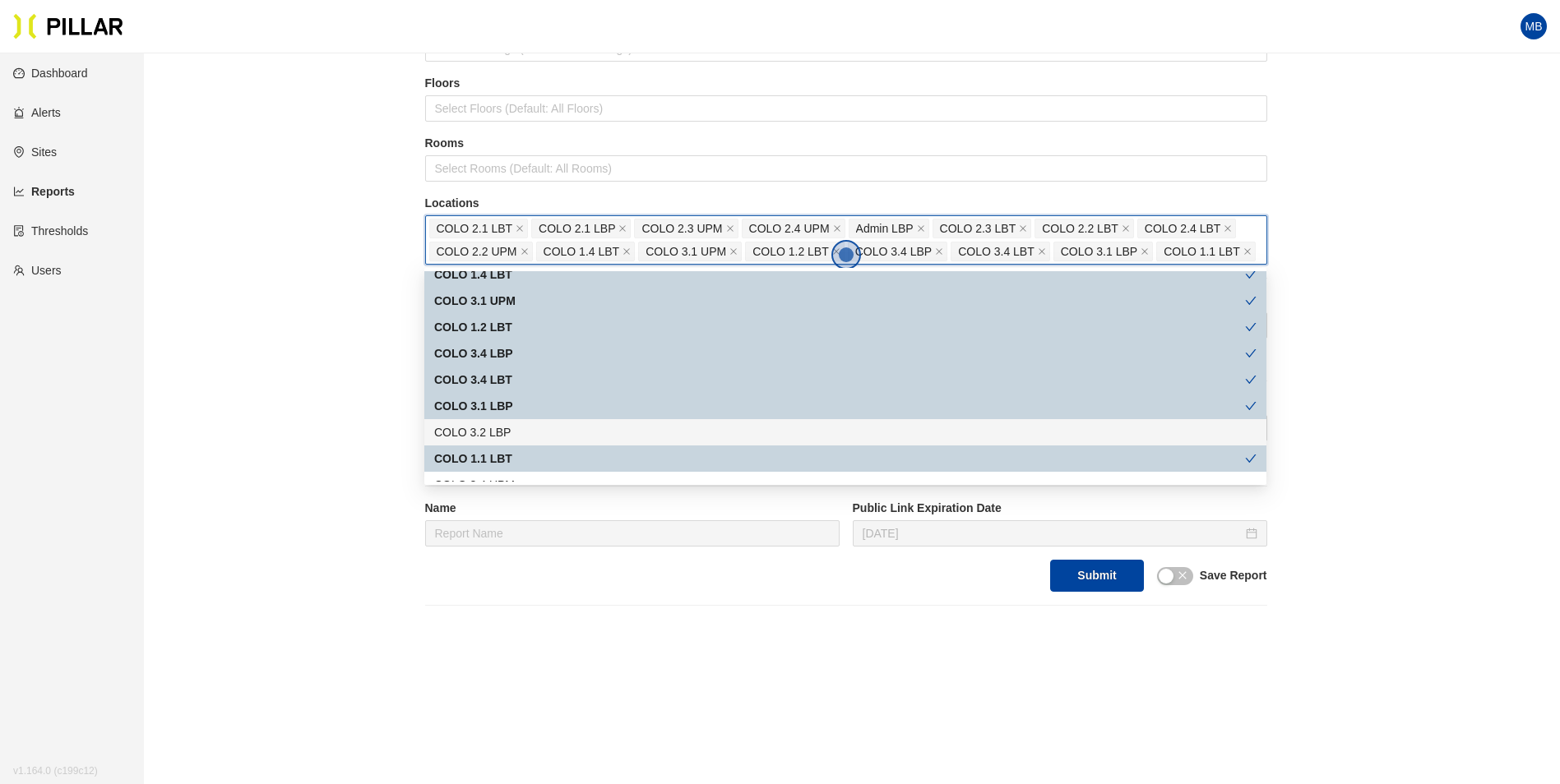
click at [506, 433] on div "COLO 3.2 LBP" at bounding box center [845, 432] width 822 height 18
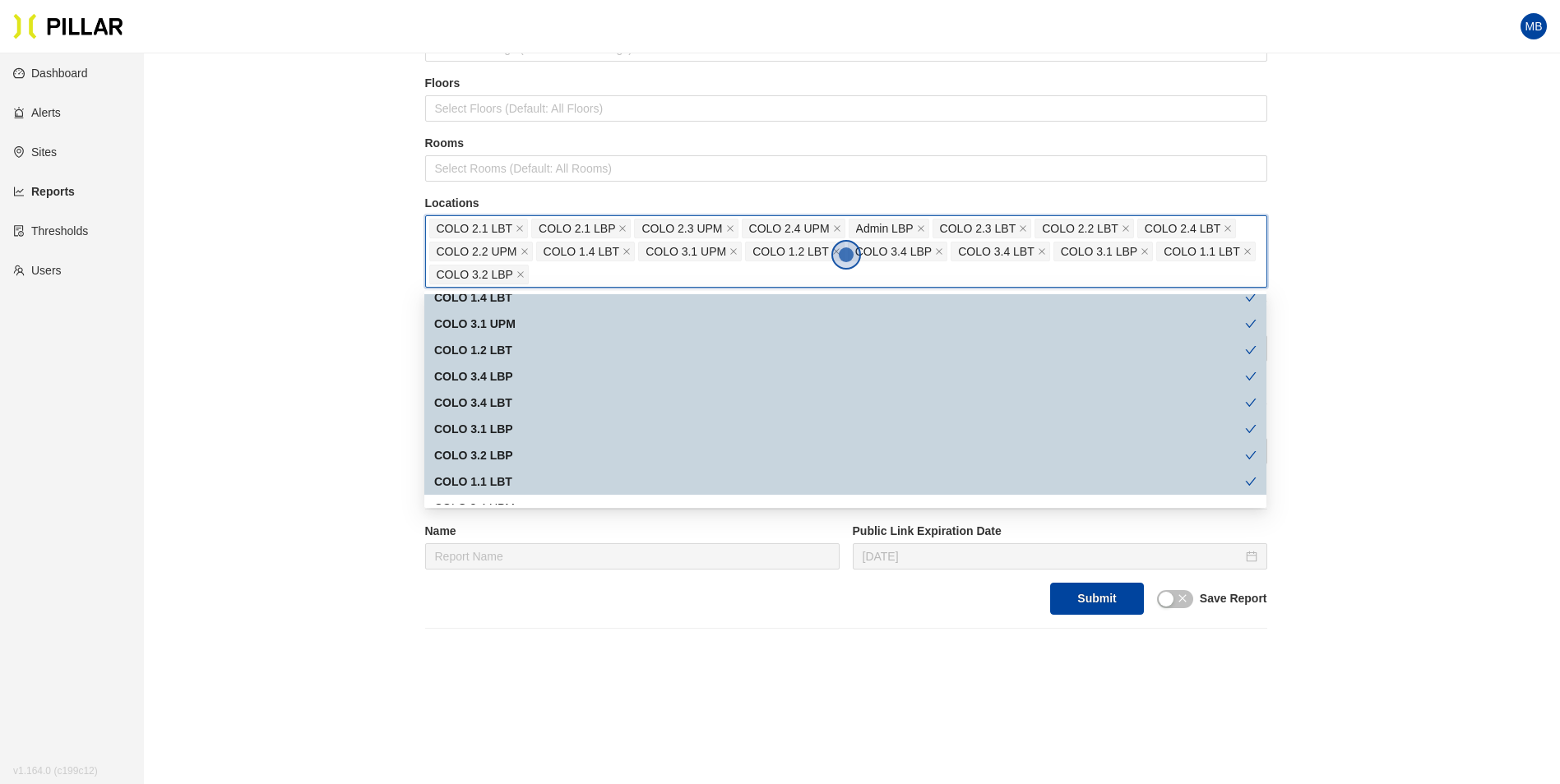
scroll to position [411, 0]
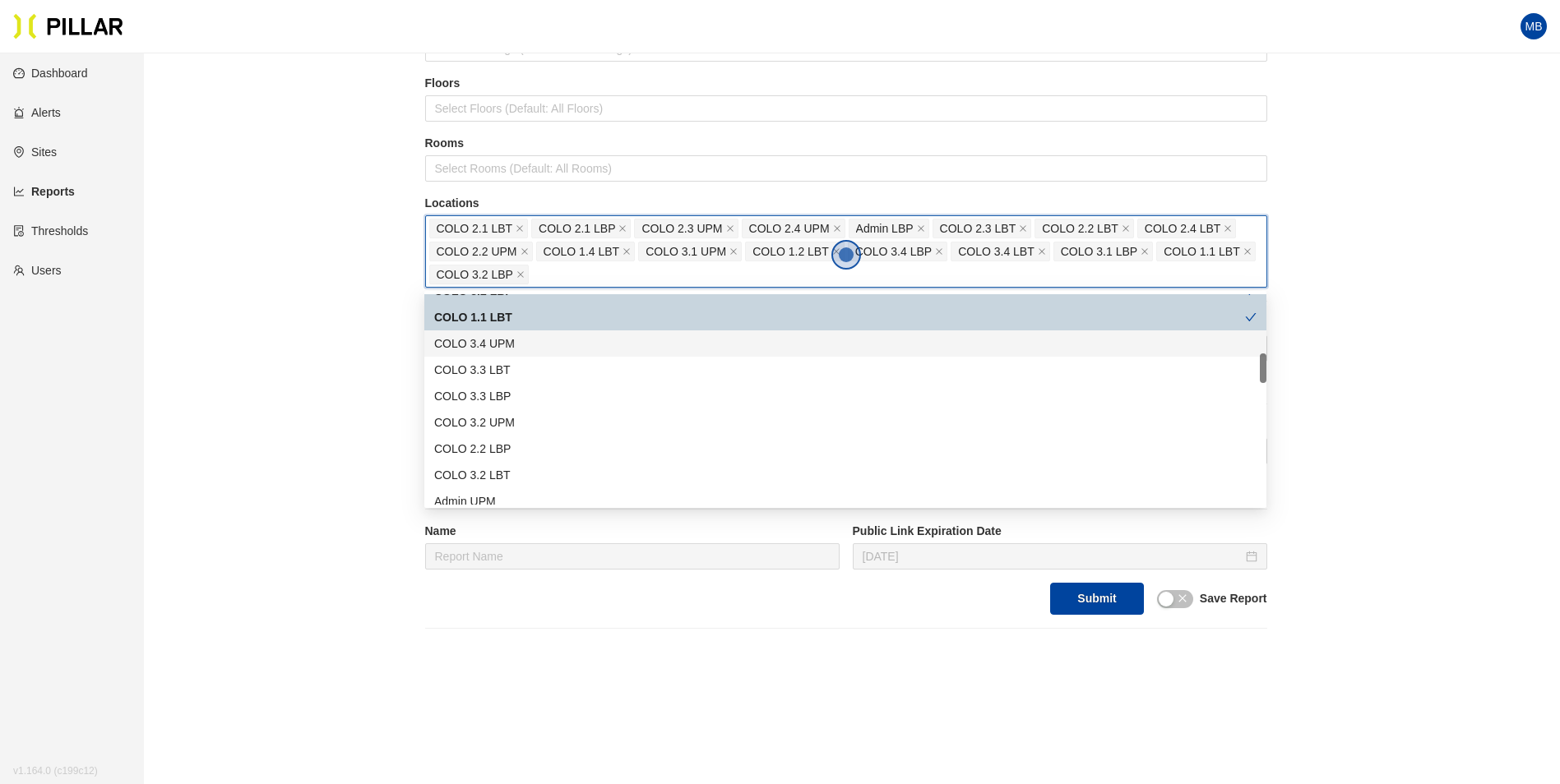
click at [517, 342] on div "COLO 3.4 UPM" at bounding box center [845, 343] width 822 height 18
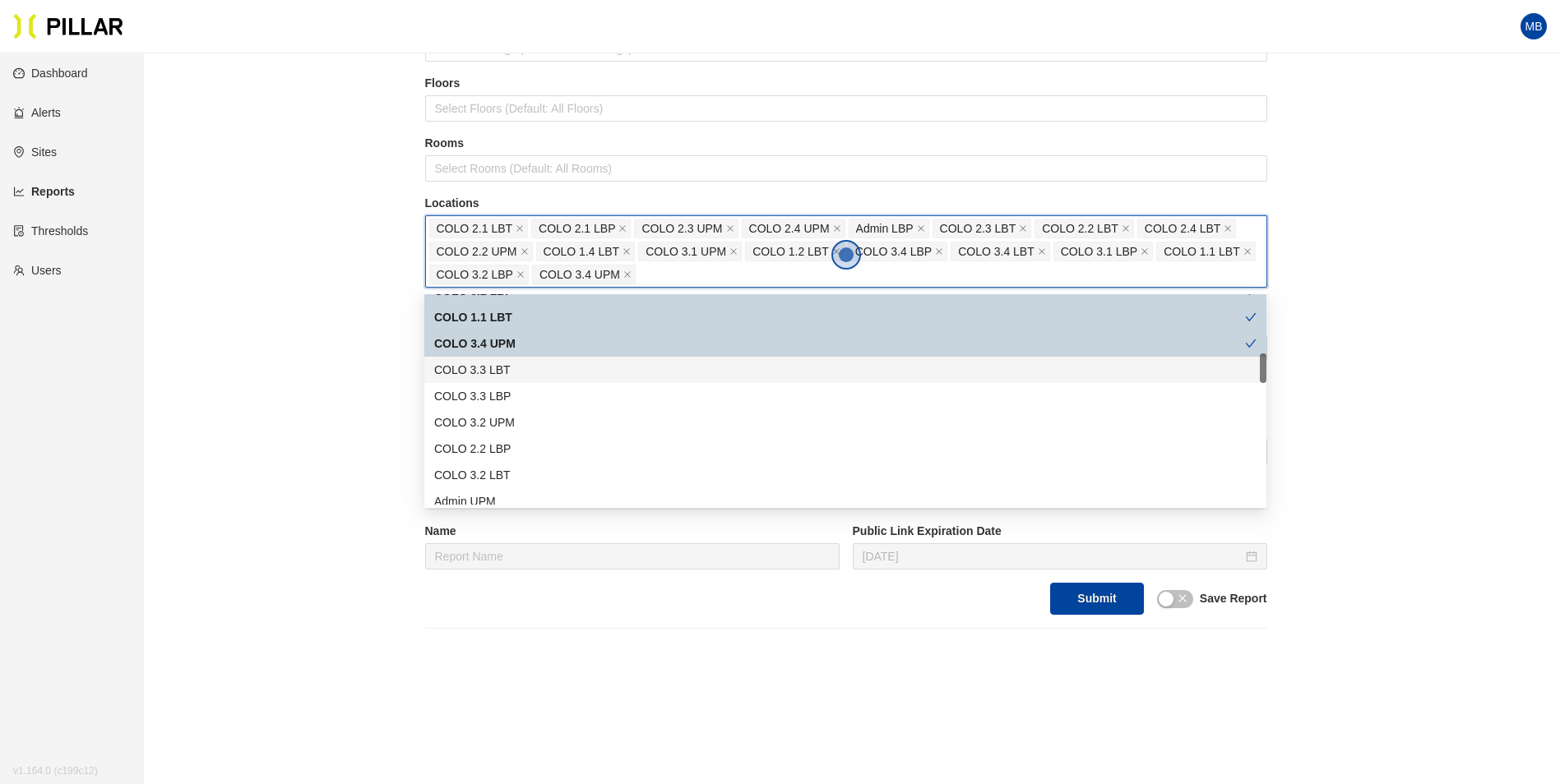
click at [503, 380] on div "COLO 3.3 LBT" at bounding box center [846, 370] width 842 height 26
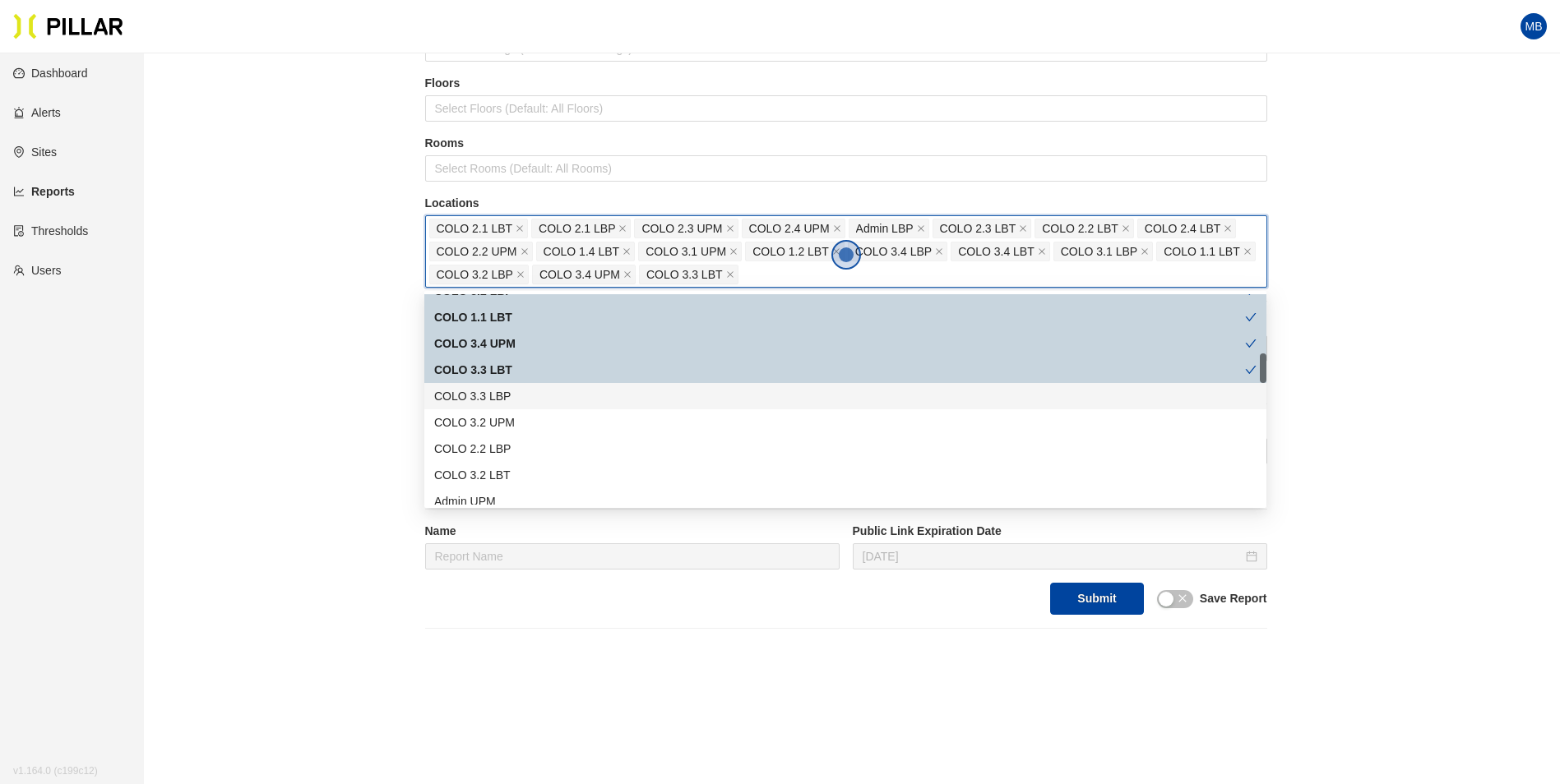
click at [498, 407] on div "COLO 3.3 LBP" at bounding box center [846, 396] width 842 height 26
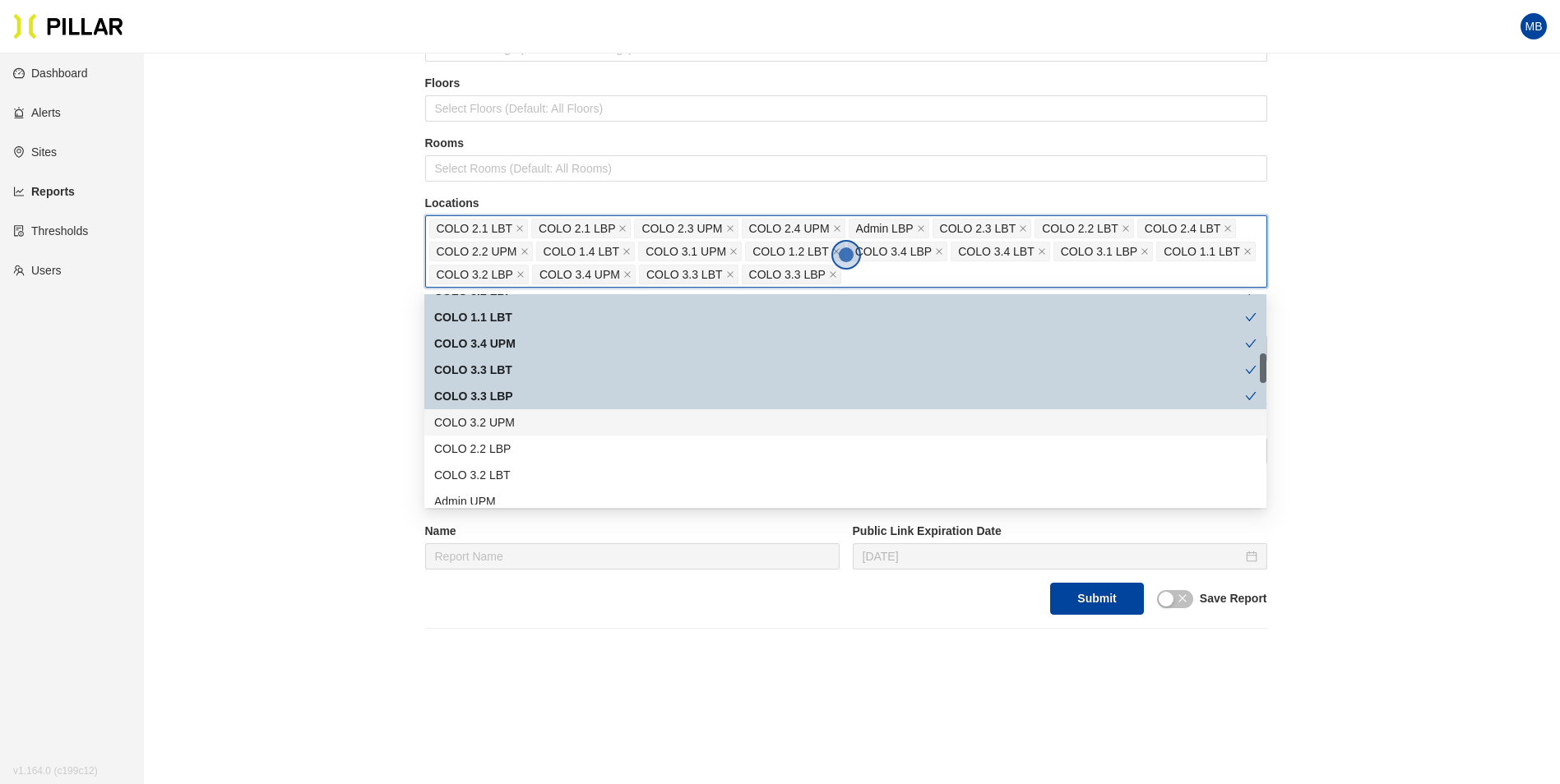
click at [497, 424] on div "COLO 3.2 UPM" at bounding box center [845, 422] width 822 height 18
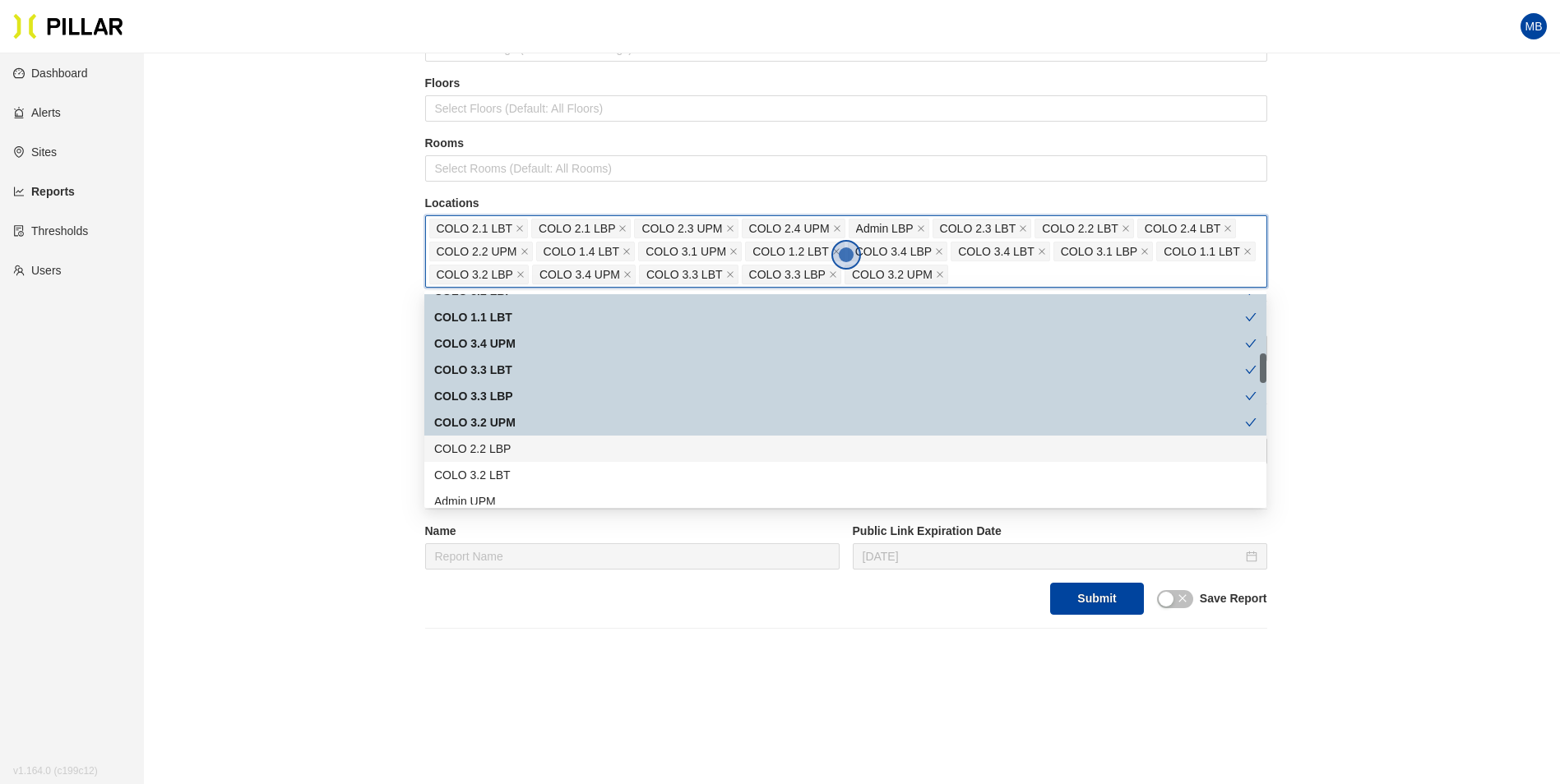
click at [497, 441] on div "COLO 2.2 LBP" at bounding box center [845, 448] width 822 height 18
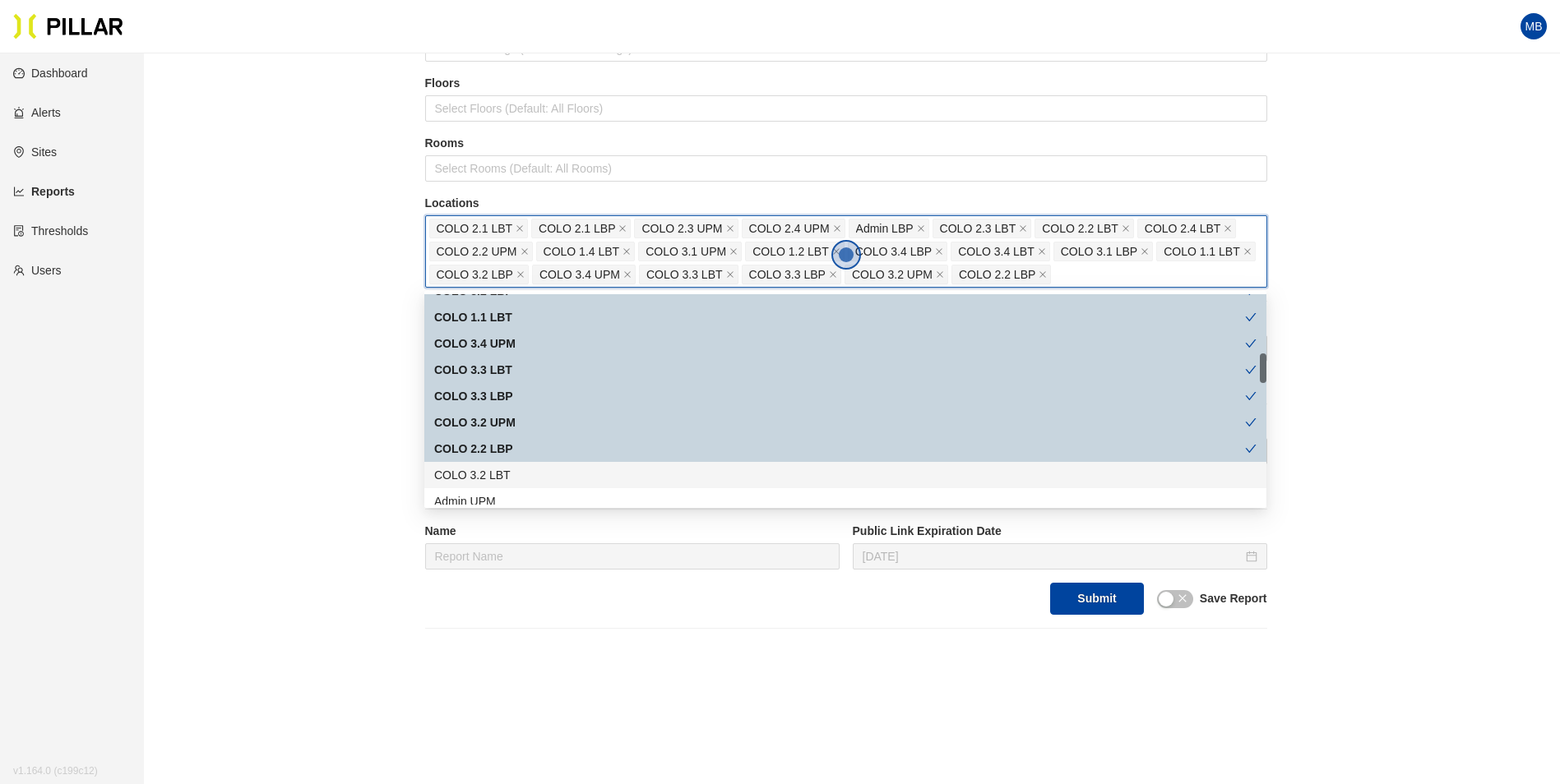
click at [490, 477] on div "COLO 3.2 LBT" at bounding box center [845, 474] width 822 height 18
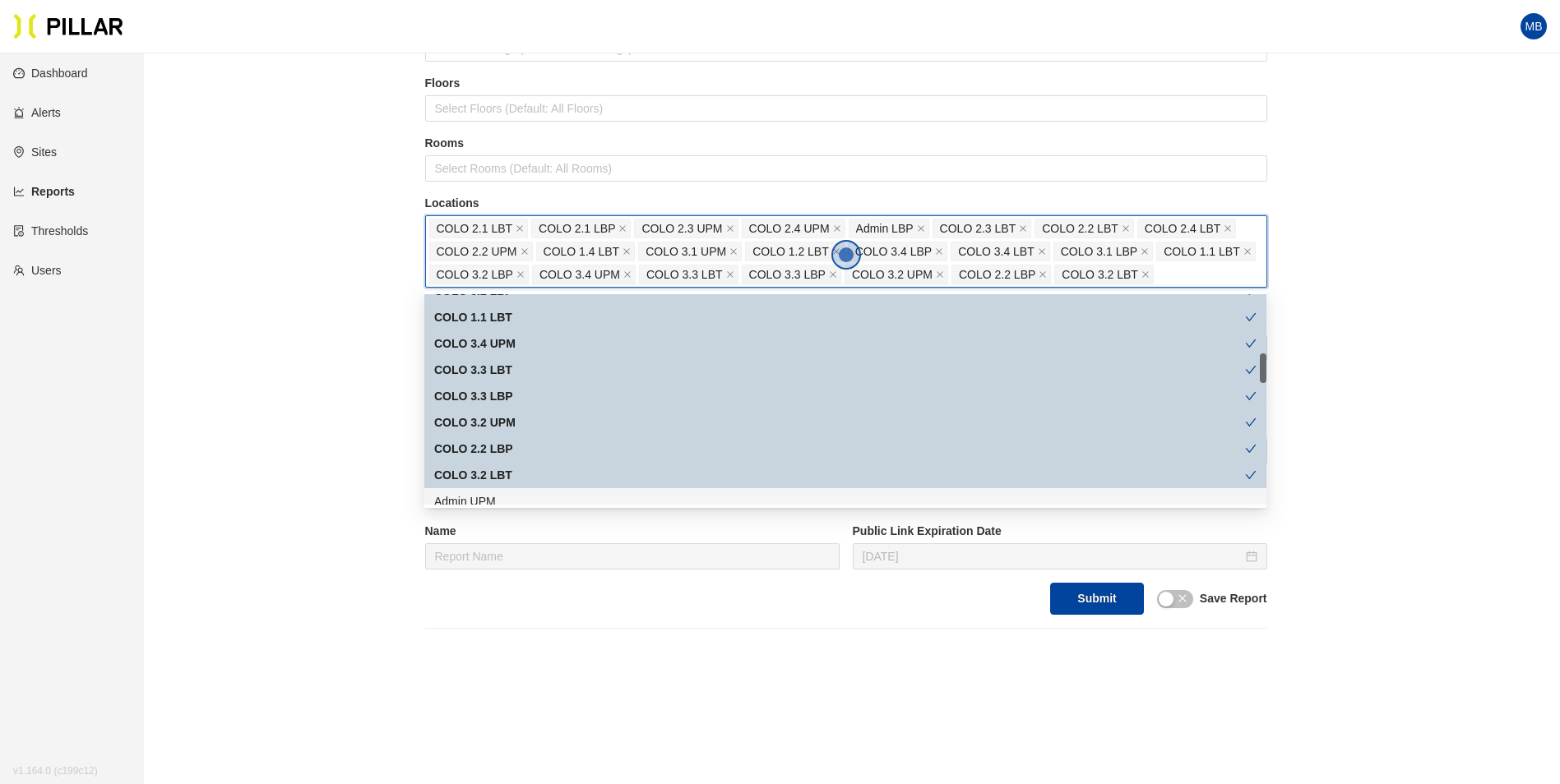
click at [484, 498] on div "Admin UPM" at bounding box center [845, 501] width 822 height 18
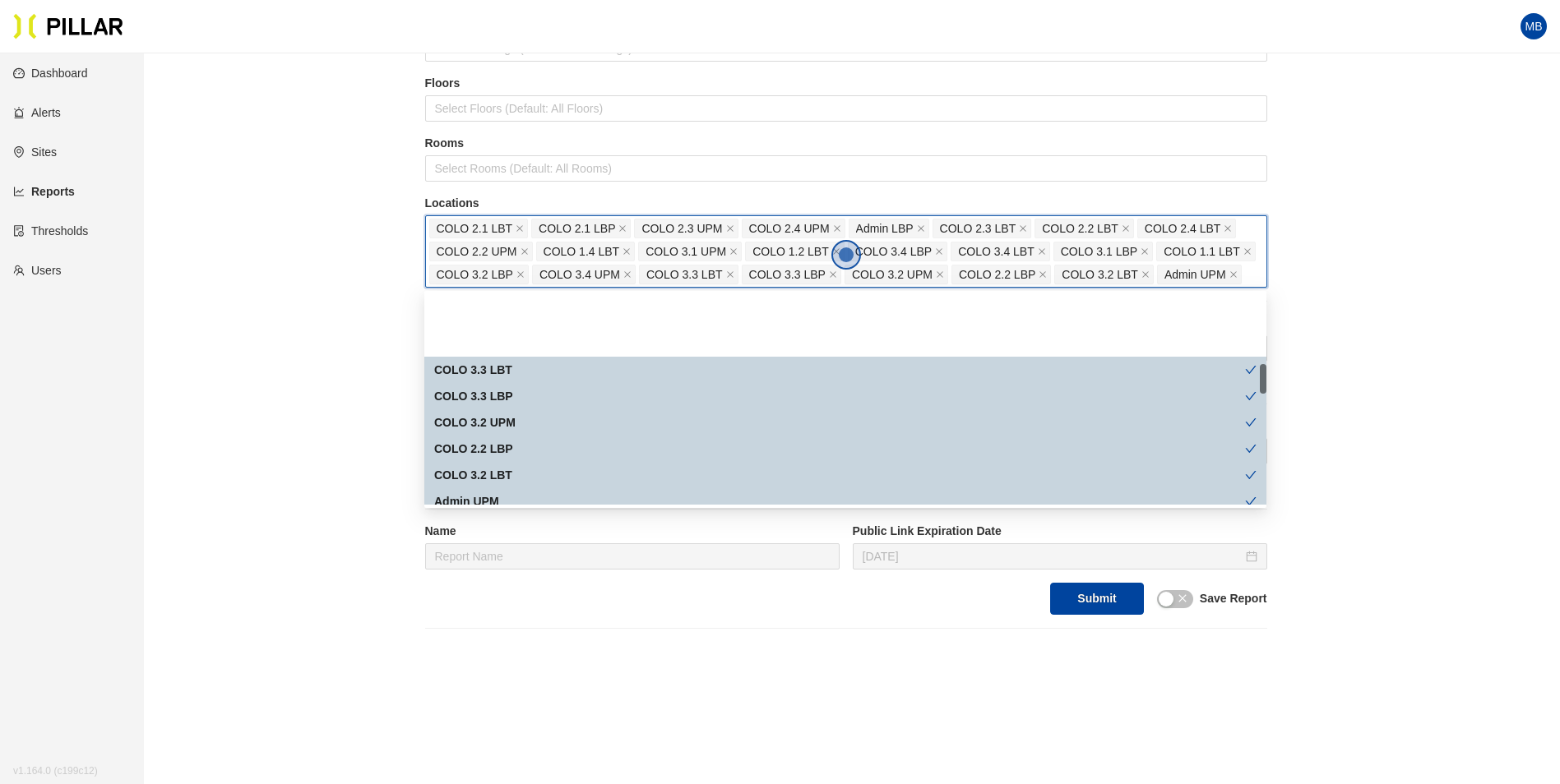
scroll to position [575, 0]
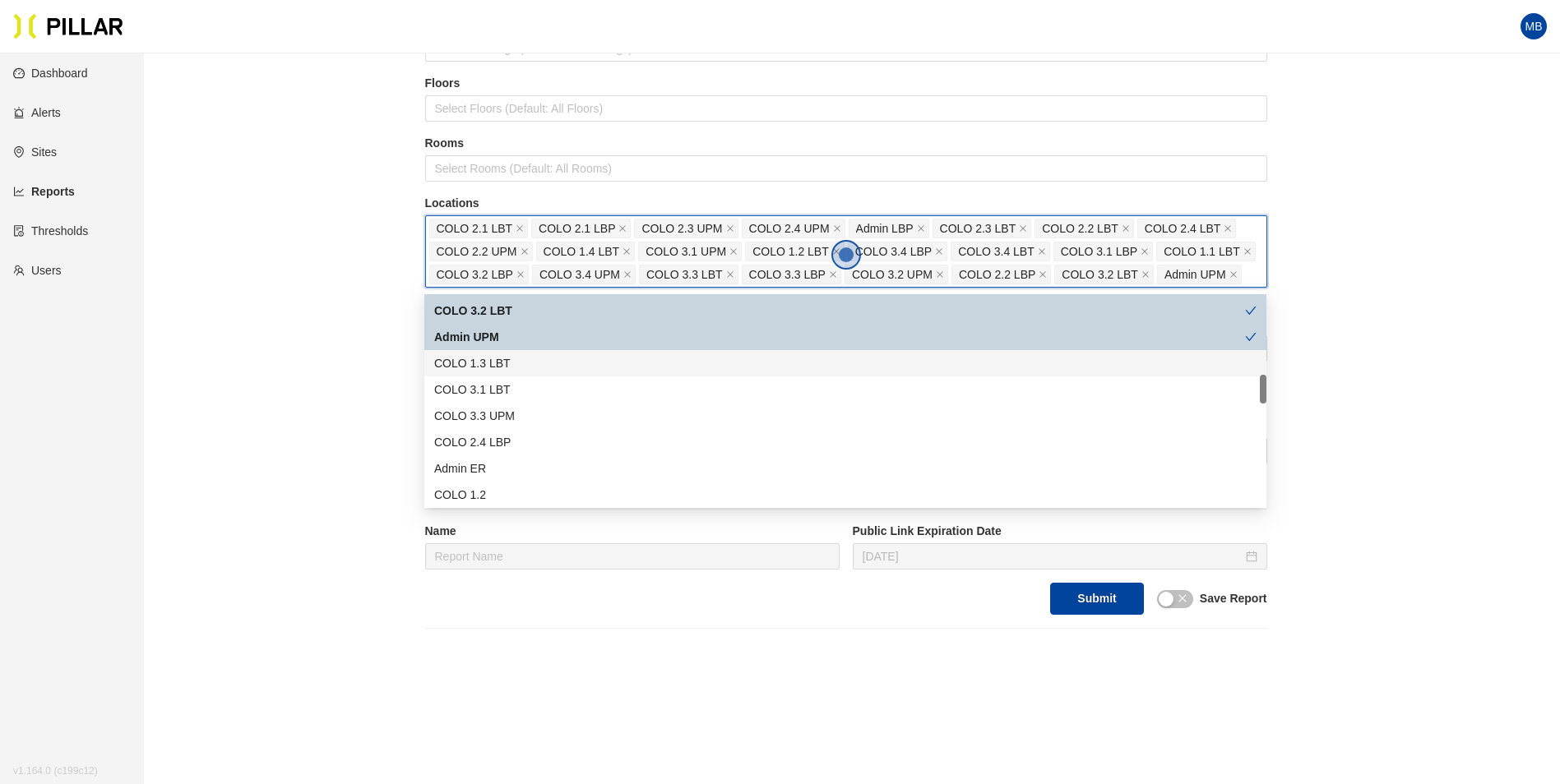
click at [519, 360] on div "COLO 1.3 LBT" at bounding box center [845, 363] width 822 height 18
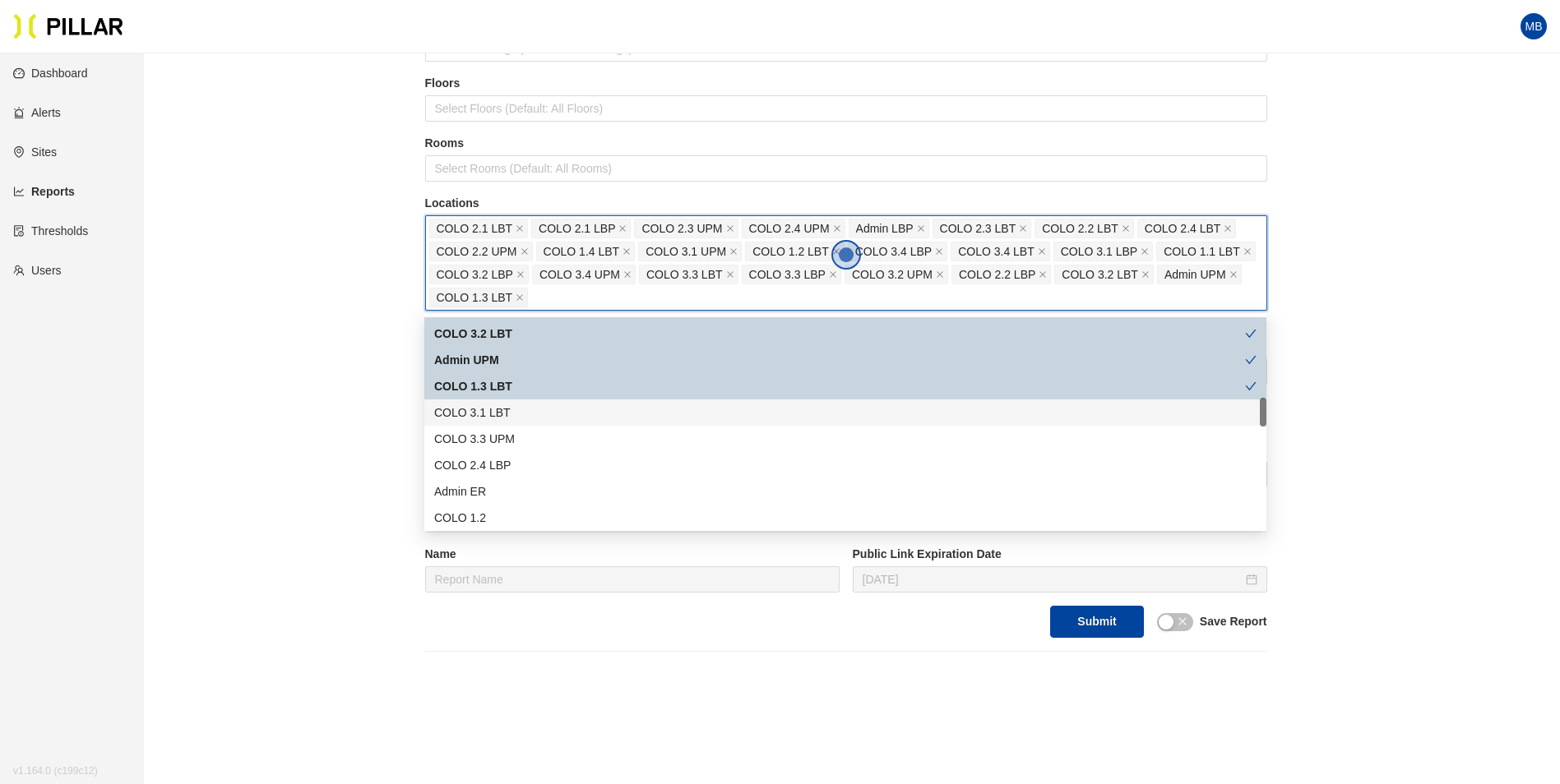
click at [503, 423] on div "COLO 3.1 LBT" at bounding box center [846, 412] width 842 height 26
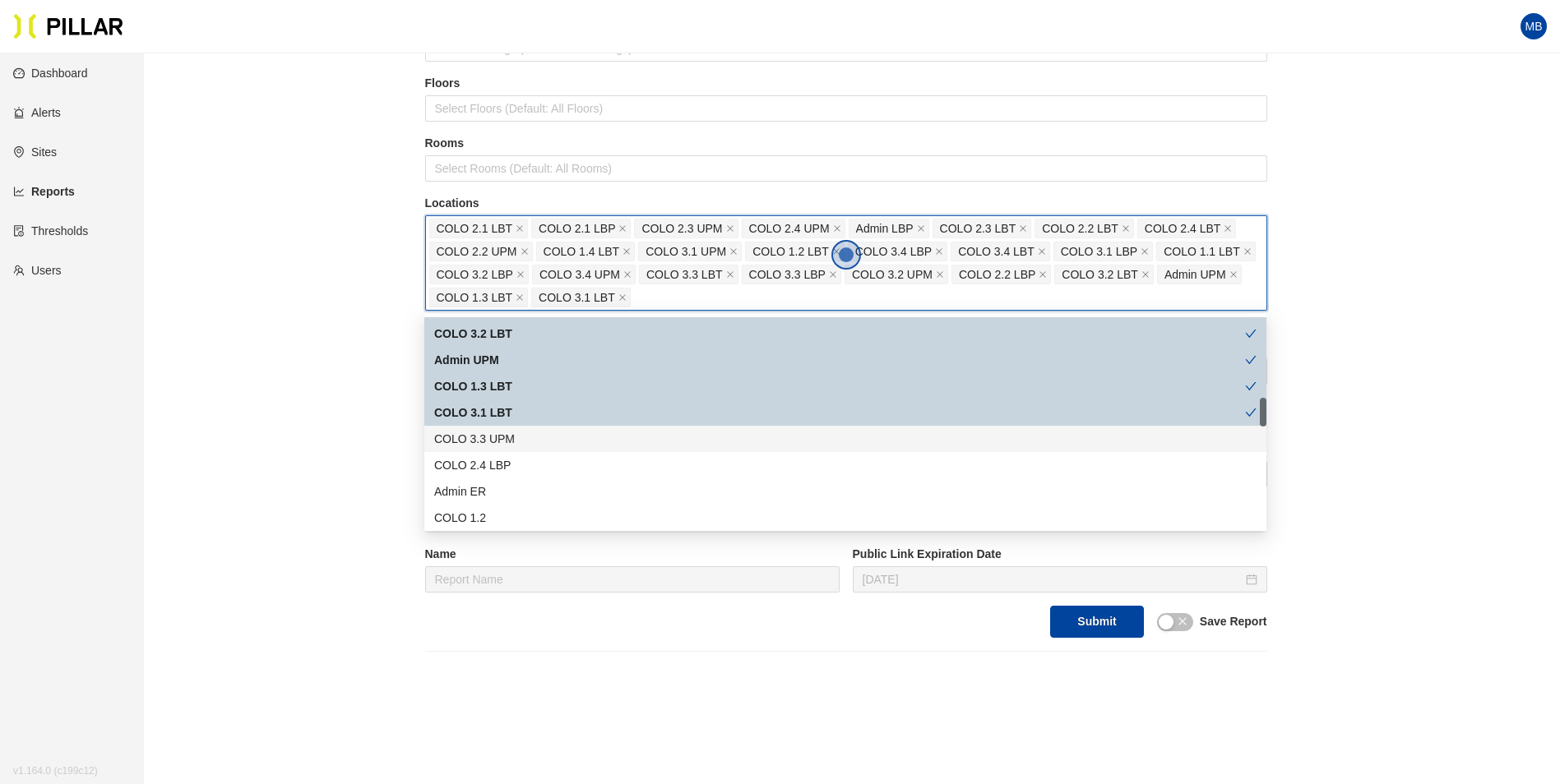
click at [500, 437] on div "COLO 3.3 UPM" at bounding box center [845, 438] width 822 height 18
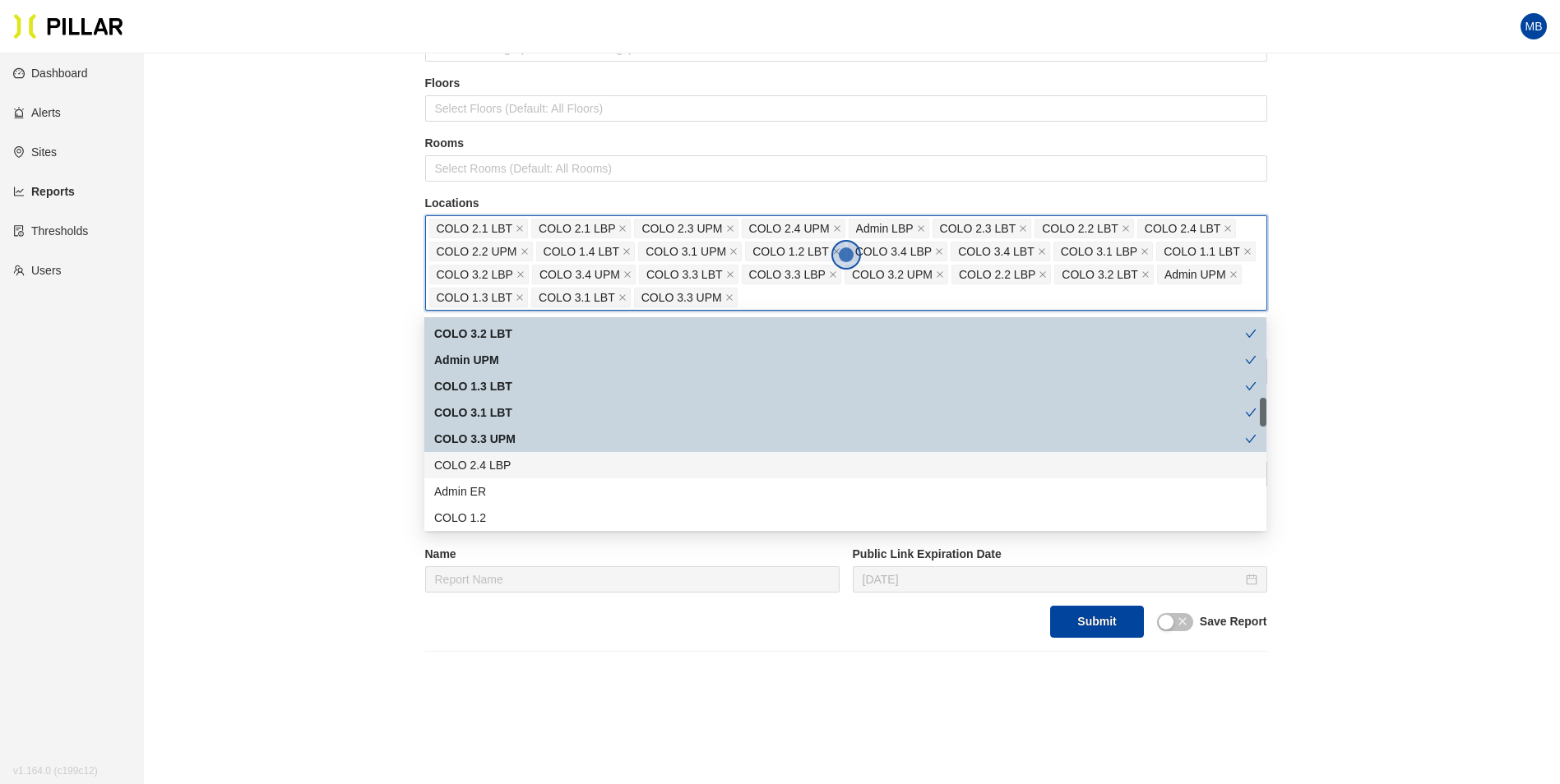
click at [496, 457] on div "COLO 2.4 LBP" at bounding box center [845, 465] width 822 height 18
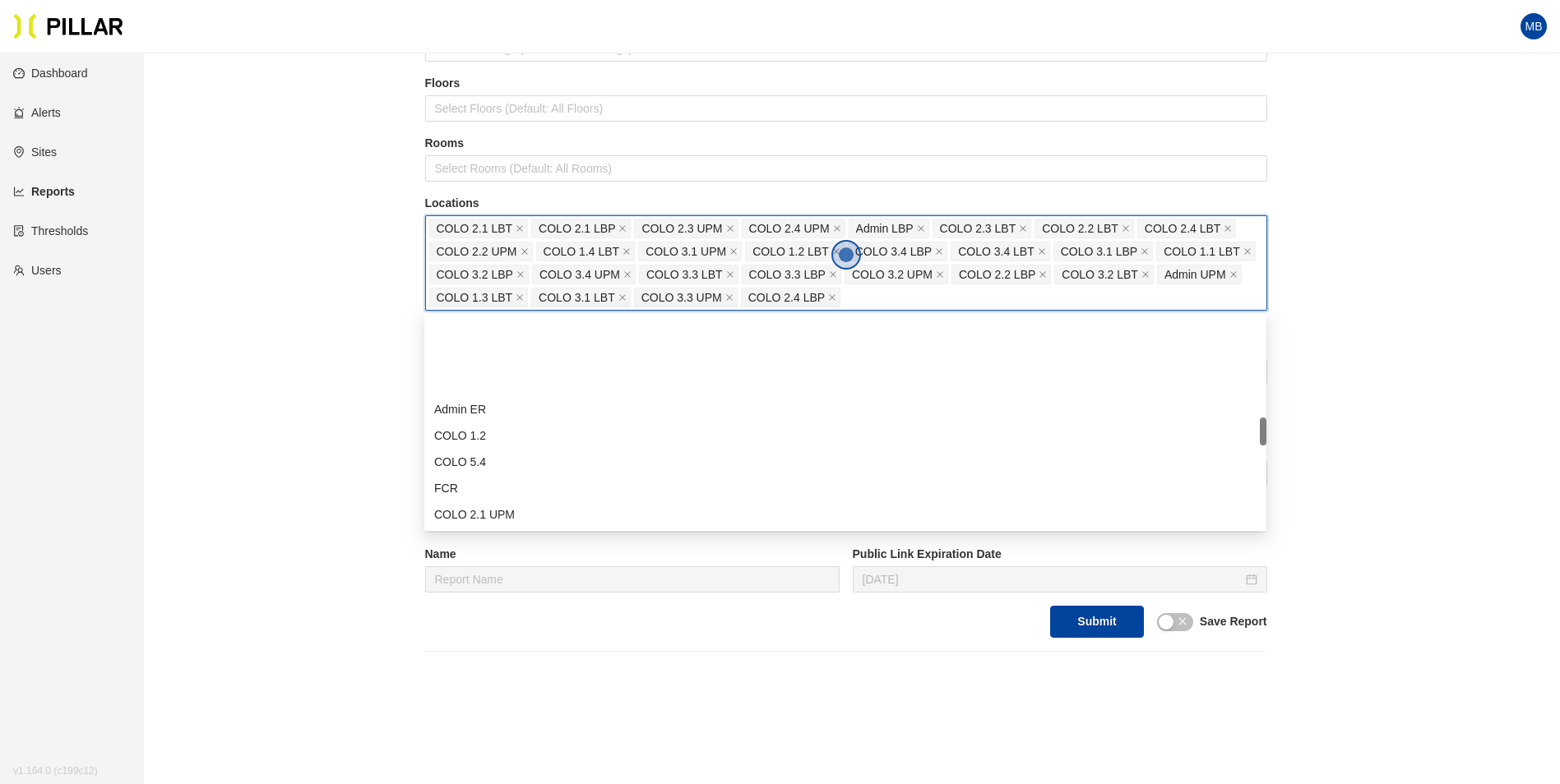
scroll to position [739, 0]
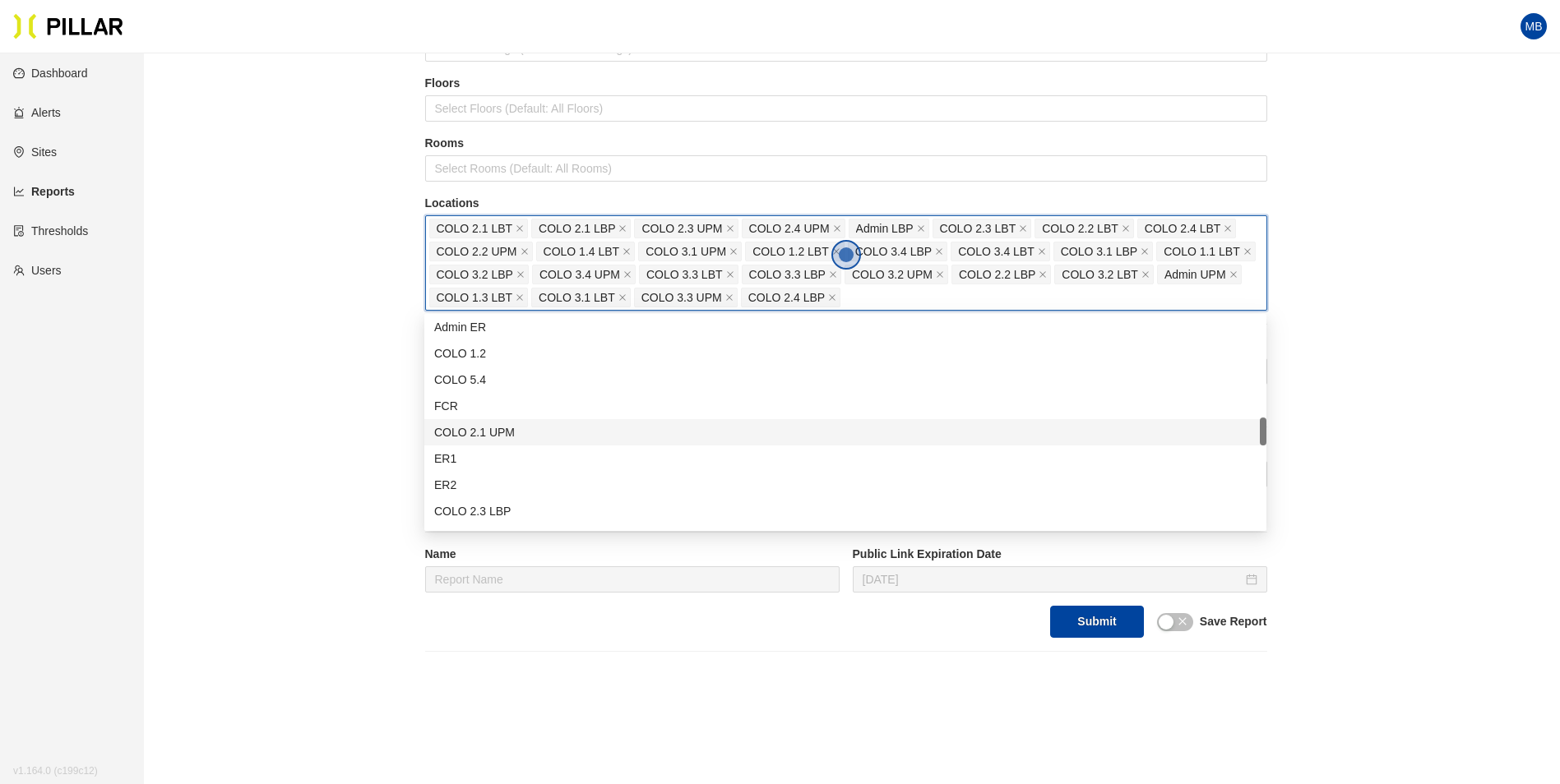
click at [526, 426] on div "COLO 2.1 UPM" at bounding box center [845, 432] width 822 height 18
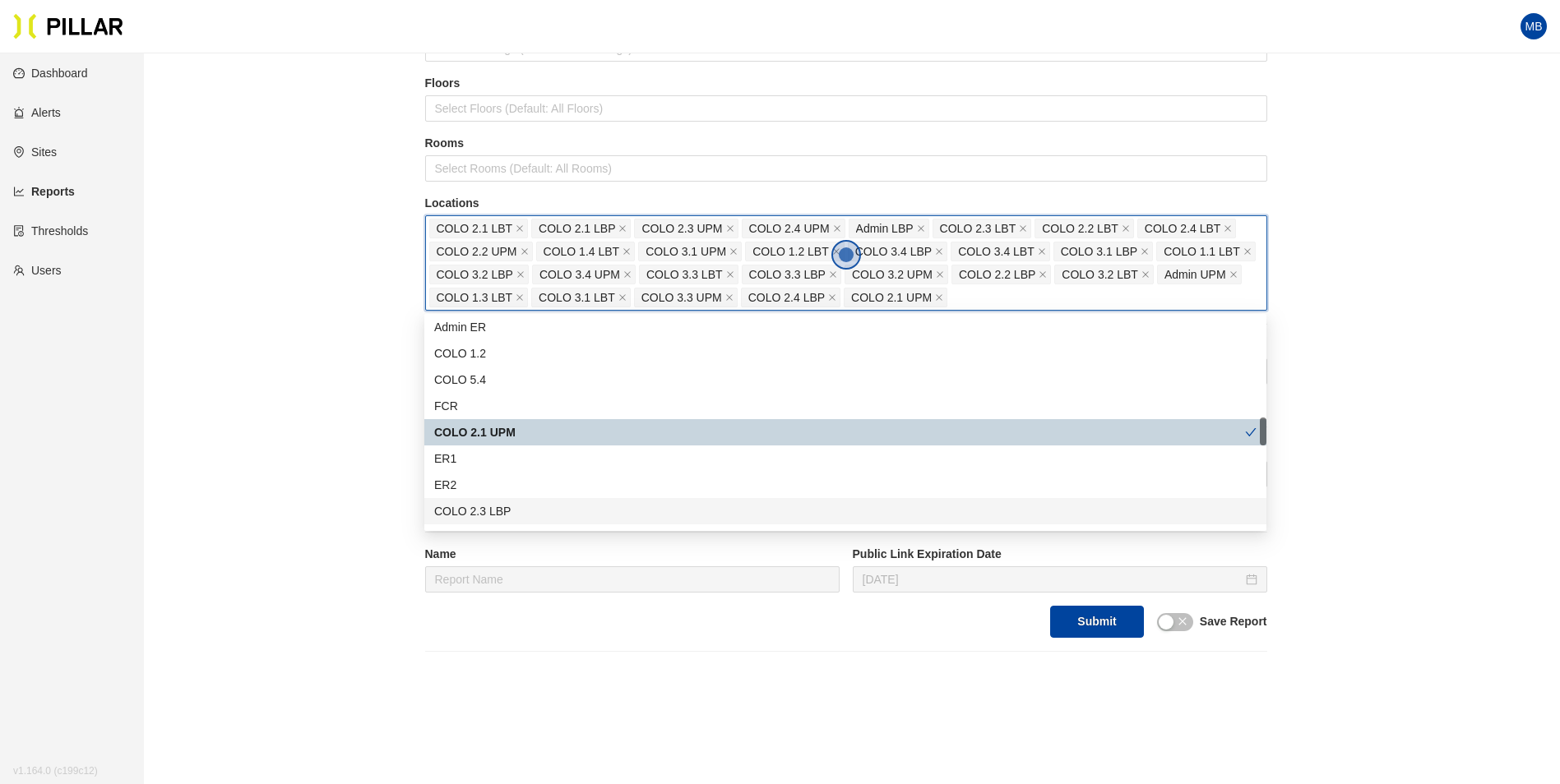
click at [504, 512] on div "COLO 2.3 LBP" at bounding box center [845, 511] width 822 height 18
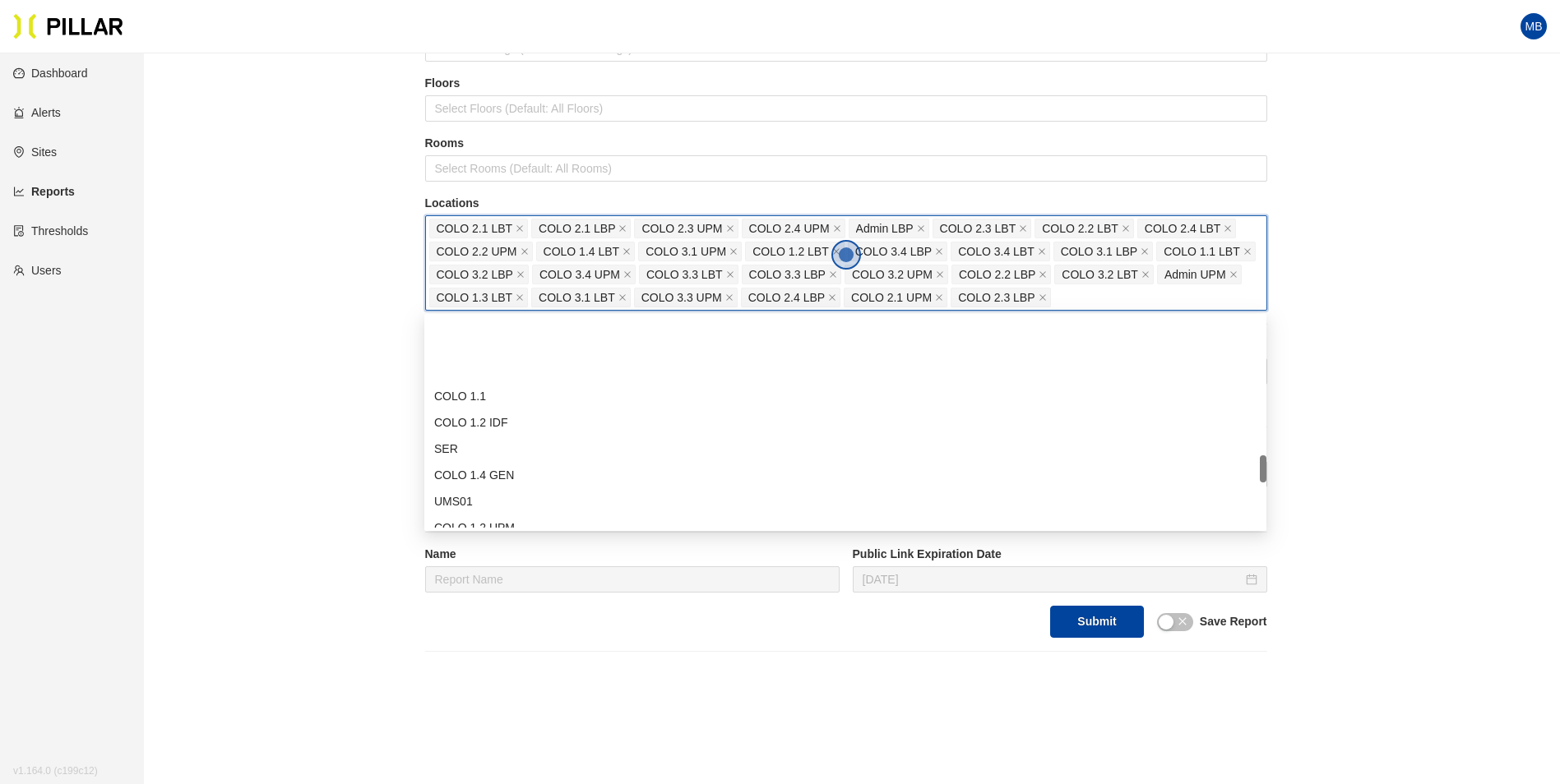
scroll to position [1068, 0]
click at [540, 390] on div "COLO 1.4 GEN" at bounding box center [845, 393] width 822 height 18
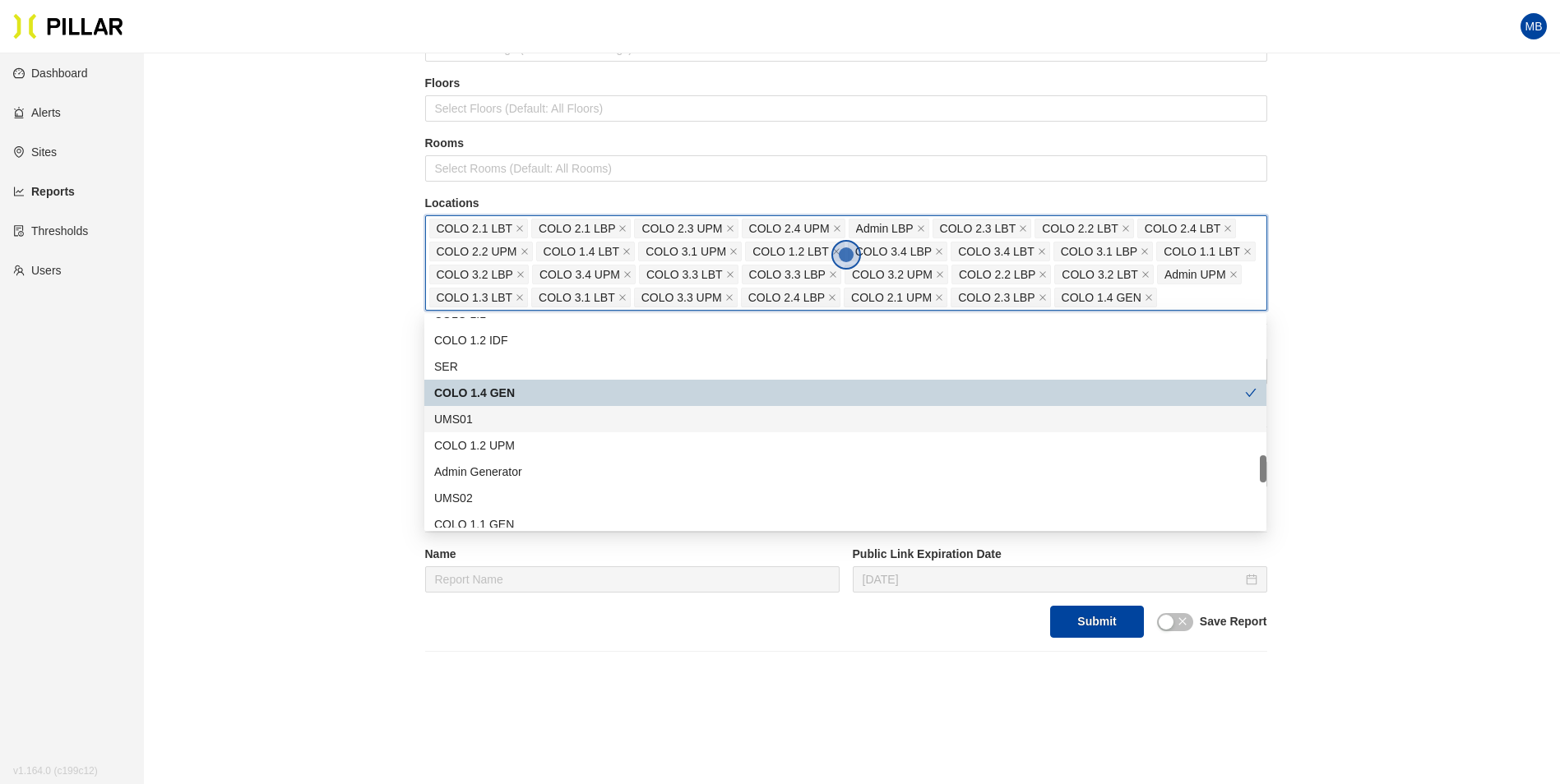
click at [530, 421] on div "UMS01" at bounding box center [845, 419] width 822 height 18
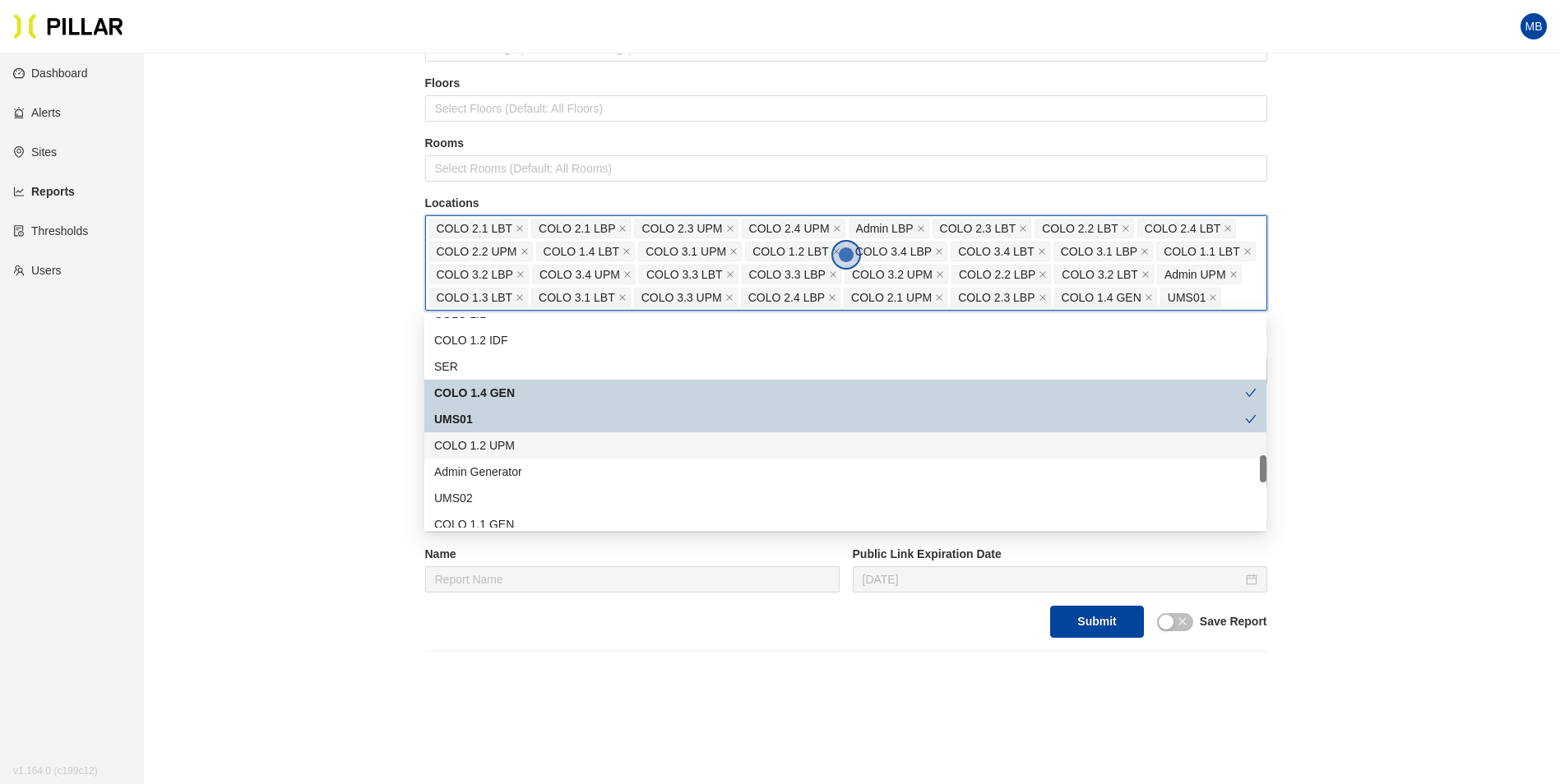
click at [531, 440] on div "COLO 1.2 UPM" at bounding box center [845, 445] width 822 height 18
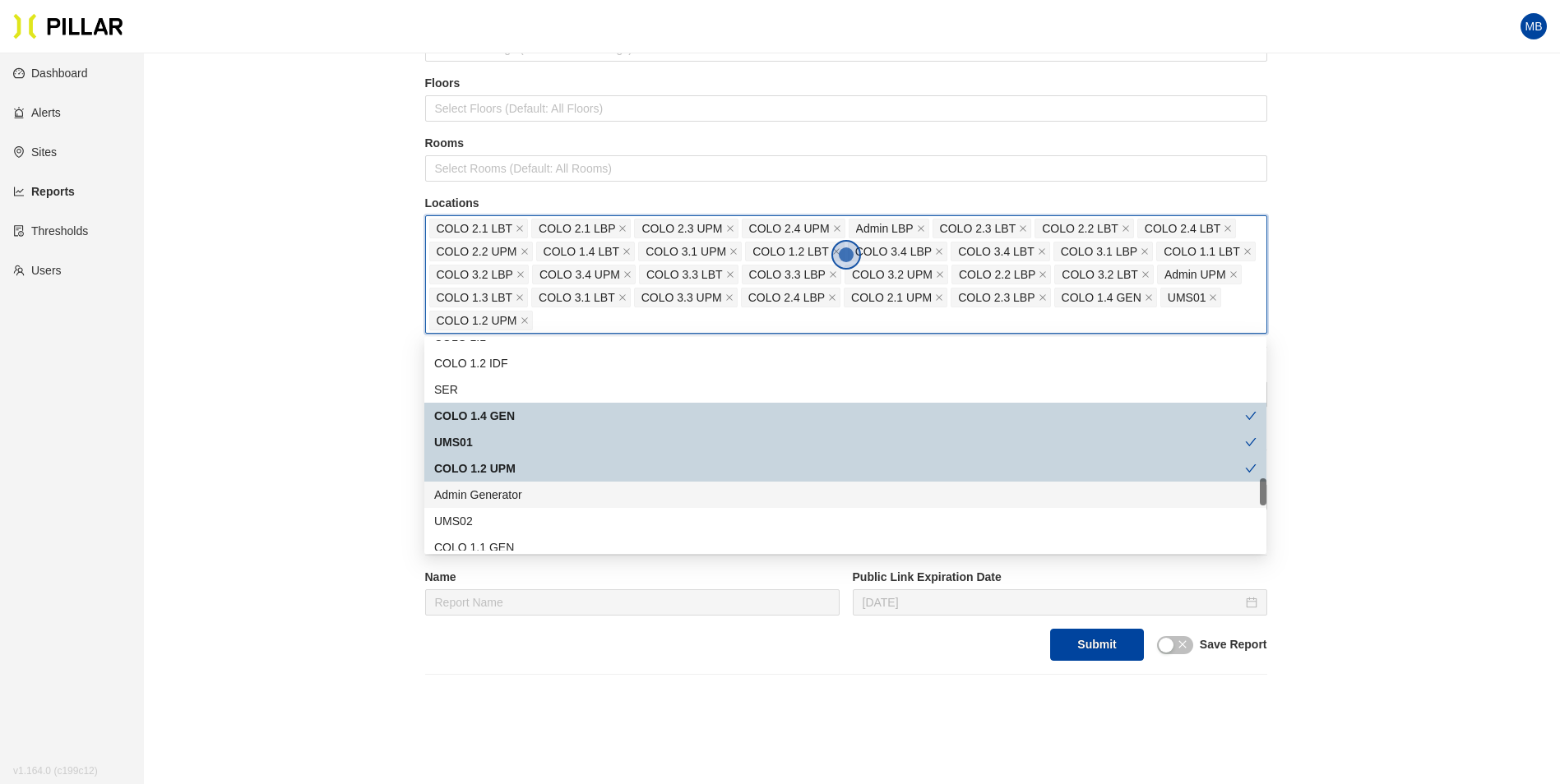
click at [519, 487] on div "Admin Generator" at bounding box center [845, 495] width 822 height 18
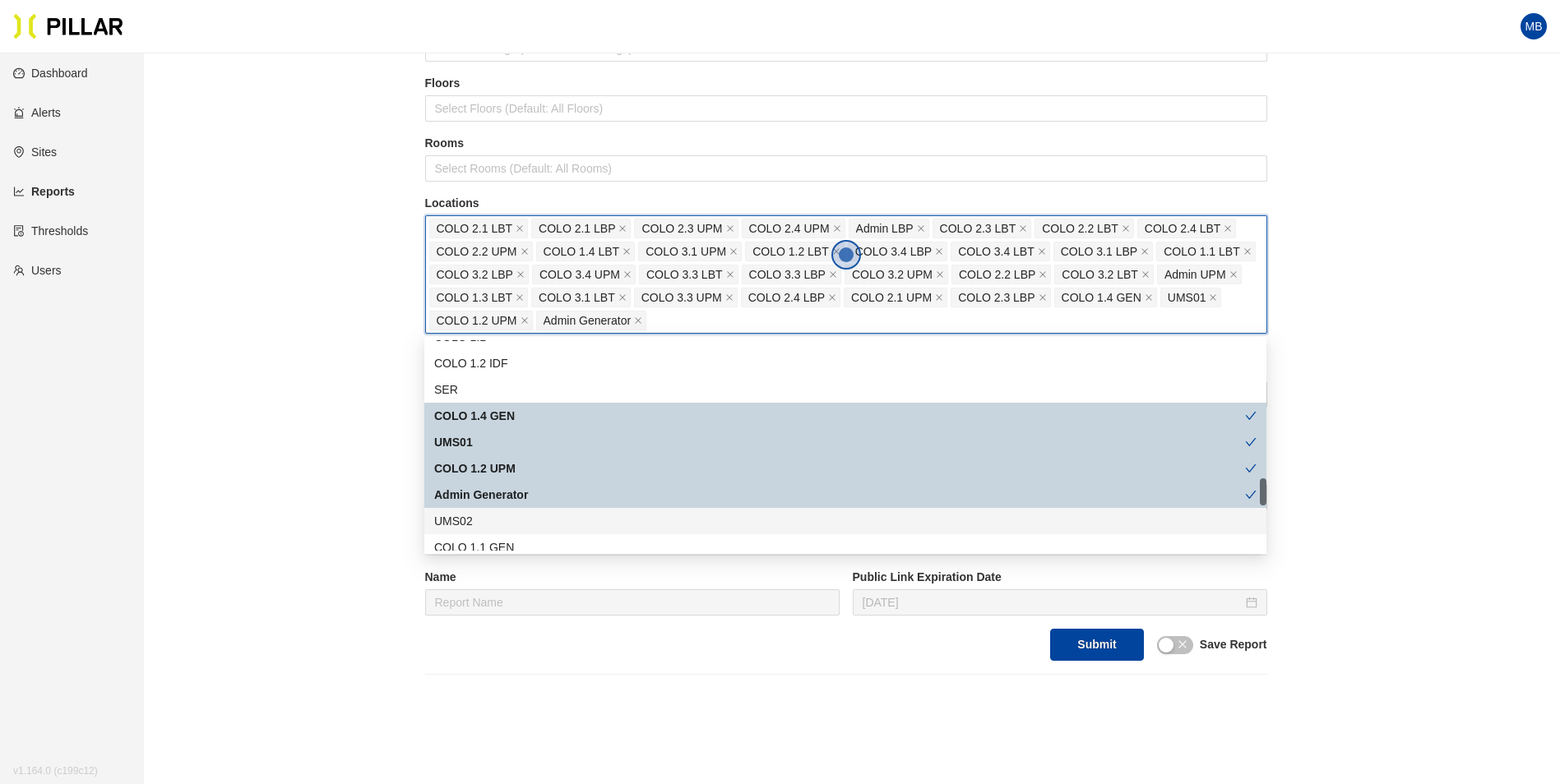
click at [507, 516] on div "UMS02" at bounding box center [845, 521] width 822 height 18
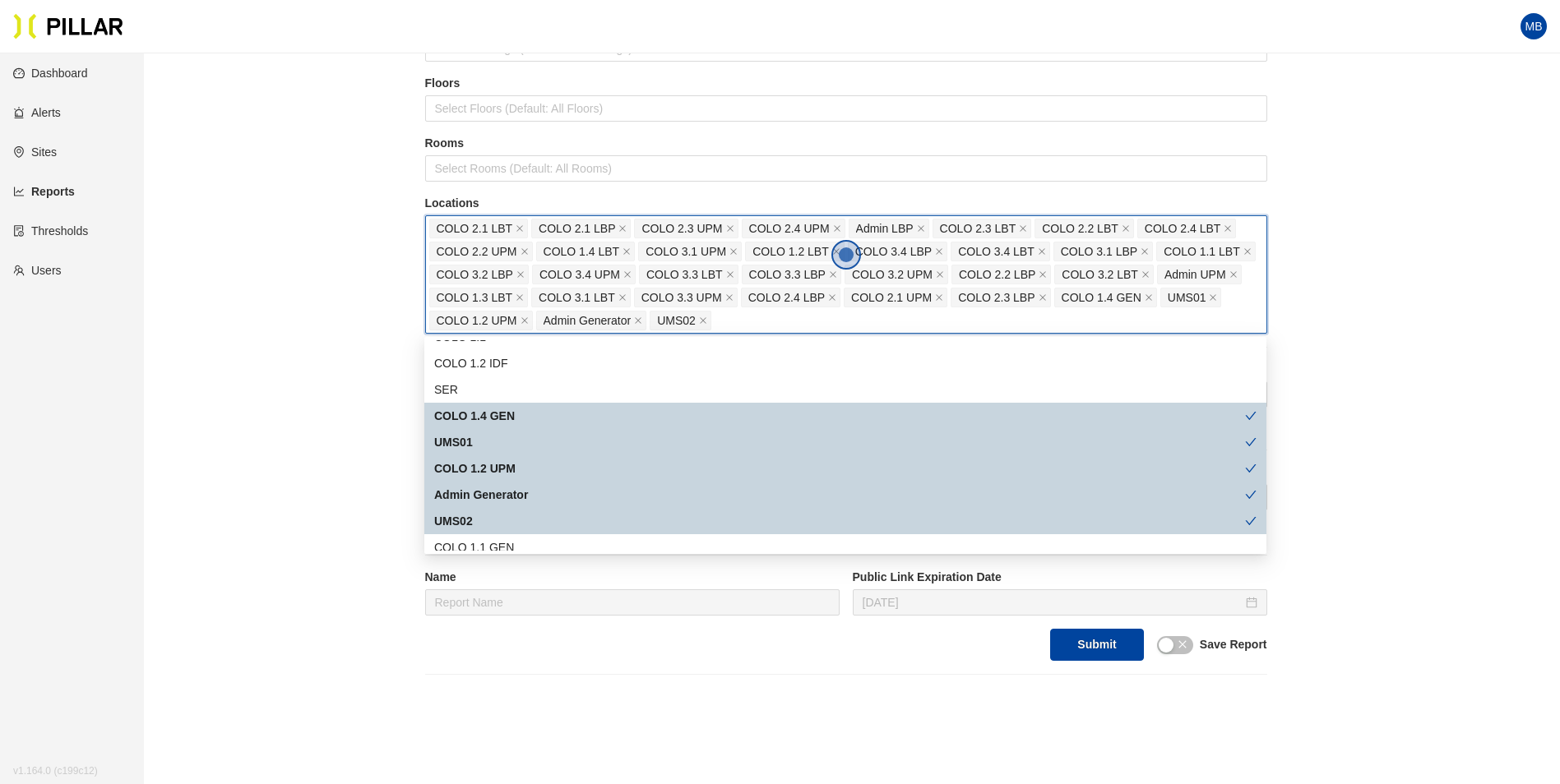
scroll to position [1151, 0]
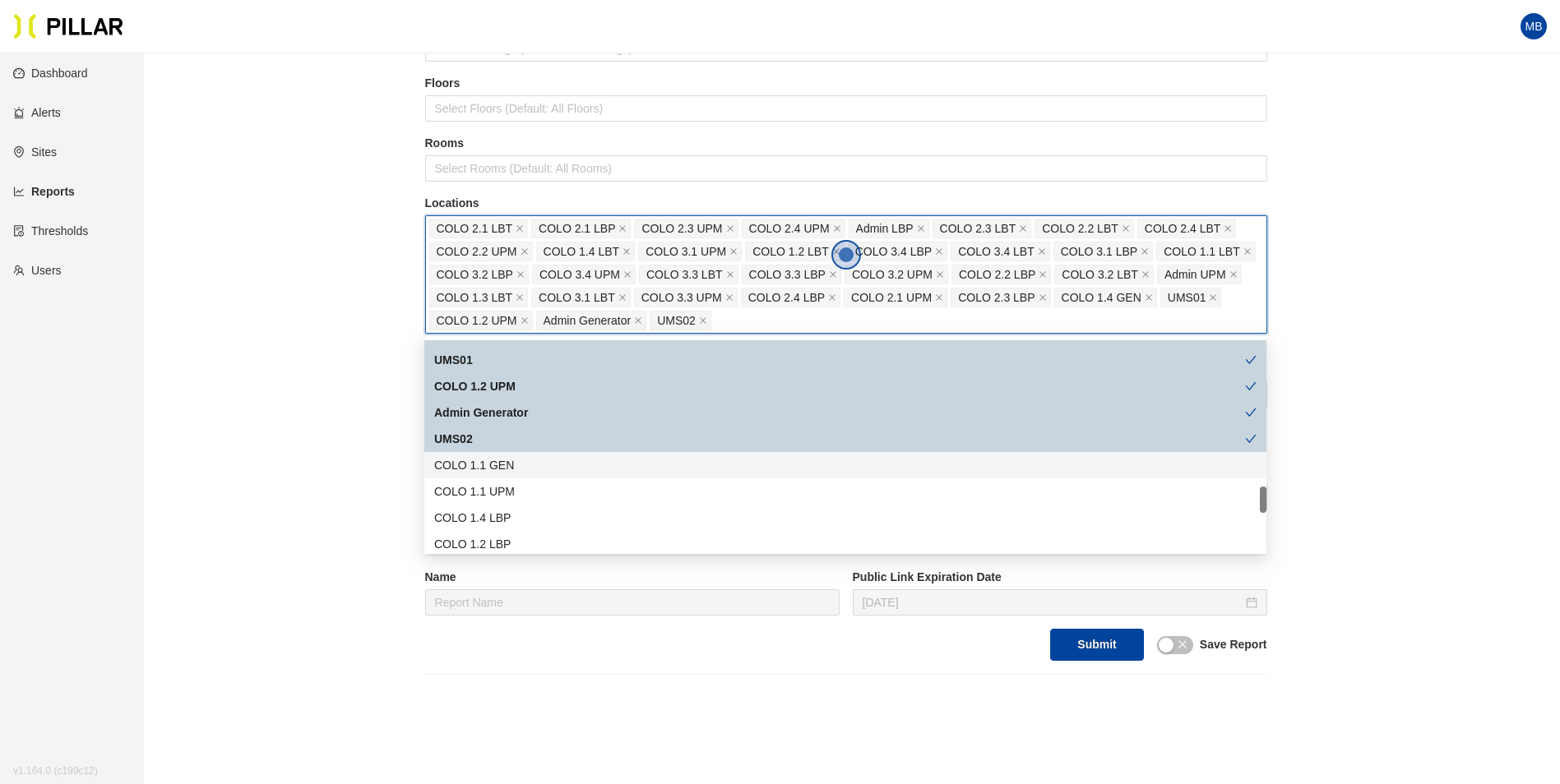
click at [521, 470] on div "COLO 1.1 GEN" at bounding box center [845, 465] width 822 height 18
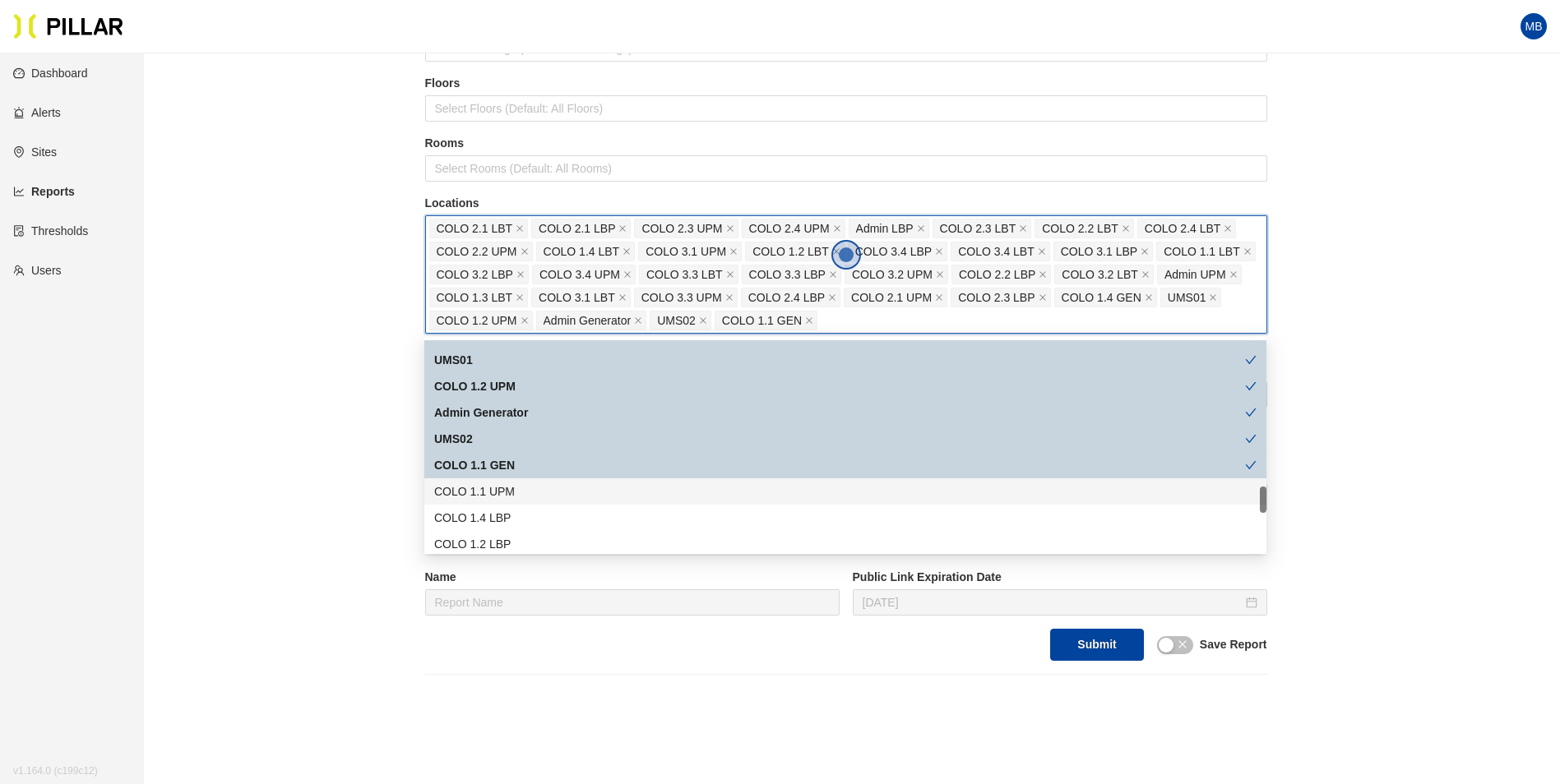
click at [519, 492] on div "COLO 1.1 UPM" at bounding box center [845, 491] width 822 height 18
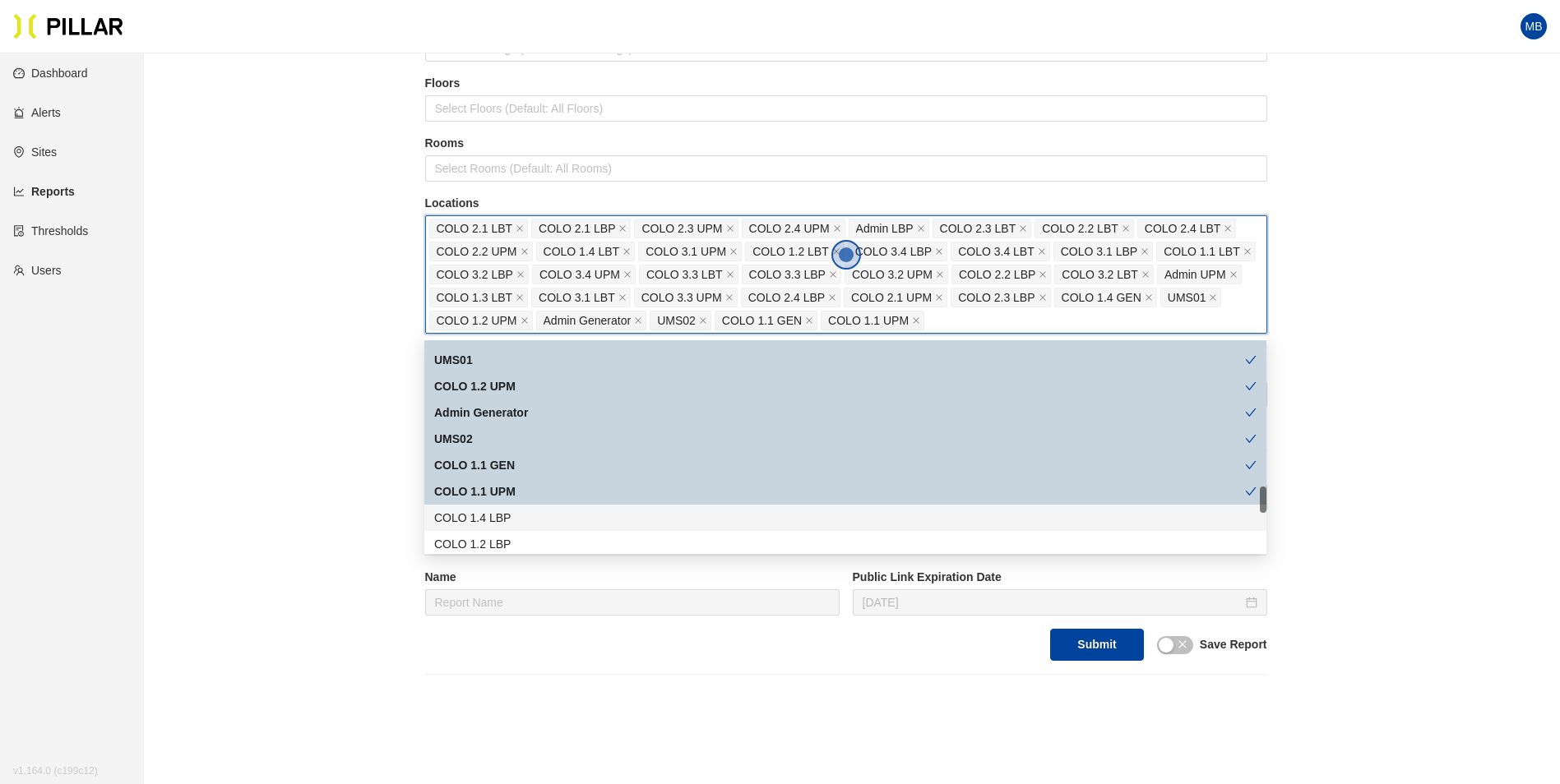
click at [514, 516] on div "COLO 1.4 LBP" at bounding box center [845, 517] width 822 height 18
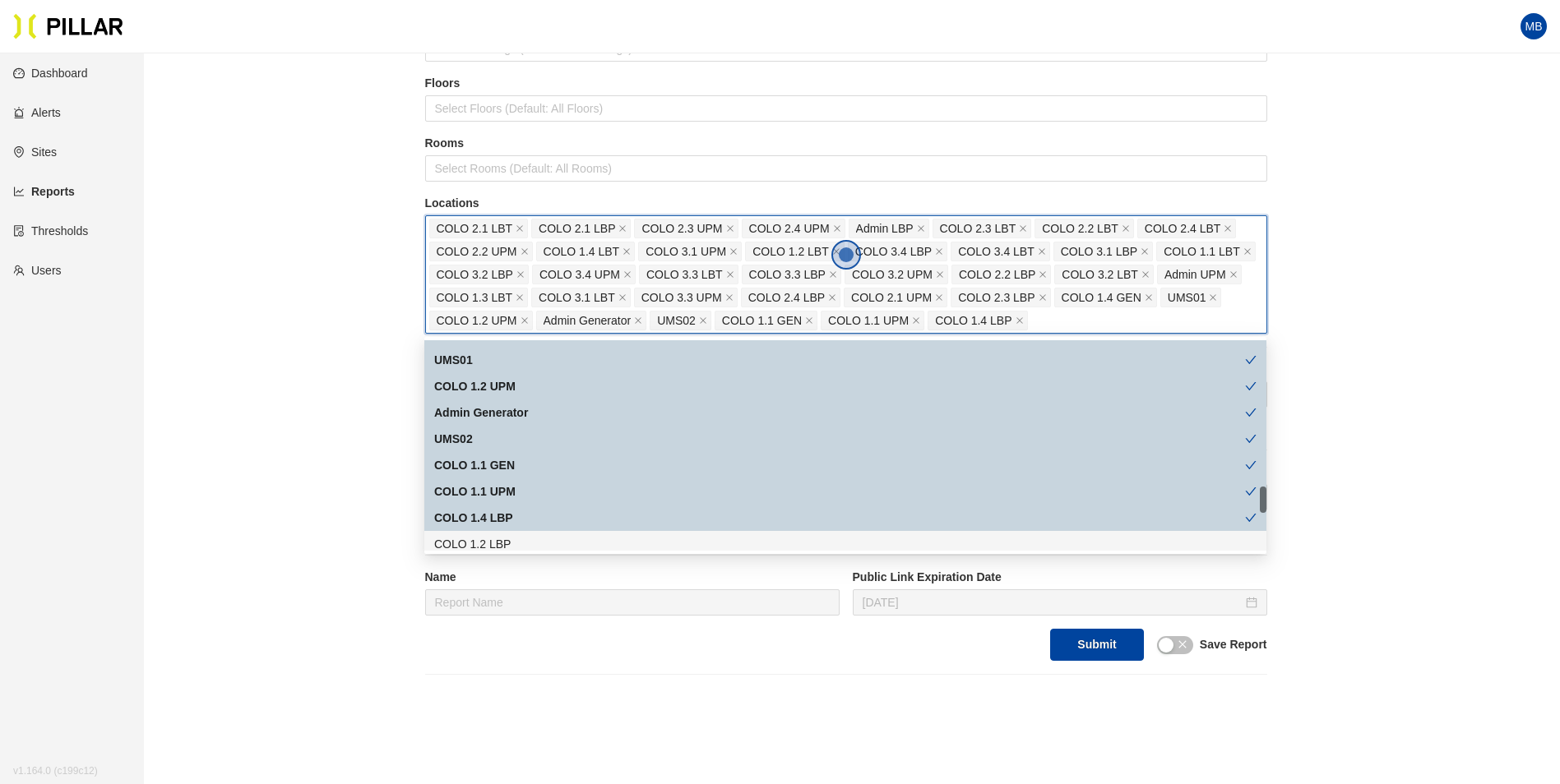
click at [506, 546] on div "COLO 1.2 LBP" at bounding box center [845, 544] width 822 height 18
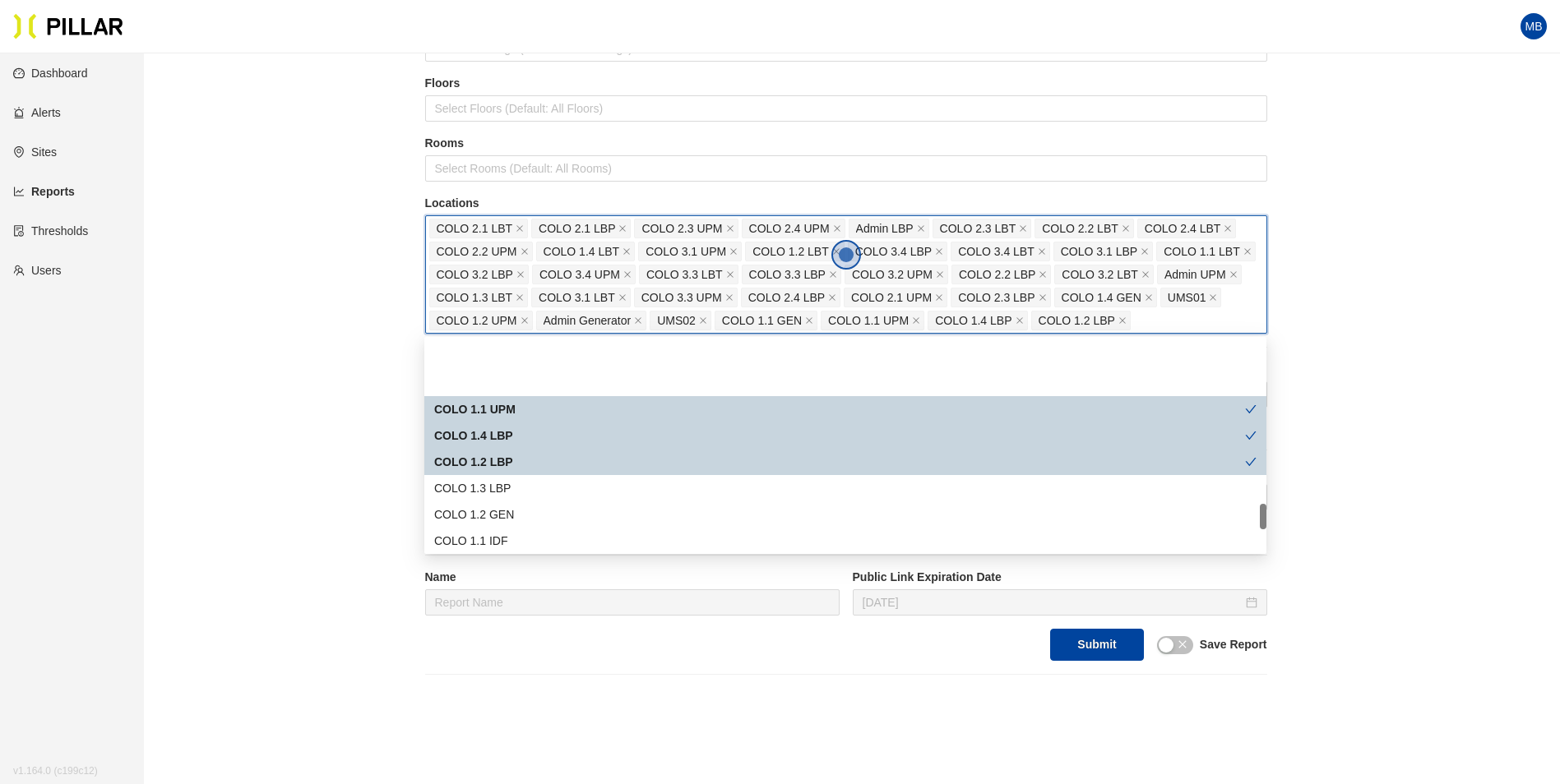
scroll to position [1315, 0]
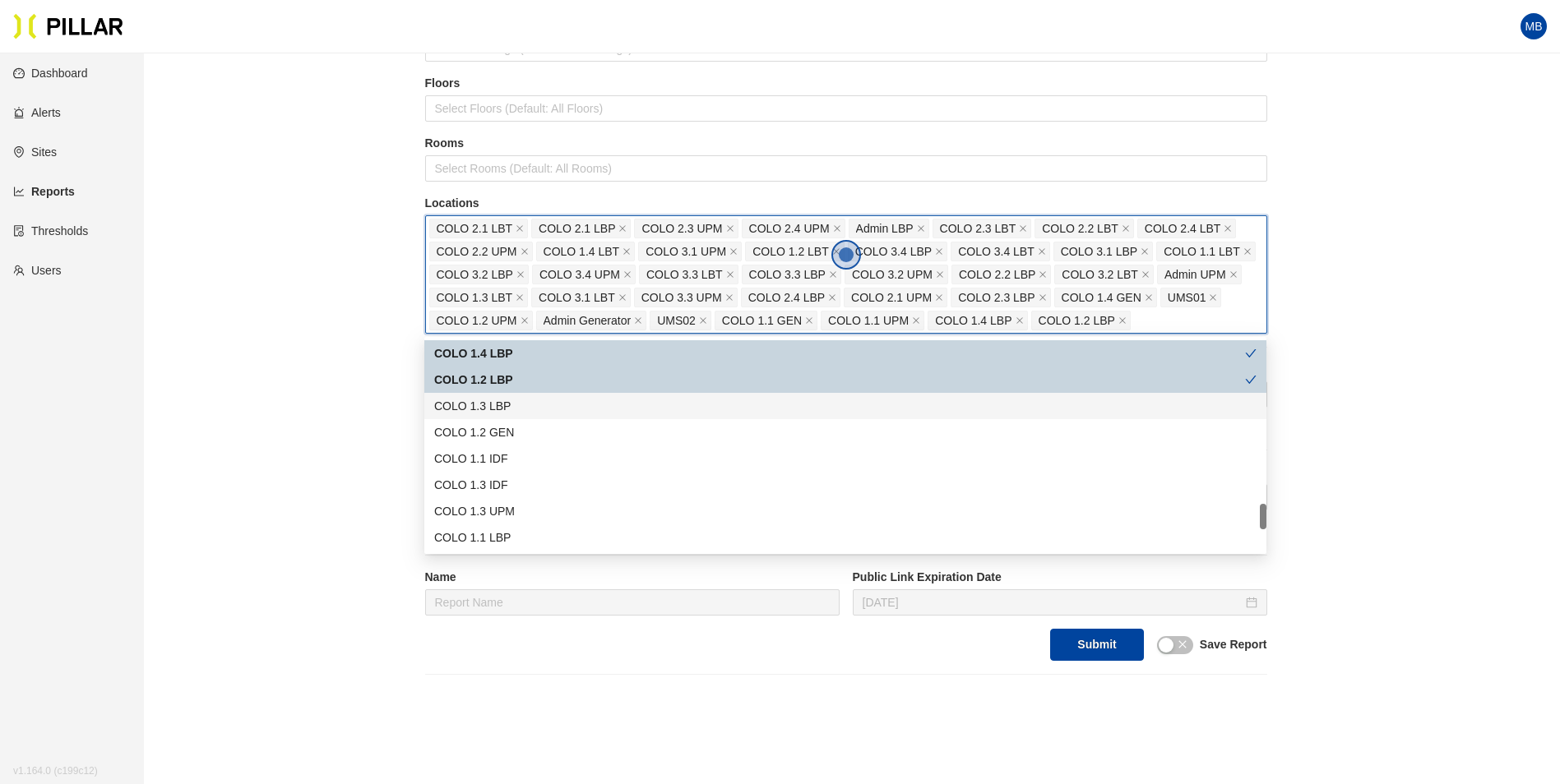
click at [542, 409] on div "COLO 1.3 LBP" at bounding box center [845, 406] width 822 height 18
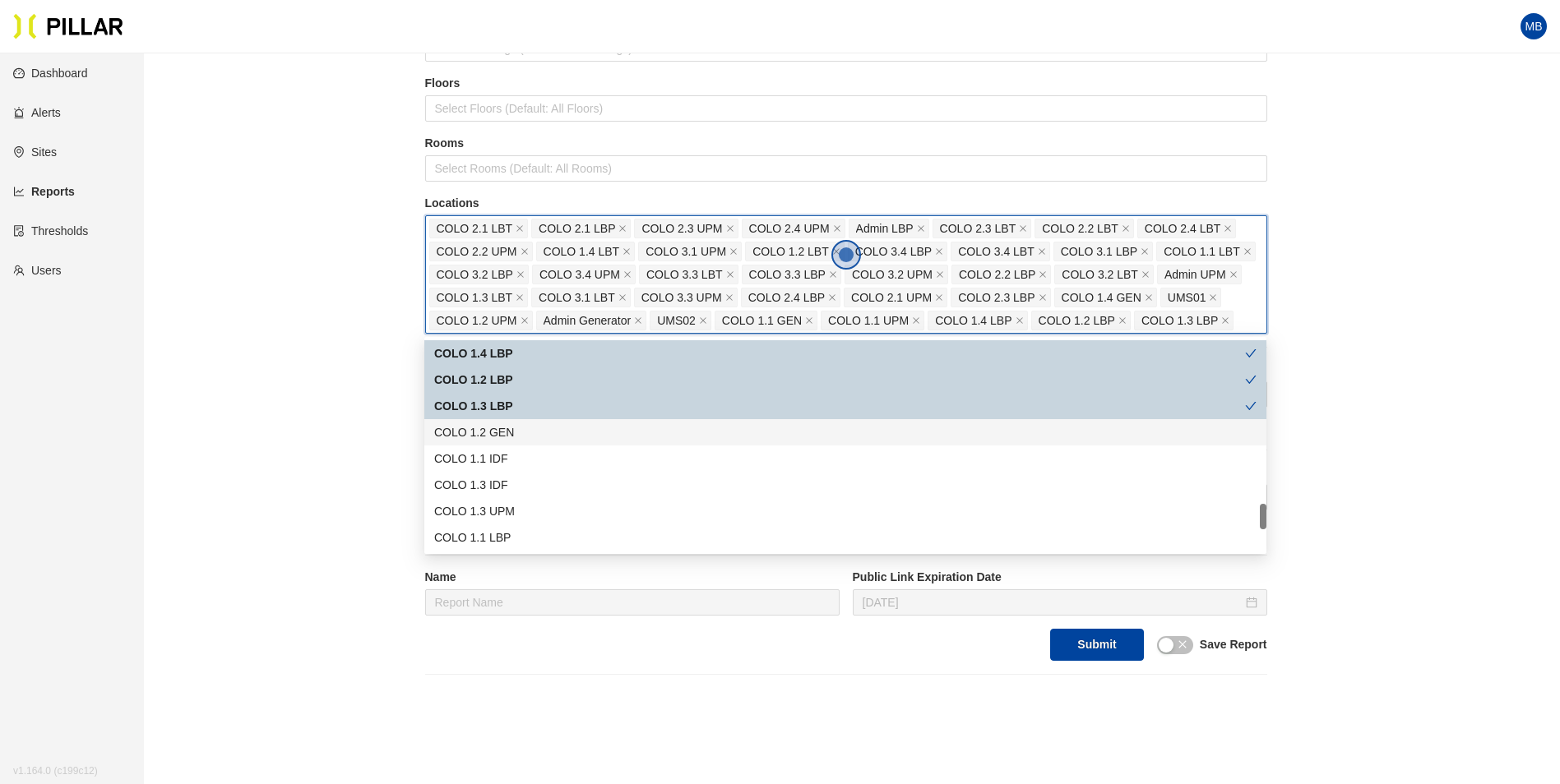
click at [531, 435] on div "COLO 1.2 GEN" at bounding box center [845, 432] width 822 height 18
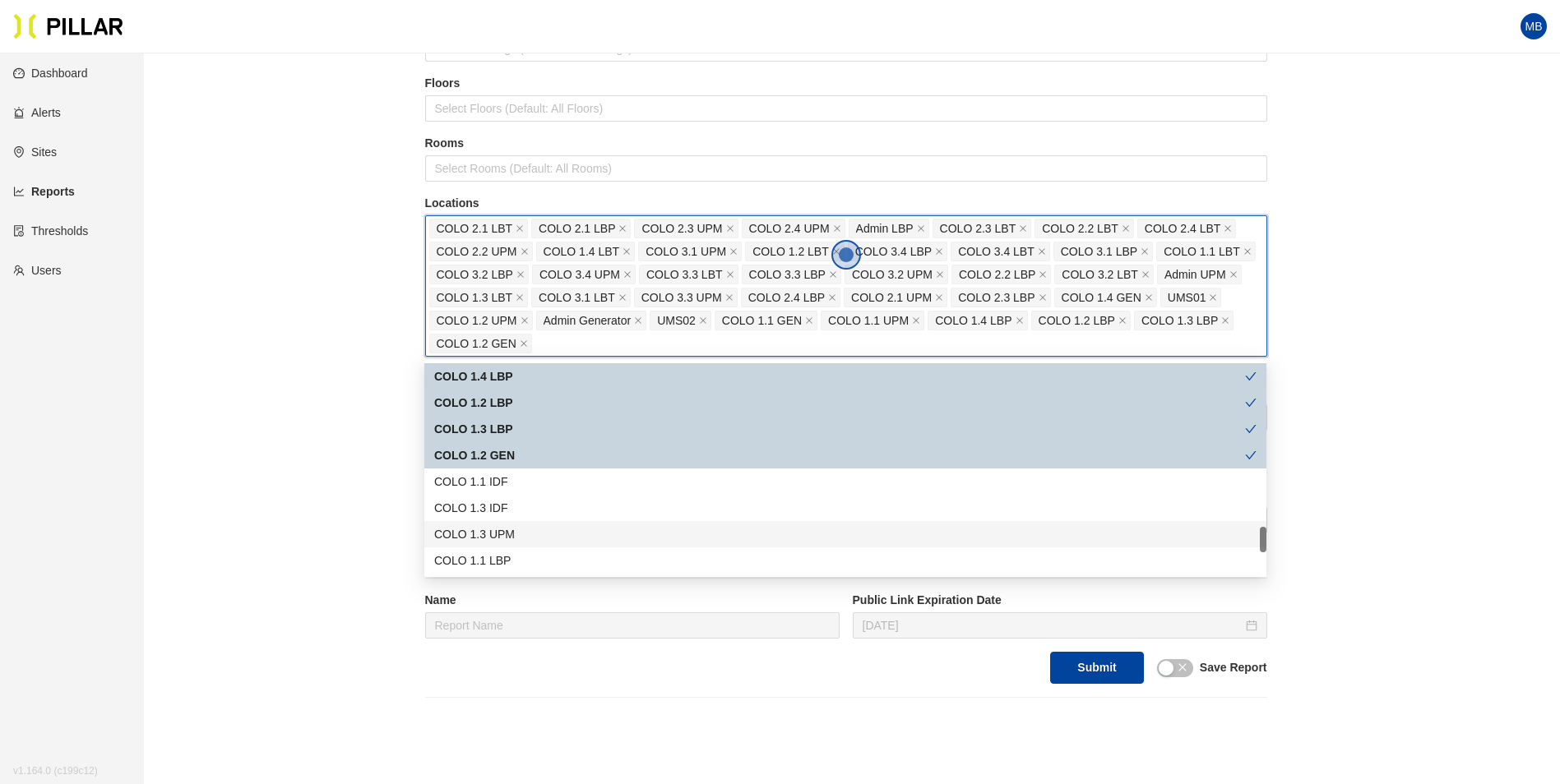
click at [519, 526] on div "COLO 1.3 UPM" at bounding box center [845, 534] width 822 height 18
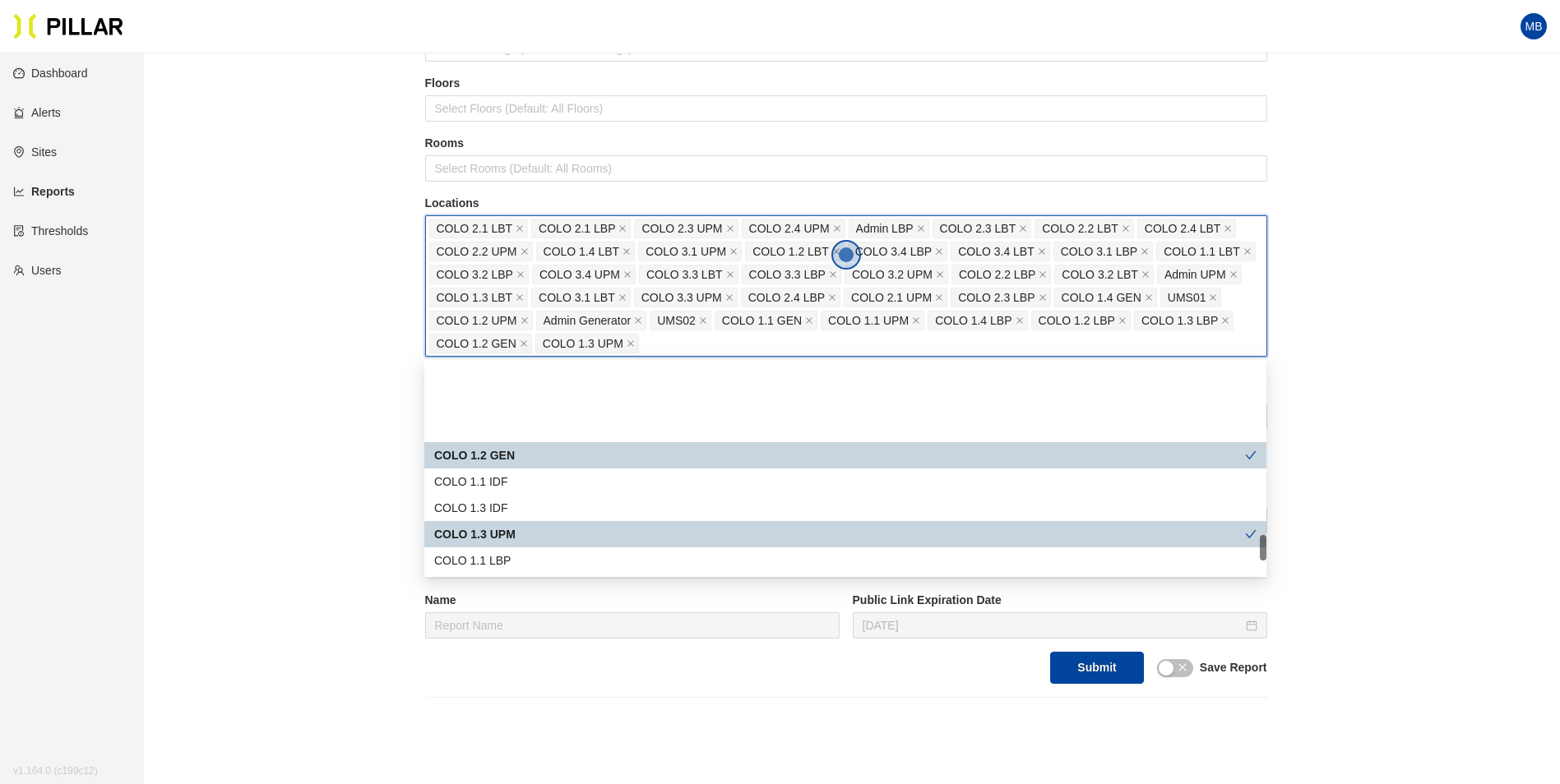
scroll to position [1397, 0]
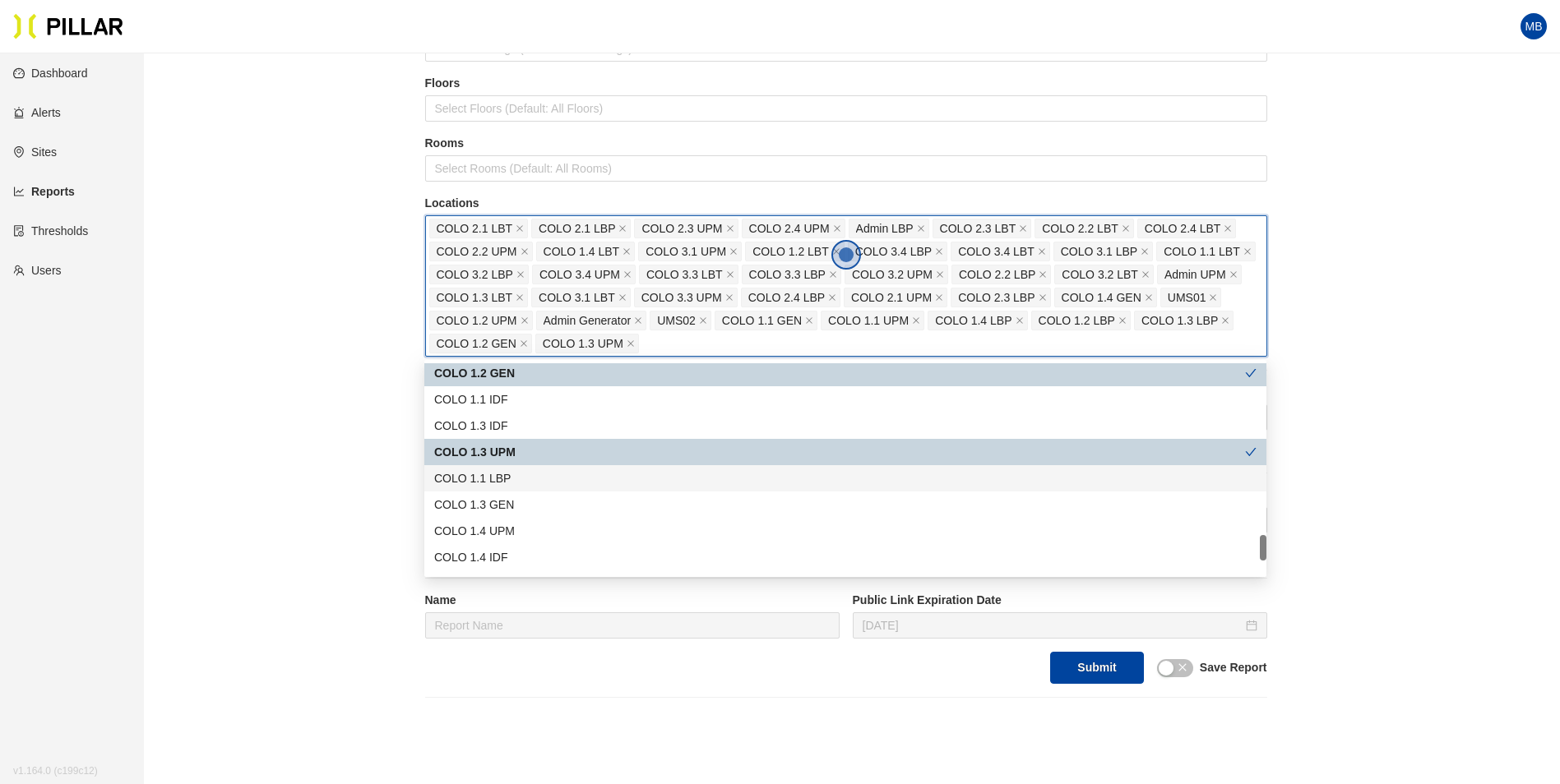
click at [531, 477] on div "COLO 1.1 LBP" at bounding box center [845, 478] width 822 height 18
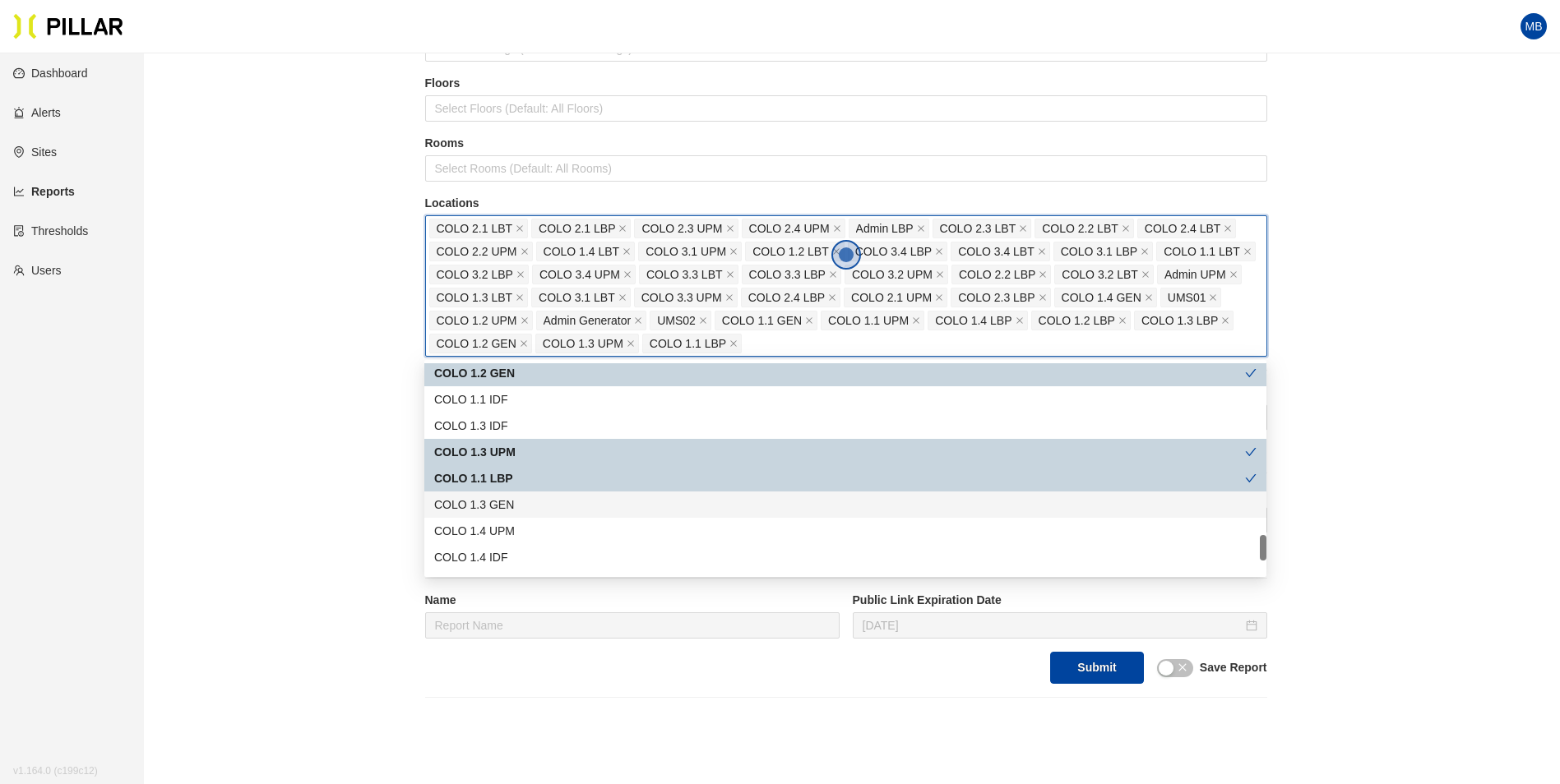
click at [524, 506] on div "COLO 1.3 GEN" at bounding box center [845, 504] width 822 height 18
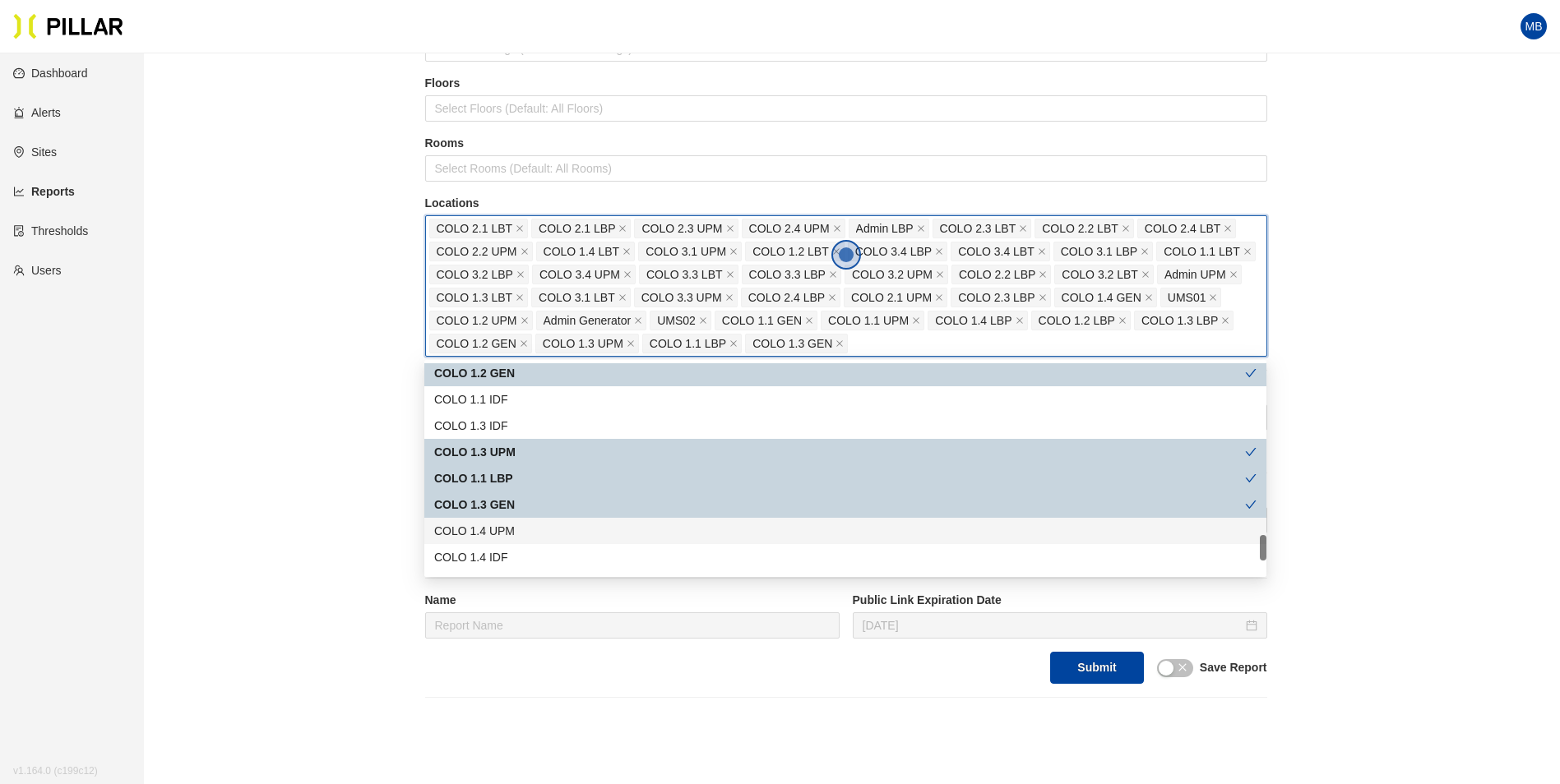
click at [522, 523] on div "COLO 1.4 UPM" at bounding box center [845, 531] width 822 height 18
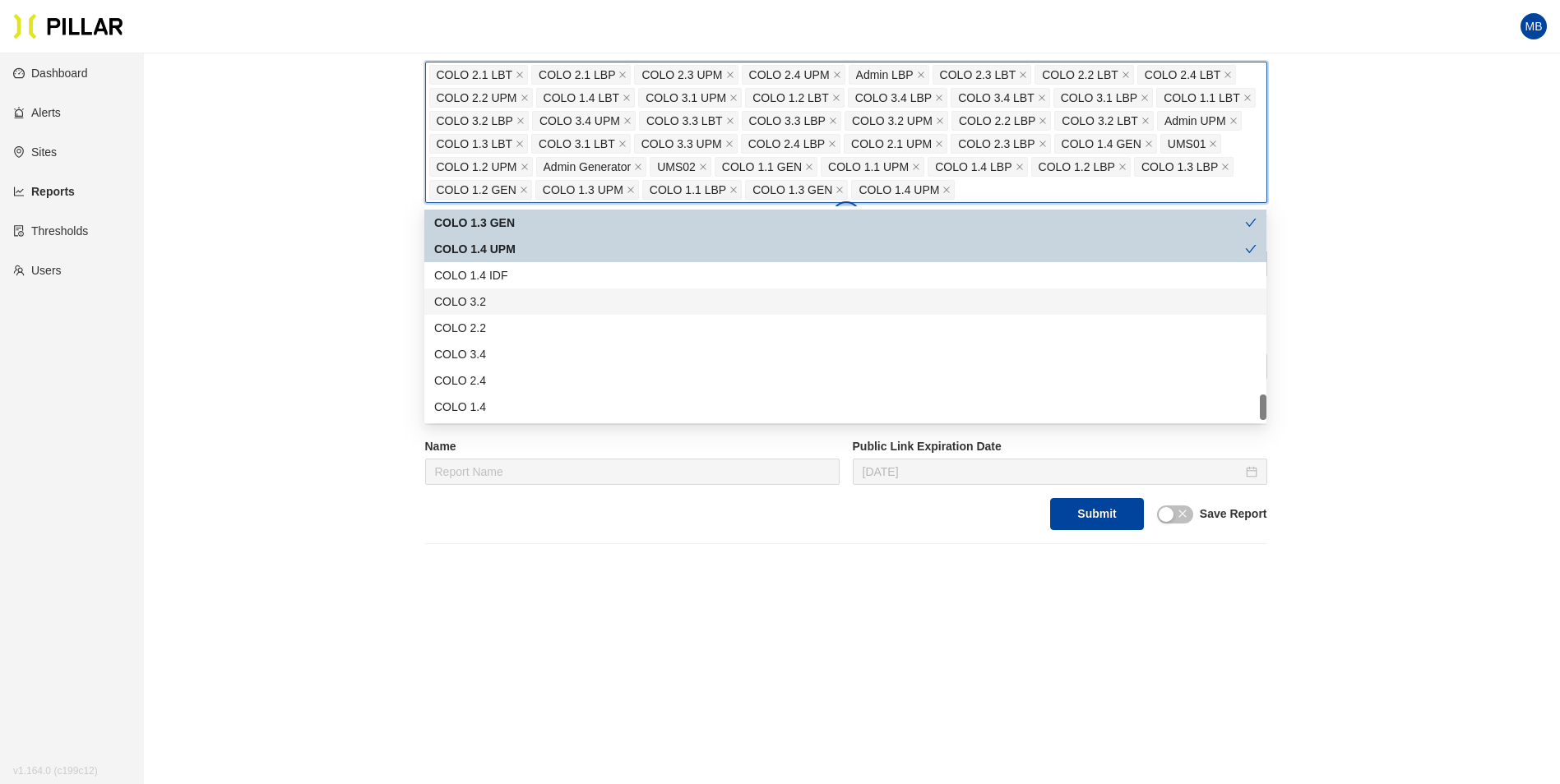
scroll to position [341, 0]
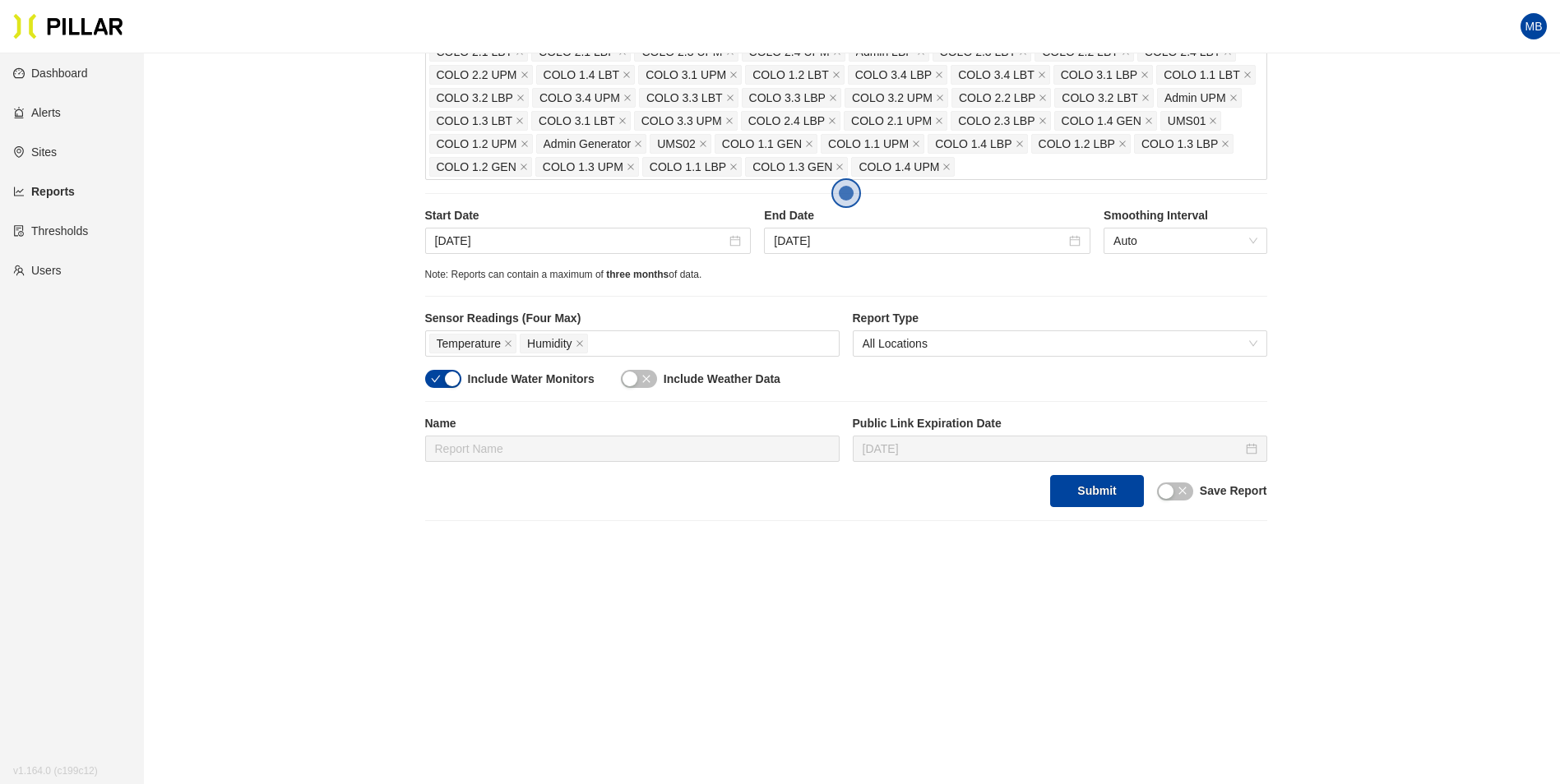
click at [341, 342] on div "Reports / Generate Historical Report / Site Weitz Company - DSM 17 Buildings Se…" at bounding box center [846, 123] width 1323 height 795
click at [558, 232] on input "Sep 18, 2025" at bounding box center [581, 240] width 292 height 18
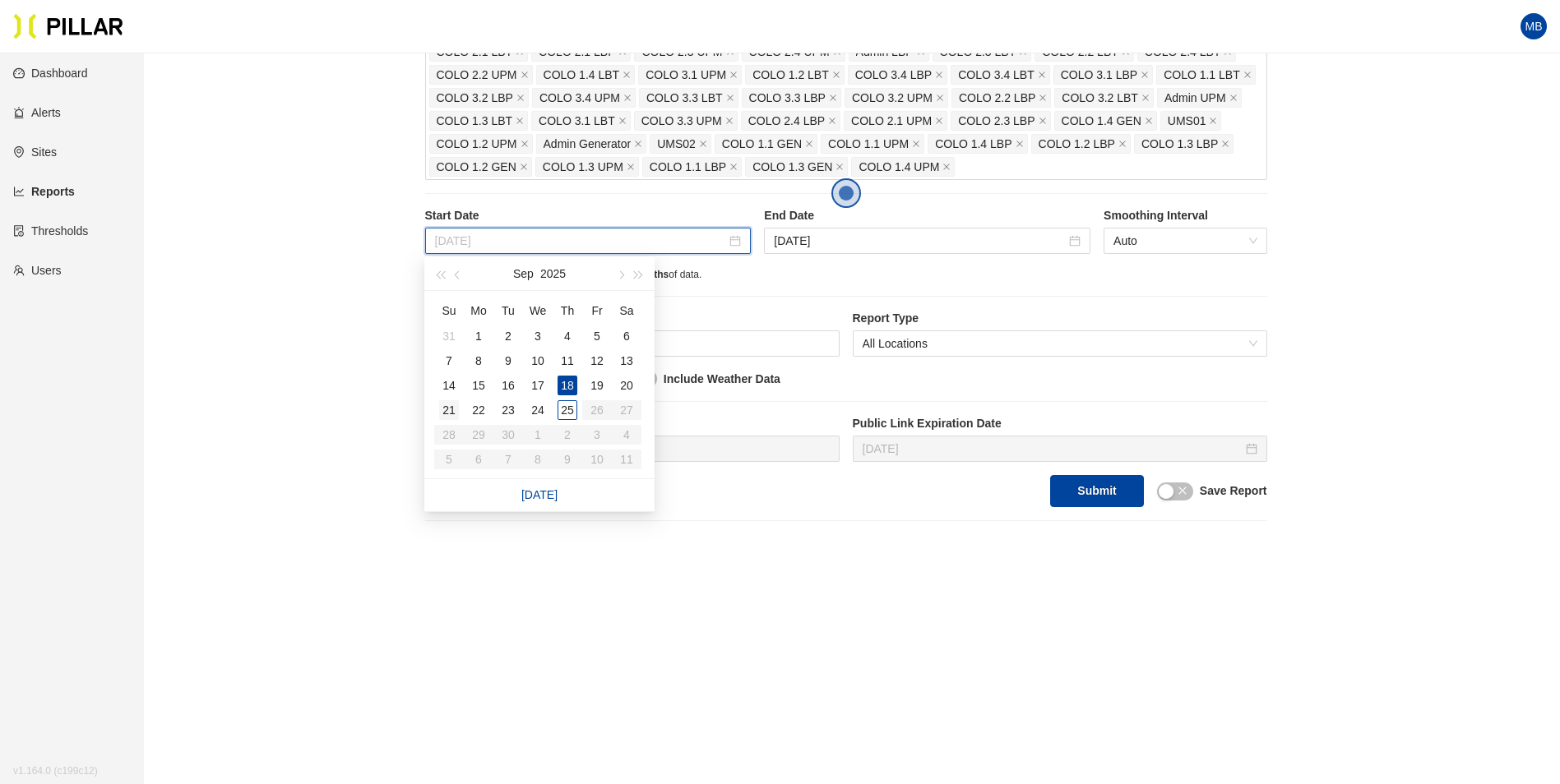
click at [447, 411] on div "21" at bounding box center [448, 410] width 19 height 19
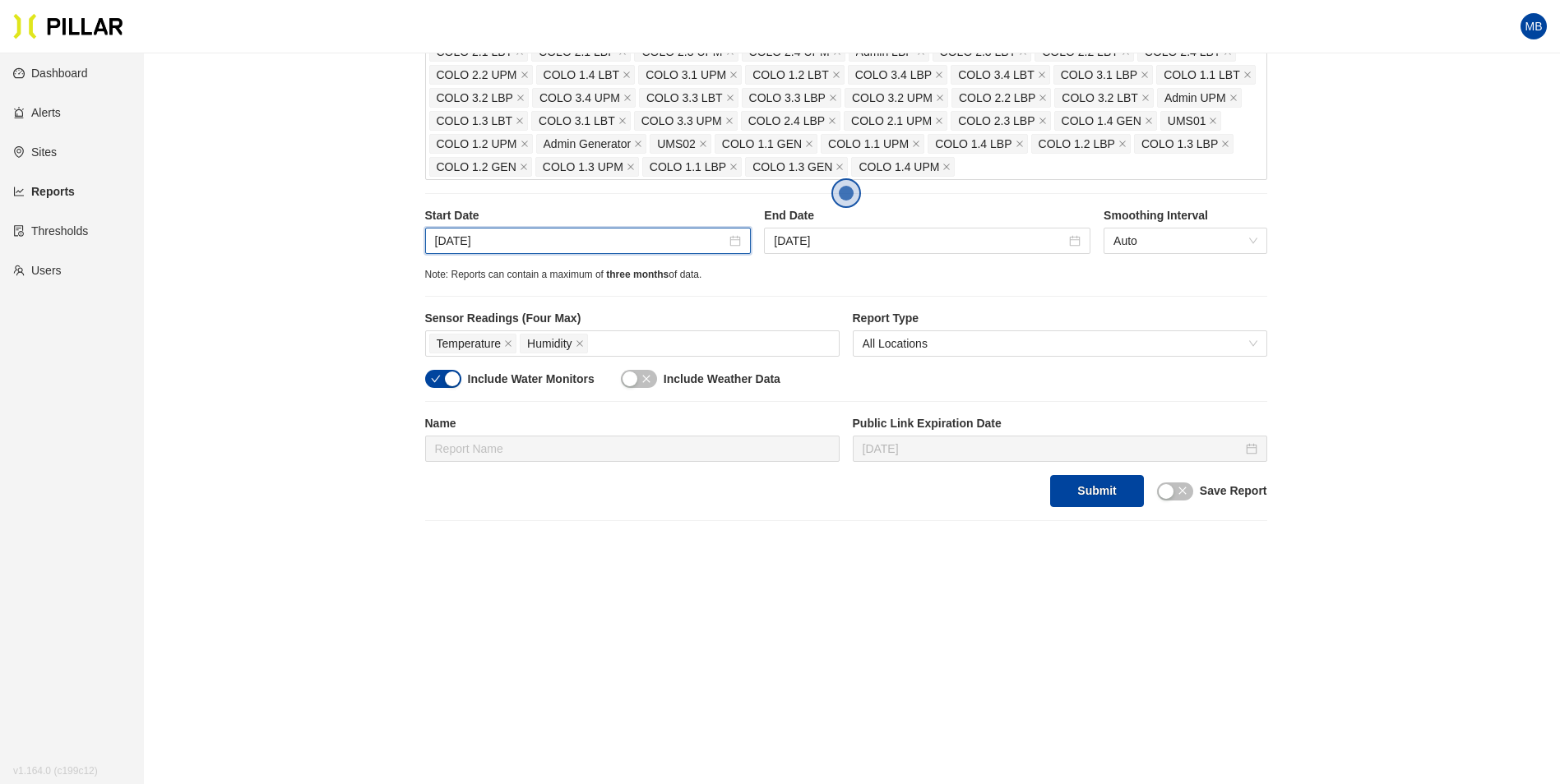
click at [332, 333] on div "Reports / Generate Historical Report / Site Weitz Company - DSM 17 Buildings Se…" at bounding box center [846, 123] width 1323 height 795
click at [526, 239] on input "Sep 21, 2025" at bounding box center [581, 240] width 292 height 18
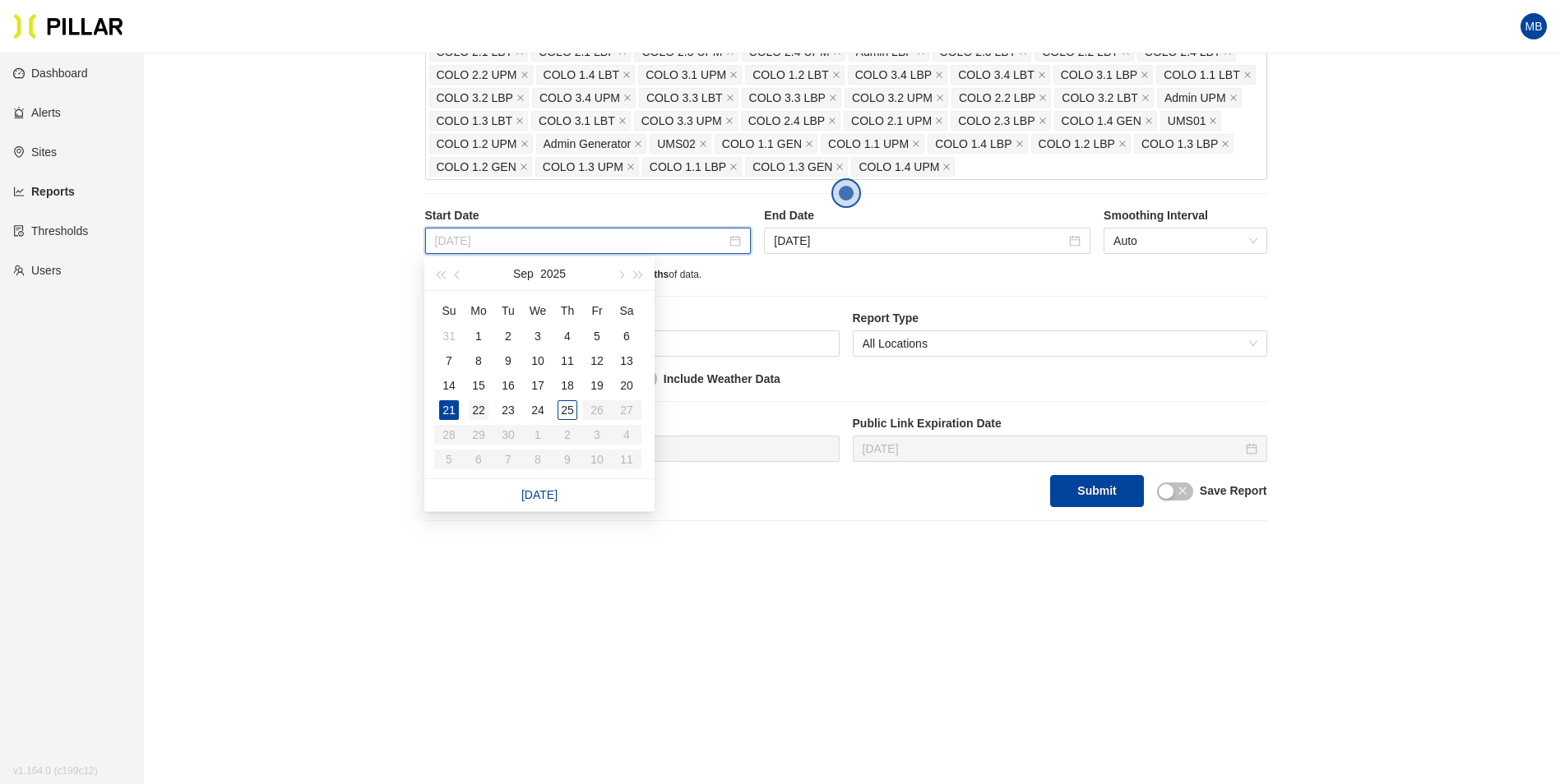
type input "Sep 22, 2025"
click at [477, 400] on div "22" at bounding box center [478, 410] width 19 height 19
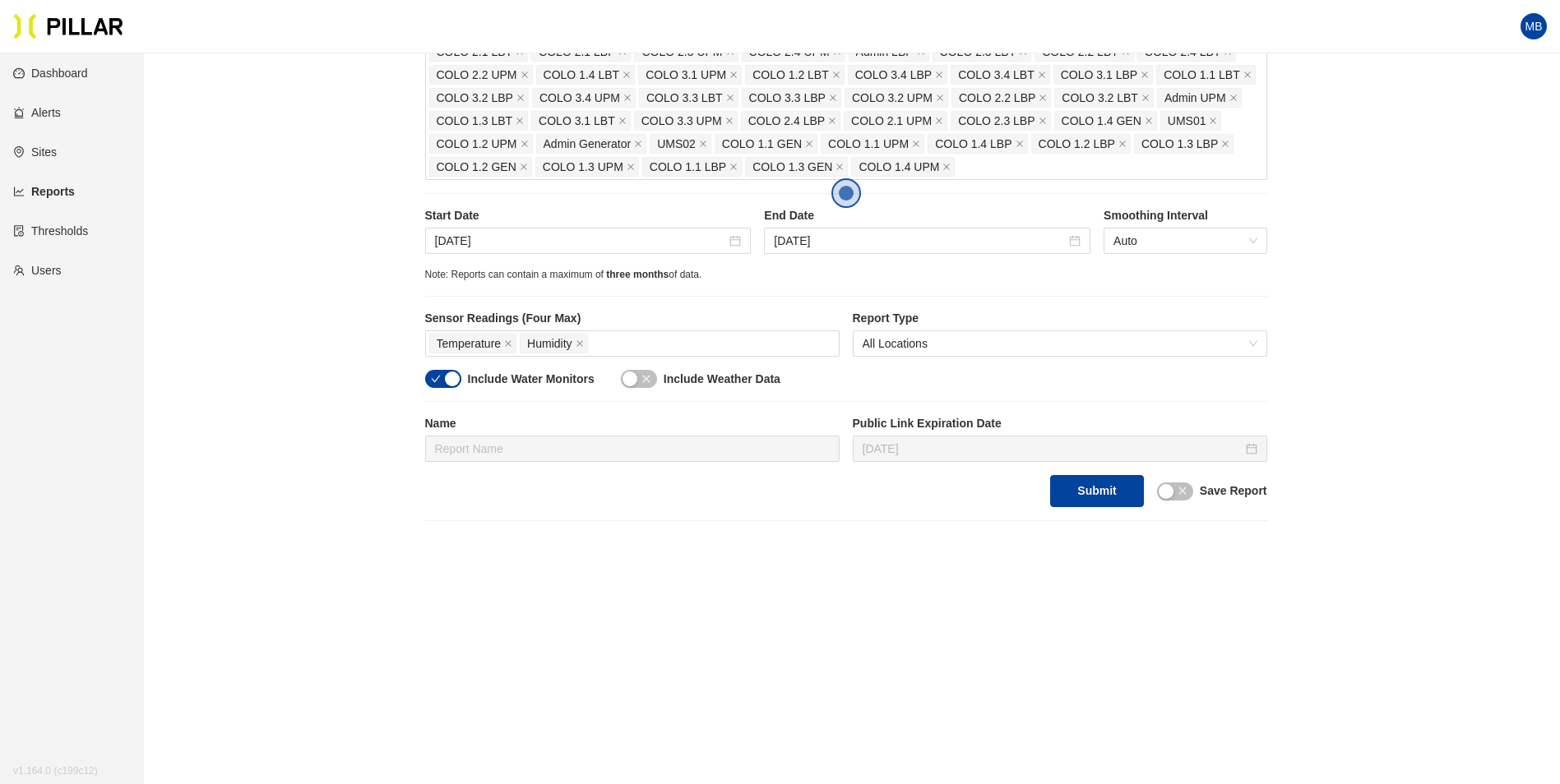
click at [300, 300] on div "Reports / Generate Historical Report / Site Weitz Company - DSM 17 Buildings Se…" at bounding box center [846, 123] width 1323 height 795
click at [440, 376] on button "button" at bounding box center [442, 379] width 36 height 18
click at [1091, 494] on button "Submit" at bounding box center [1097, 491] width 93 height 32
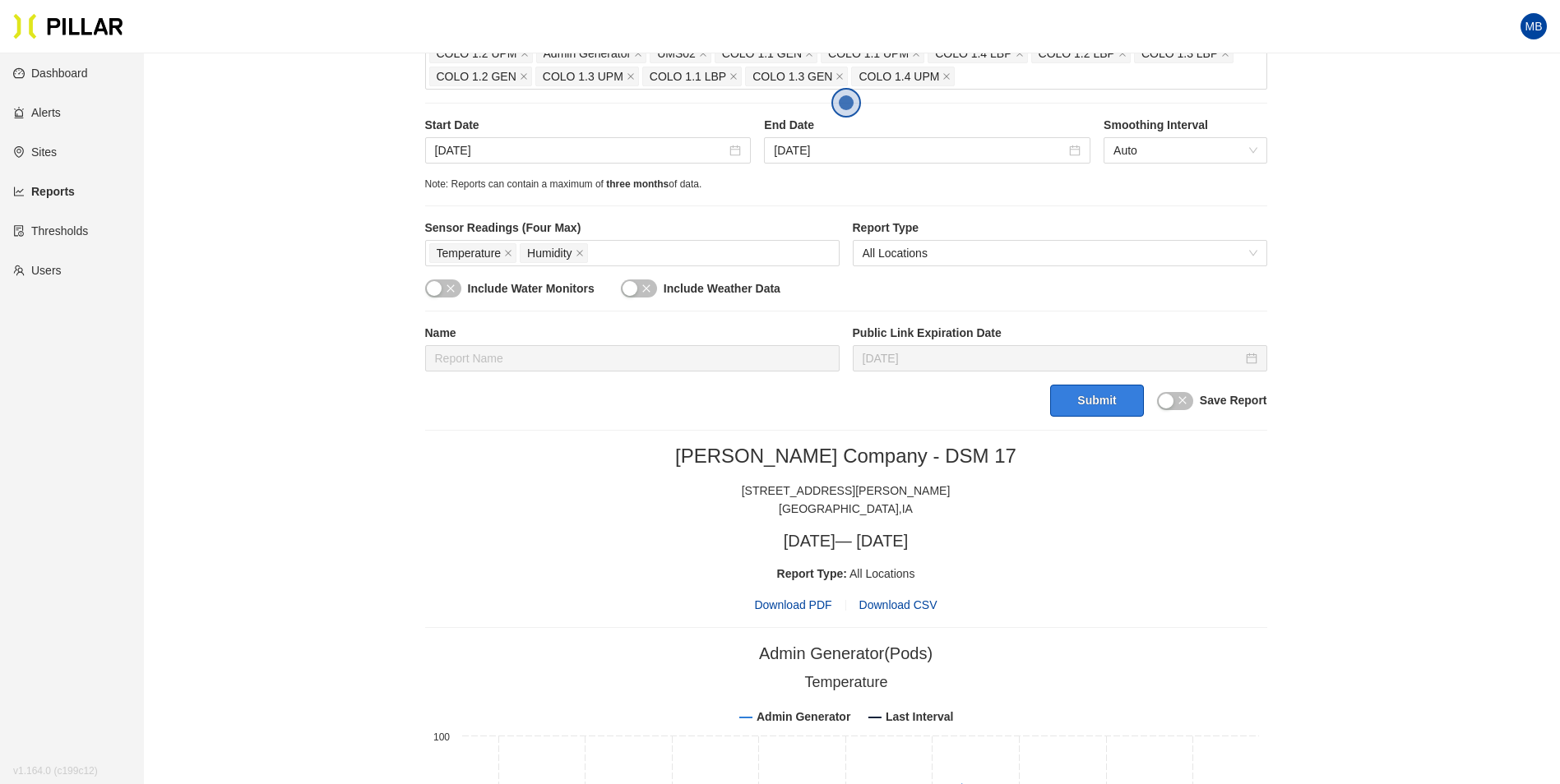
scroll to position [588, 0]
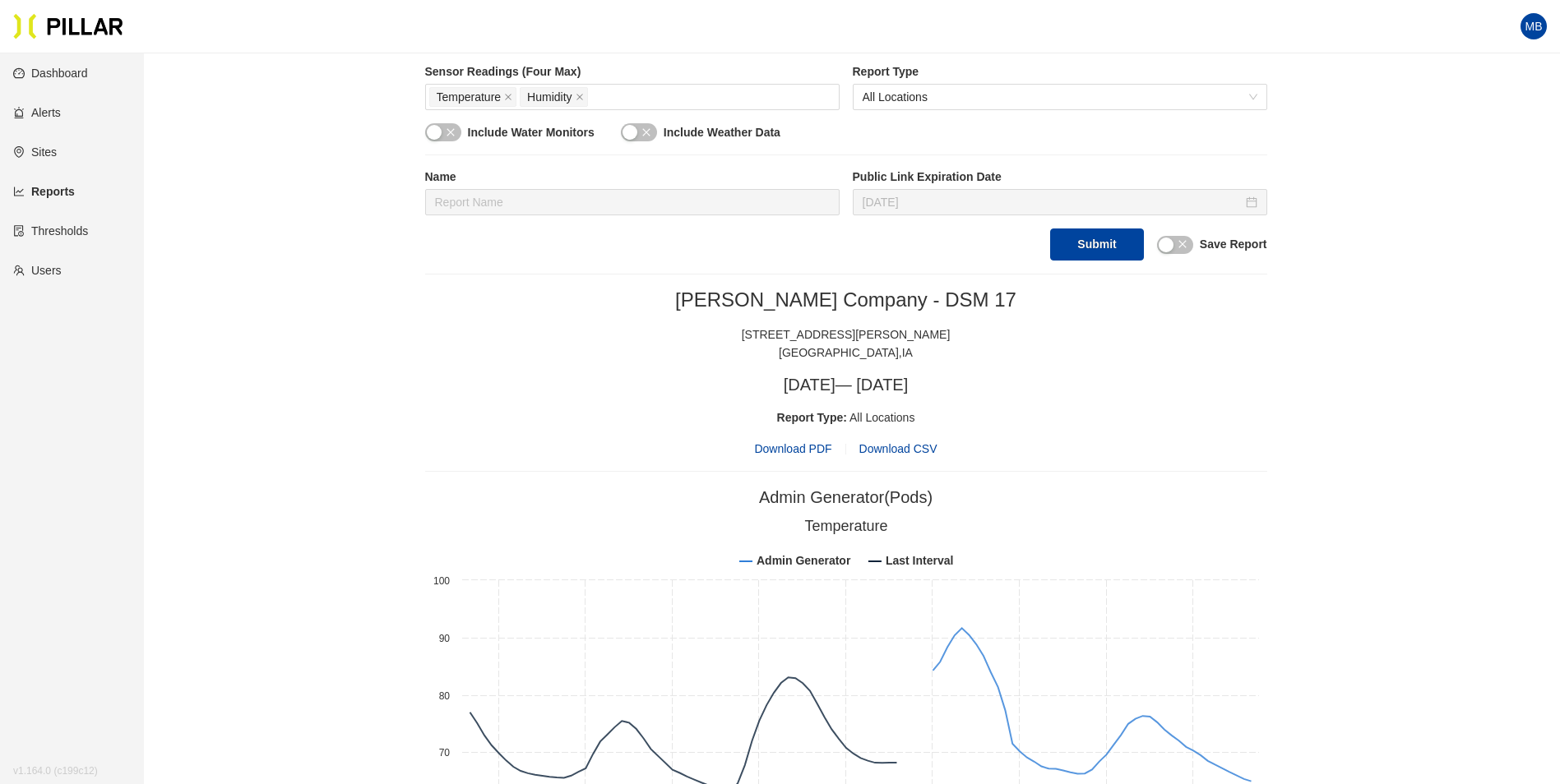
click at [767, 447] on span "Download PDF" at bounding box center [792, 448] width 77 height 18
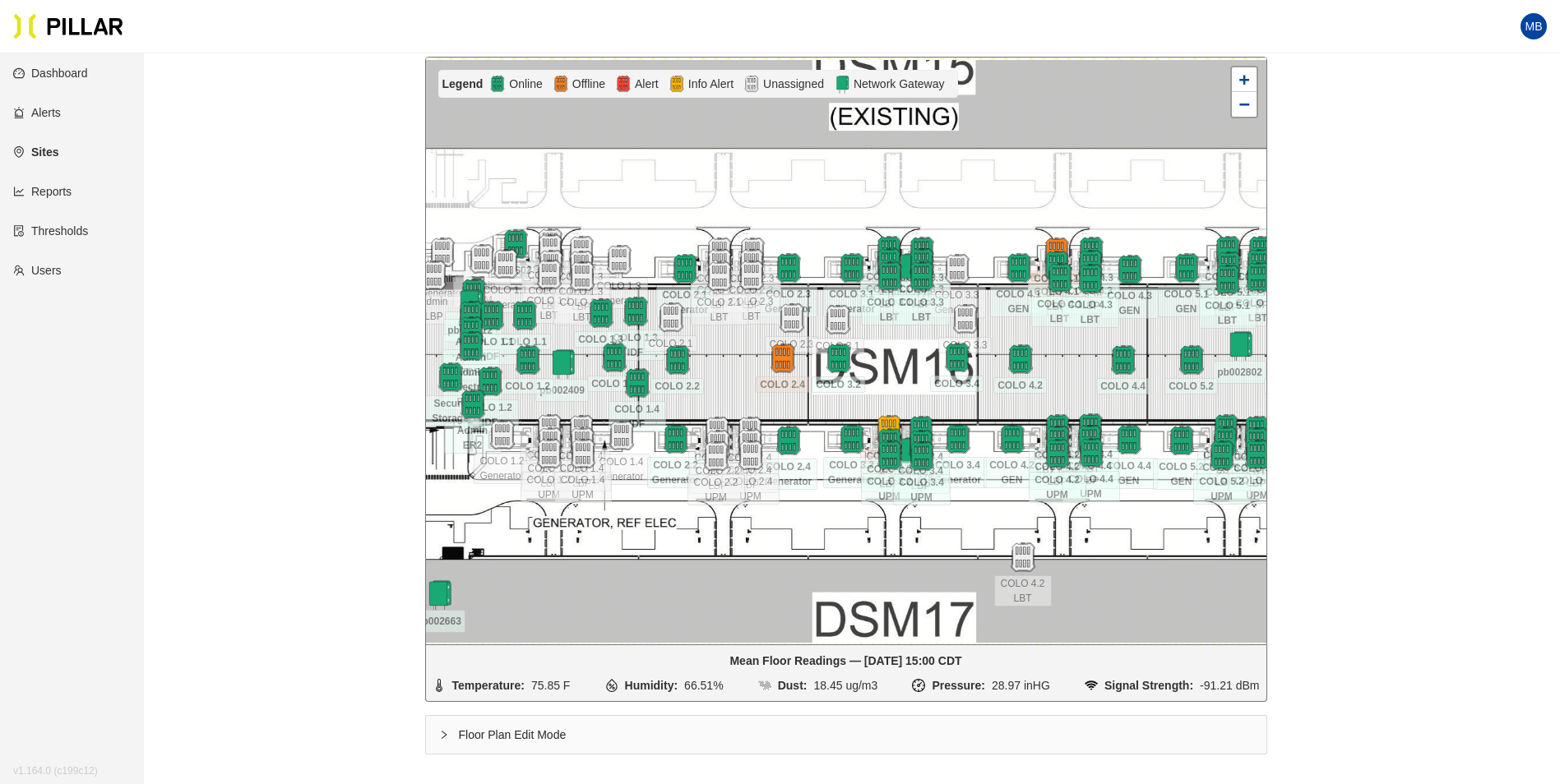
scroll to position [203, 0]
